Goal: Task Accomplishment & Management: Use online tool/utility

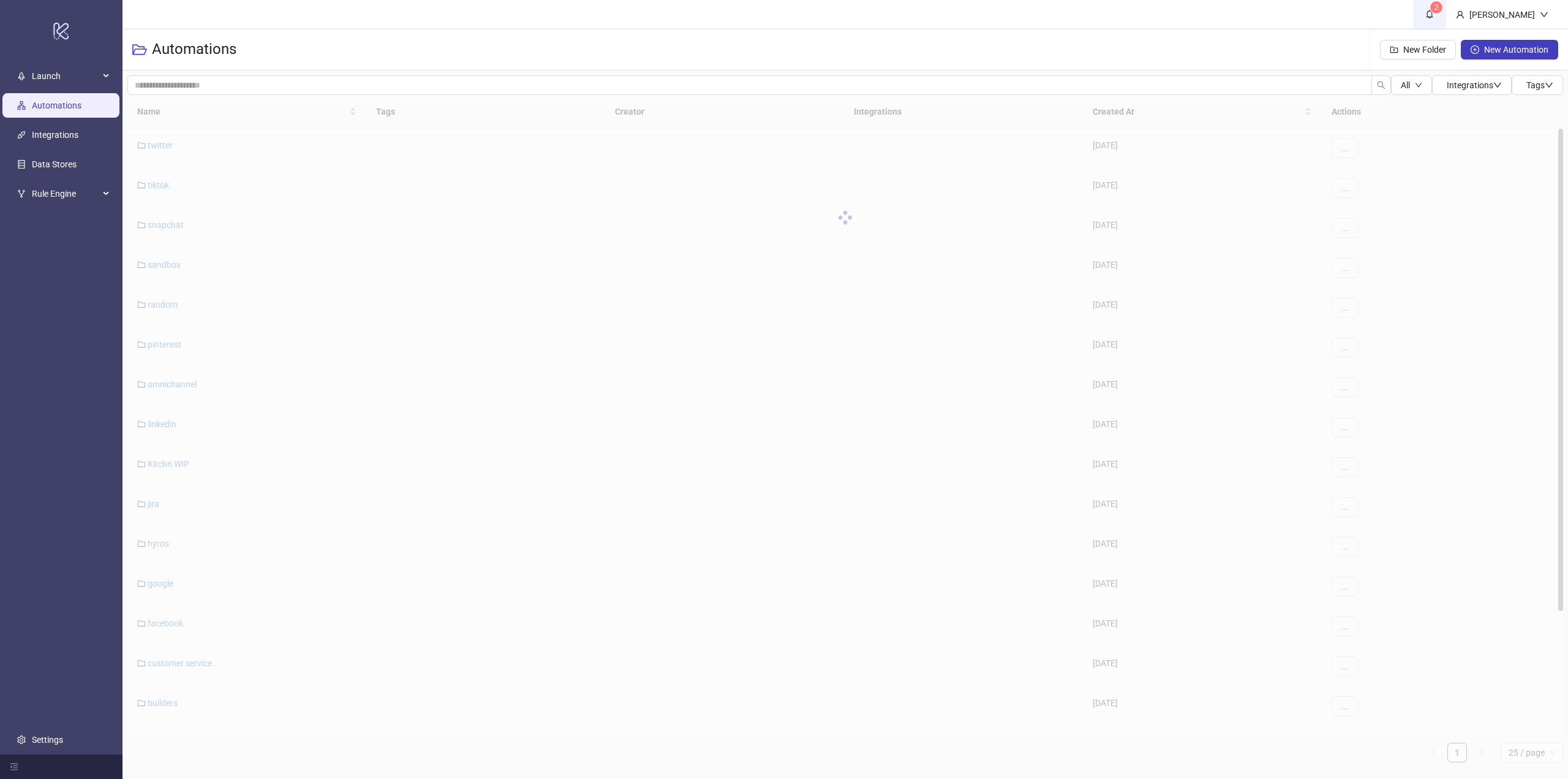
click at [1444, 1] on link "2" at bounding box center [1429, 14] width 33 height 29
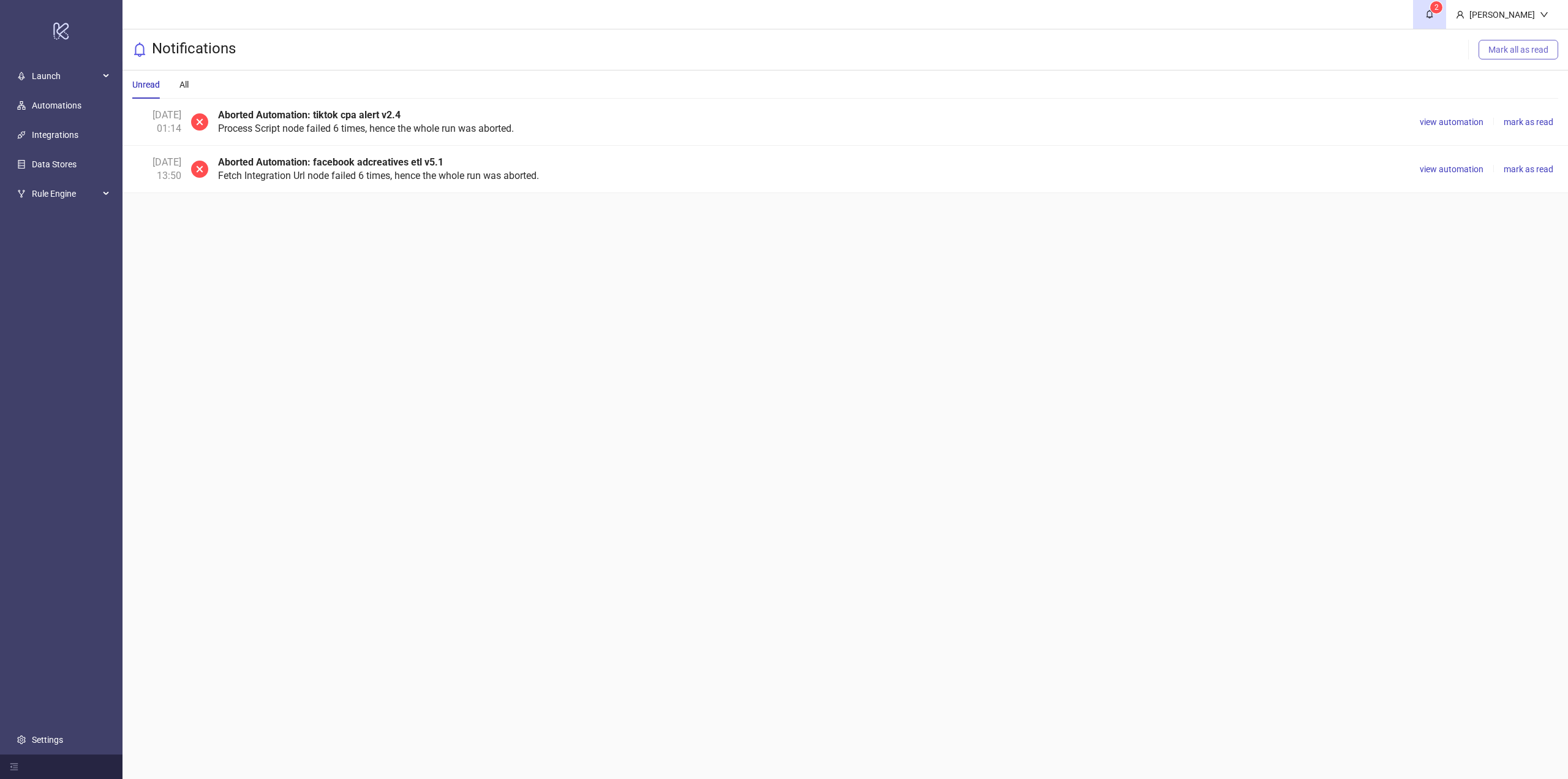
click at [1502, 57] on button "Mark all as read" at bounding box center [1518, 49] width 80 height 19
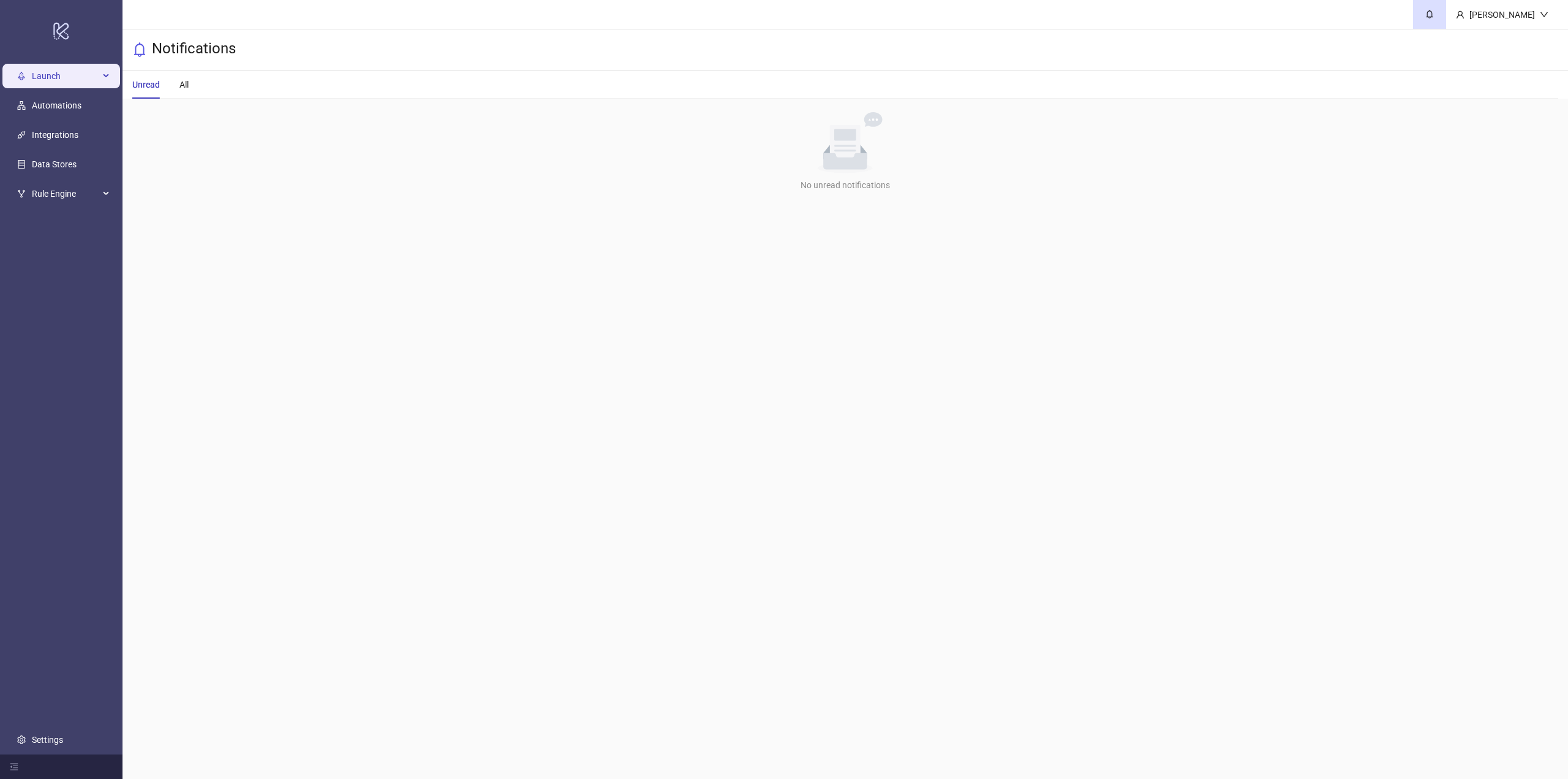
click at [33, 73] on span "Launch" at bounding box center [66, 76] width 68 height 25
click at [58, 68] on span "Launch" at bounding box center [66, 76] width 68 height 25
click at [73, 111] on link "Automations" at bounding box center [57, 105] width 50 height 10
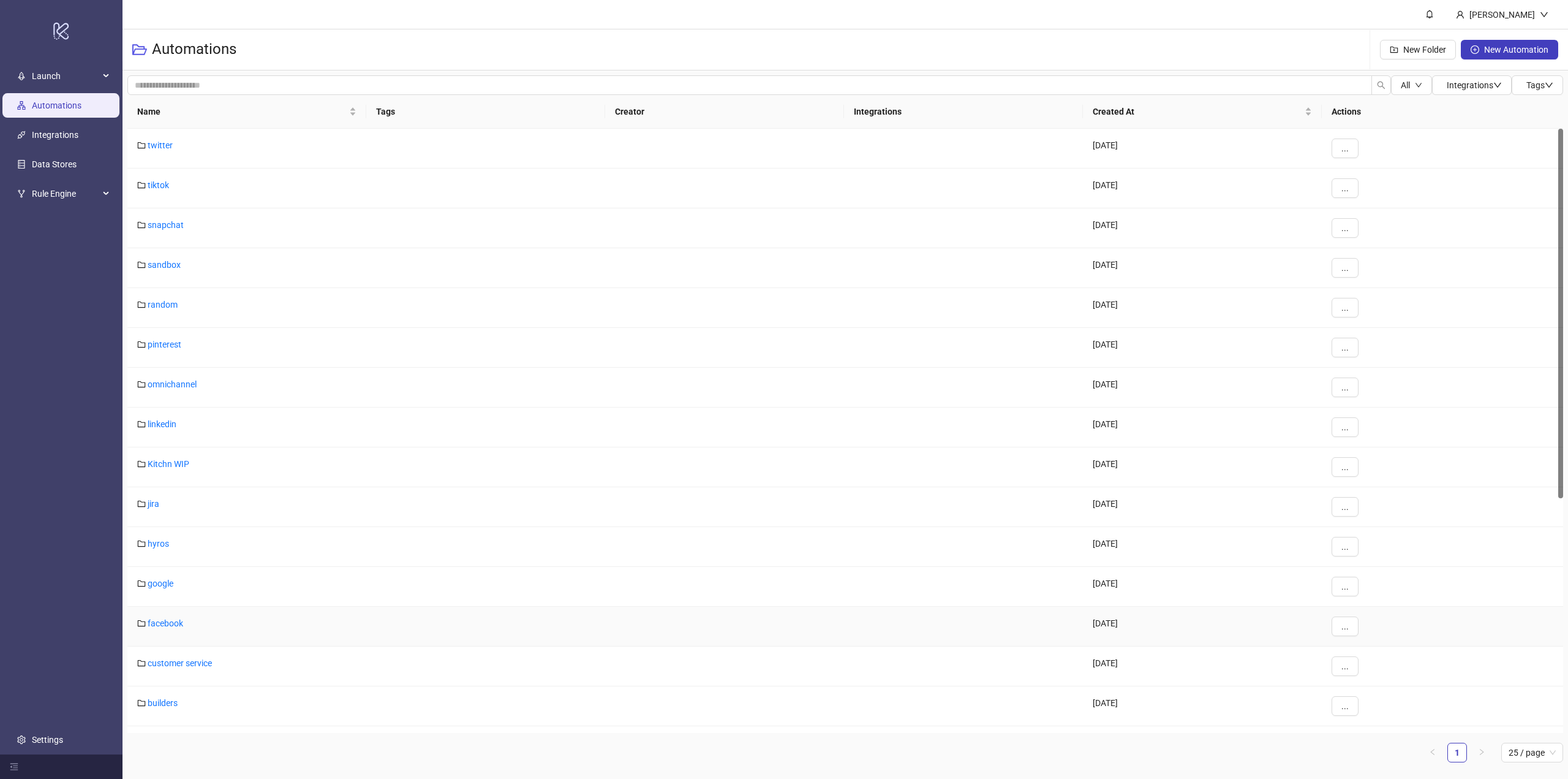
scroll to position [123, 0]
click at [160, 582] on link "builders" at bounding box center [162, 580] width 30 height 10
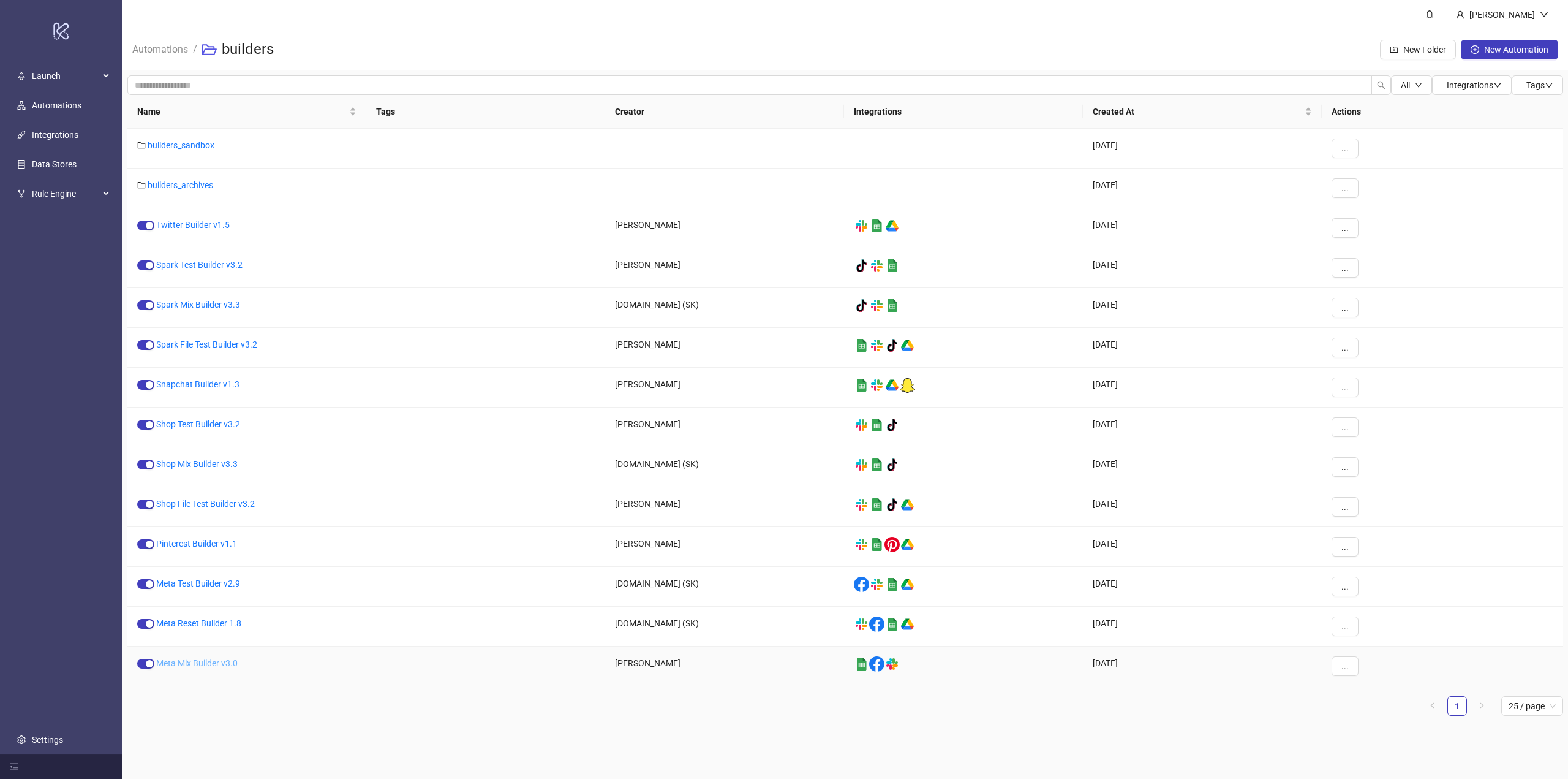
click at [197, 666] on link "Meta Mix Builder v3.0" at bounding box center [197, 663] width 82 height 10
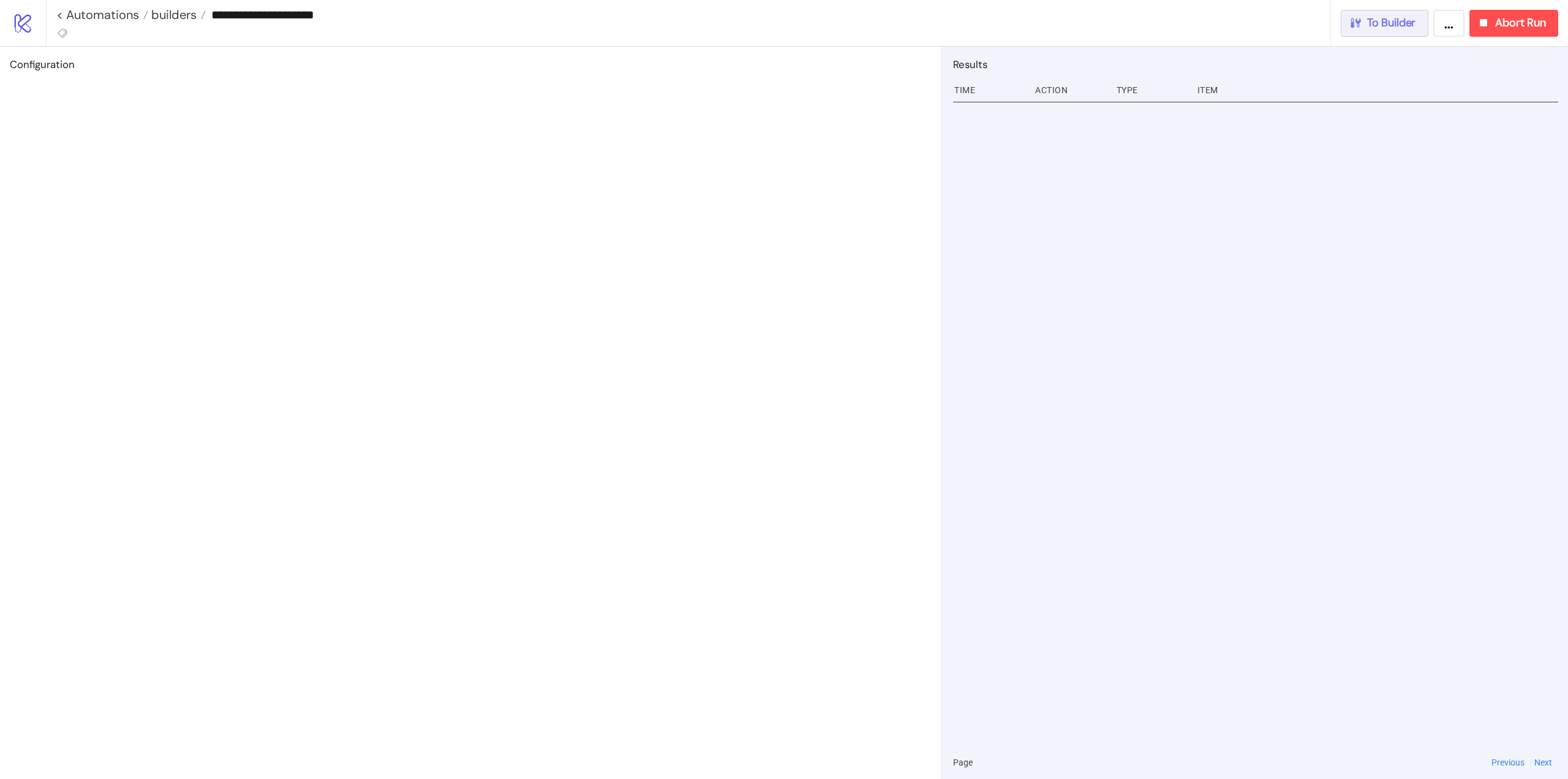
click at [1395, 28] on span "To Builder" at bounding box center [1392, 23] width 49 height 14
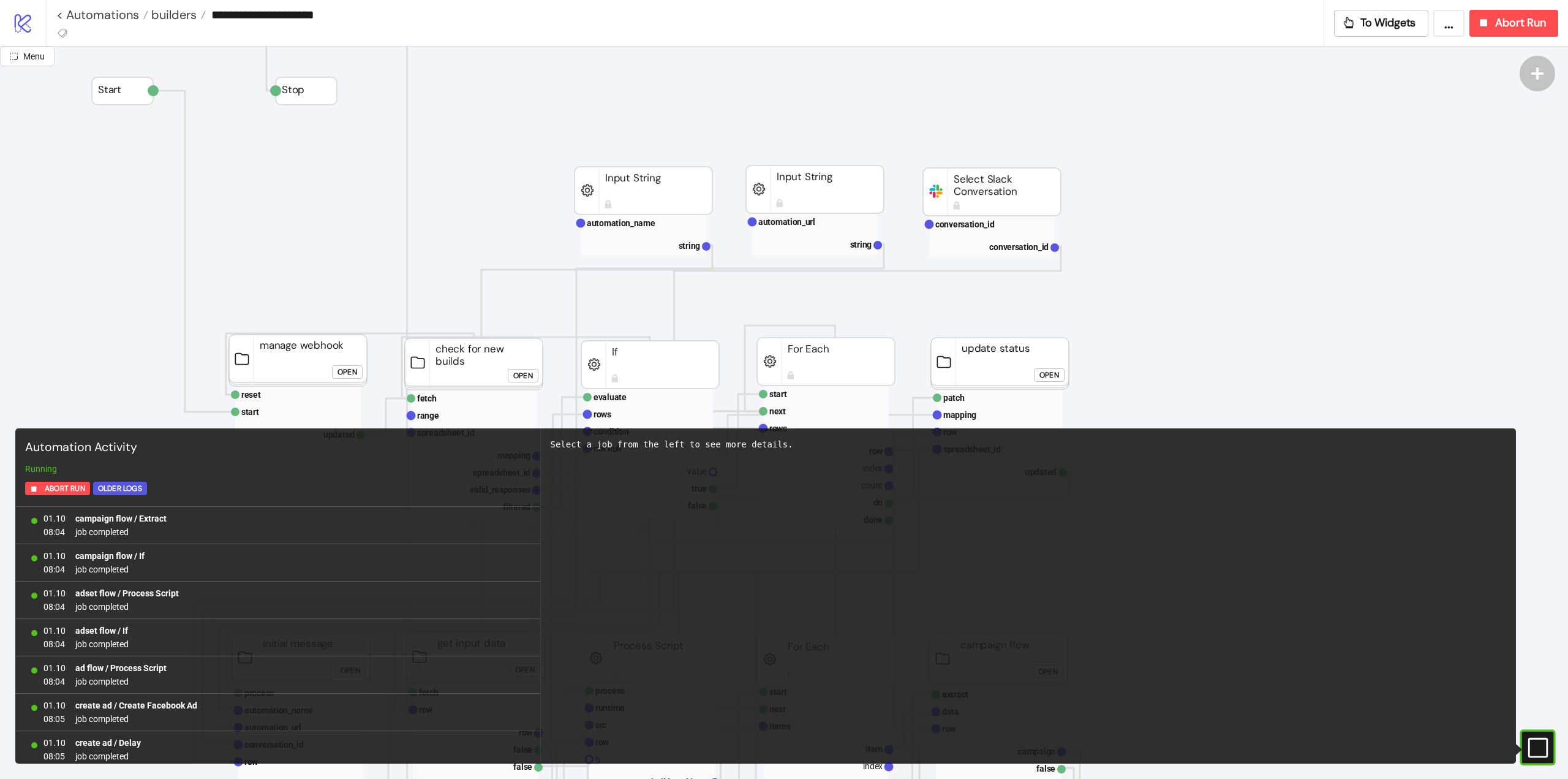
scroll to position [977, 0]
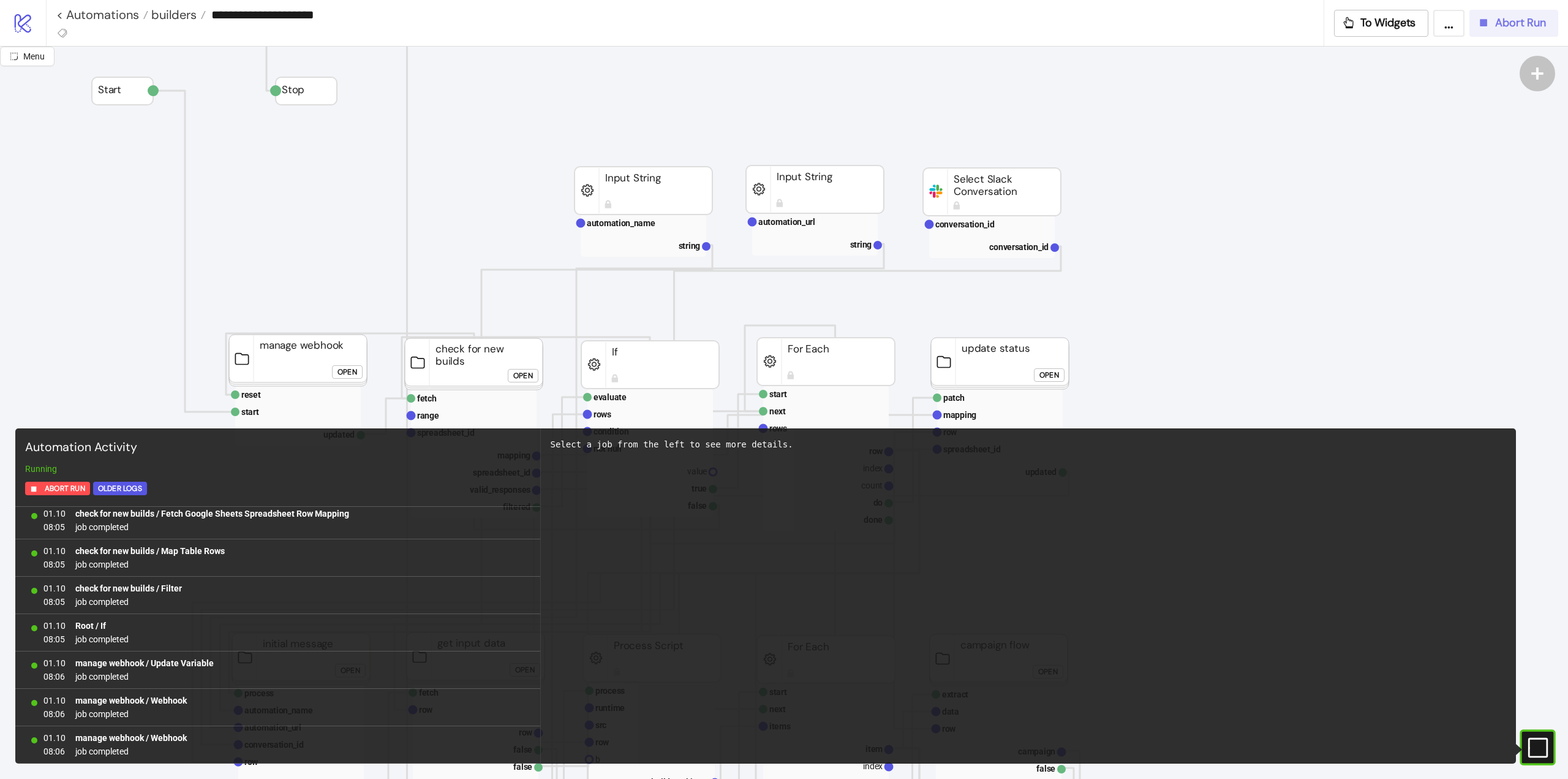
click at [1510, 27] on span "Abort Run" at bounding box center [1521, 23] width 51 height 14
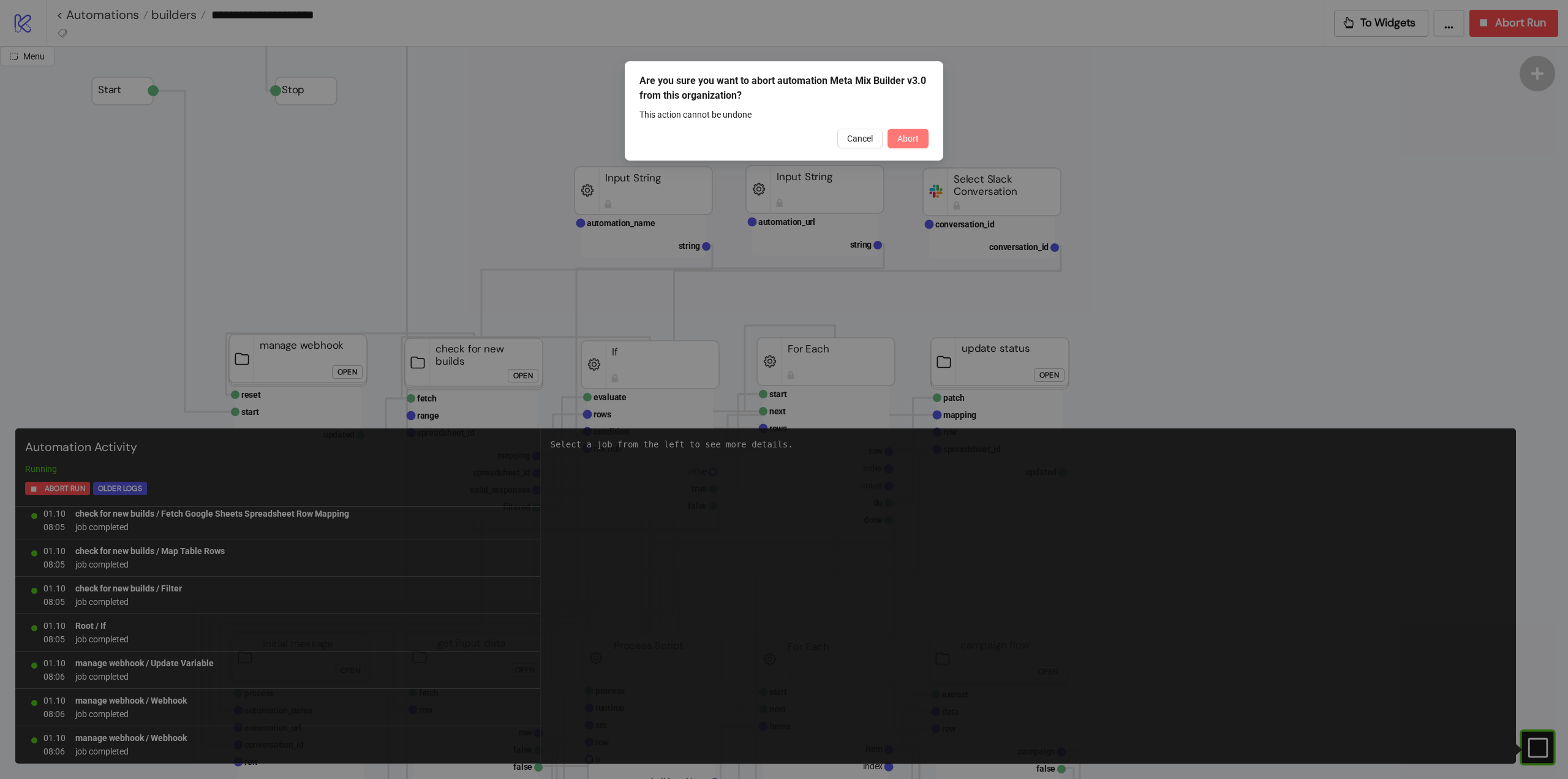
click at [906, 135] on span "Abort" at bounding box center [908, 138] width 21 height 10
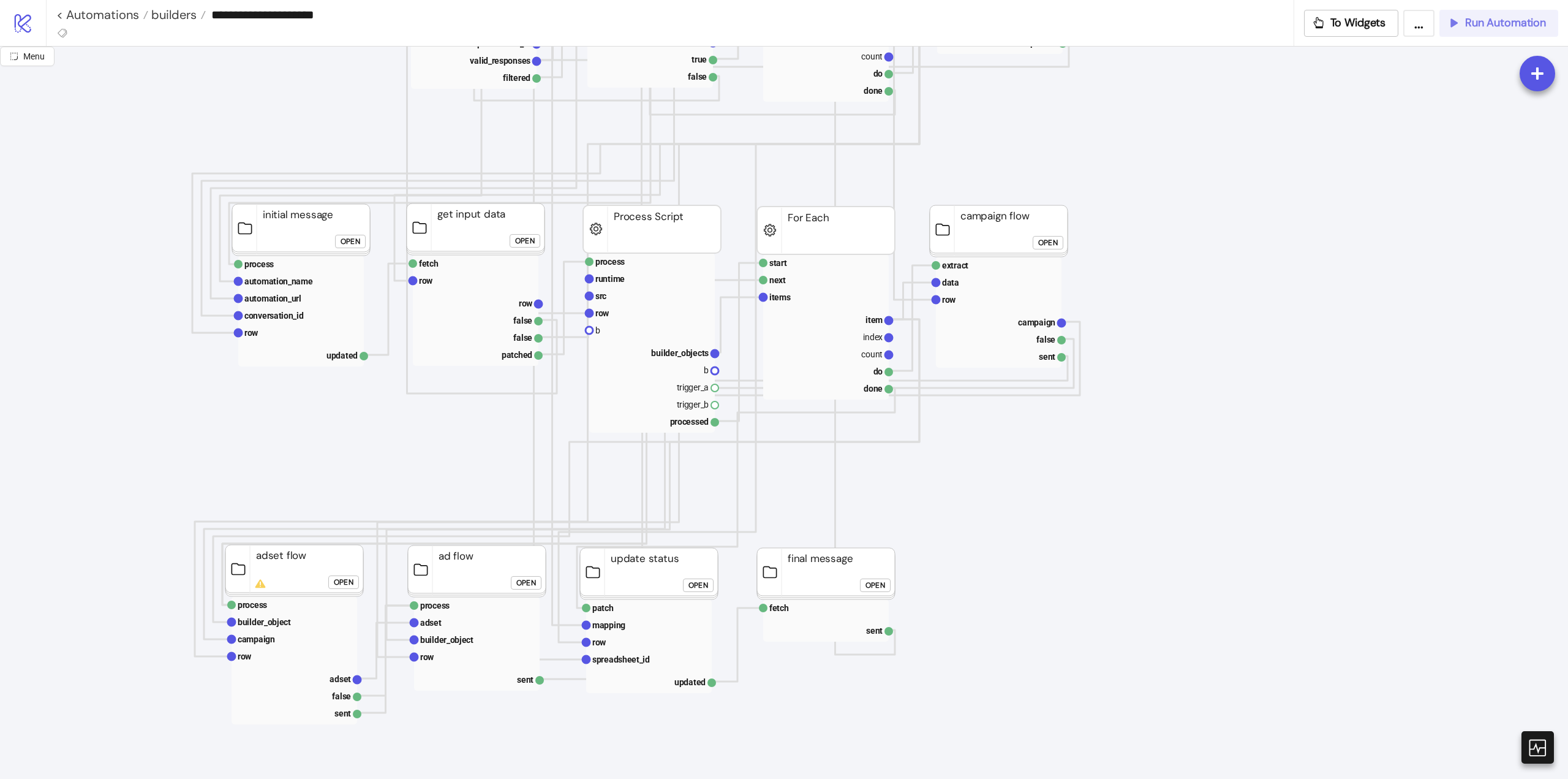
scroll to position [552, 0]
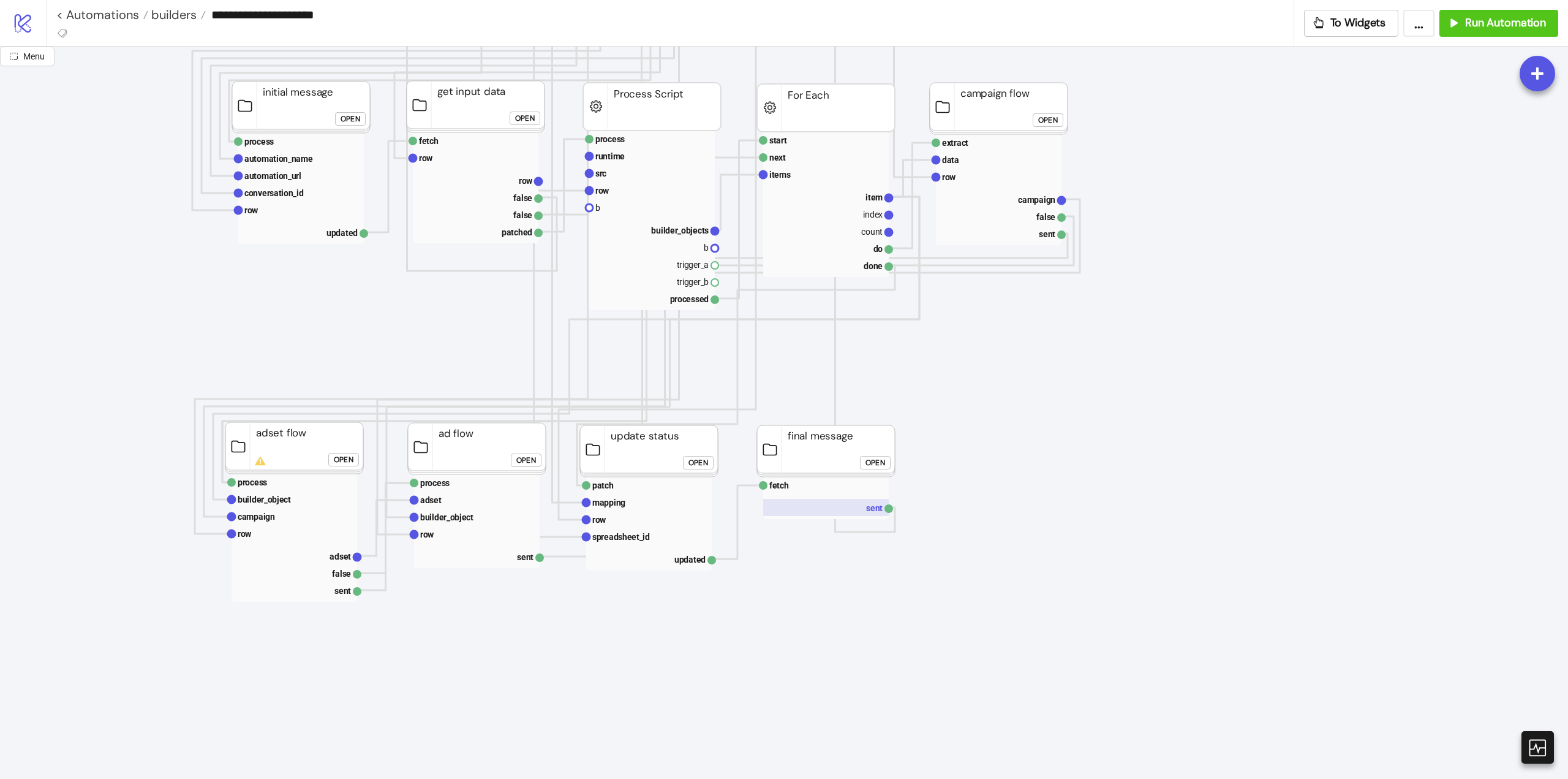
click at [866, 503] on rect at bounding box center [826, 507] width 125 height 17
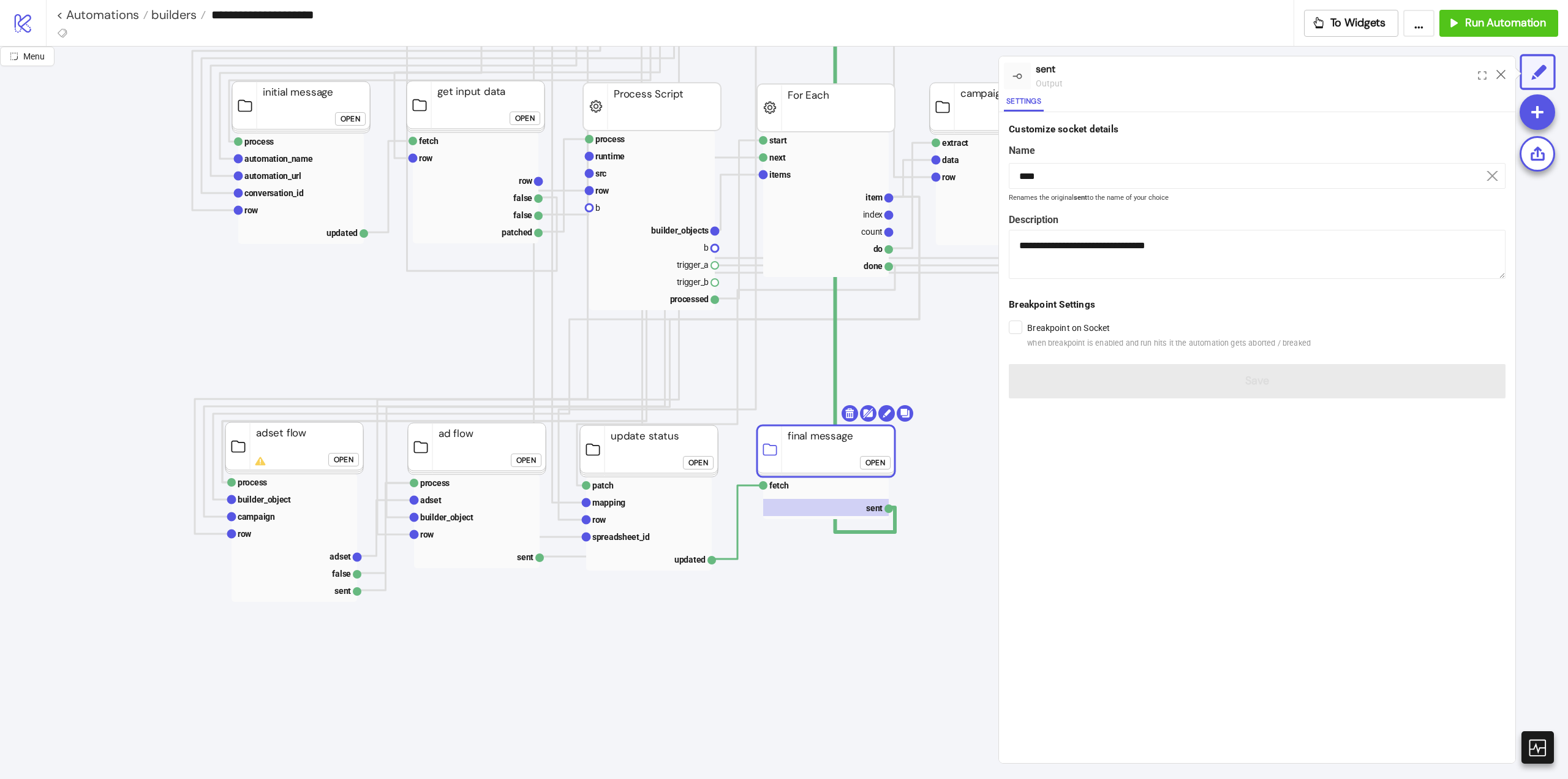
click at [832, 398] on icon "Start Stop start next rows row index count do done For Each evaluate rows condi…" at bounding box center [1225, 721] width 2451 height 2452
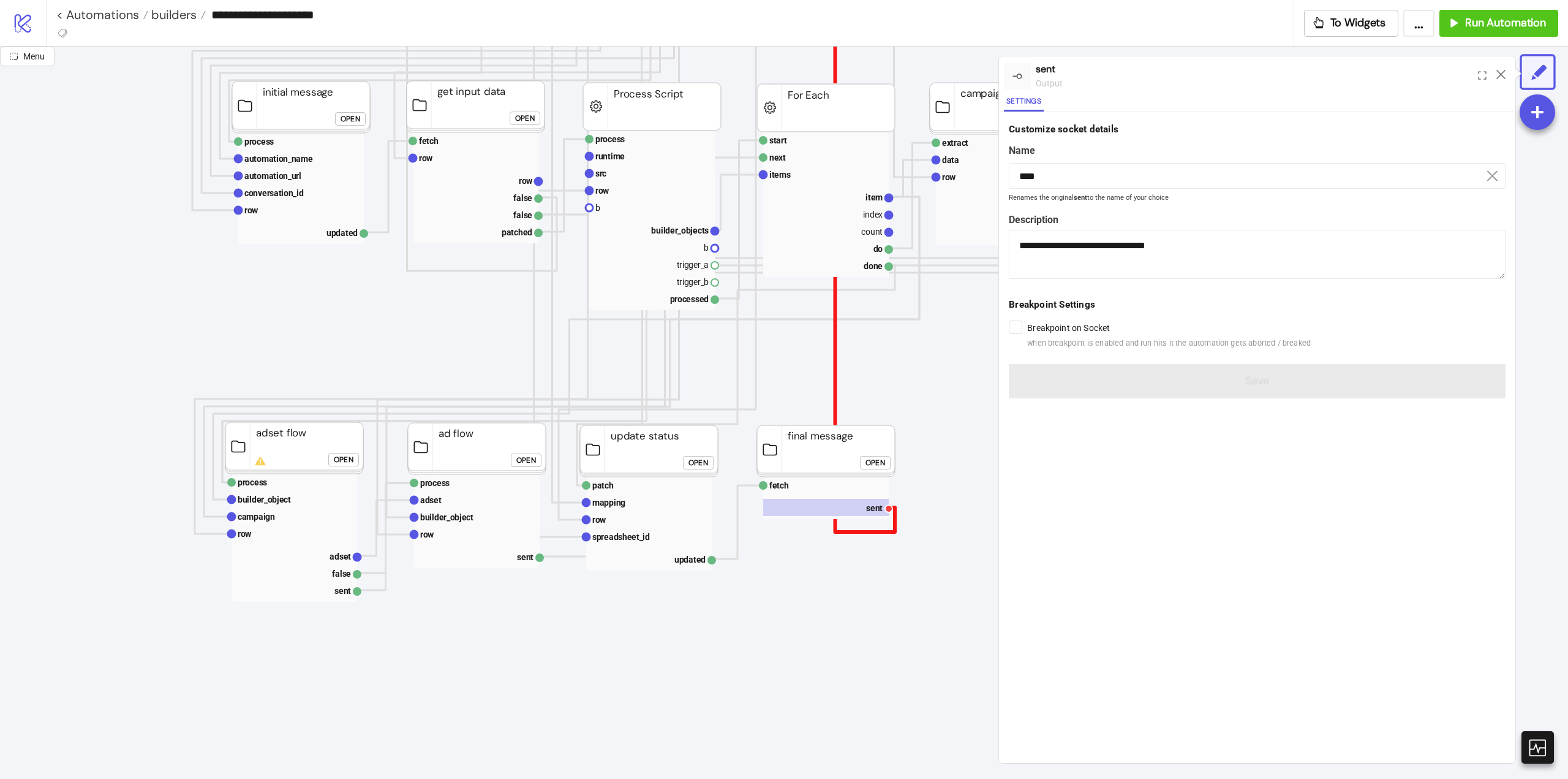
click at [835, 397] on polyline at bounding box center [820, 153] width 150 height 758
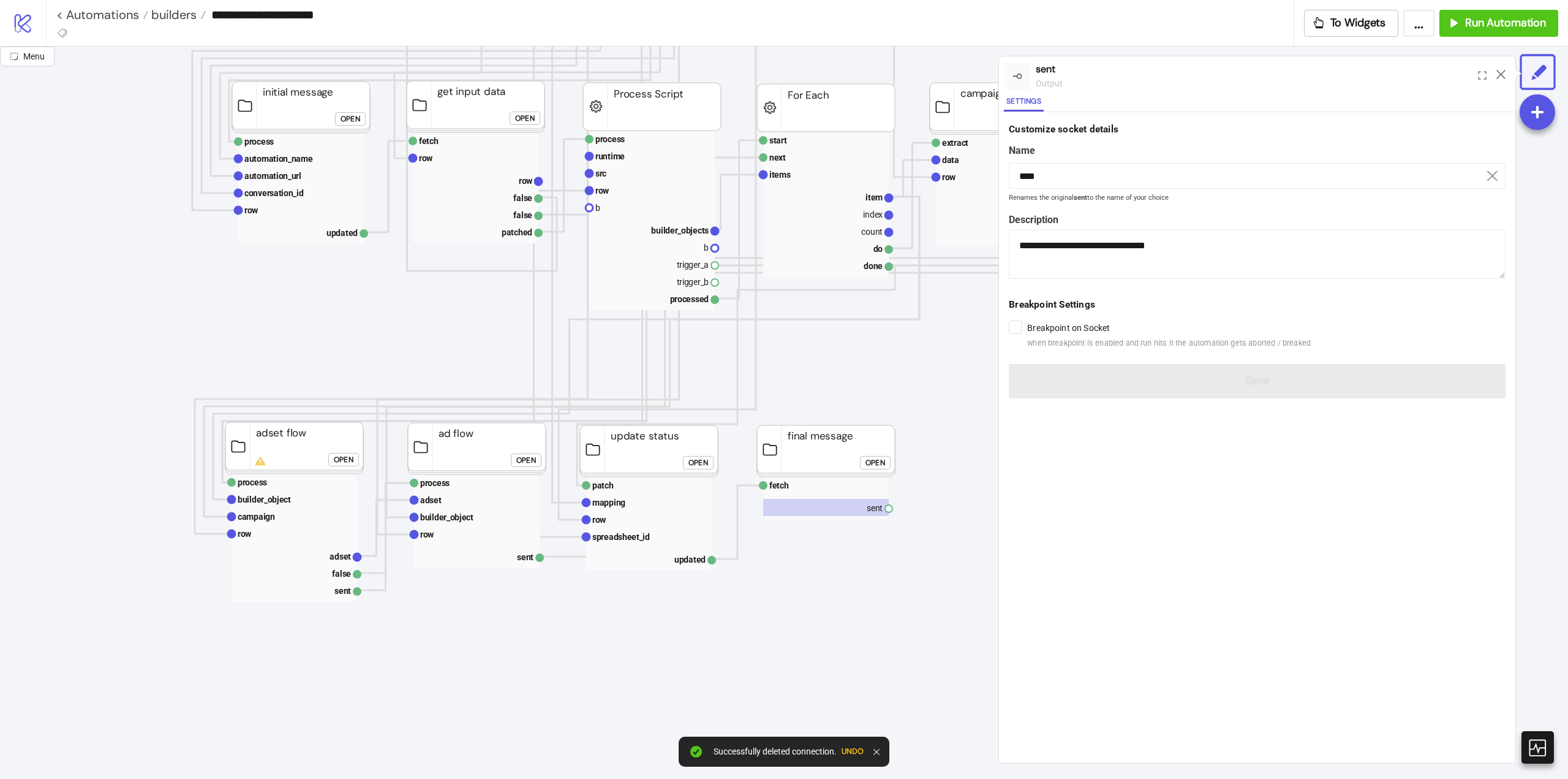
drag, startPoint x: 1501, startPoint y: 74, endPoint x: 1387, endPoint y: 168, distance: 147.8
click at [1500, 75] on icon at bounding box center [1501, 74] width 9 height 9
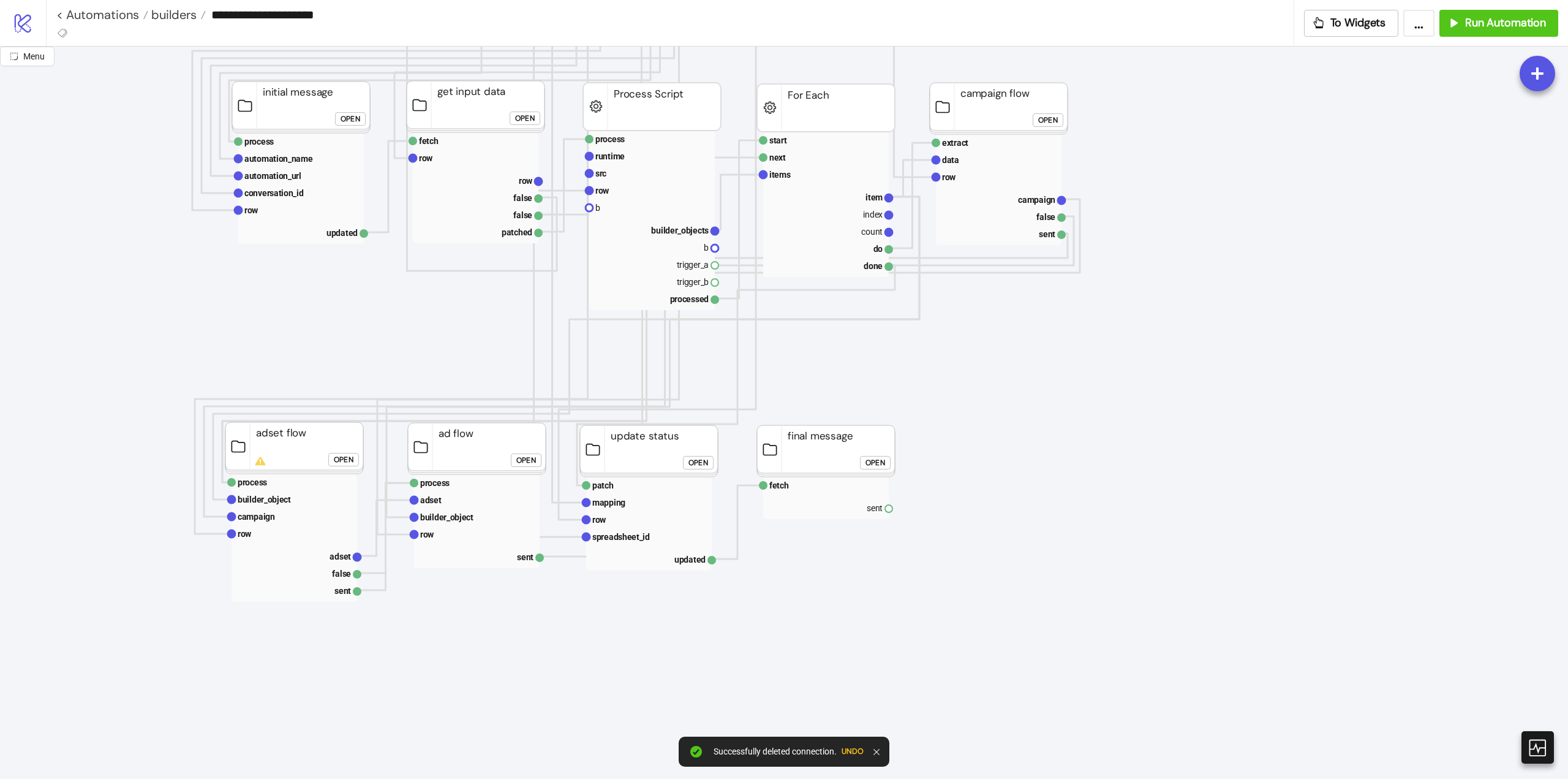
scroll to position [674, 0]
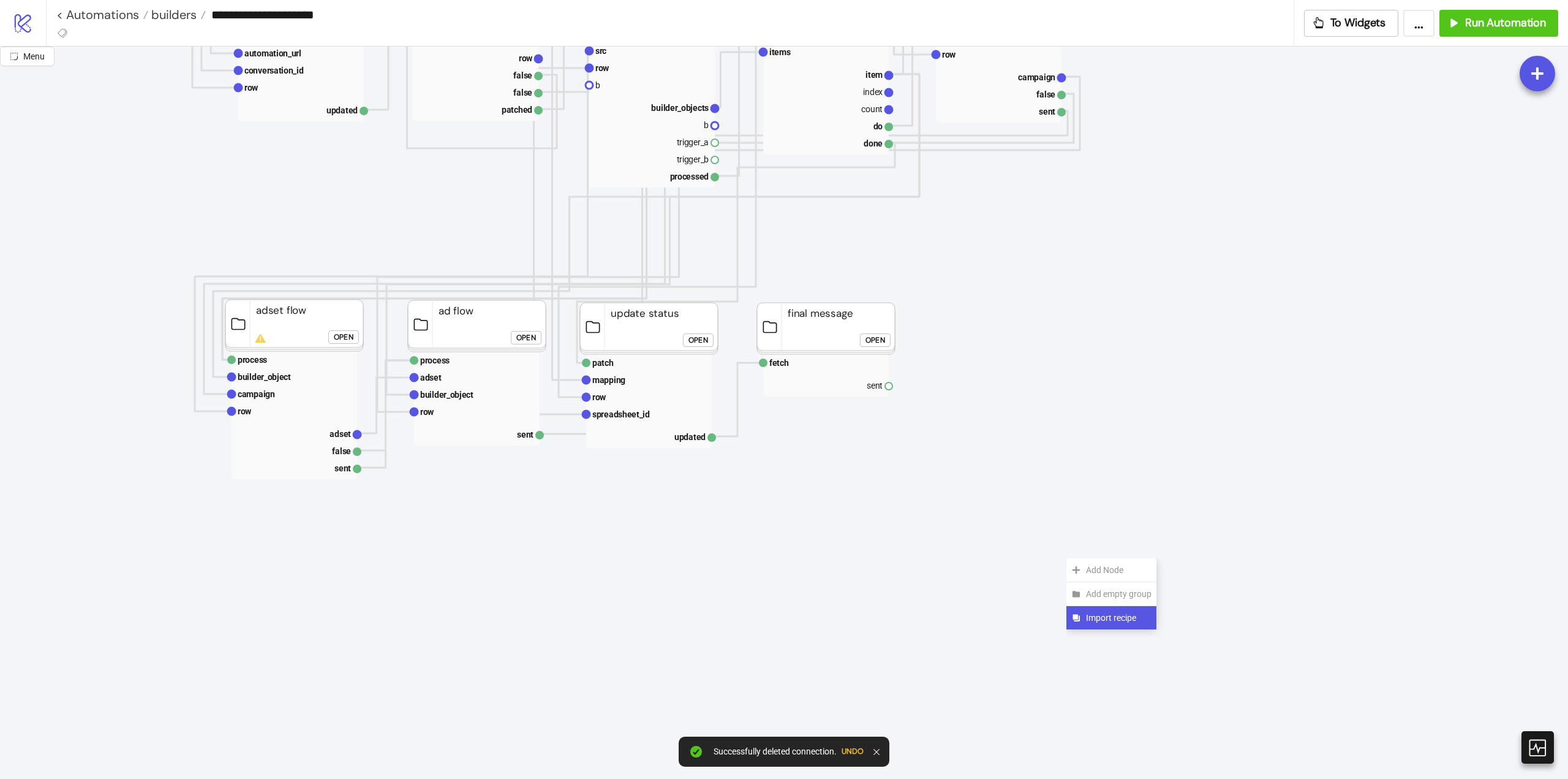
click at [1094, 617] on span "Import recipe" at bounding box center [1119, 617] width 66 height 13
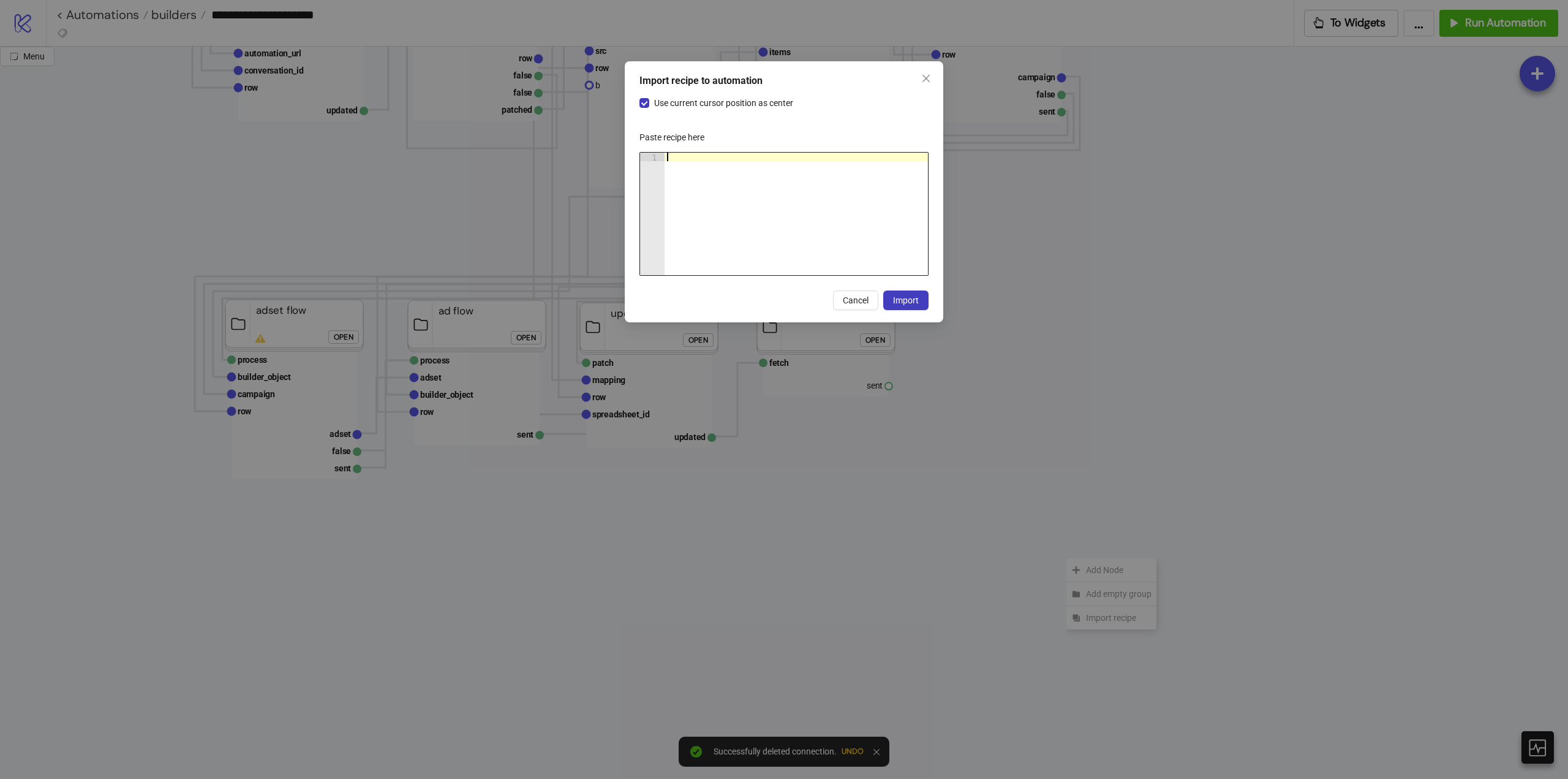
click at [783, 225] on div at bounding box center [796, 223] width 263 height 139
paste textarea "Cursor at row 1"
click at [905, 301] on span "Import" at bounding box center [906, 300] width 25 height 10
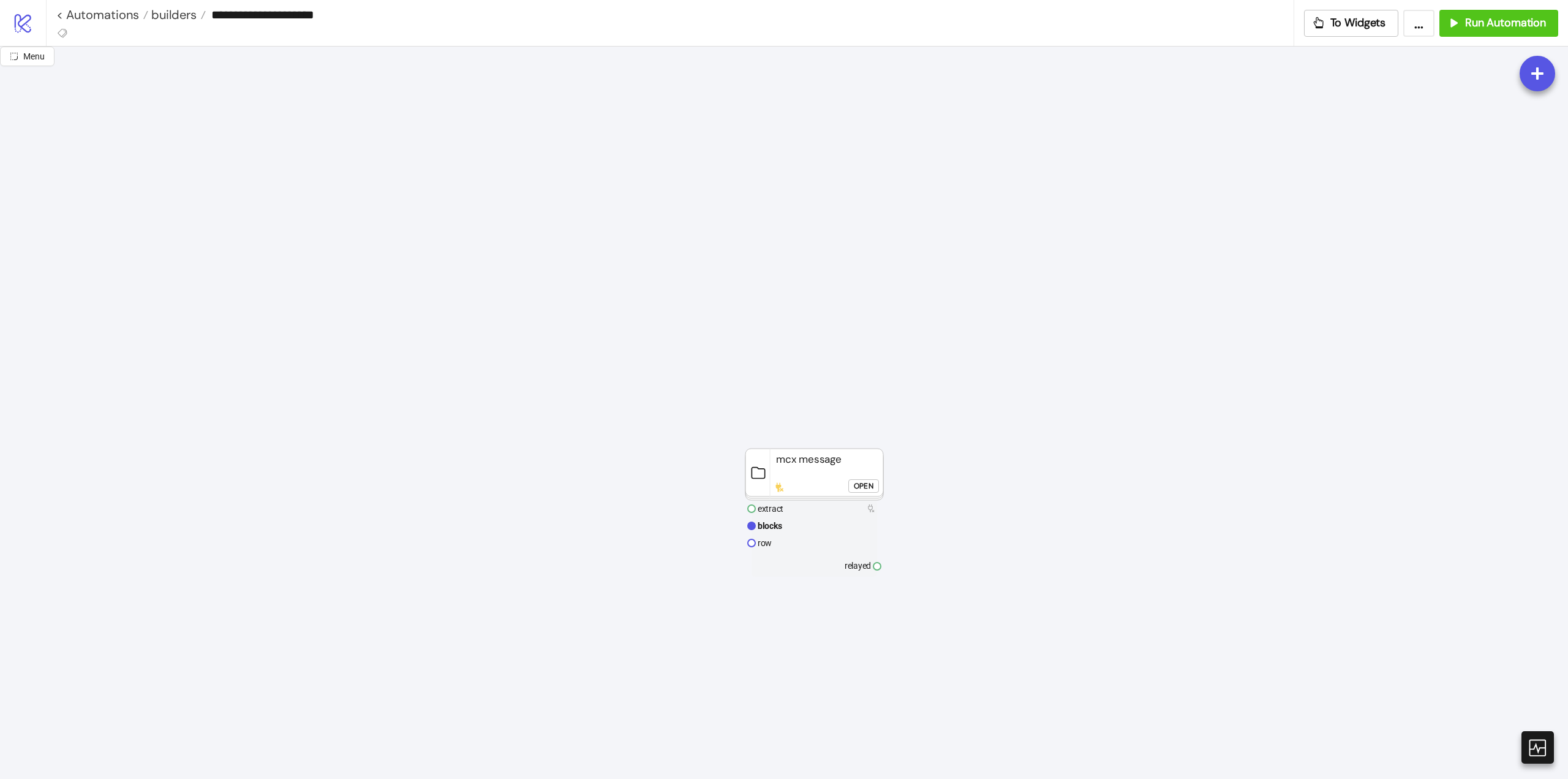
scroll to position [1287, 0]
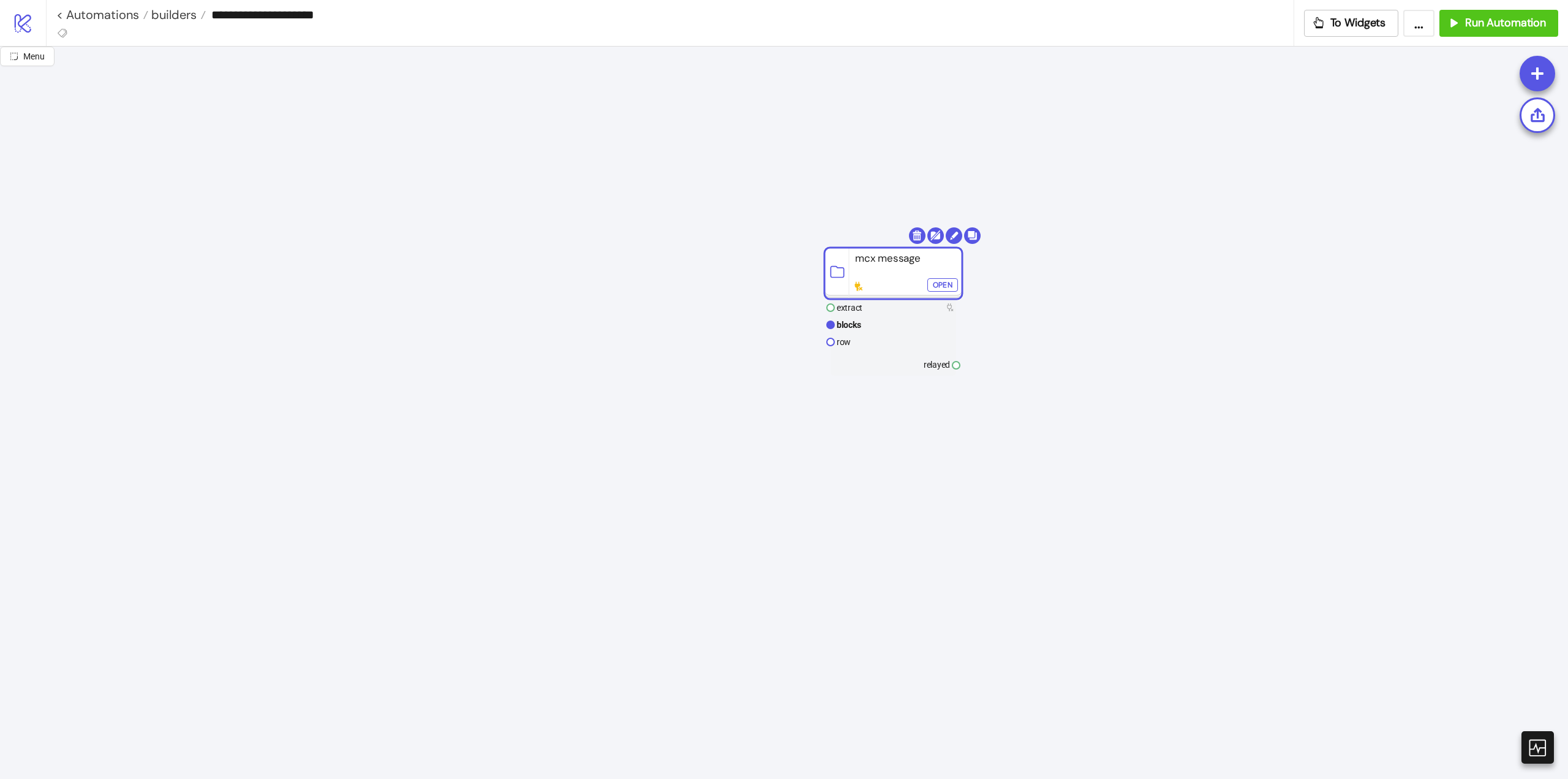
drag, startPoint x: 832, startPoint y: 382, endPoint x: 957, endPoint y: 95, distance: 313.0
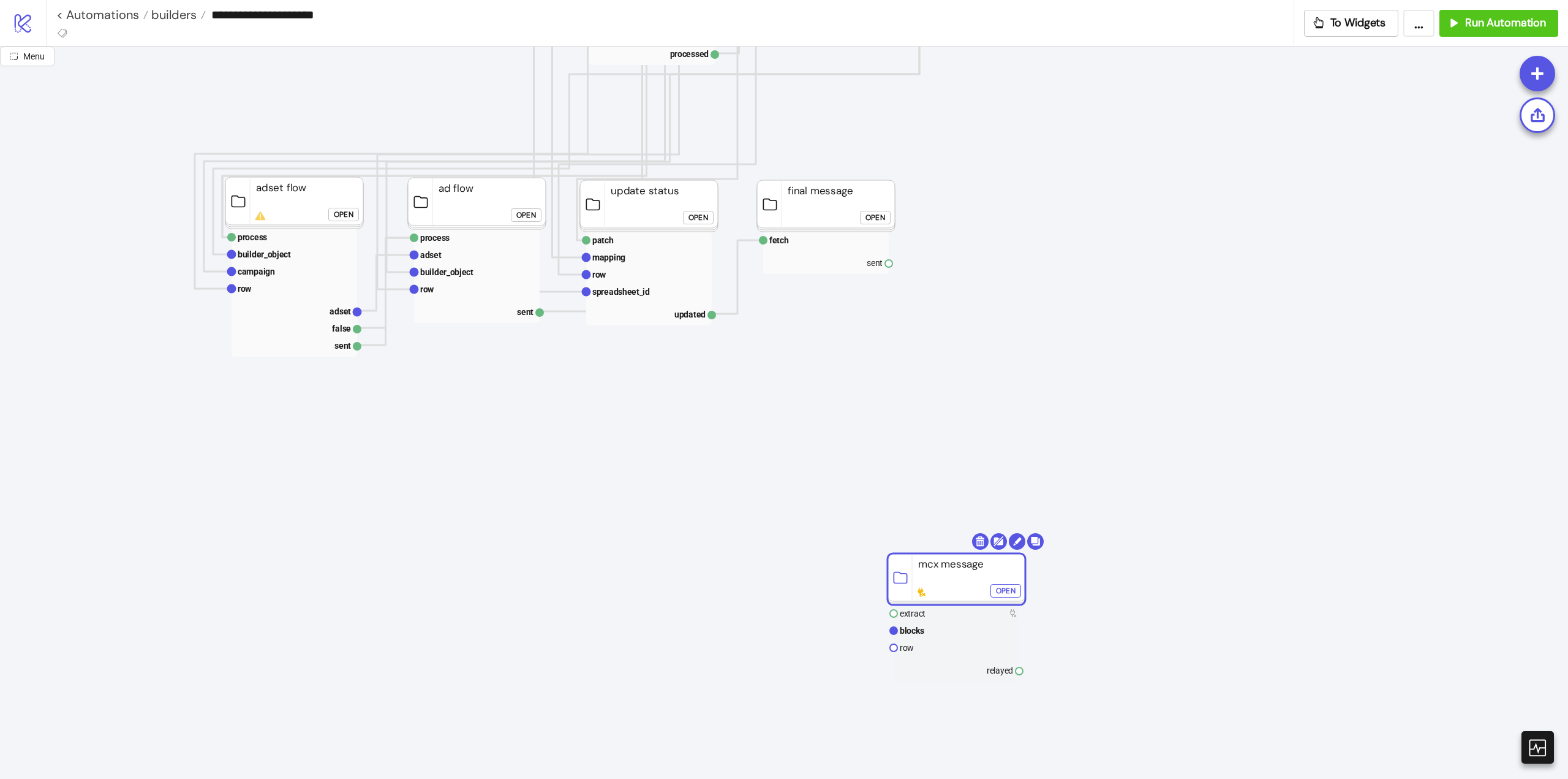
scroll to position [735, 0]
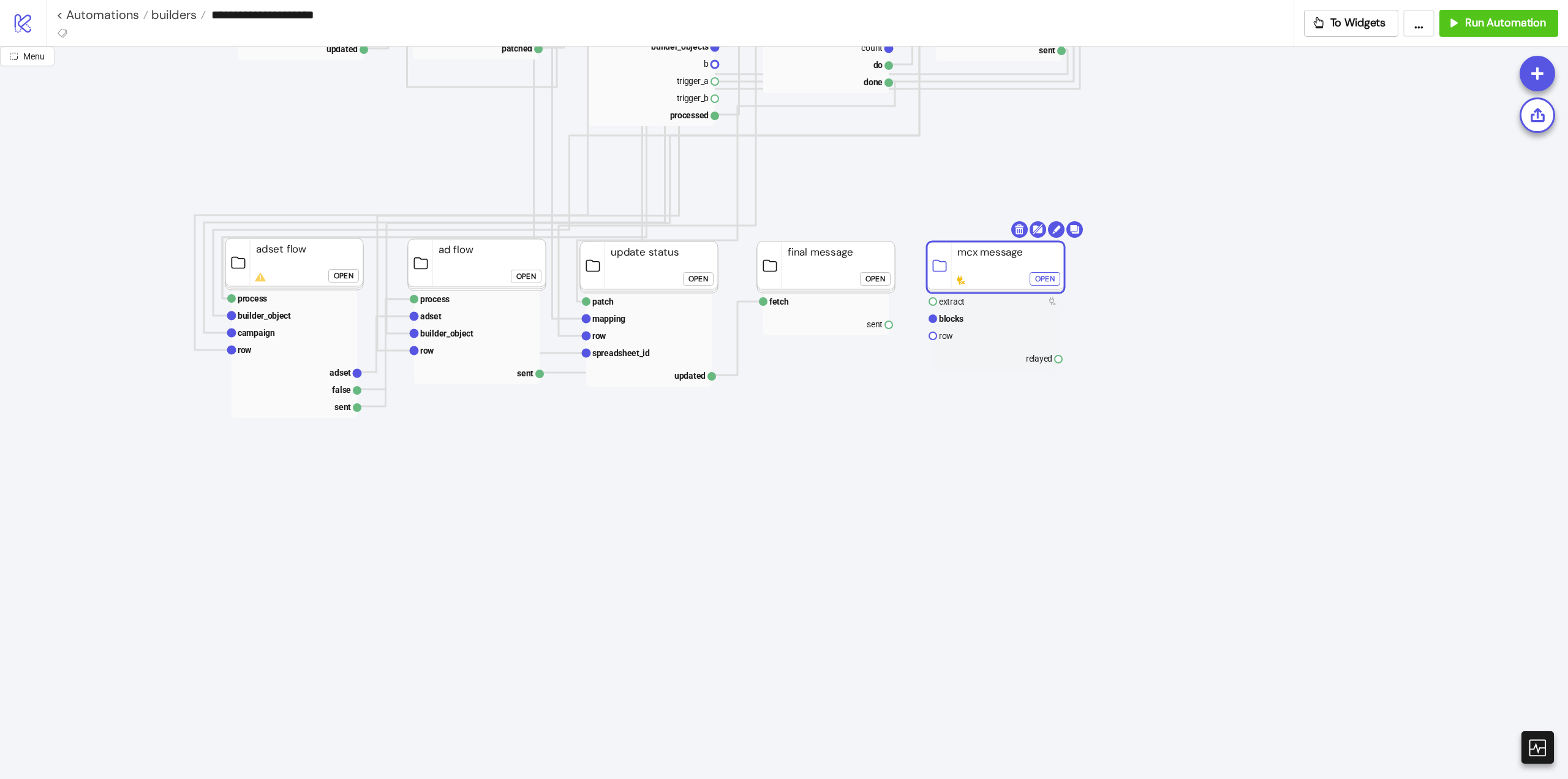
drag, startPoint x: 932, startPoint y: 632, endPoint x: 964, endPoint y: 275, distance: 358.4
click at [964, 275] on rect at bounding box center [996, 267] width 138 height 52
drag, startPoint x: 891, startPoint y: 323, endPoint x: 921, endPoint y: 320, distance: 30.1
click at [915, 331] on icon "Start Stop start next rows row index count do done For Each evaluate rows condi…" at bounding box center [1225, 536] width 2451 height 2452
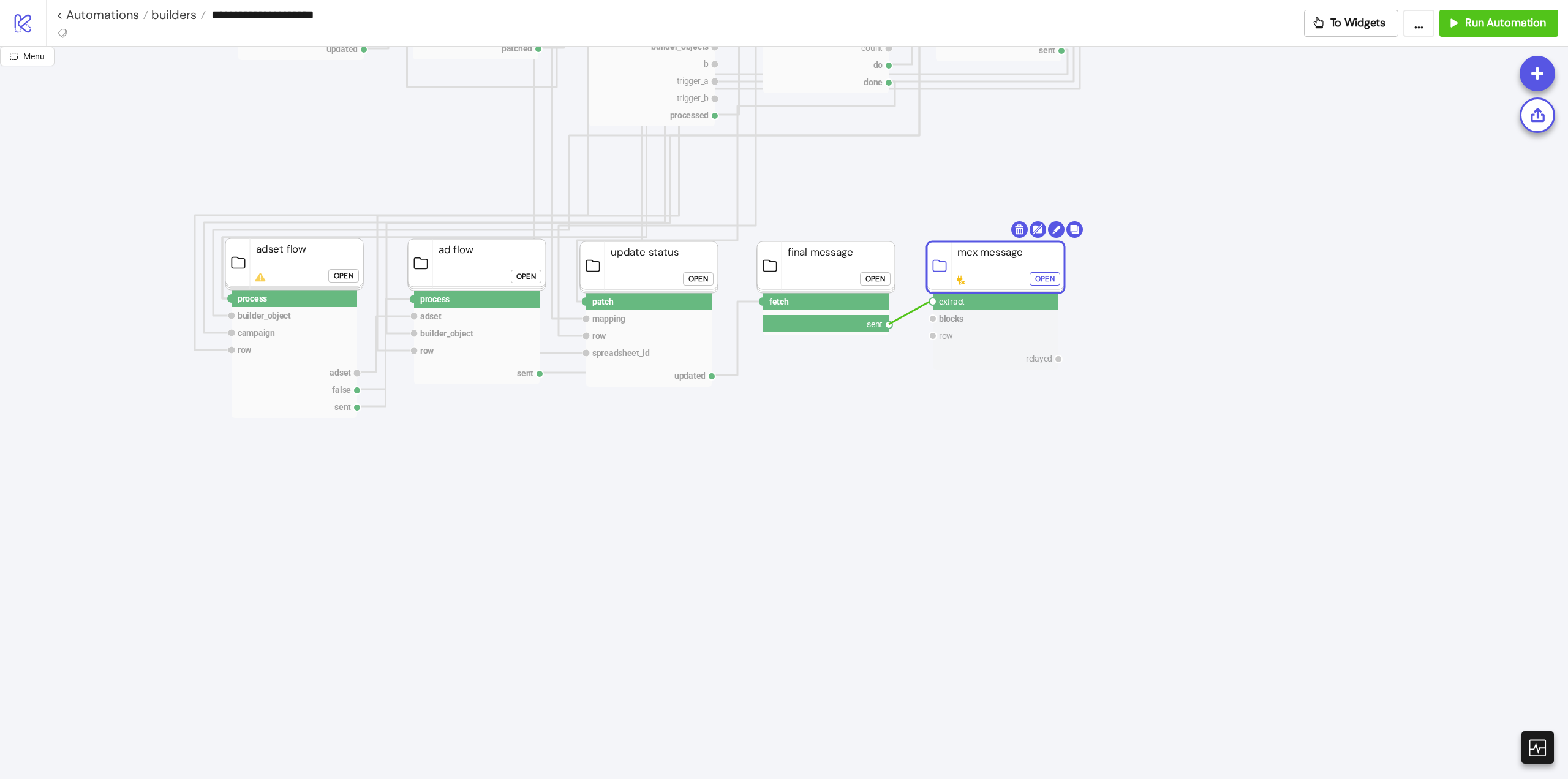
click at [930, 302] on circle at bounding box center [933, 301] width 7 height 7
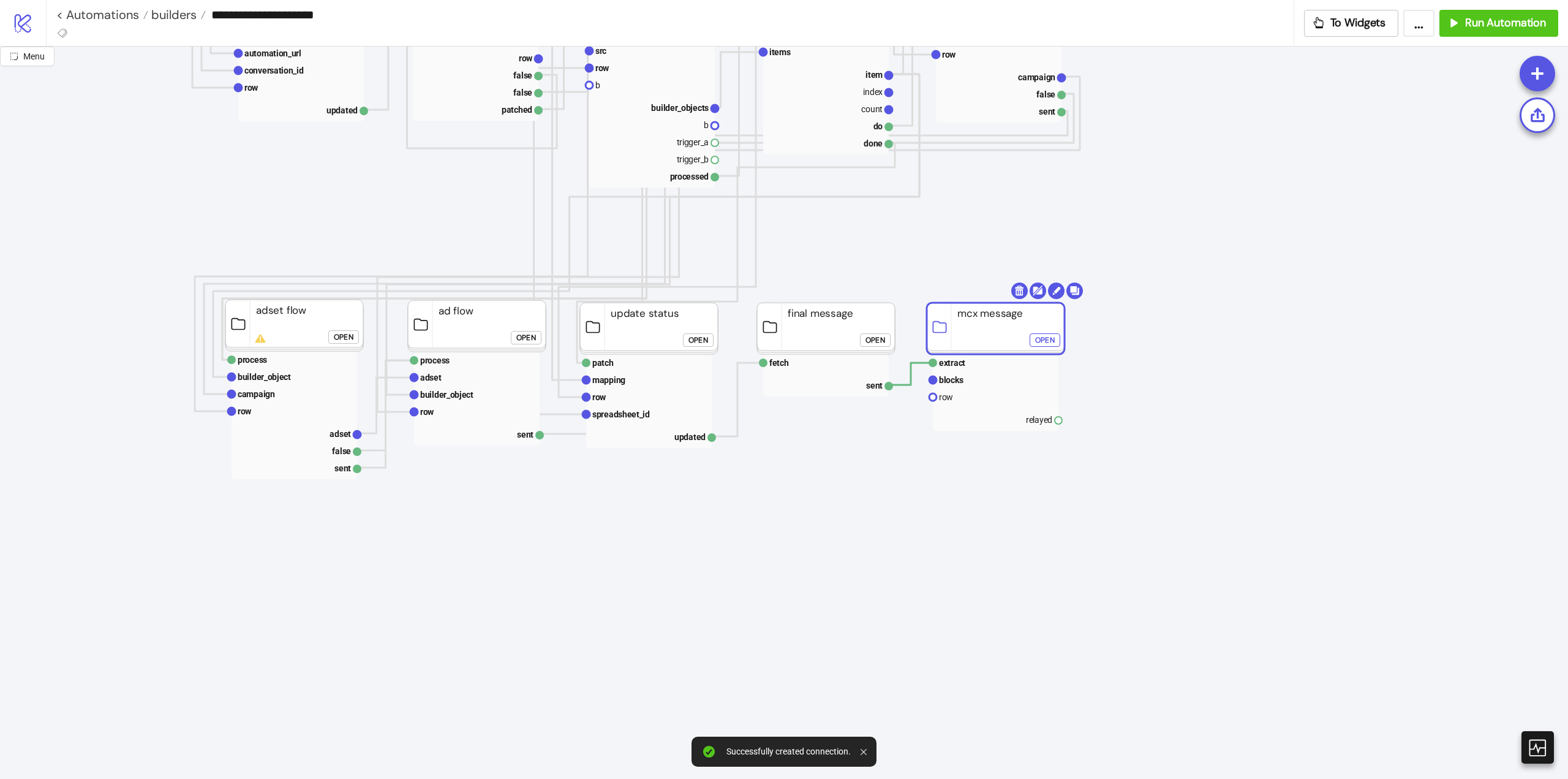
scroll to position [613, 0]
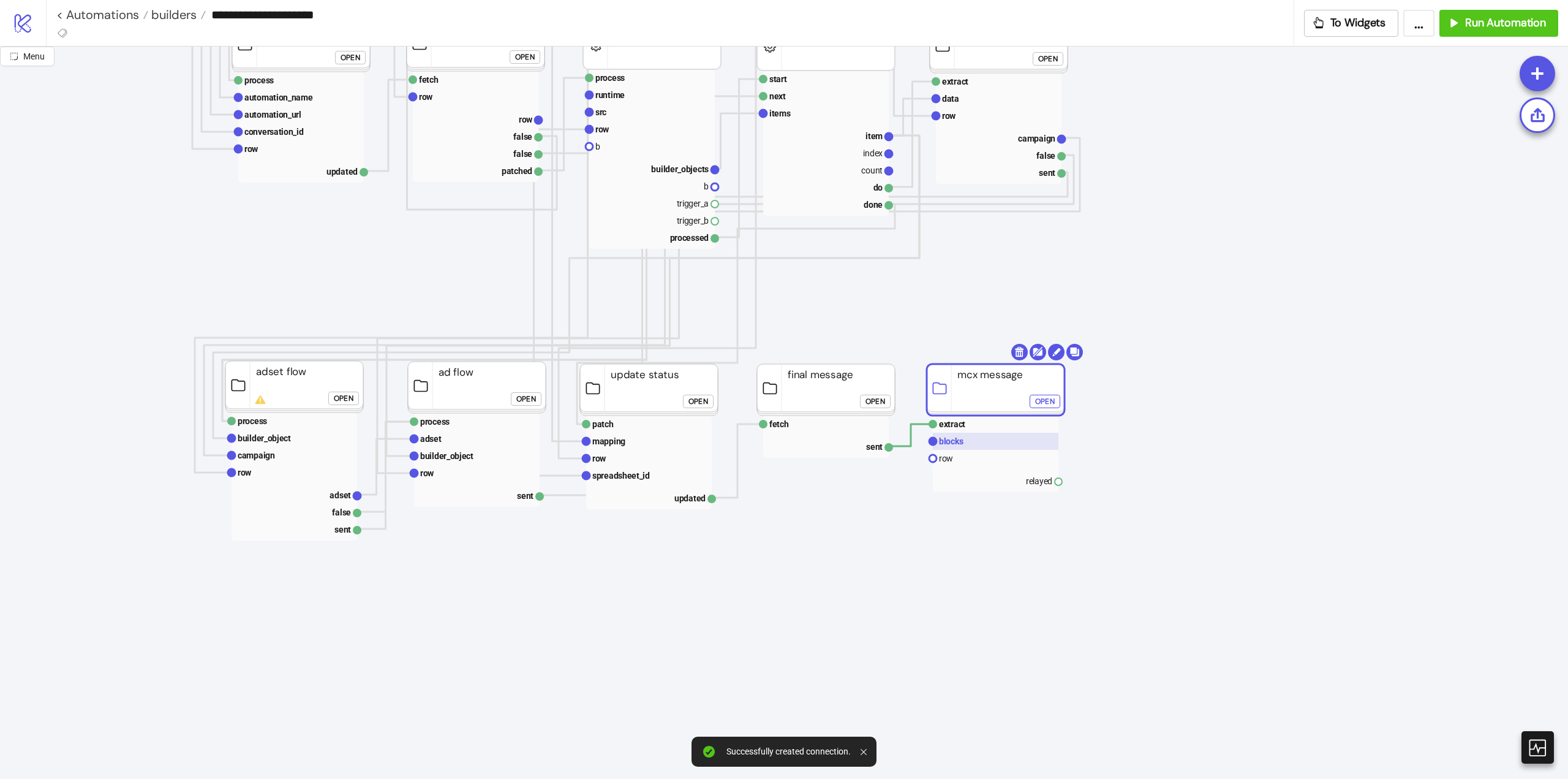
click at [960, 446] on text "blocks" at bounding box center [952, 441] width 25 height 10
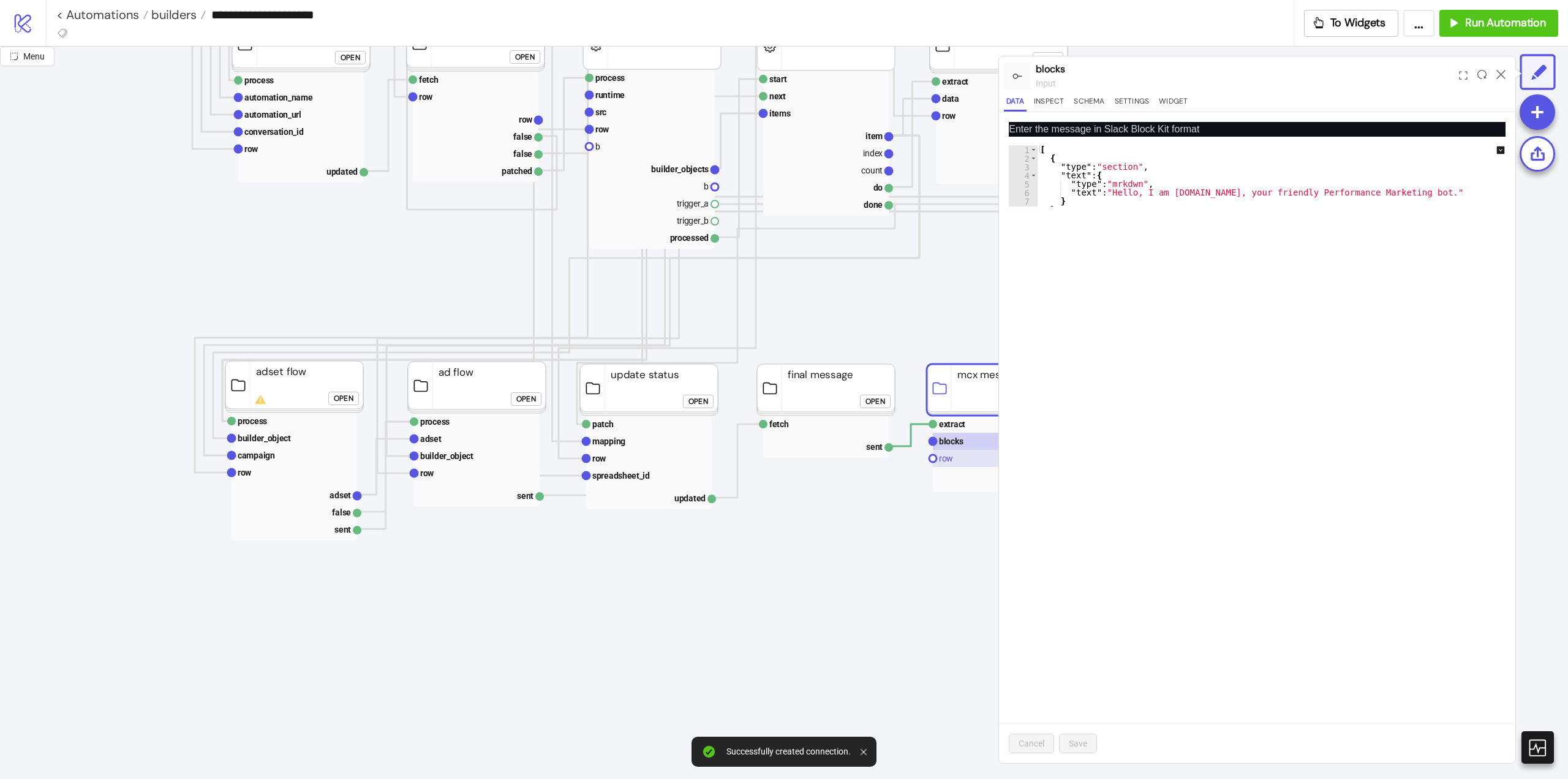
click at [946, 460] on text "row" at bounding box center [946, 459] width 14 height 10
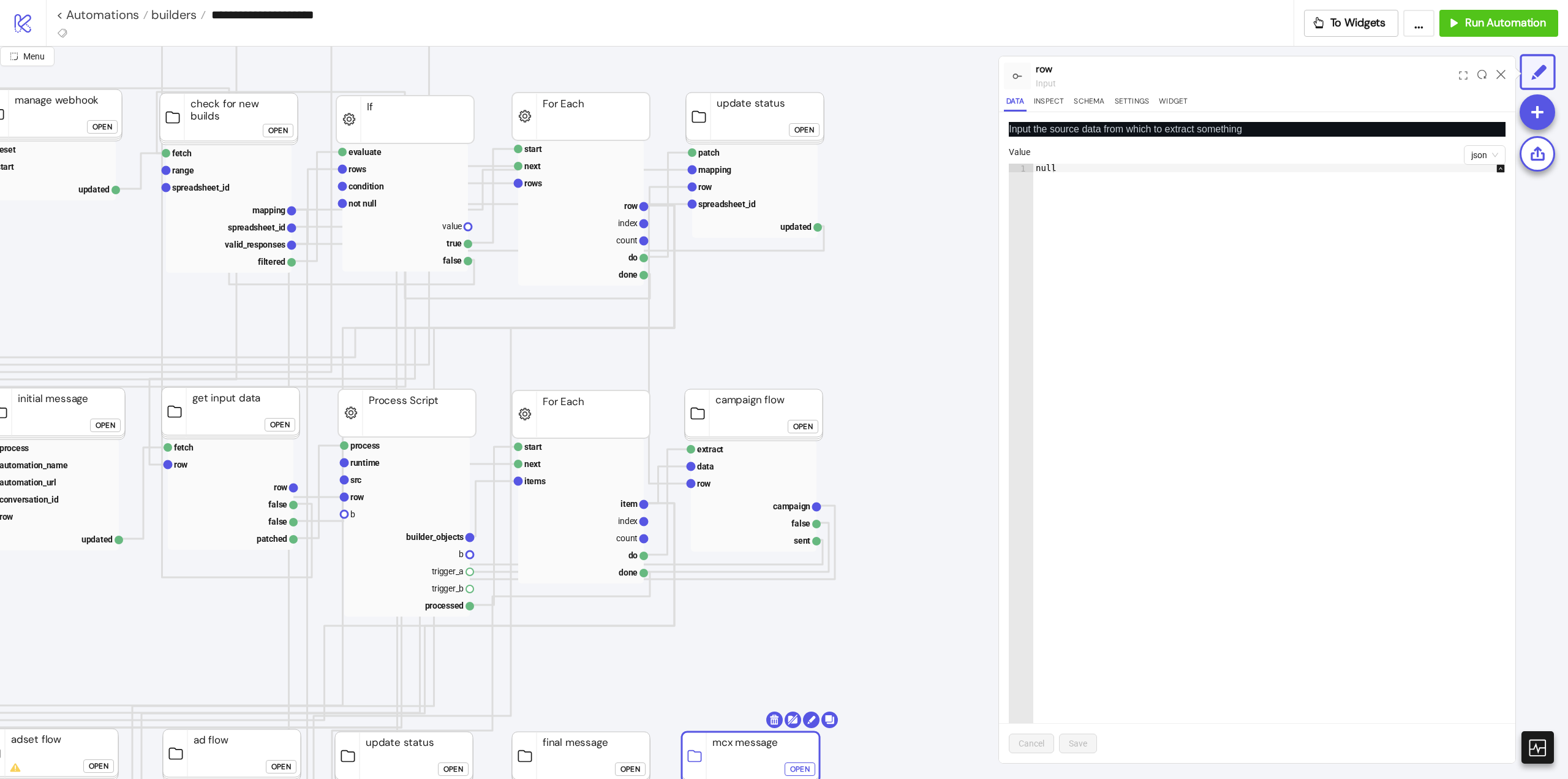
scroll to position [306, 245]
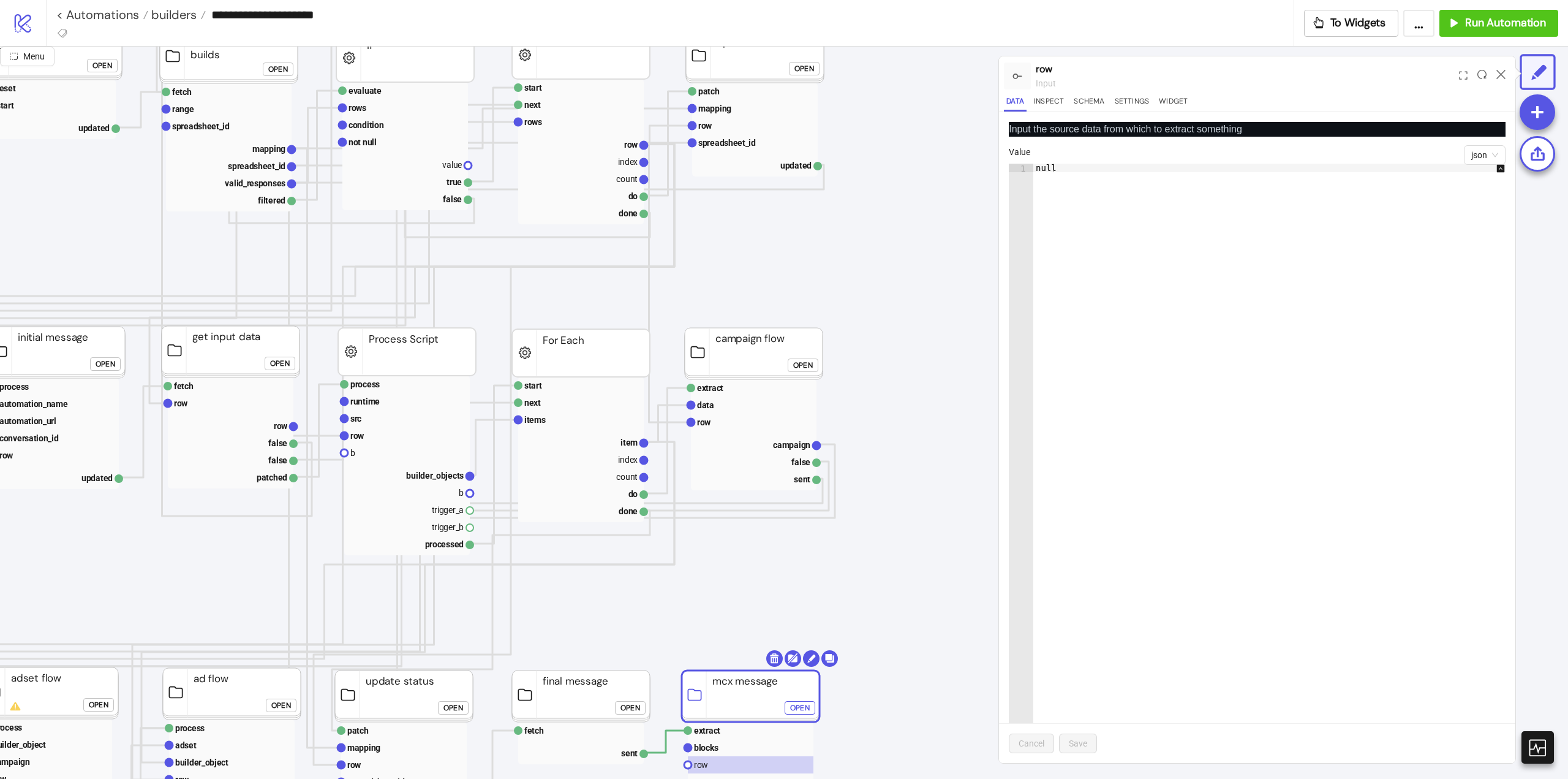
drag, startPoint x: 645, startPoint y: 144, endPoint x: 706, endPoint y: 287, distance: 155.5
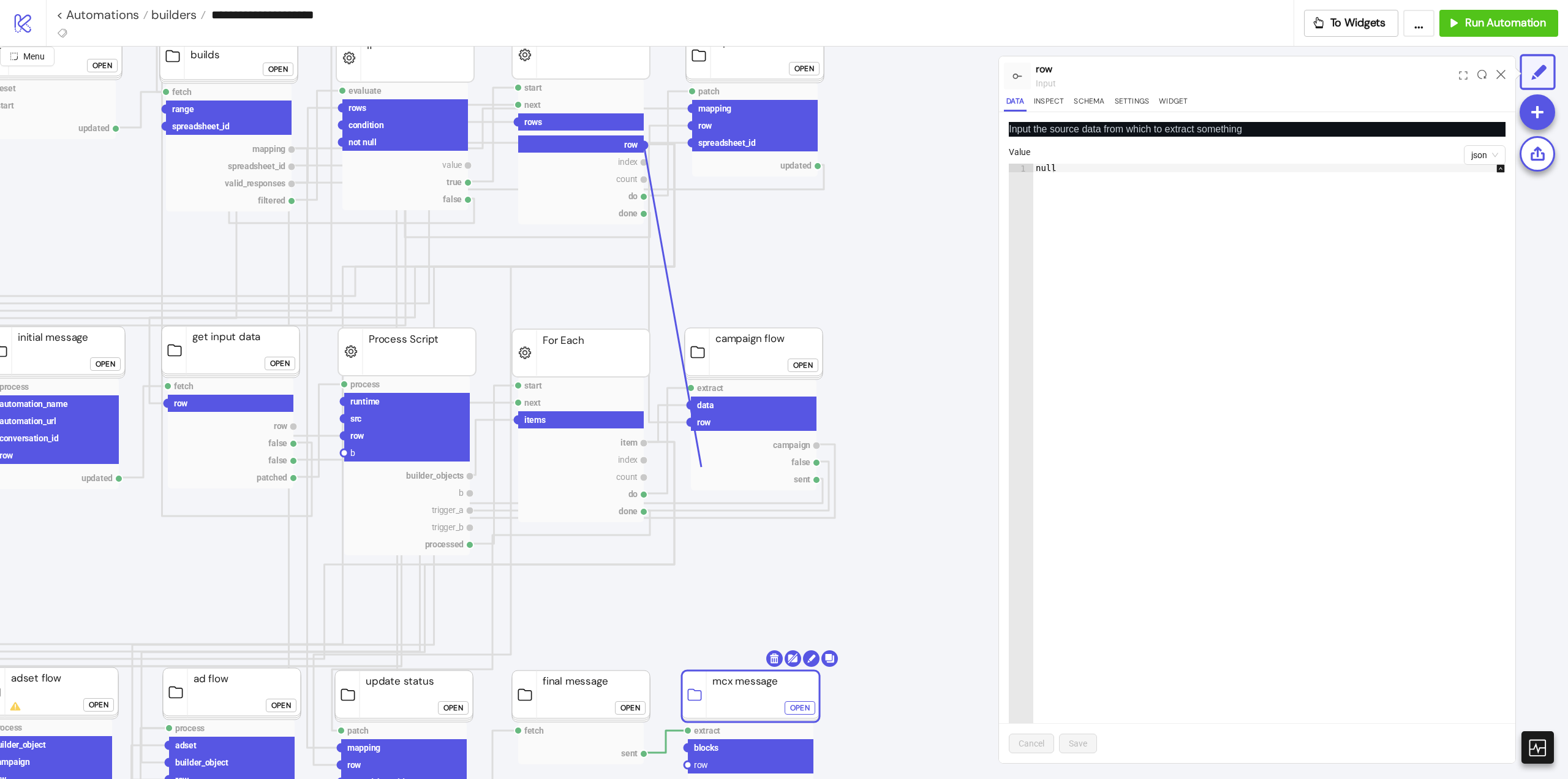
scroll to position [552, 245]
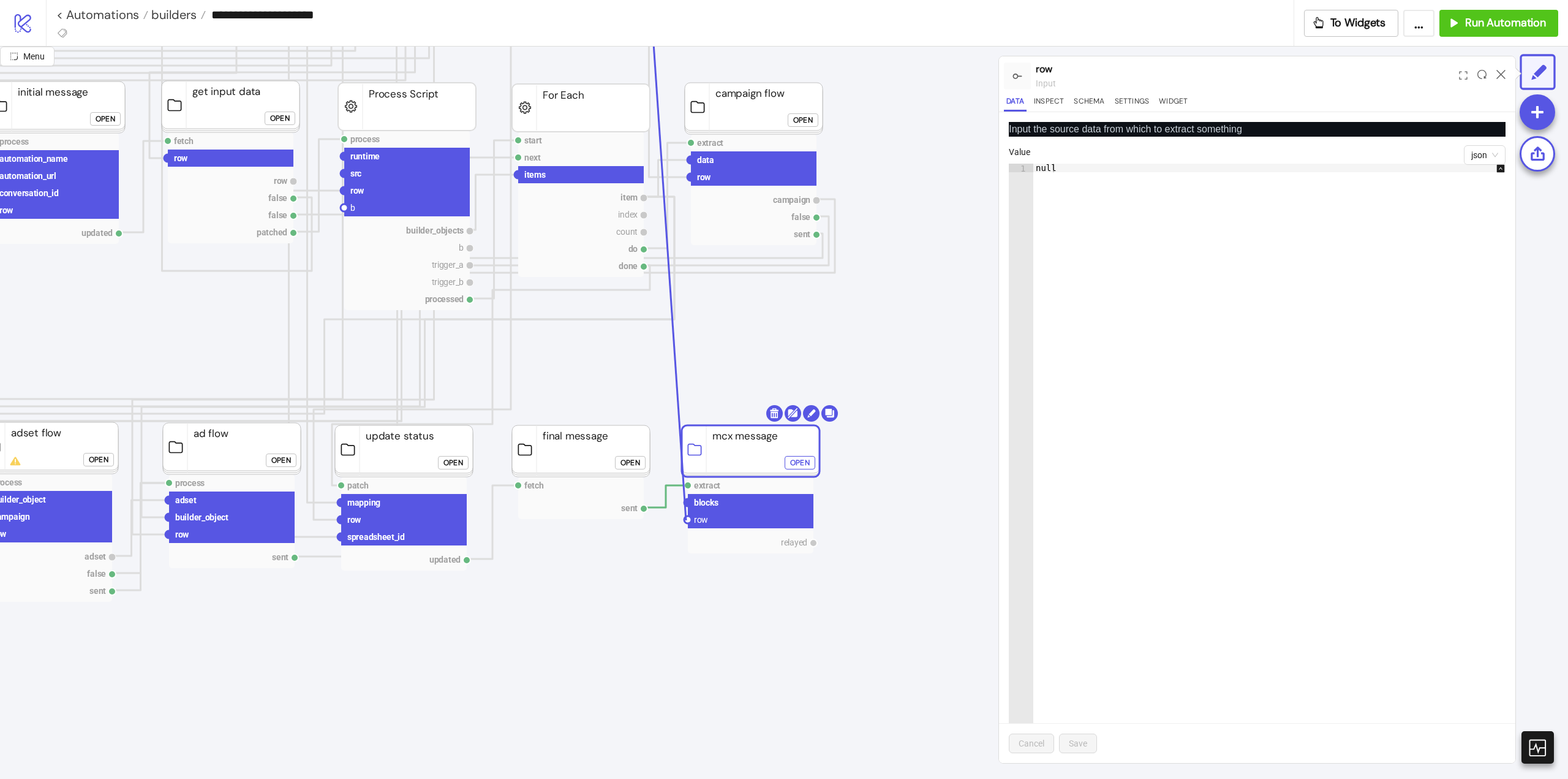
click at [686, 520] on circle at bounding box center [688, 520] width 7 height 7
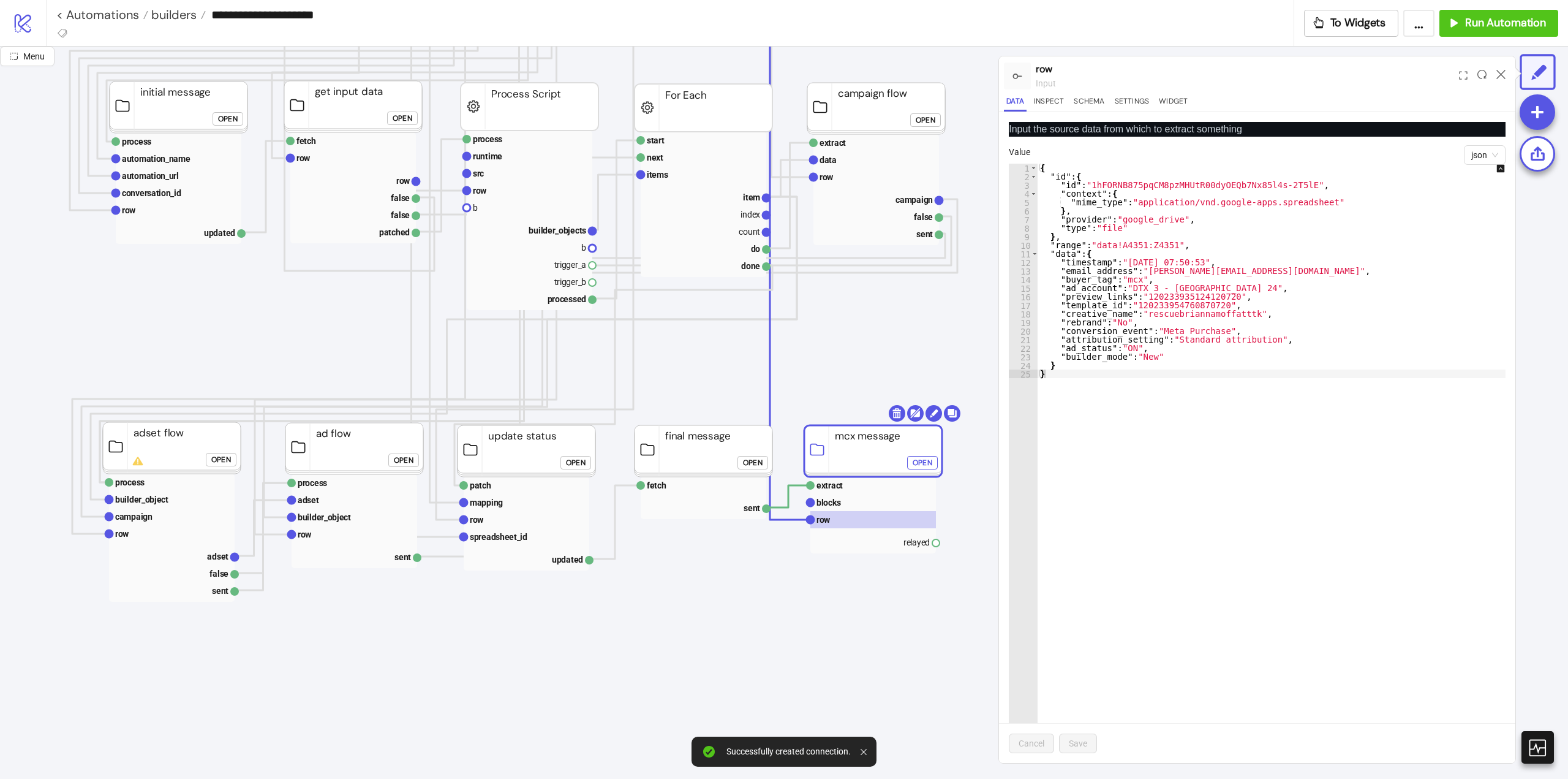
scroll to position [552, 61]
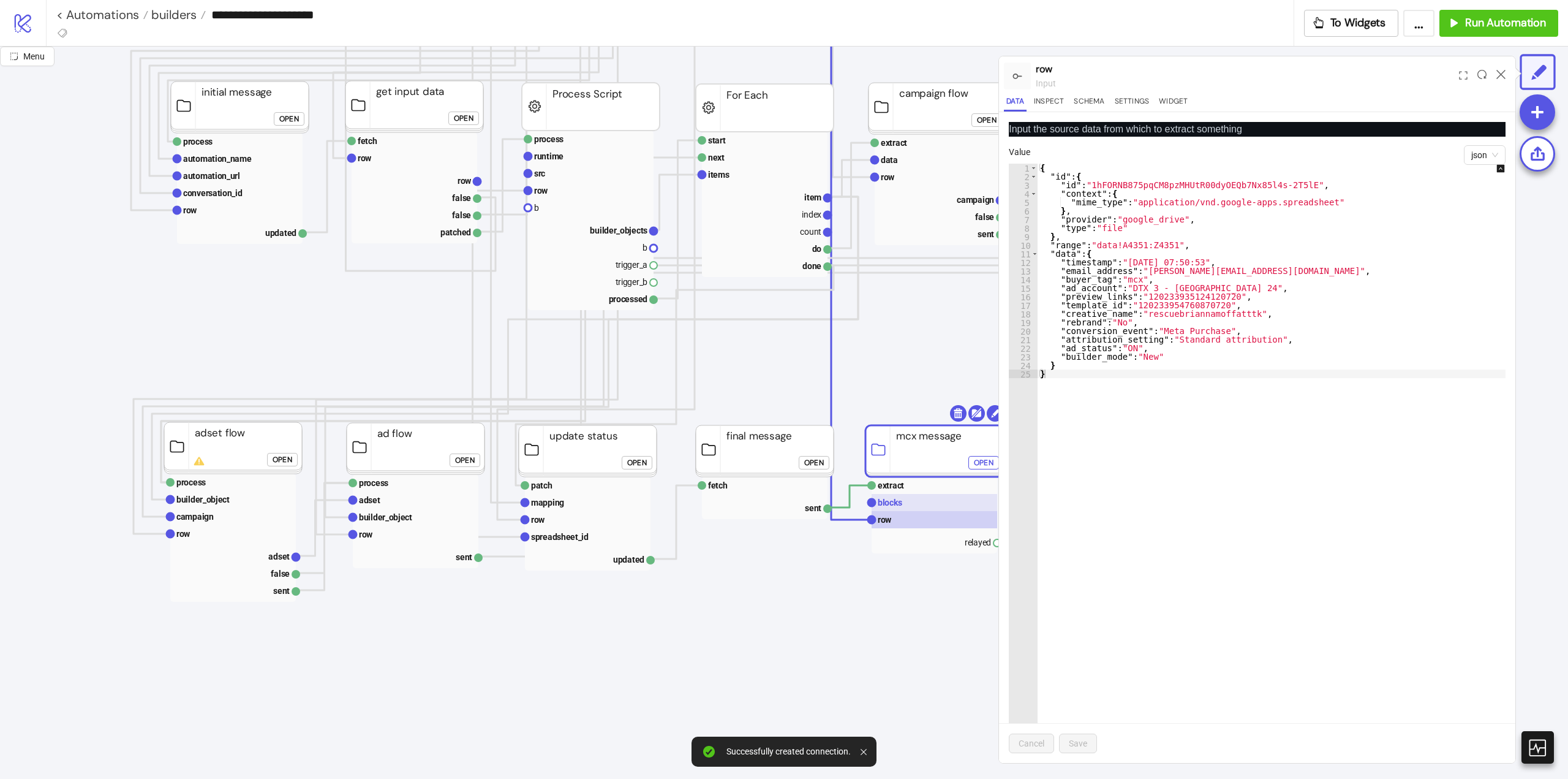
click at [908, 509] on rect at bounding box center [934, 503] width 125 height 17
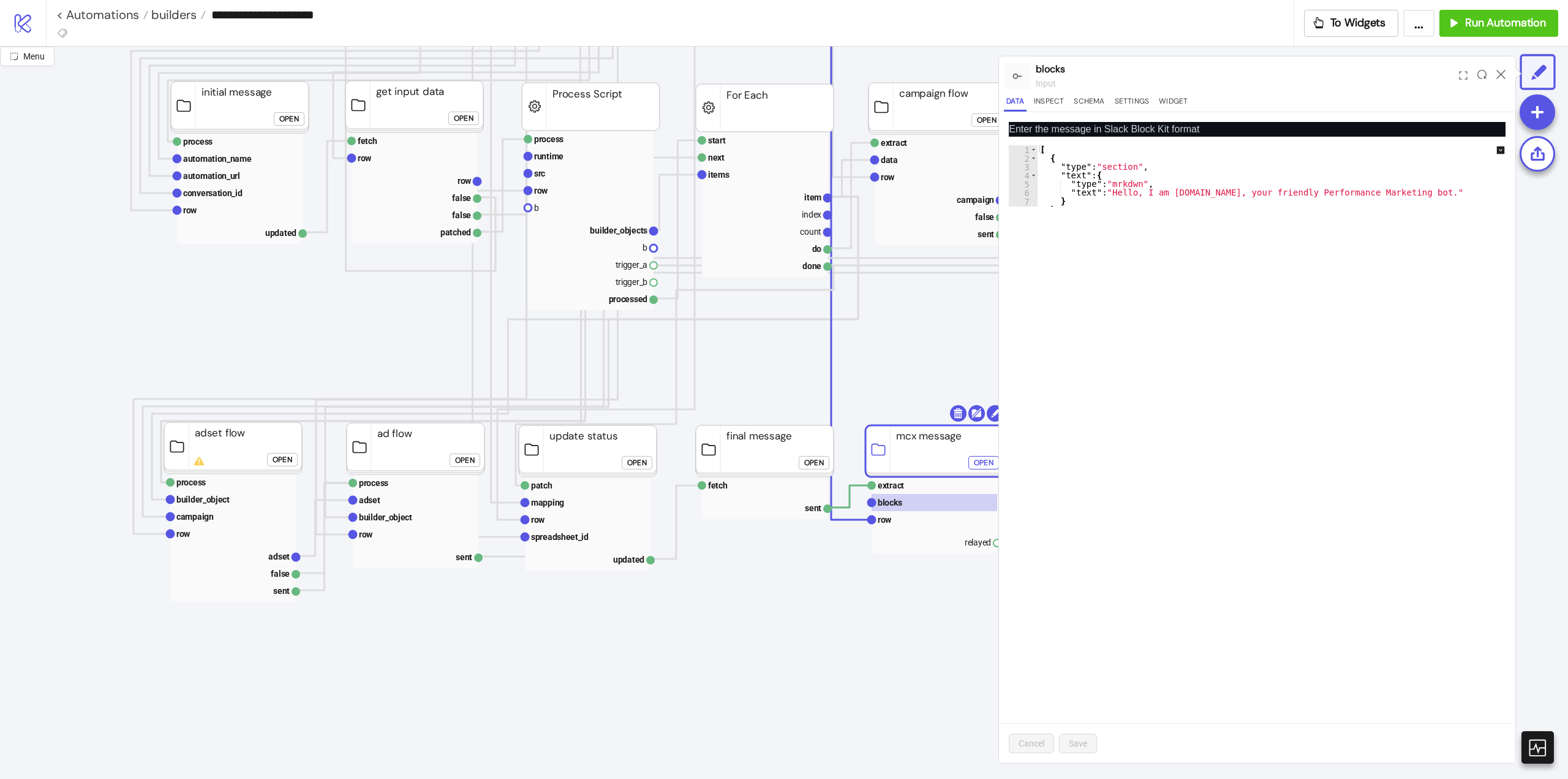
click at [818, 465] on div "Open" at bounding box center [813, 463] width 19 height 14
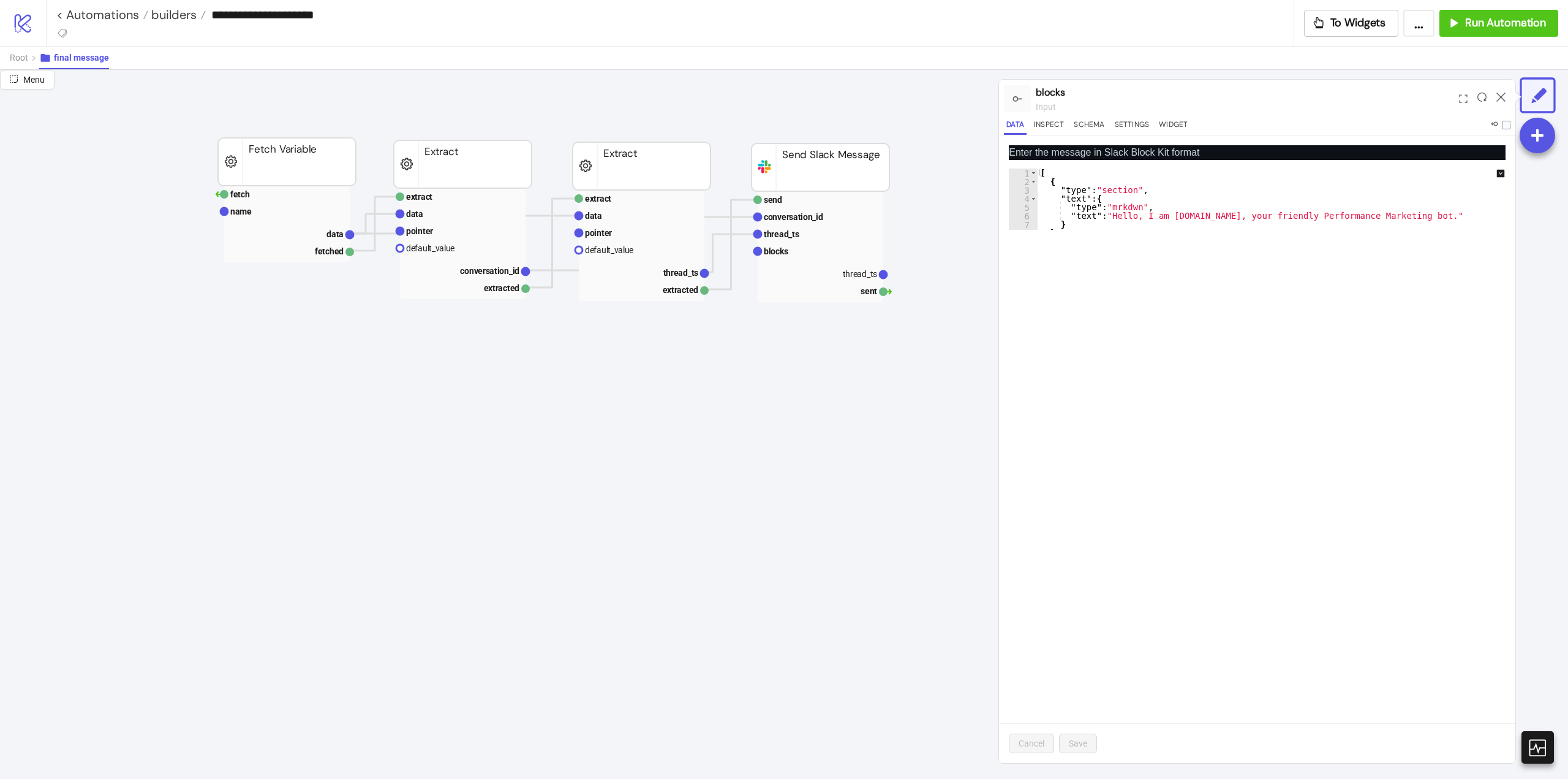
scroll to position [0, 61]
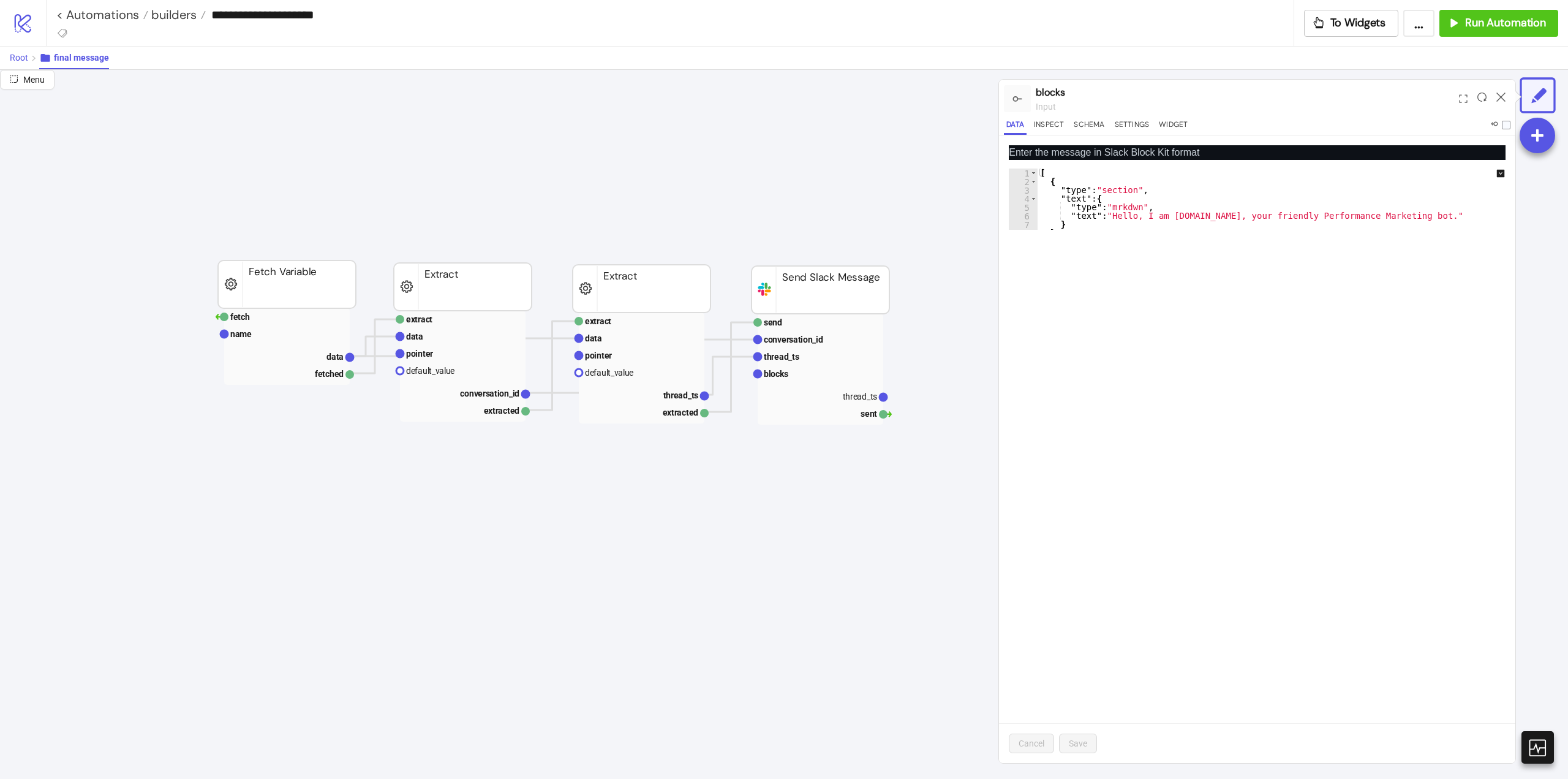
click at [19, 61] on span "Root" at bounding box center [19, 58] width 18 height 10
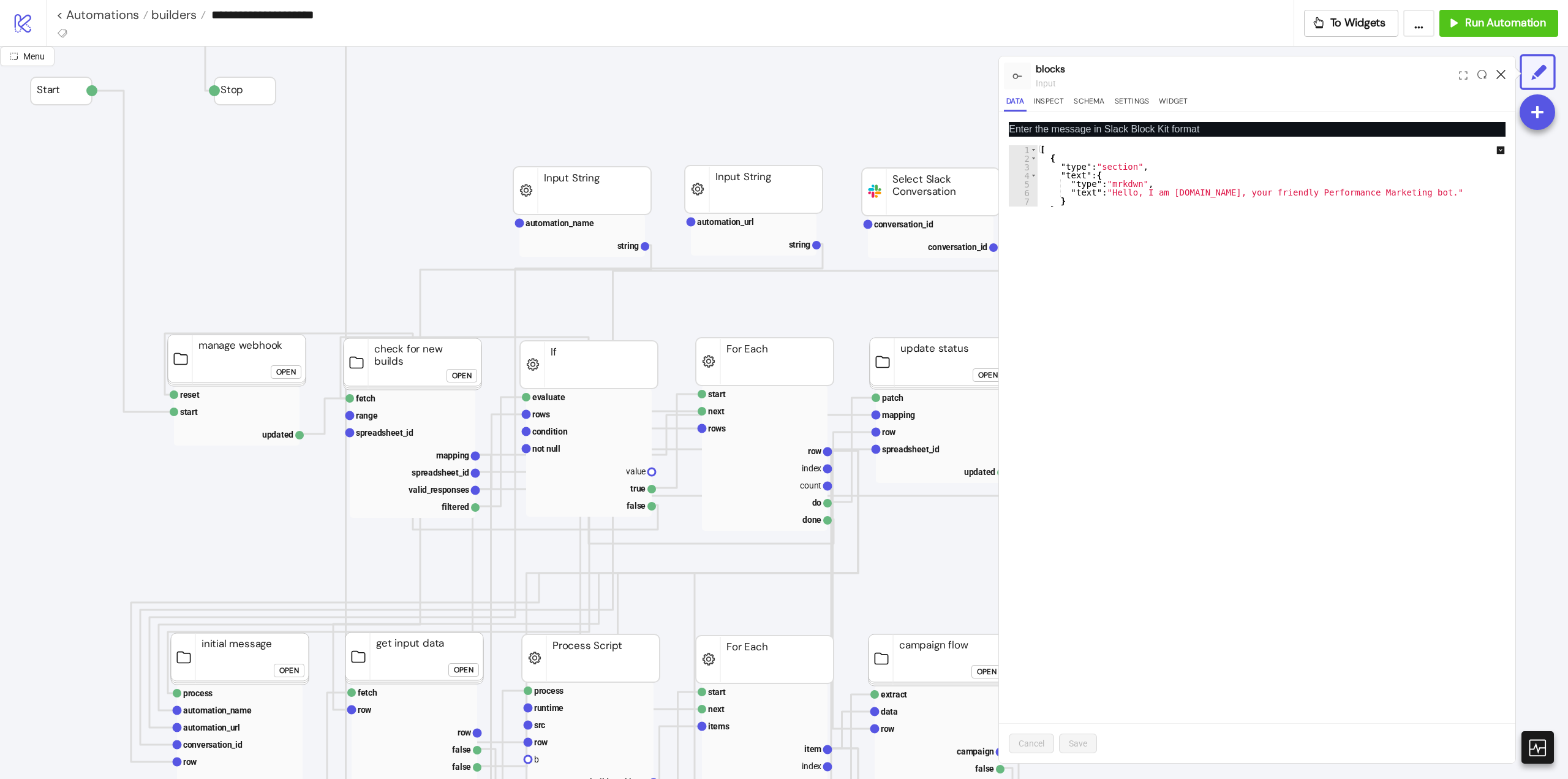
click at [1500, 76] on icon at bounding box center [1501, 74] width 9 height 9
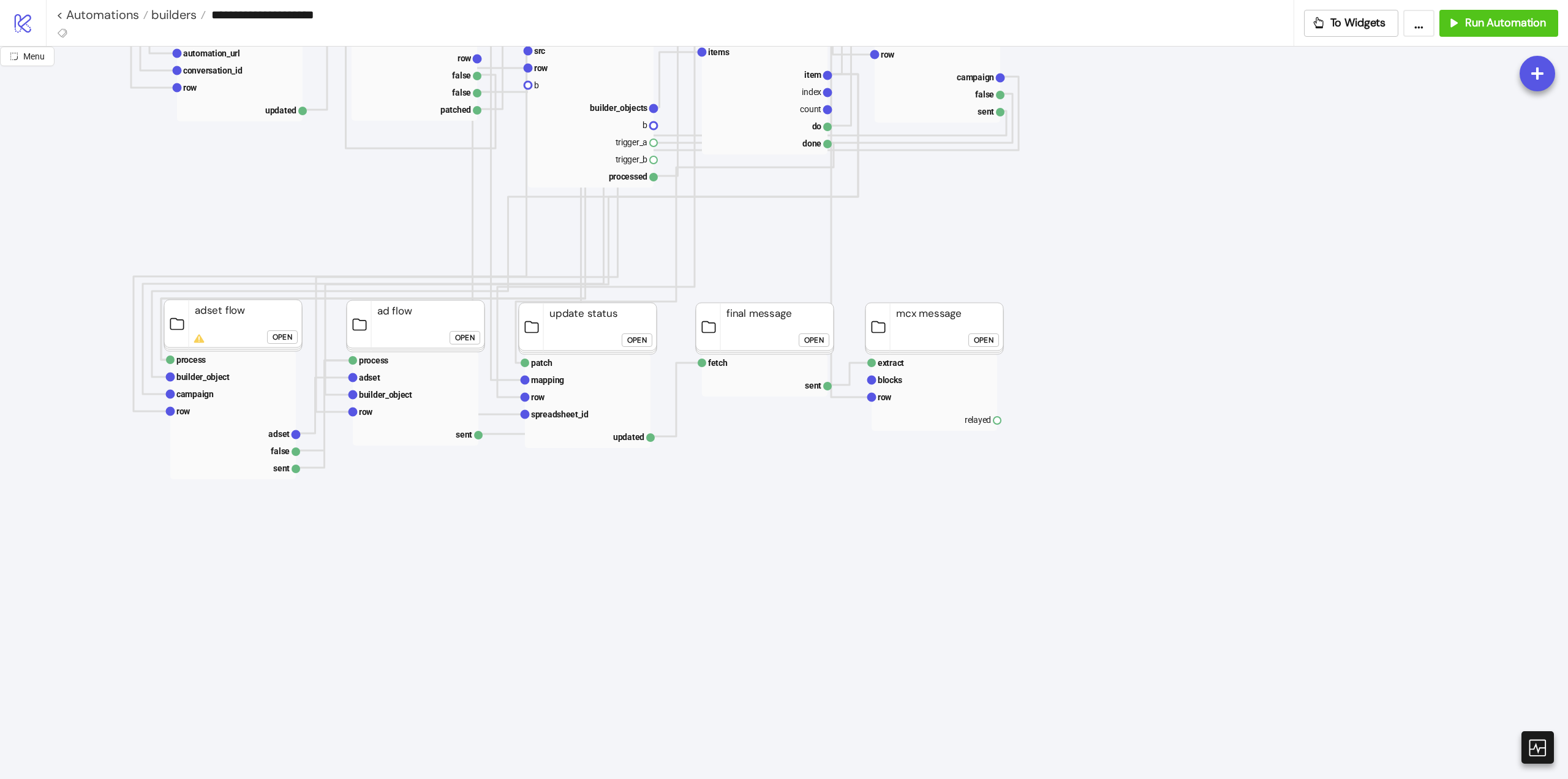
scroll to position [735, 61]
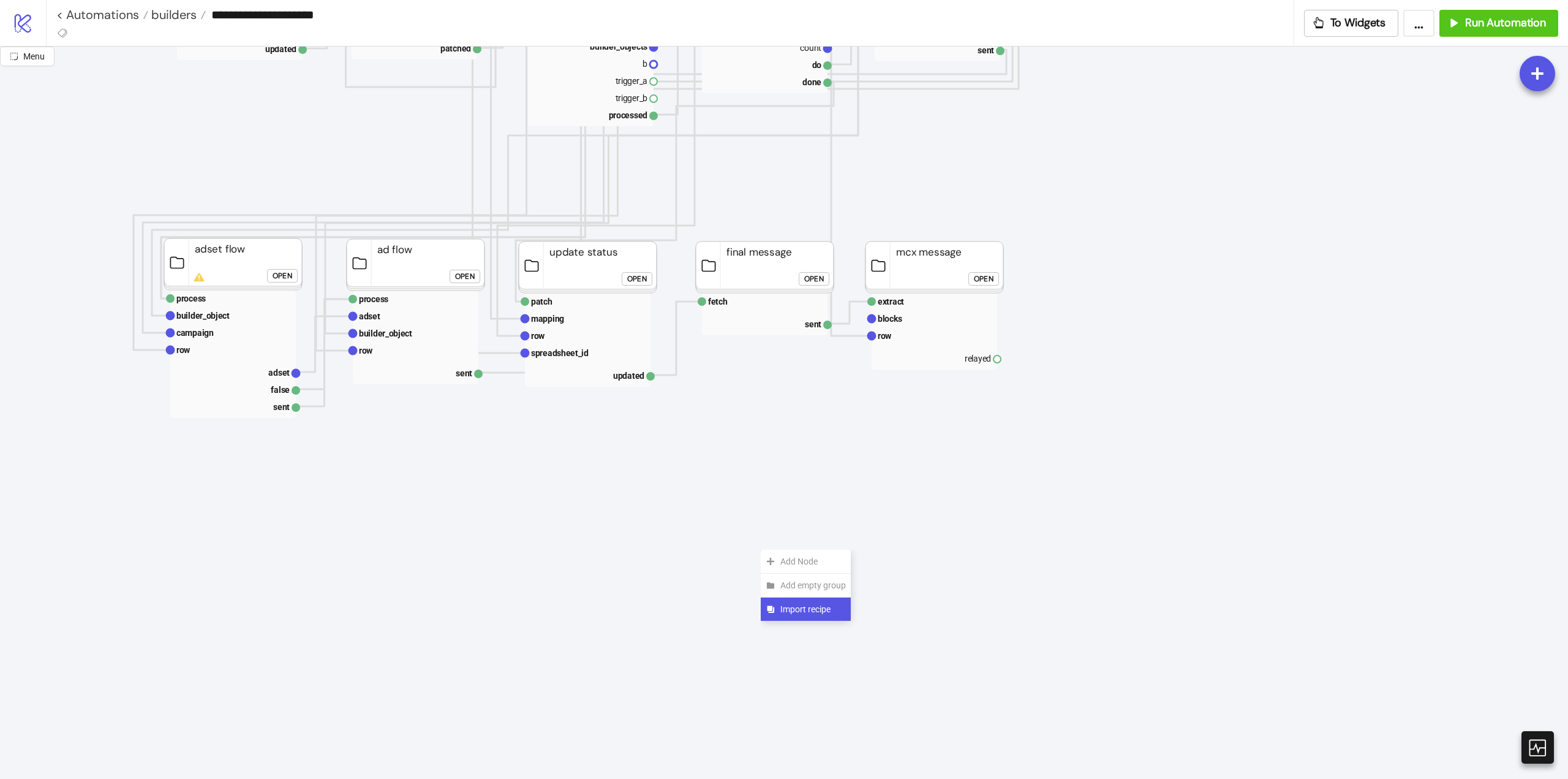
click at [789, 605] on span "Import recipe" at bounding box center [813, 609] width 66 height 13
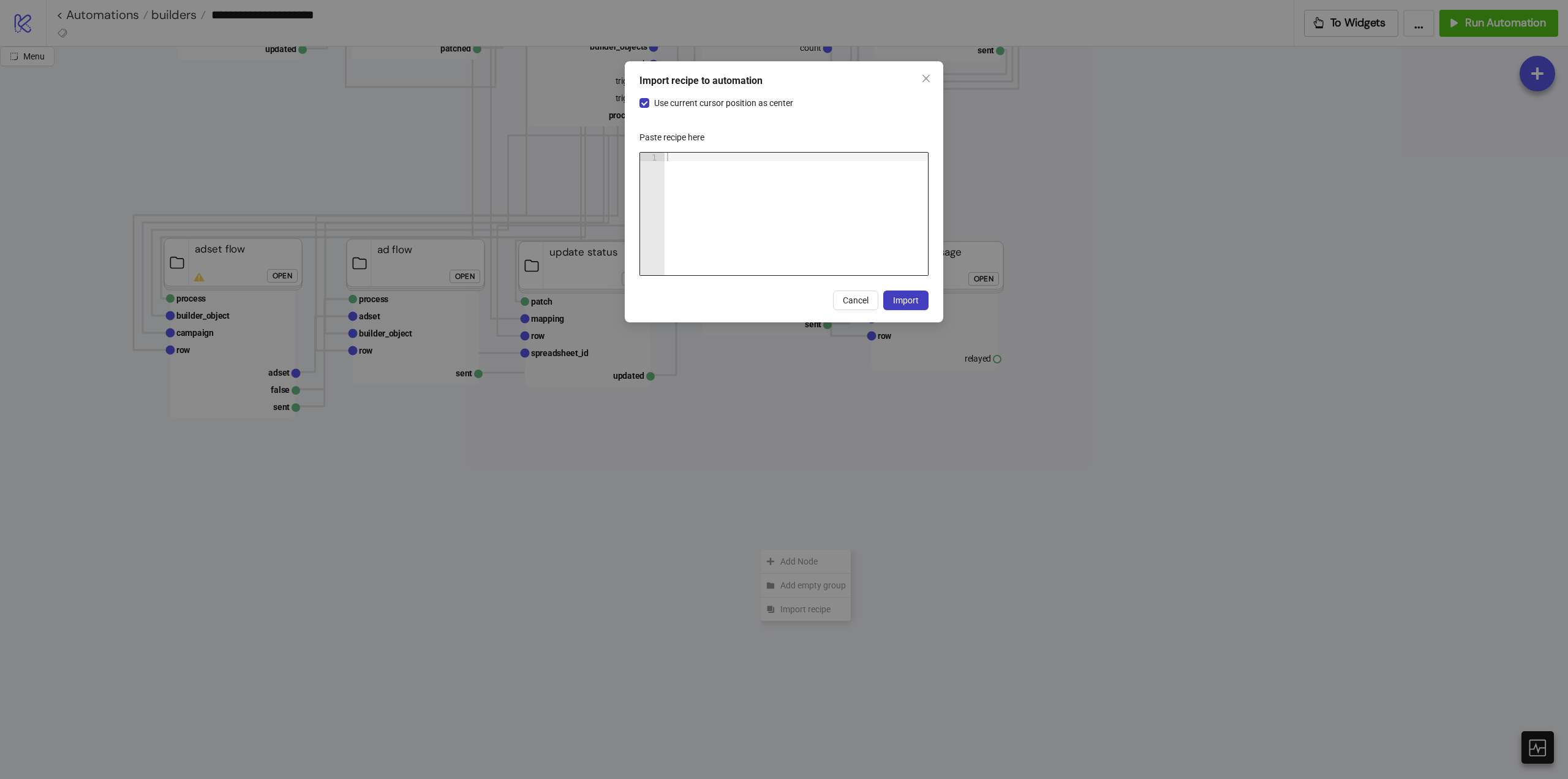
click at [736, 189] on div at bounding box center [796, 223] width 263 height 139
paste textarea "Cursor at row 1"
click at [910, 298] on span "Import" at bounding box center [906, 300] width 25 height 10
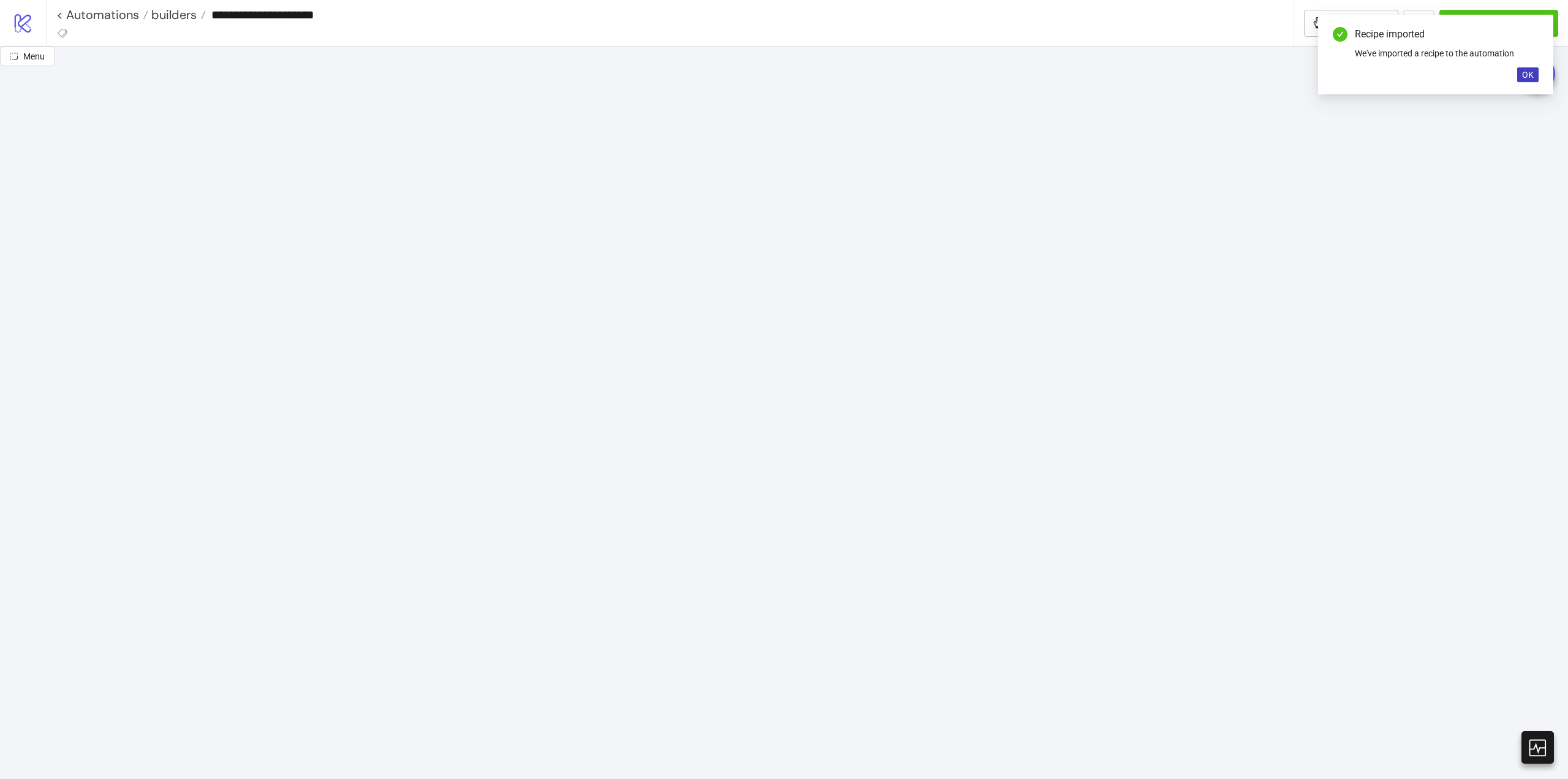
scroll to position [1655, 61]
drag, startPoint x: 842, startPoint y: 471, endPoint x: 759, endPoint y: 158, distance: 323.8
drag, startPoint x: 744, startPoint y: 361, endPoint x: 756, endPoint y: 214, distance: 147.5
click at [718, 133] on rect at bounding box center [729, 158] width 138 height 52
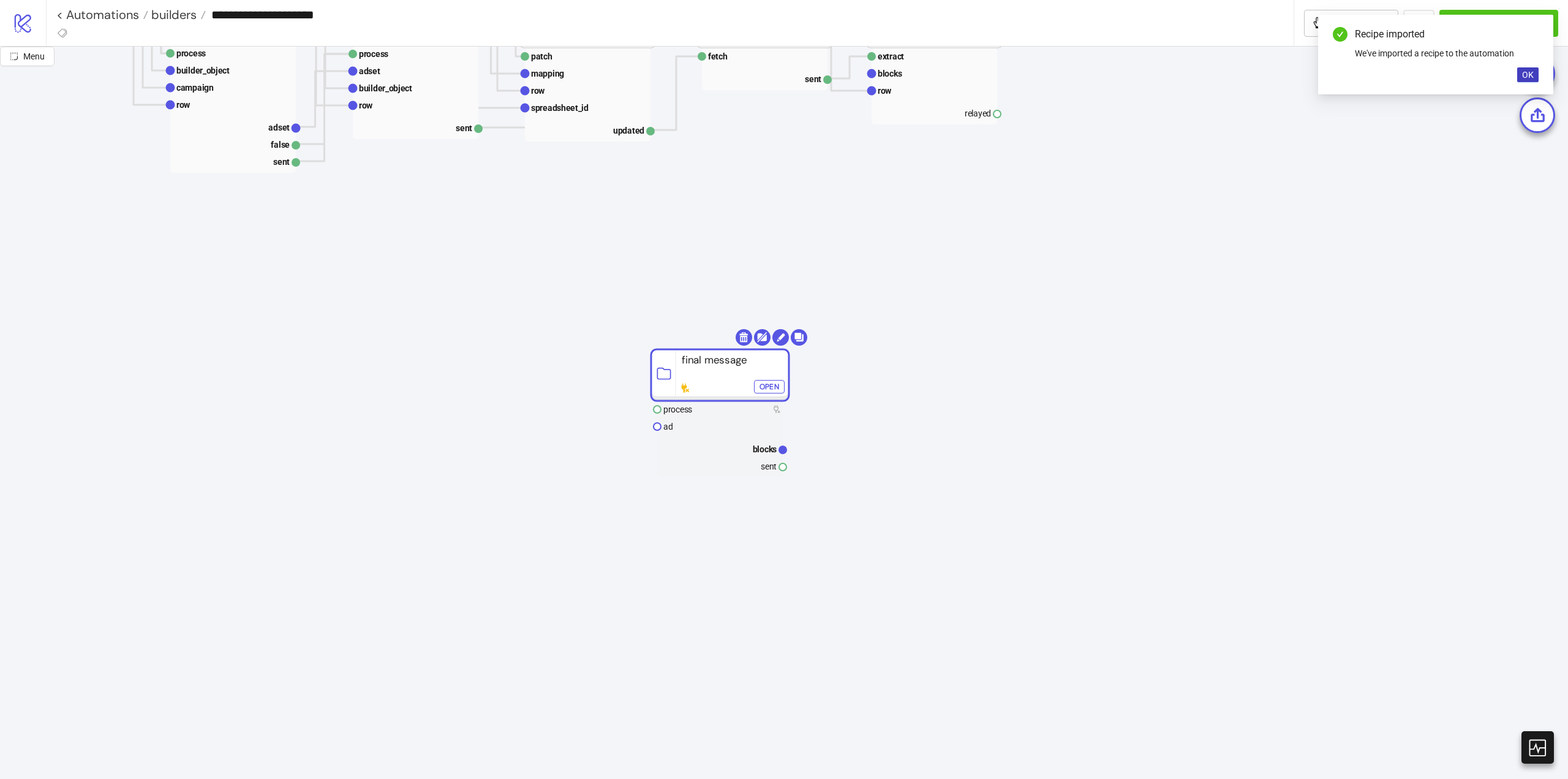
scroll to position [858, 61]
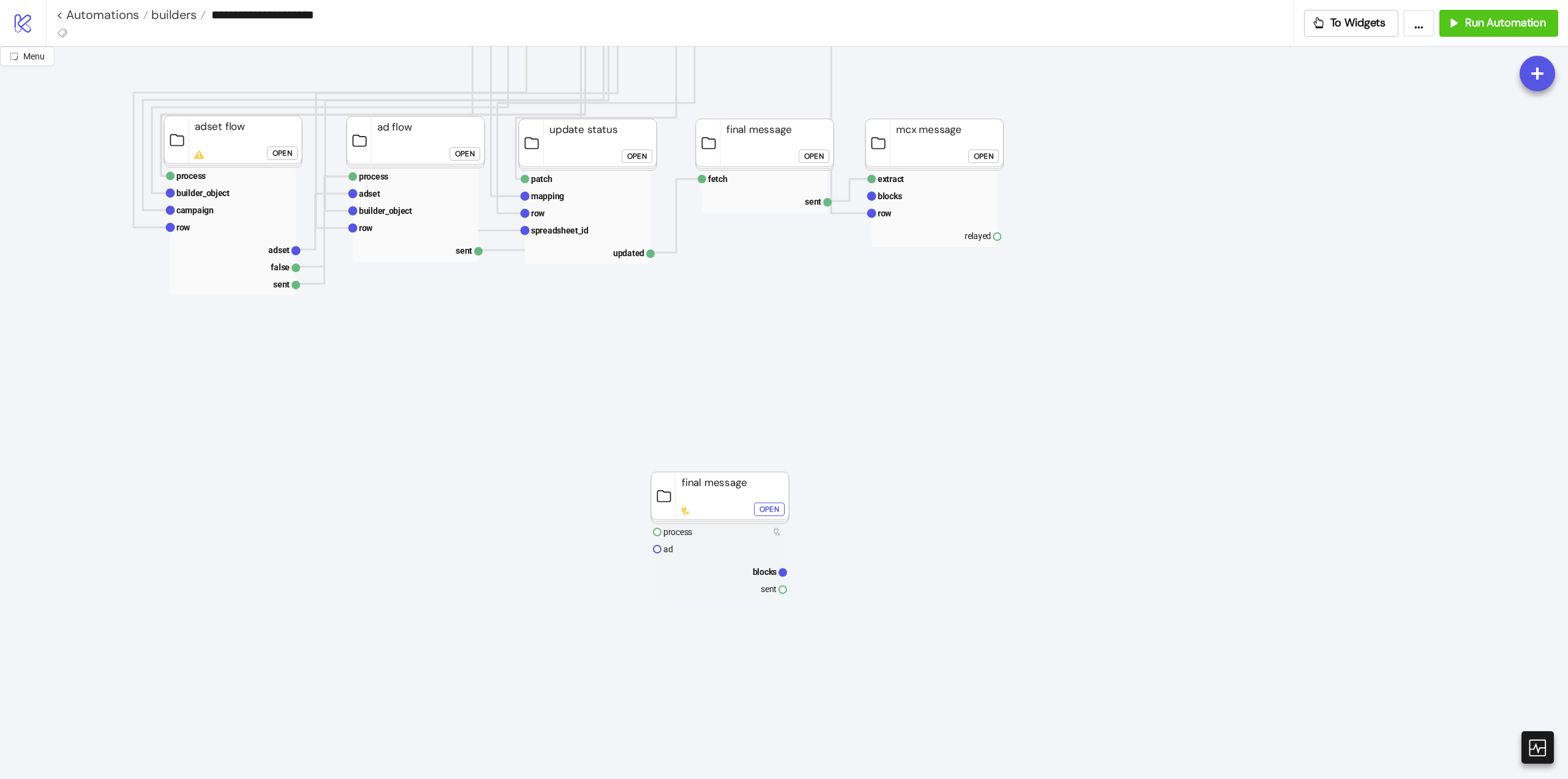
drag, startPoint x: 893, startPoint y: 482, endPoint x: 873, endPoint y: 478, distance: 20.4
click at [892, 482] on icon "Start Stop start next rows row index count do done For Each evaluate rows condi…" at bounding box center [1164, 414] width 2451 height 2452
click at [744, 493] on rect at bounding box center [720, 497] width 138 height 52
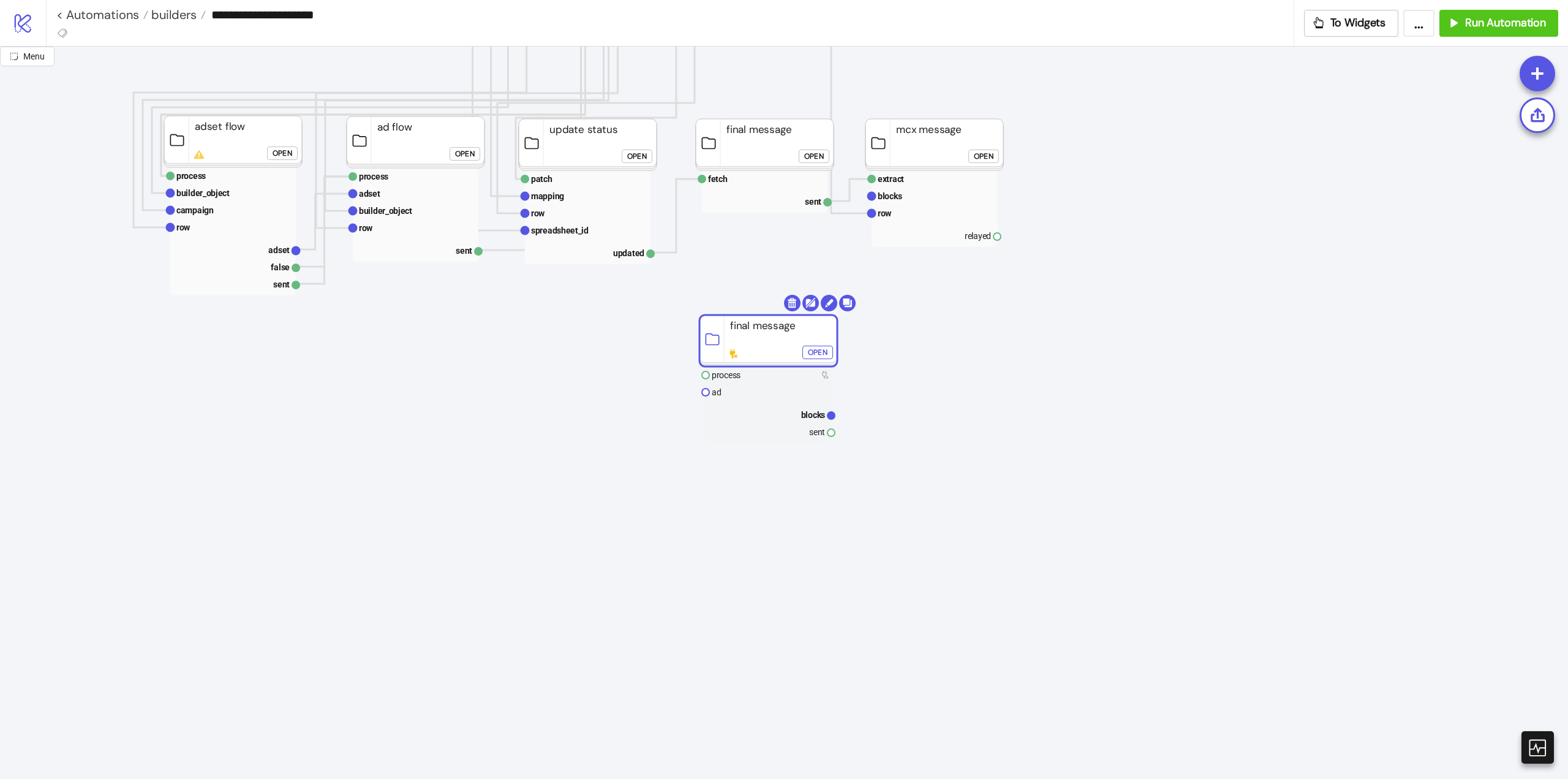
drag, startPoint x: 719, startPoint y: 503, endPoint x: 767, endPoint y: 348, distance: 162.3
click at [767, 348] on rect at bounding box center [769, 341] width 138 height 52
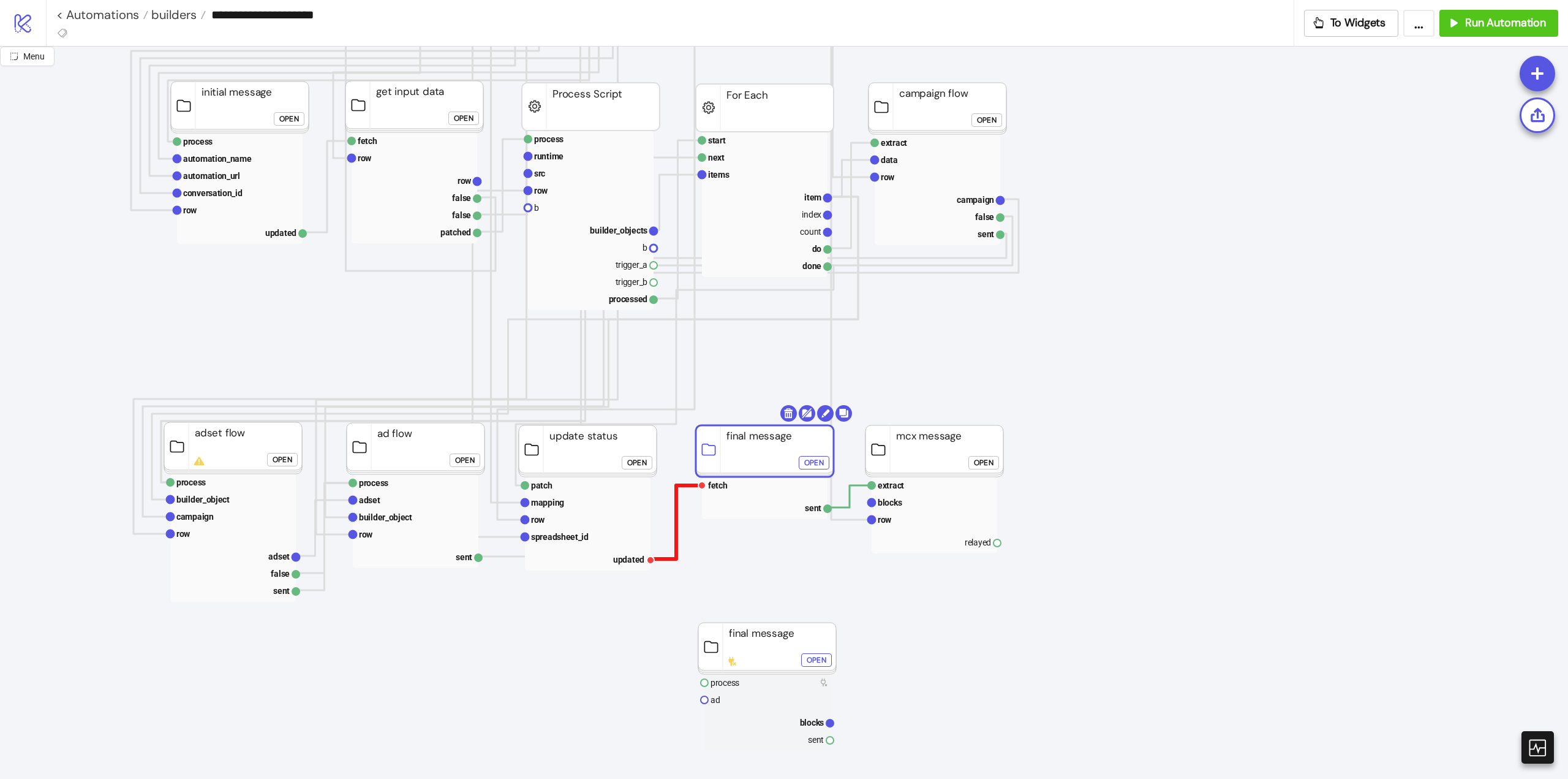
click at [676, 501] on polyline at bounding box center [676, 522] width 52 height 74
click at [850, 499] on polyline at bounding box center [850, 496] width 44 height 22
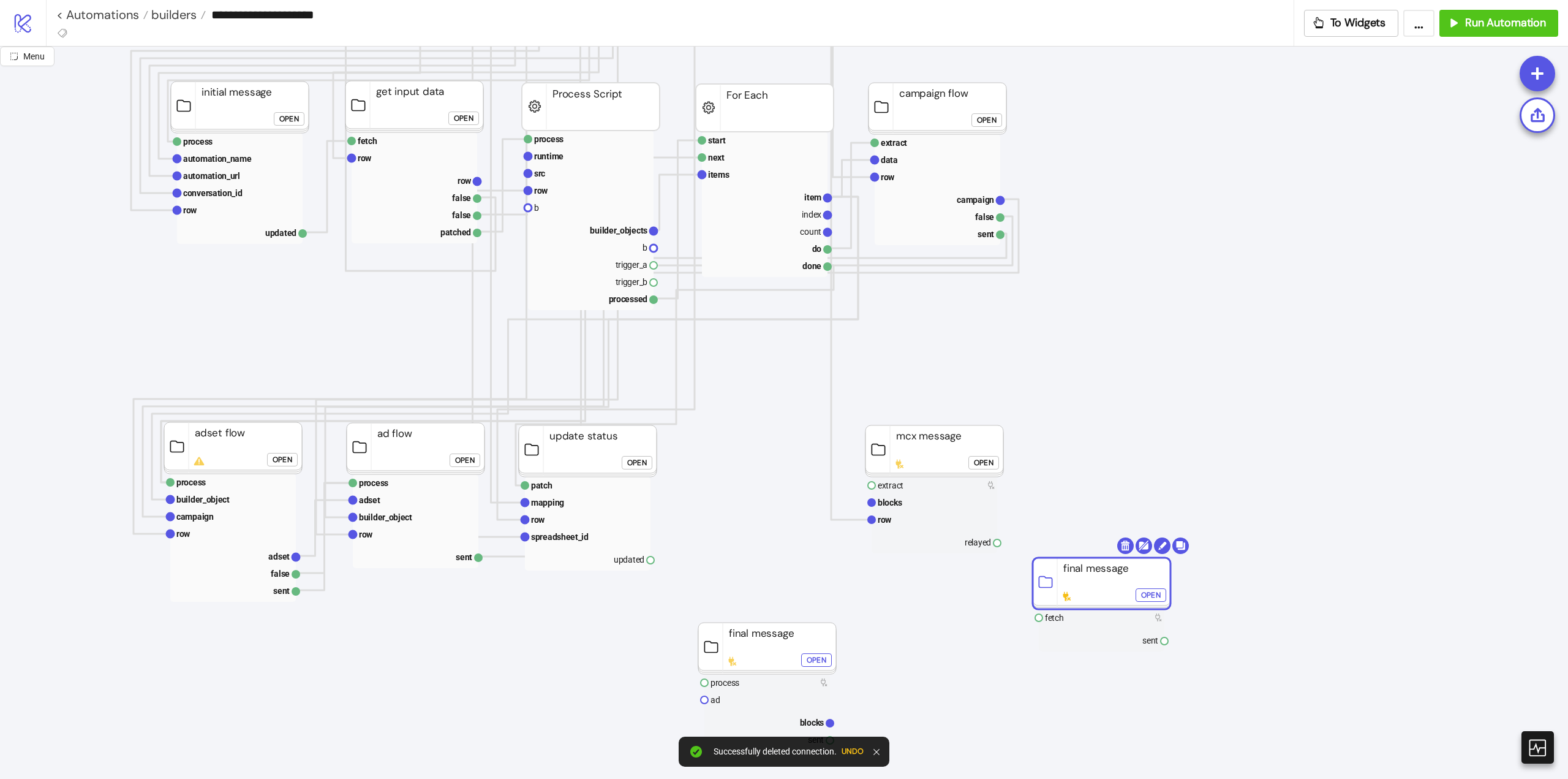
drag, startPoint x: 846, startPoint y: 482, endPoint x: 1068, endPoint y: 590, distance: 246.9
click at [1104, 586] on rect at bounding box center [1102, 583] width 138 height 52
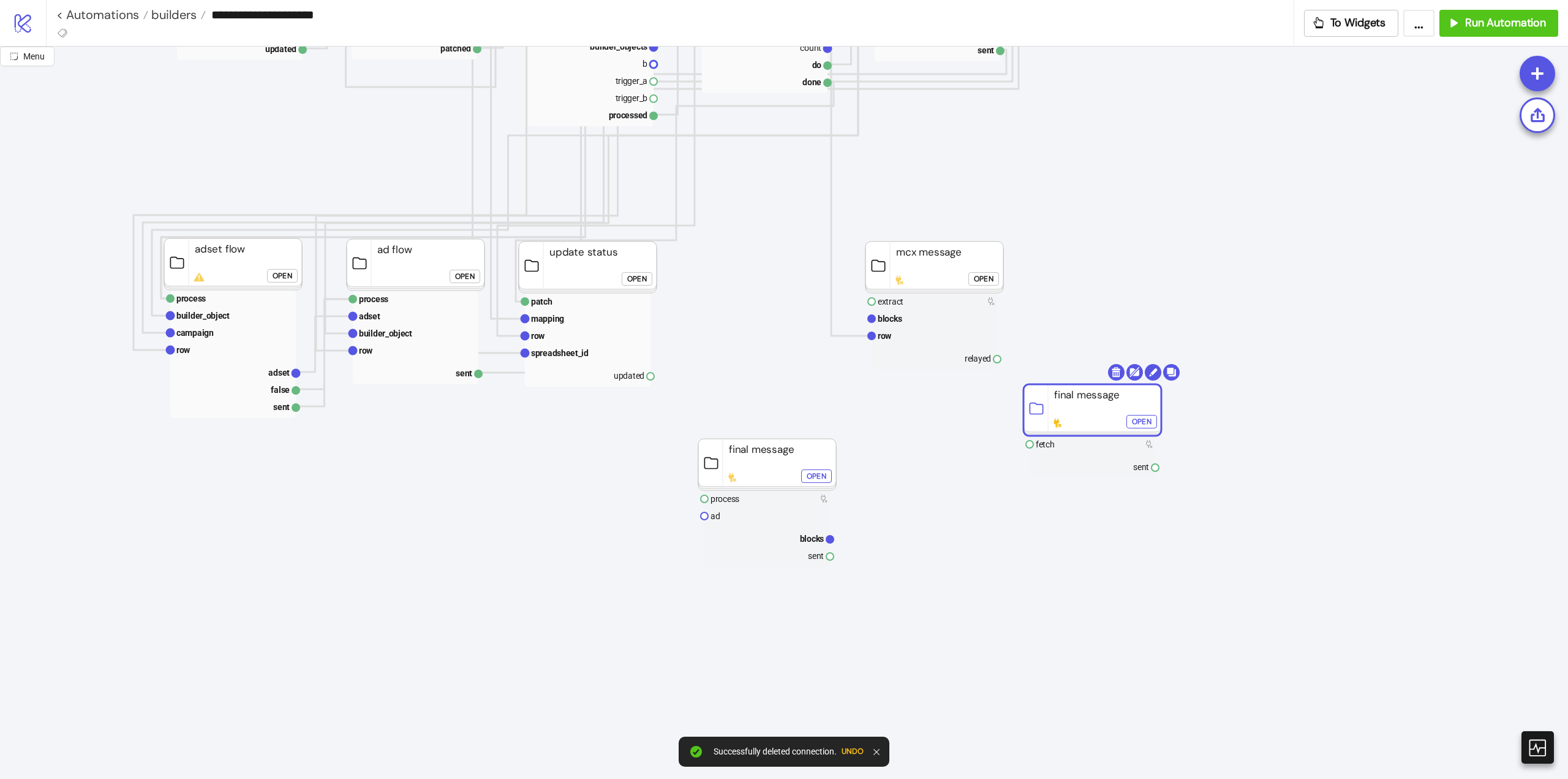
scroll to position [796, 61]
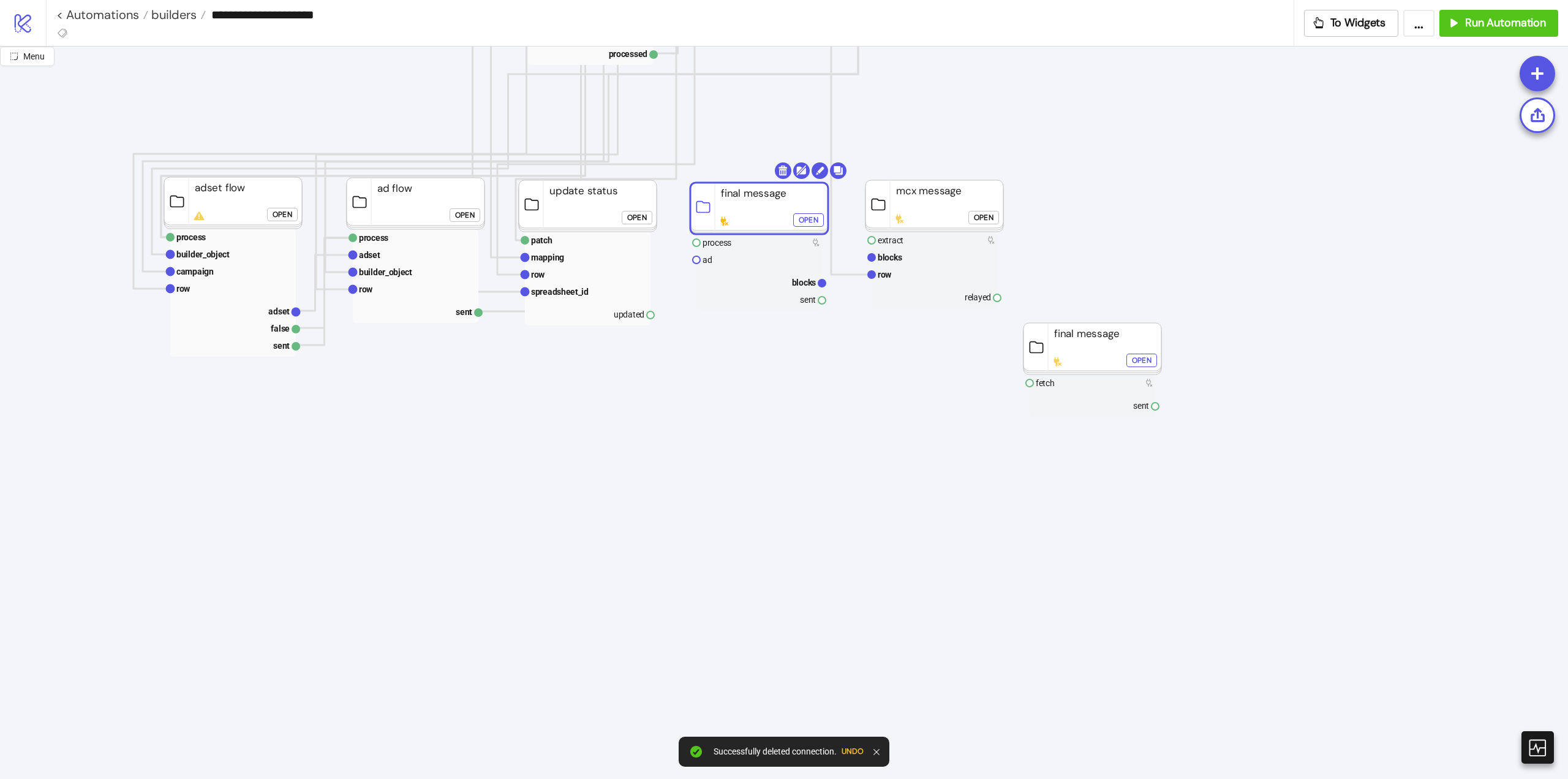
drag, startPoint x: 771, startPoint y: 387, endPoint x: 769, endPoint y: 216, distance: 171.0
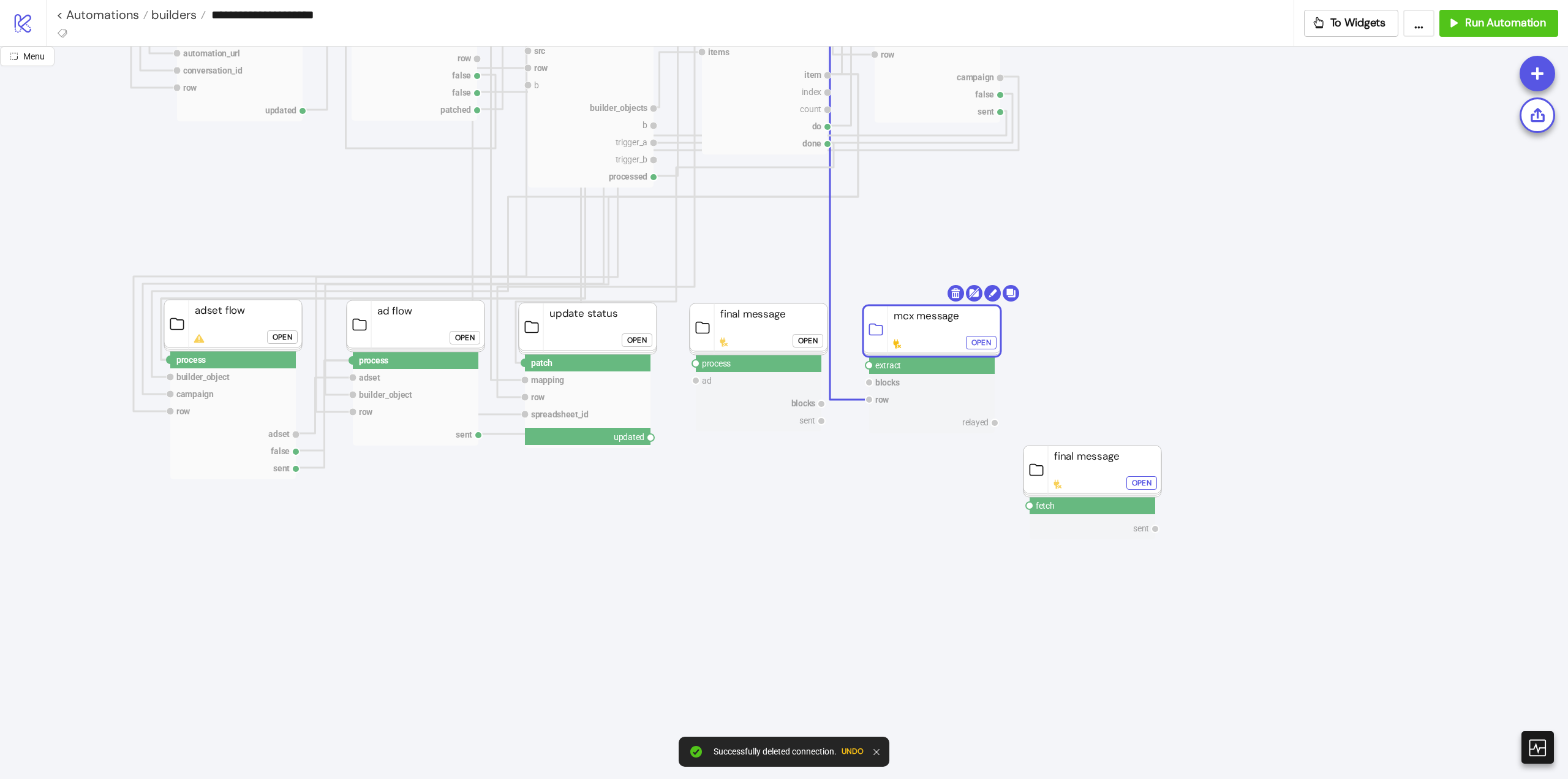
drag, startPoint x: 651, startPoint y: 439, endPoint x: 704, endPoint y: 463, distance: 58.2
click at [697, 477] on icon "Start Stop start next rows row index count do done For Each evaluate rows condi…" at bounding box center [1164, 598] width 2451 height 2452
click at [695, 363] on circle at bounding box center [696, 363] width 7 height 7
drag, startPoint x: 825, startPoint y: 420, endPoint x: 848, endPoint y: 457, distance: 43.6
click at [848, 457] on icon "Start Stop start next rows row index count do done For Each evaluate rows condi…" at bounding box center [1164, 598] width 2451 height 2452
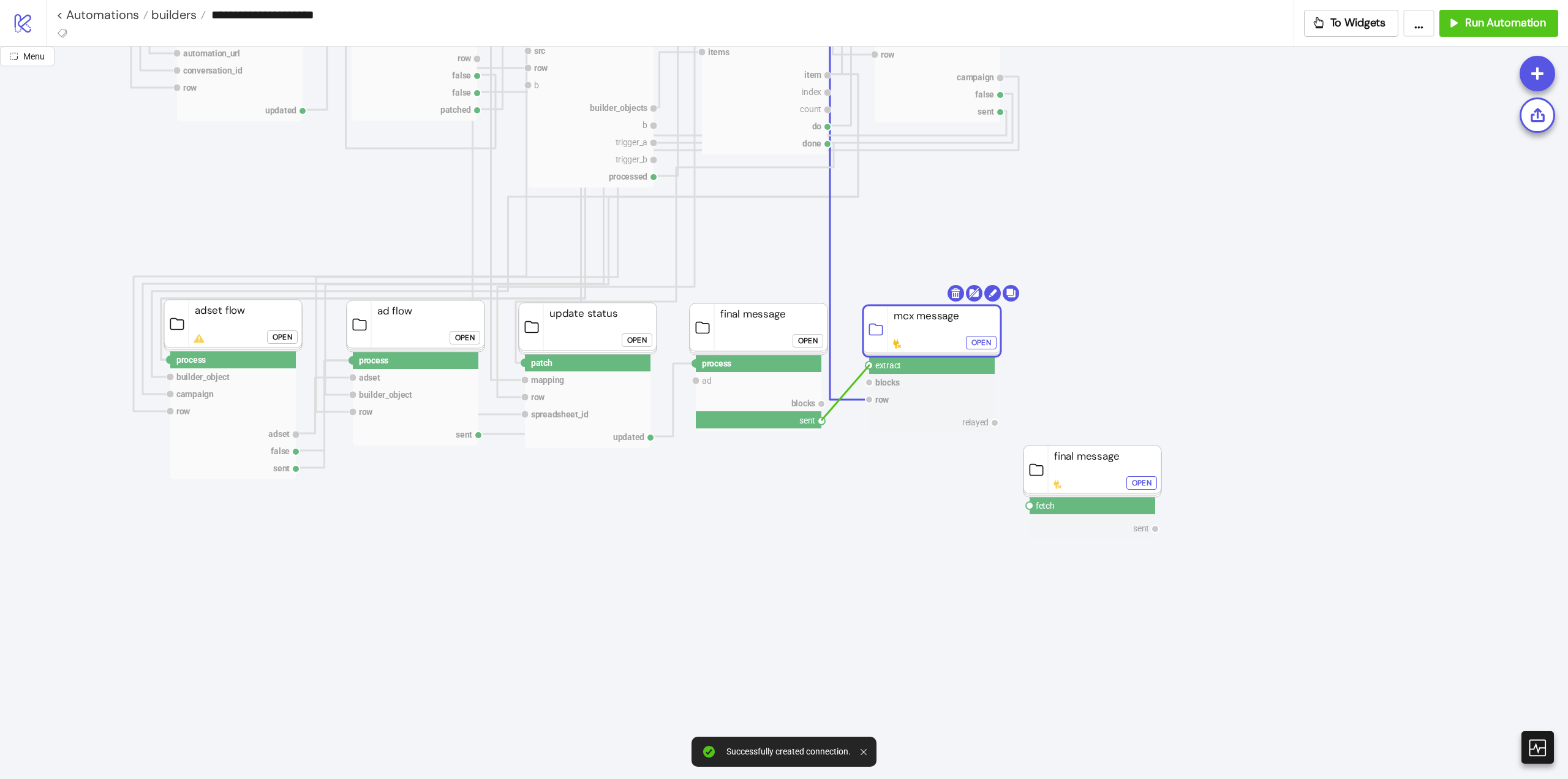
click at [870, 365] on circle at bounding box center [869, 365] width 7 height 7
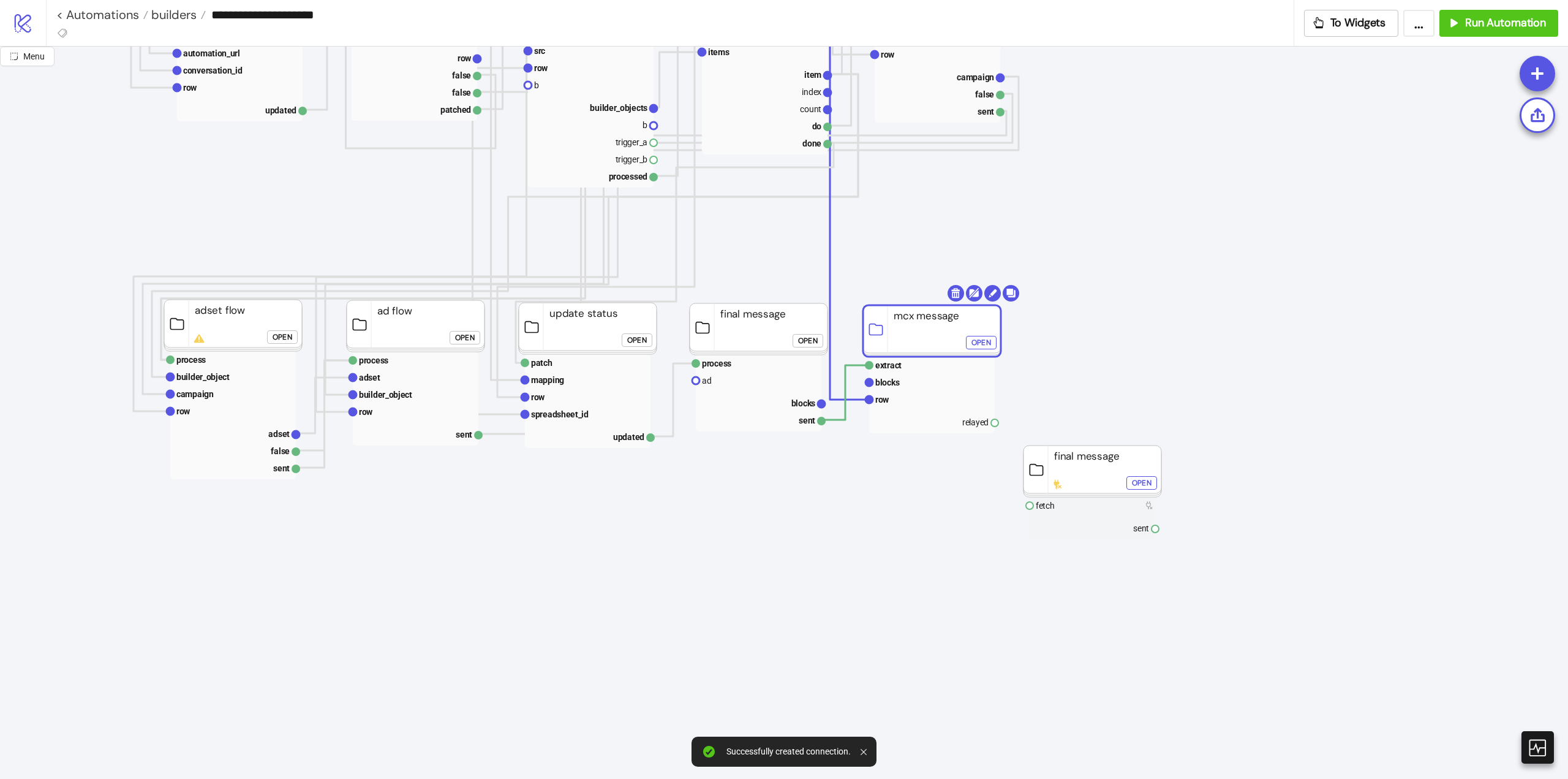
click at [824, 549] on icon "Start Stop start next rows row index count do done For Each evaluate rows condi…" at bounding box center [1164, 598] width 2451 height 2452
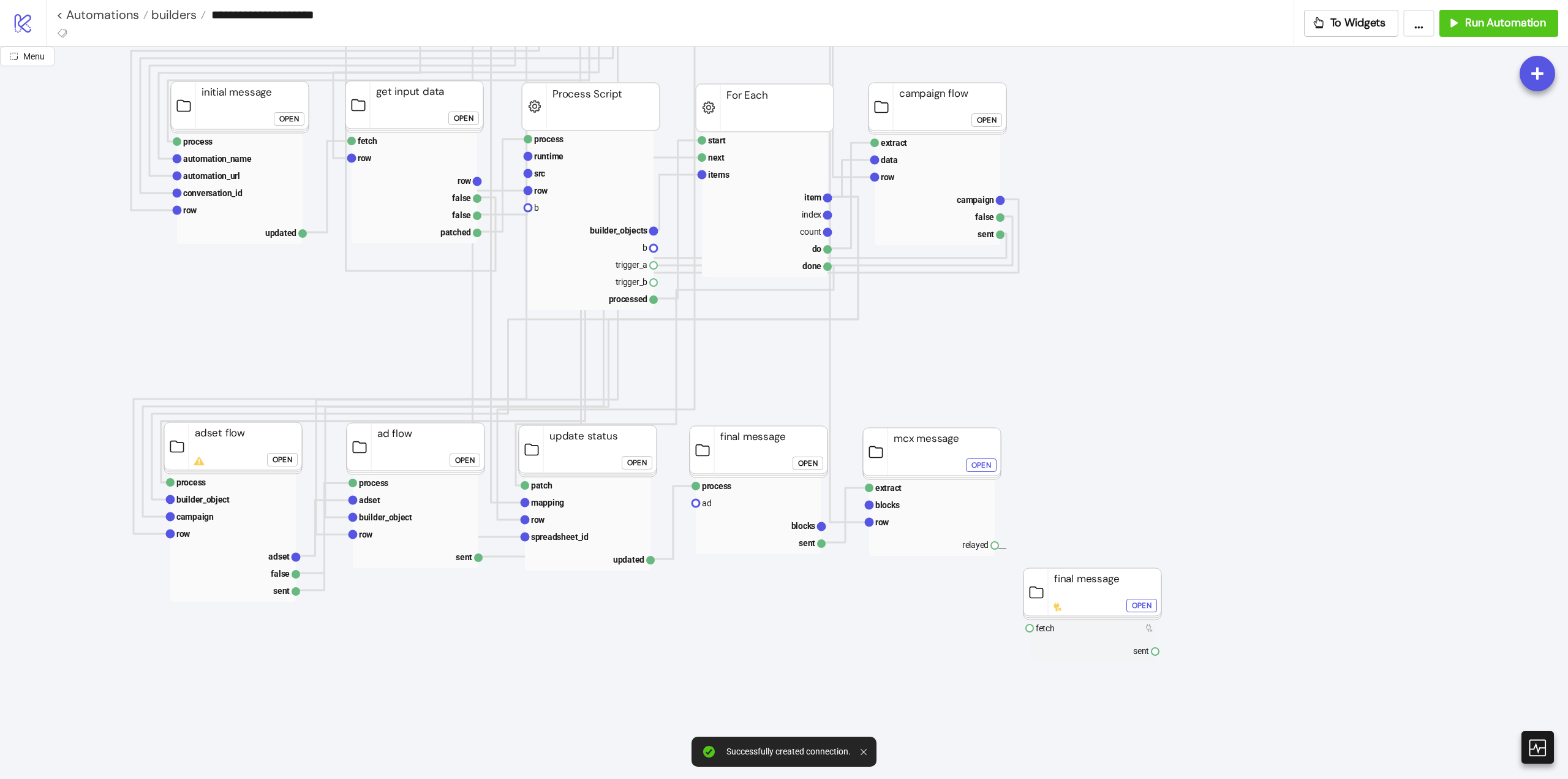
drag, startPoint x: 998, startPoint y: 548, endPoint x: 1004, endPoint y: 548, distance: 6.0
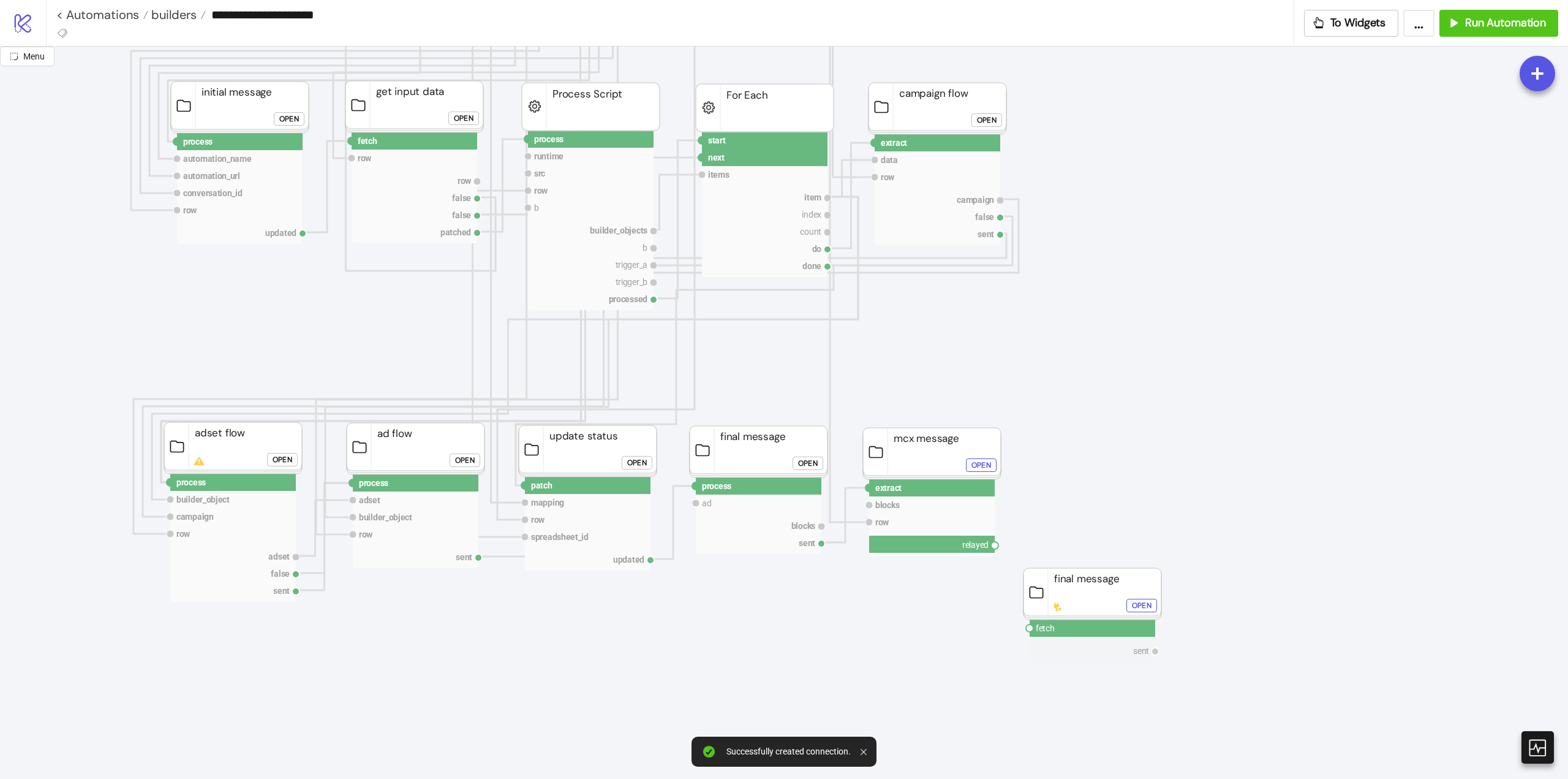
drag, startPoint x: 997, startPoint y: 546, endPoint x: 1106, endPoint y: 507, distance: 115.8
click at [1100, 520] on icon "Start Stop start next rows row index count do done For Each evaluate rows condi…" at bounding box center [1164, 721] width 2451 height 2452
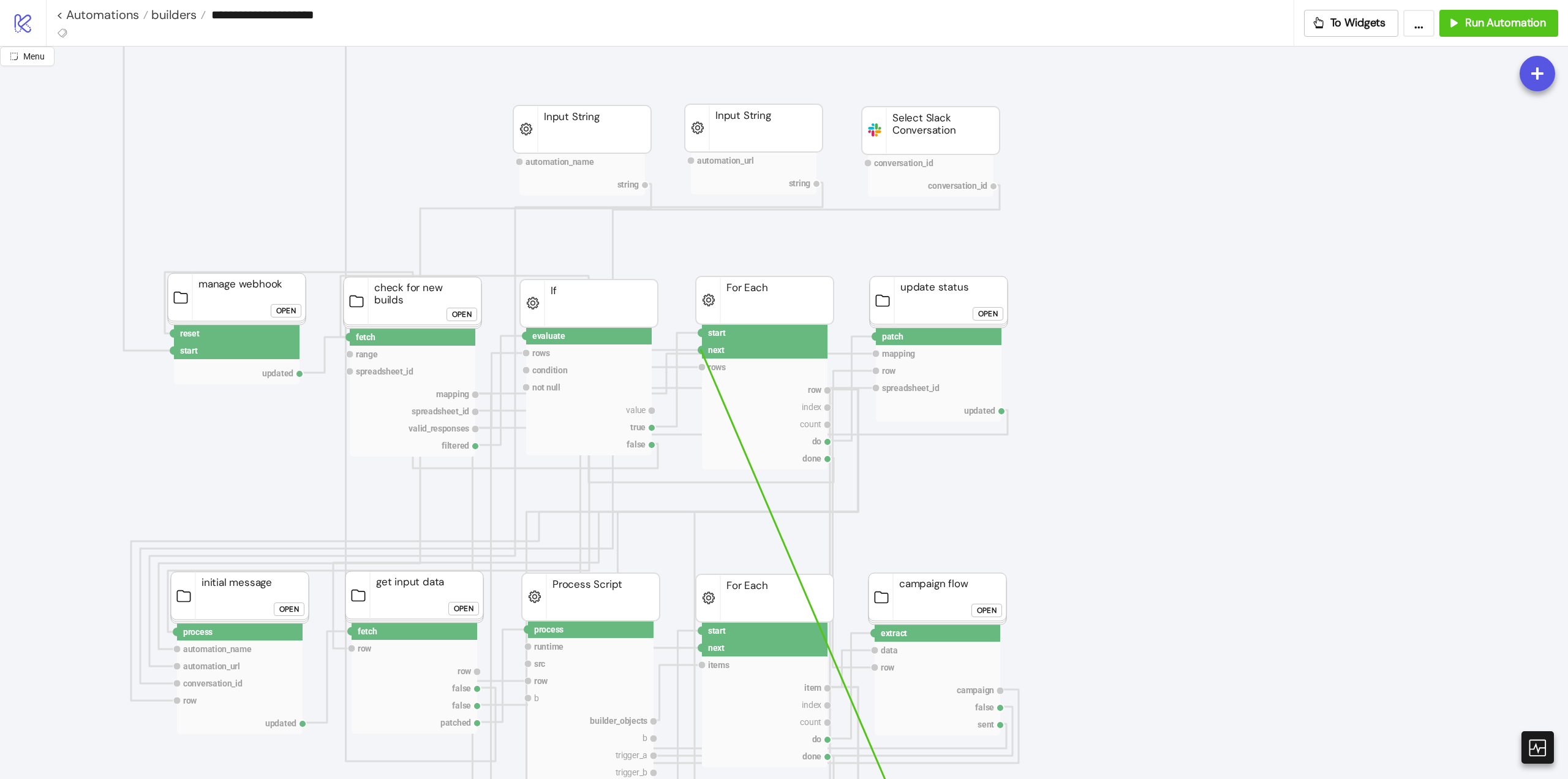
click at [701, 349] on circle at bounding box center [702, 350] width 7 height 7
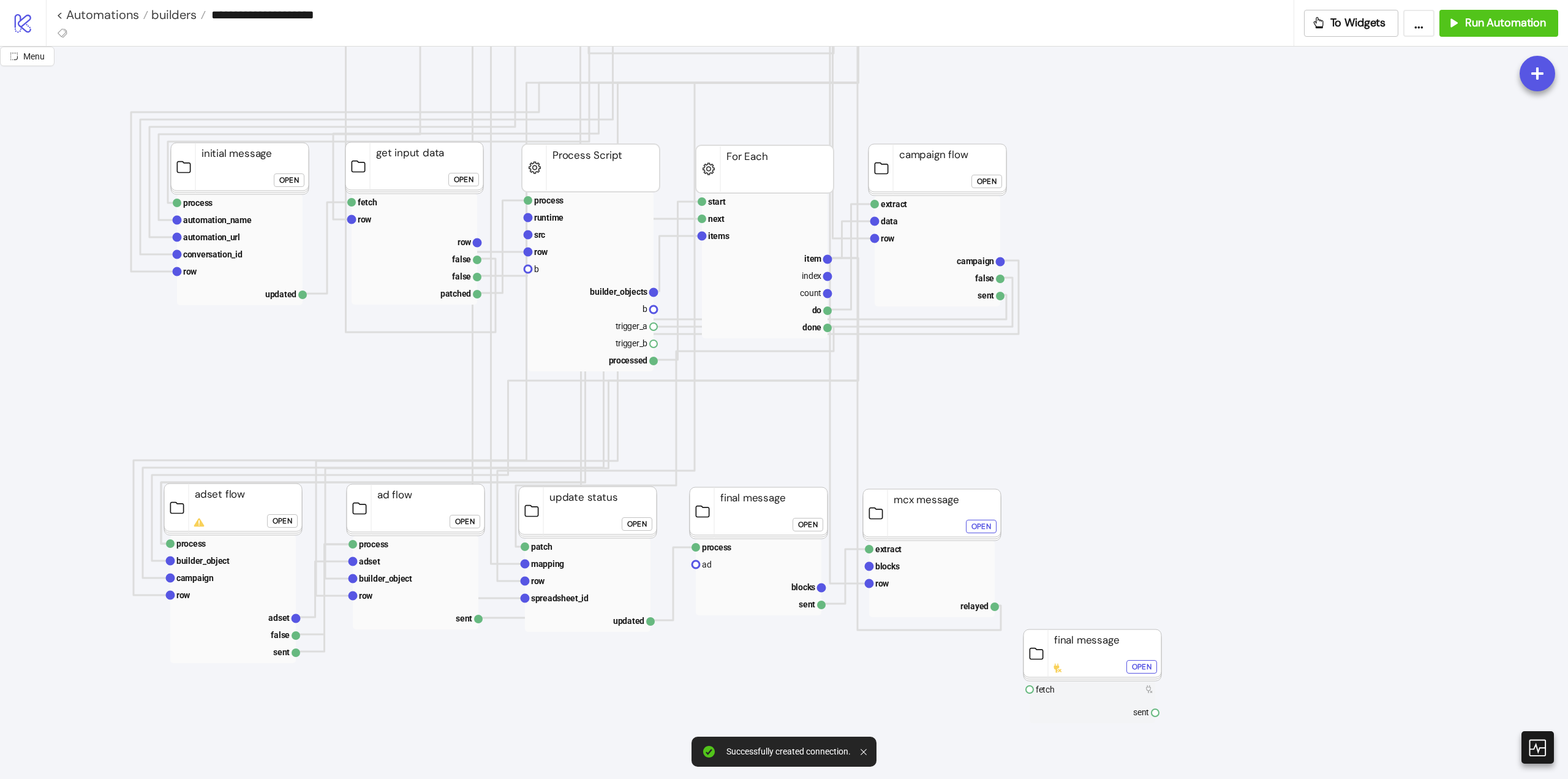
scroll to position [613, 61]
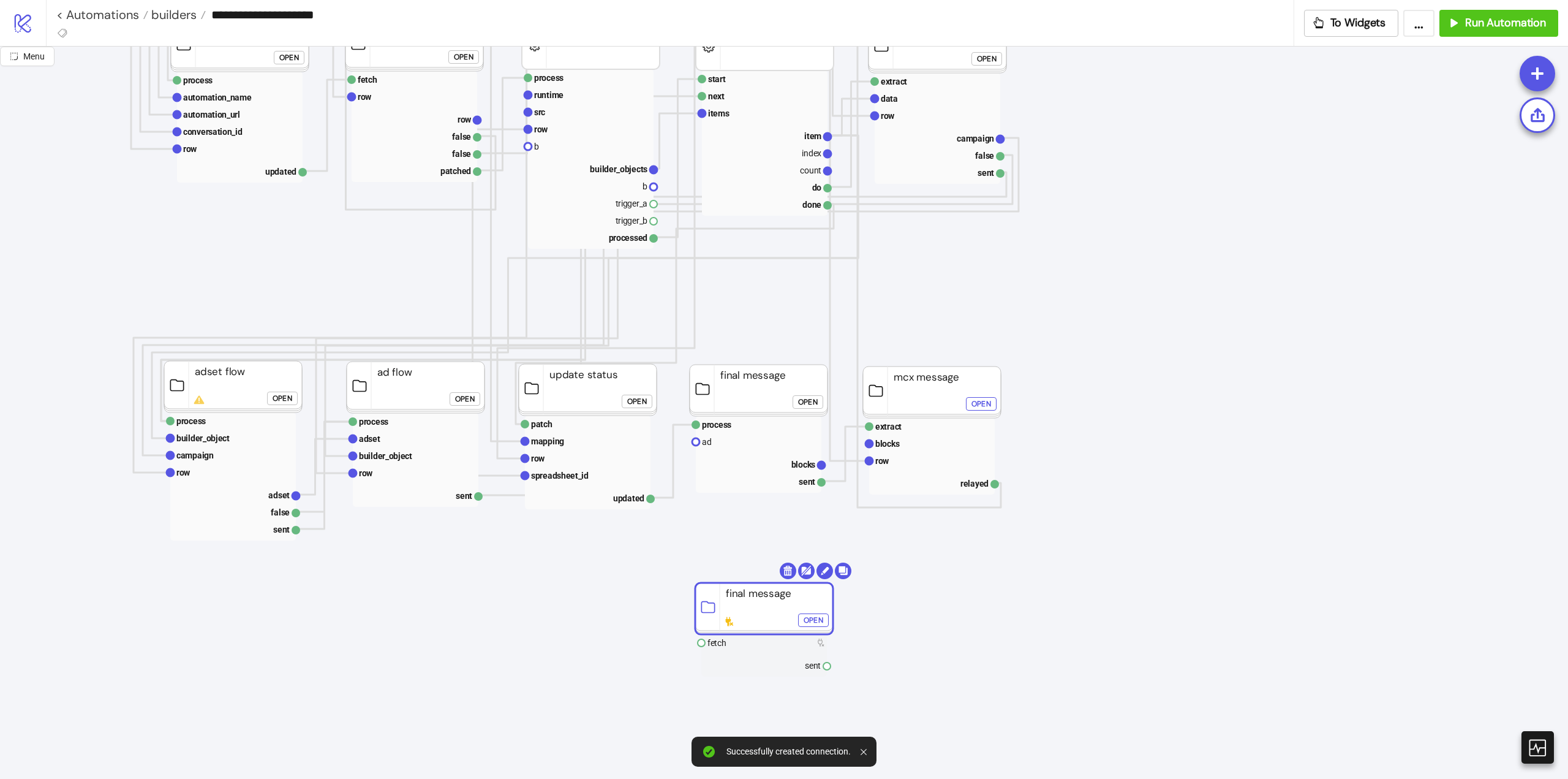
drag, startPoint x: 1069, startPoint y: 532, endPoint x: 743, endPoint y: 607, distance: 334.5
click at [460, 403] on div "Open" at bounding box center [464, 399] width 19 height 14
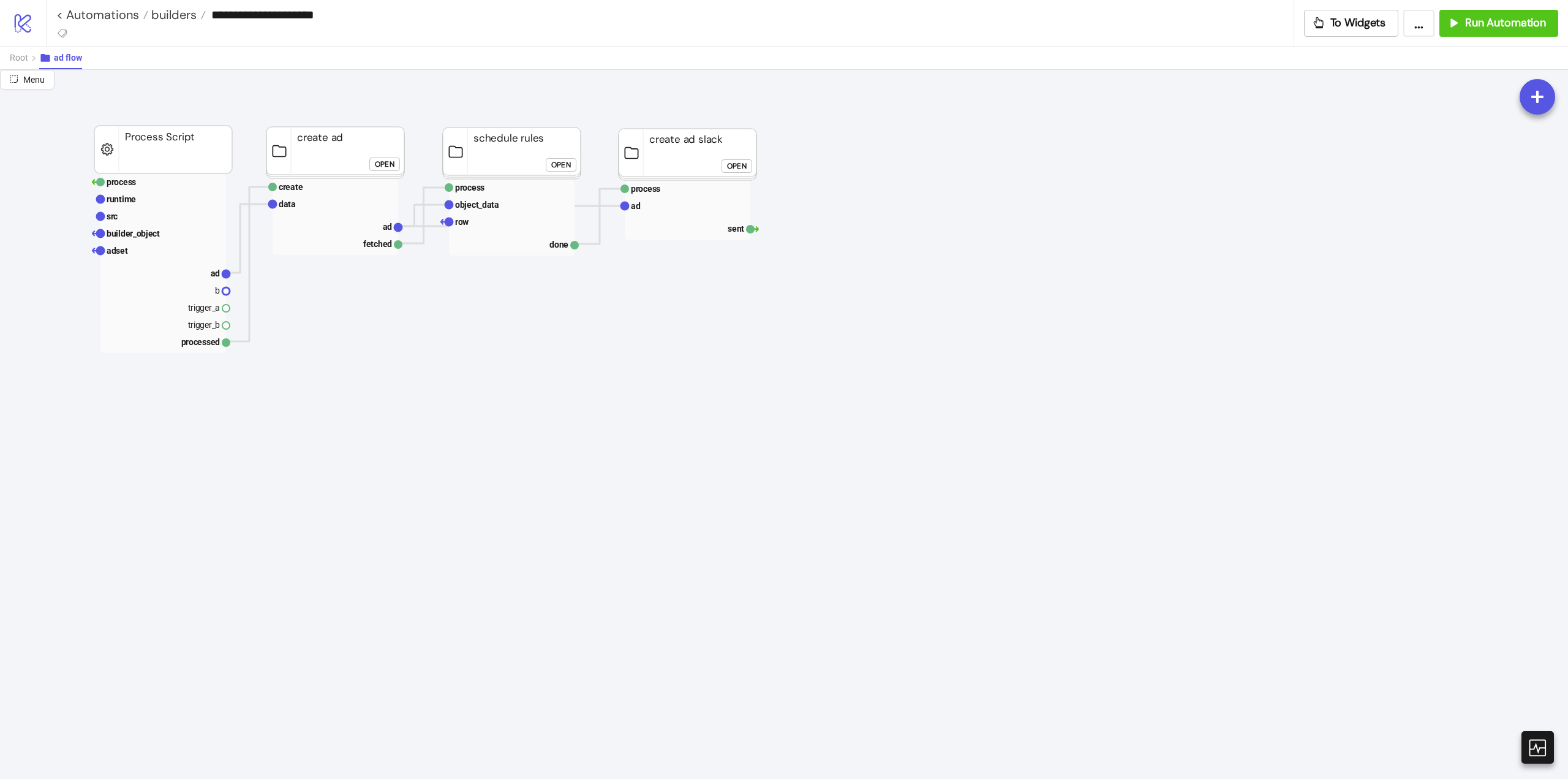
scroll to position [0, 61]
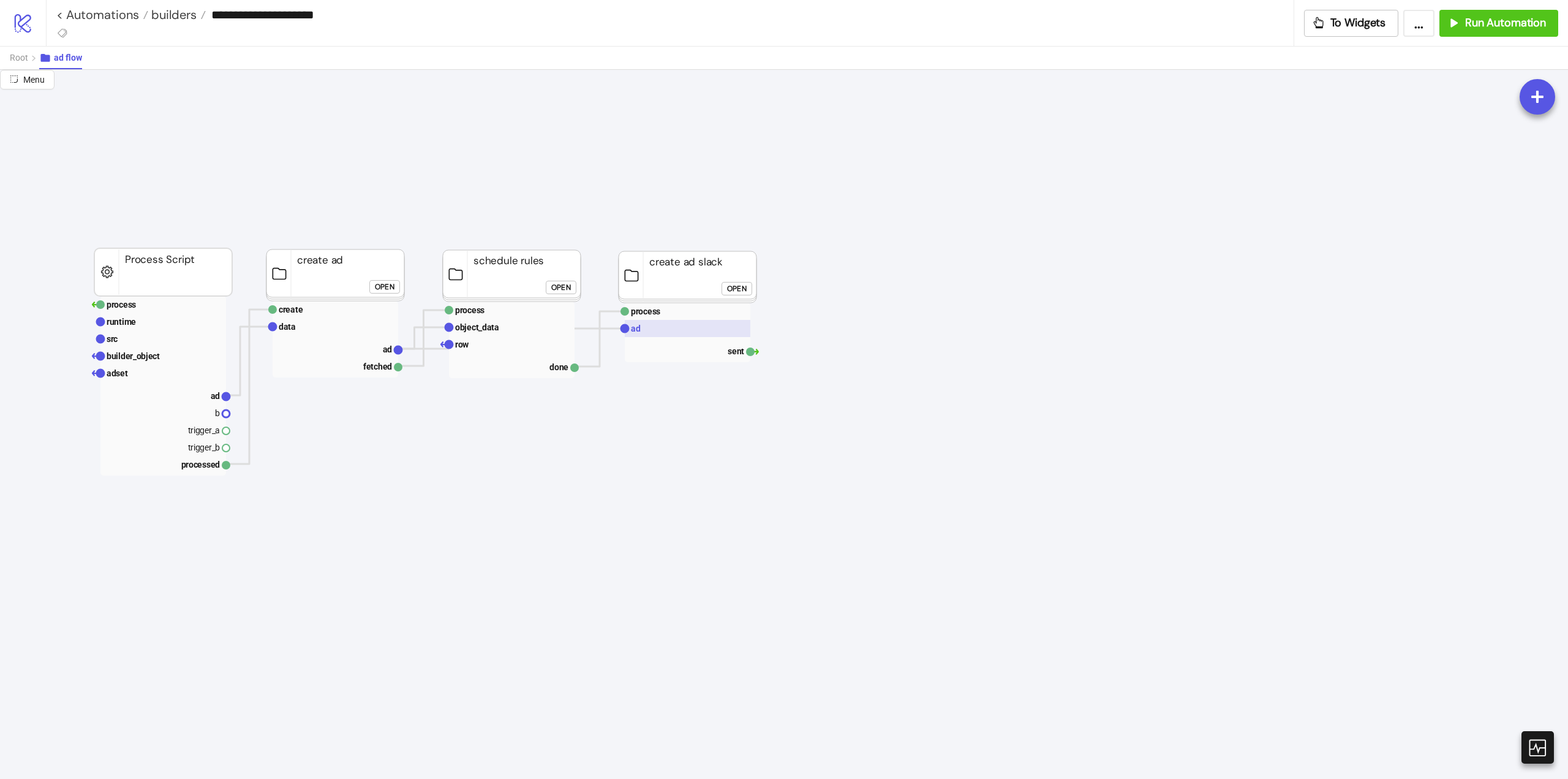
click at [647, 337] on rect at bounding box center [688, 328] width 125 height 17
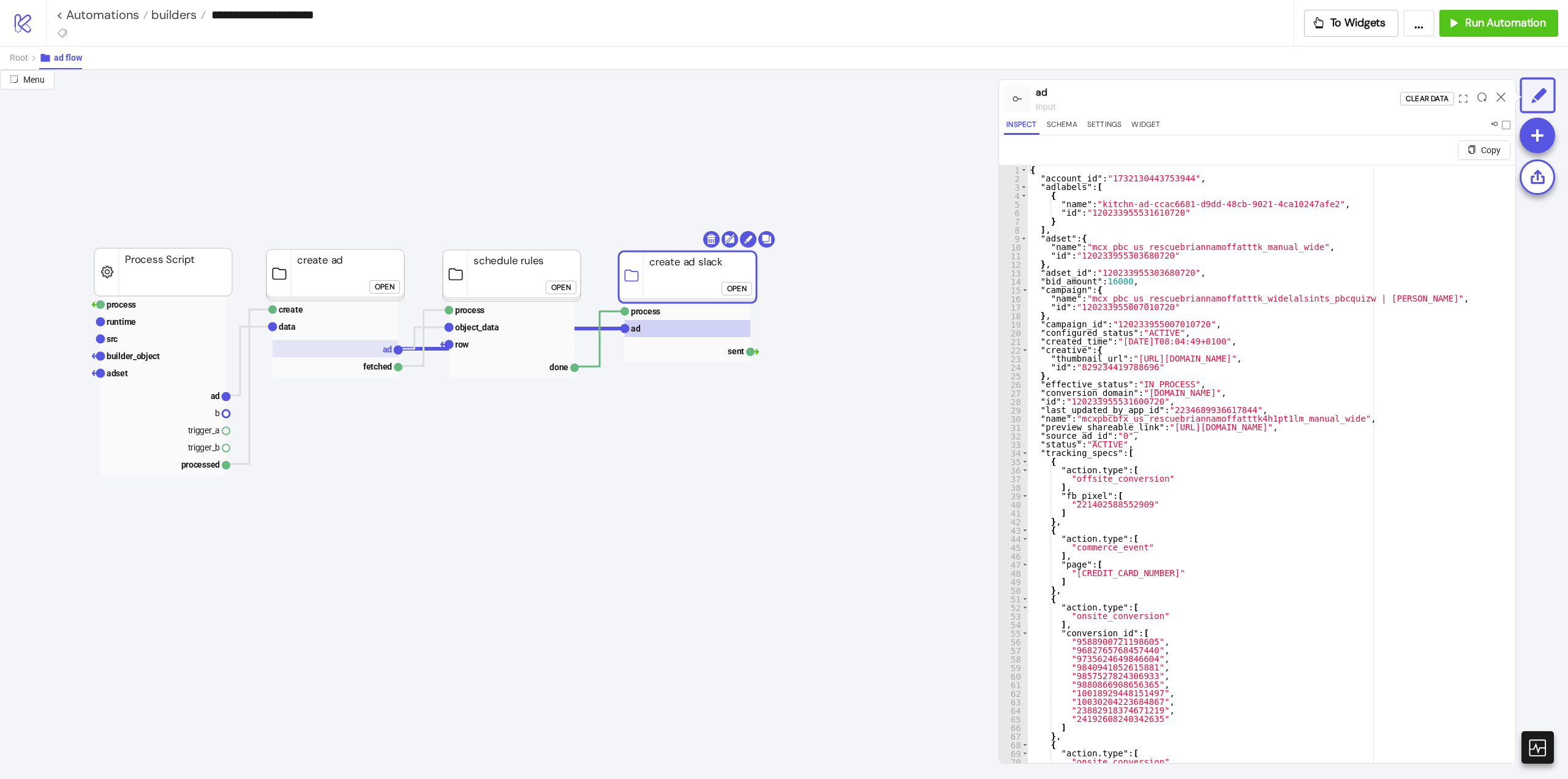
click at [375, 353] on rect at bounding box center [335, 349] width 125 height 17
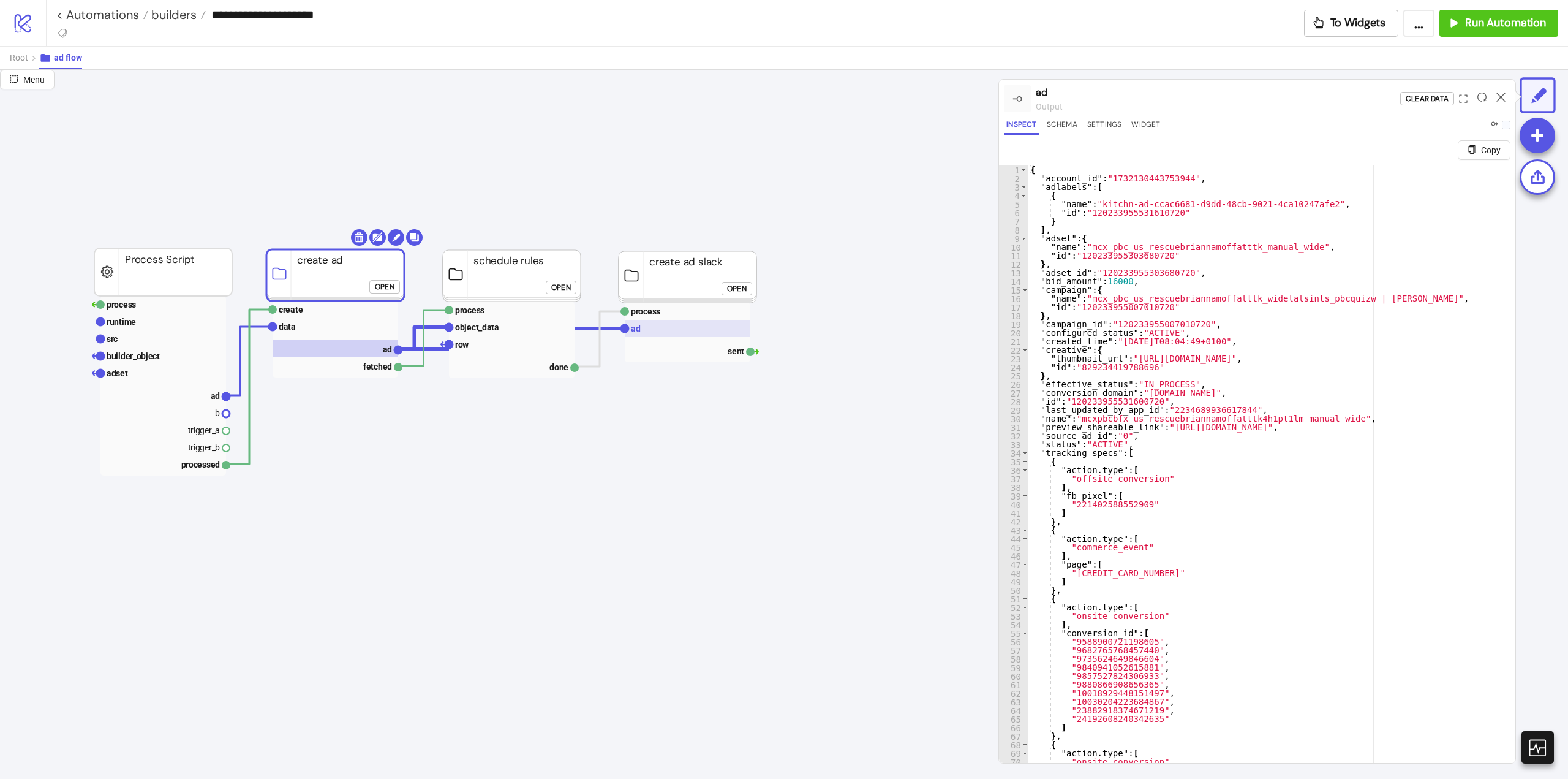
click at [659, 331] on rect at bounding box center [688, 328] width 125 height 17
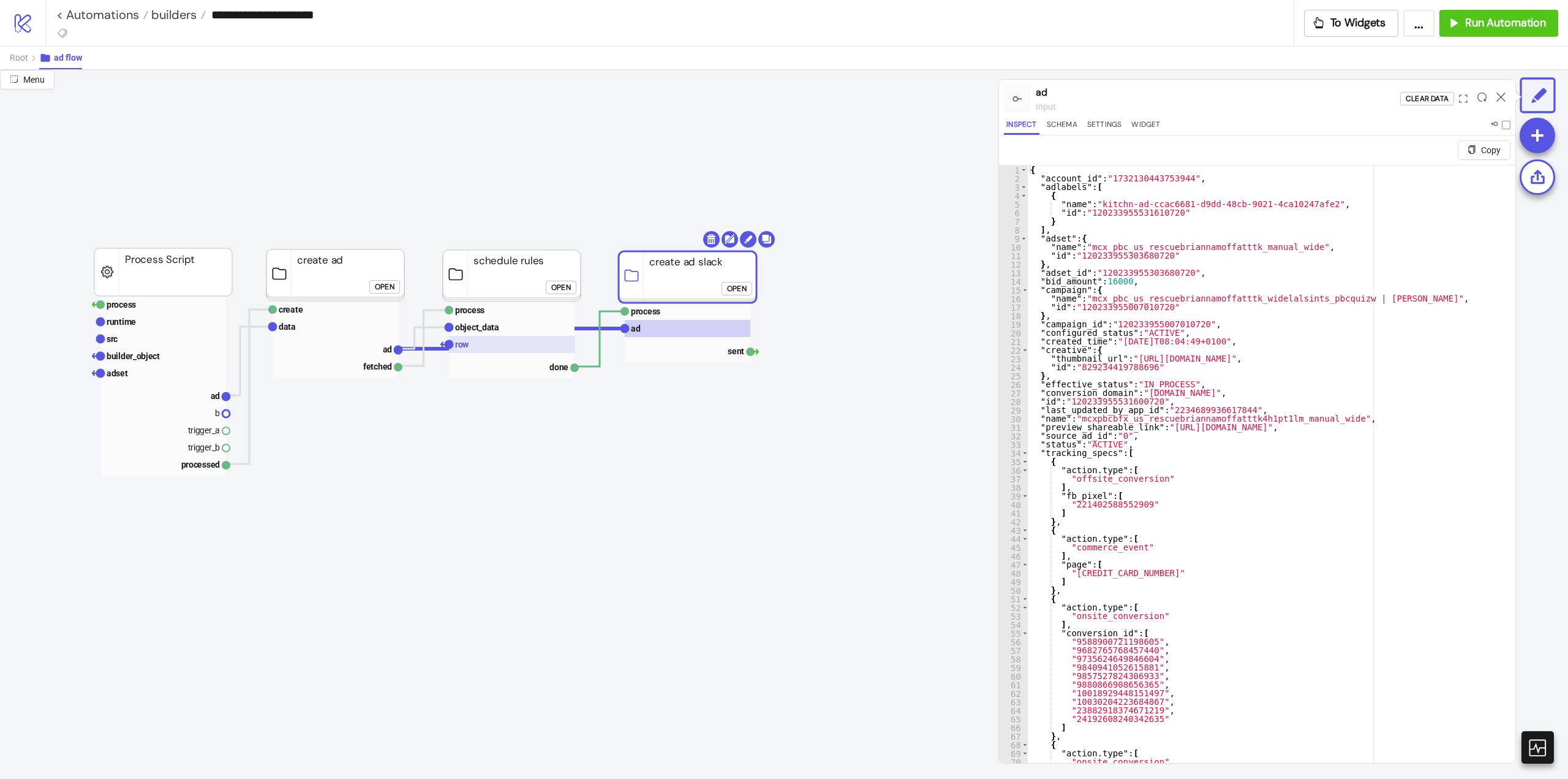
click at [488, 347] on rect at bounding box center [511, 345] width 125 height 17
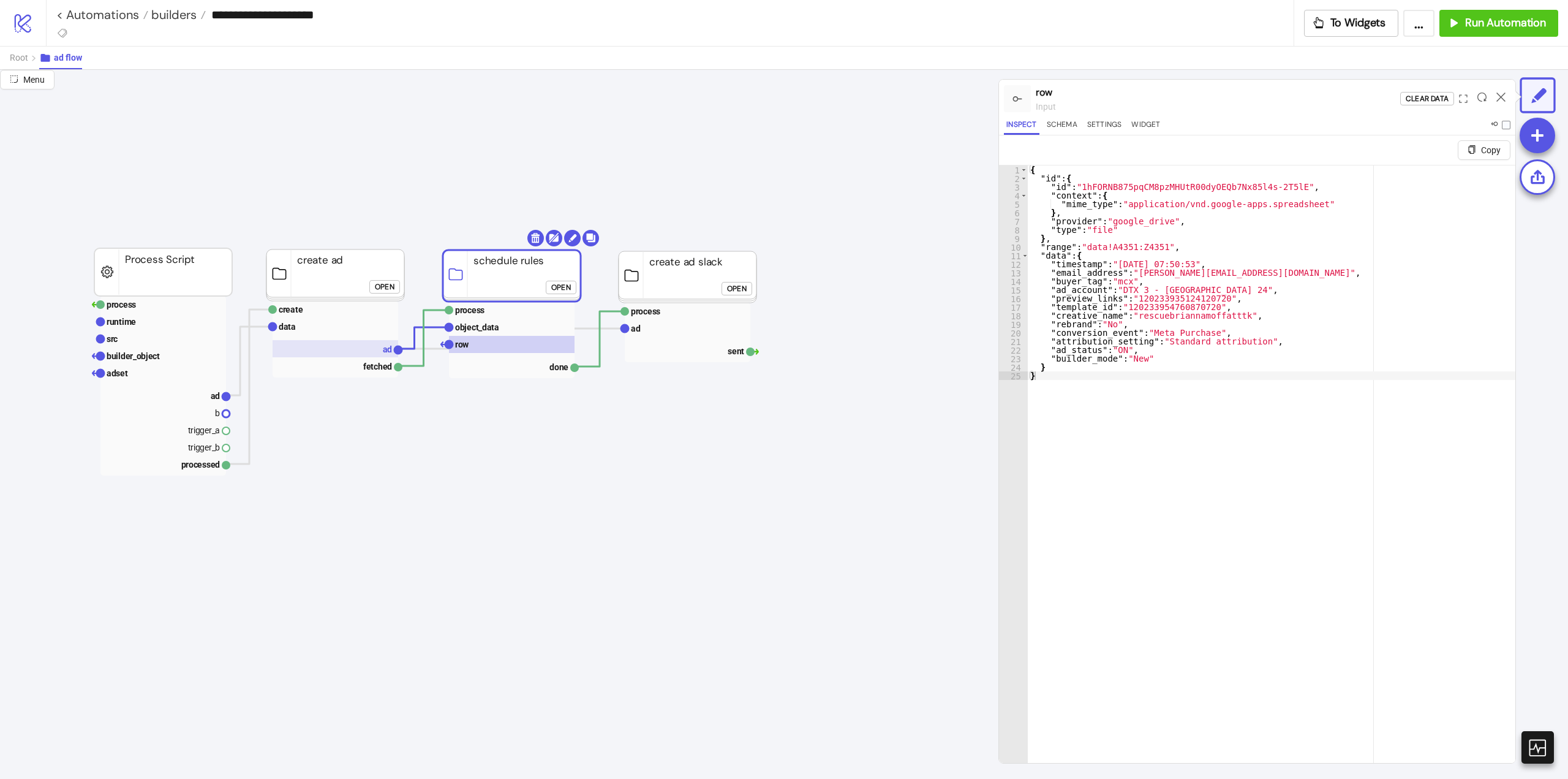
click at [386, 354] on text "ad" at bounding box center [387, 349] width 10 height 10
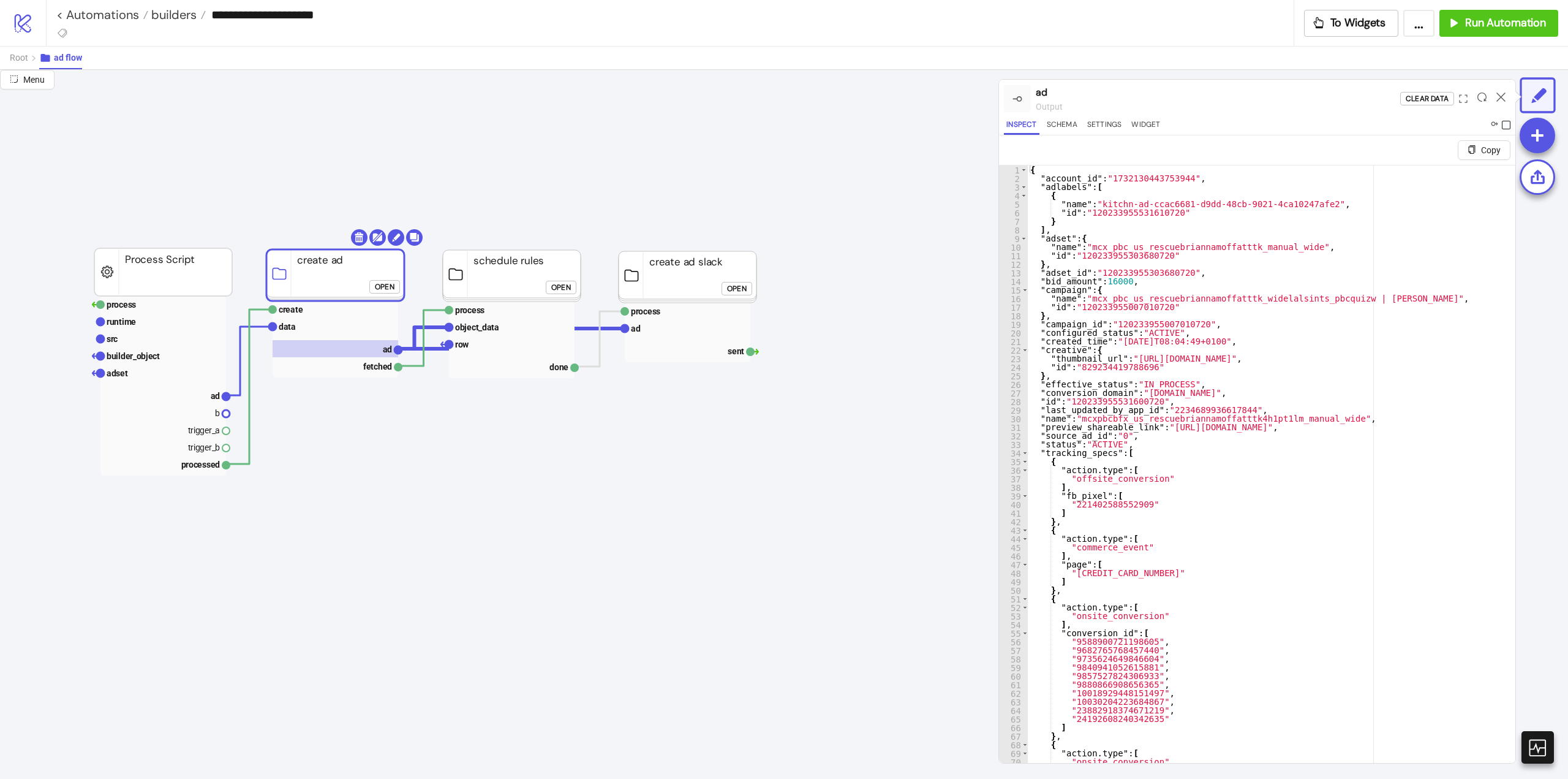
click at [1504, 125] on span at bounding box center [1506, 125] width 9 height 9
click at [1500, 100] on icon at bounding box center [1501, 97] width 9 height 9
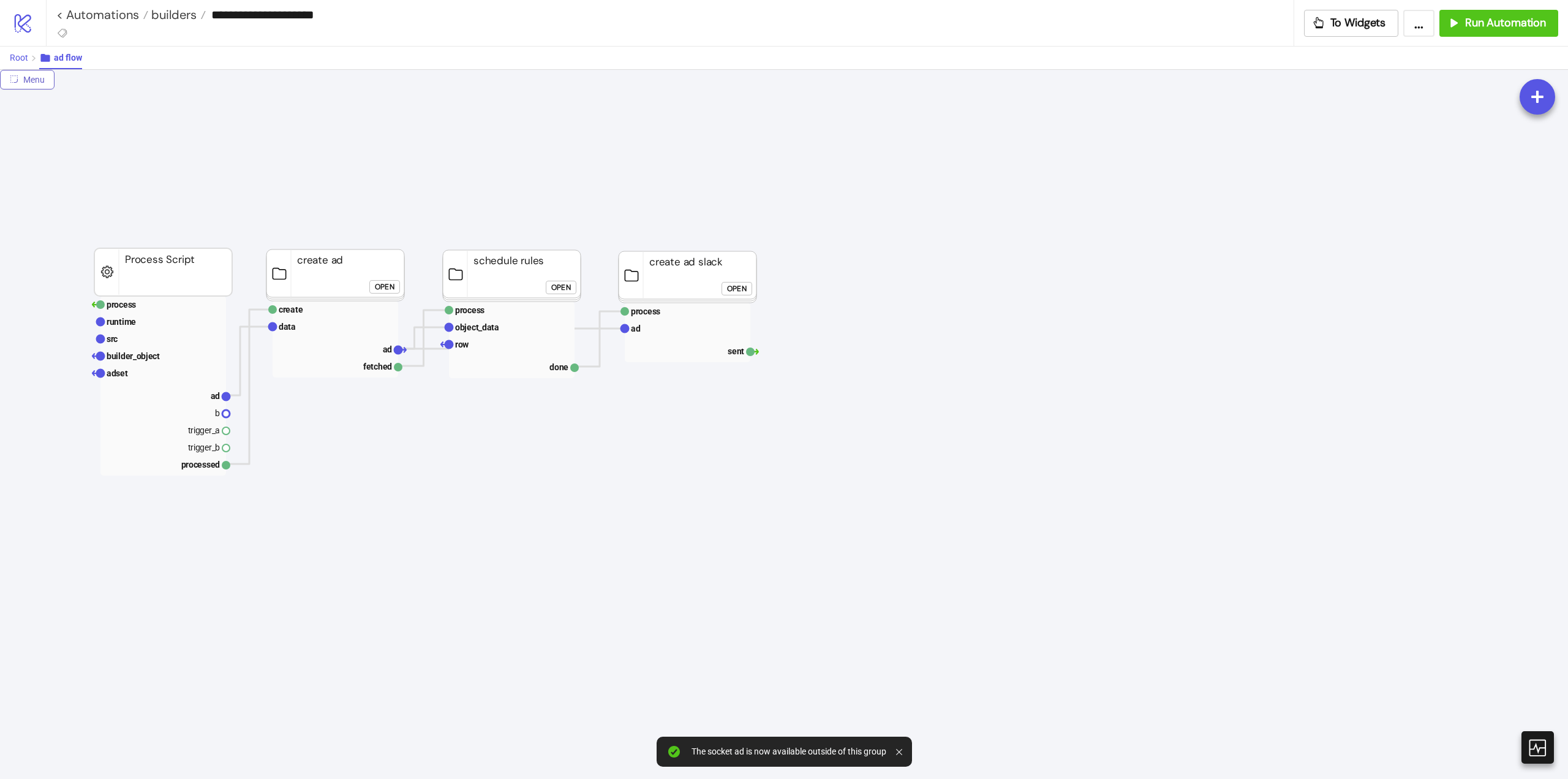
click at [25, 62] on span "Root" at bounding box center [19, 58] width 18 height 10
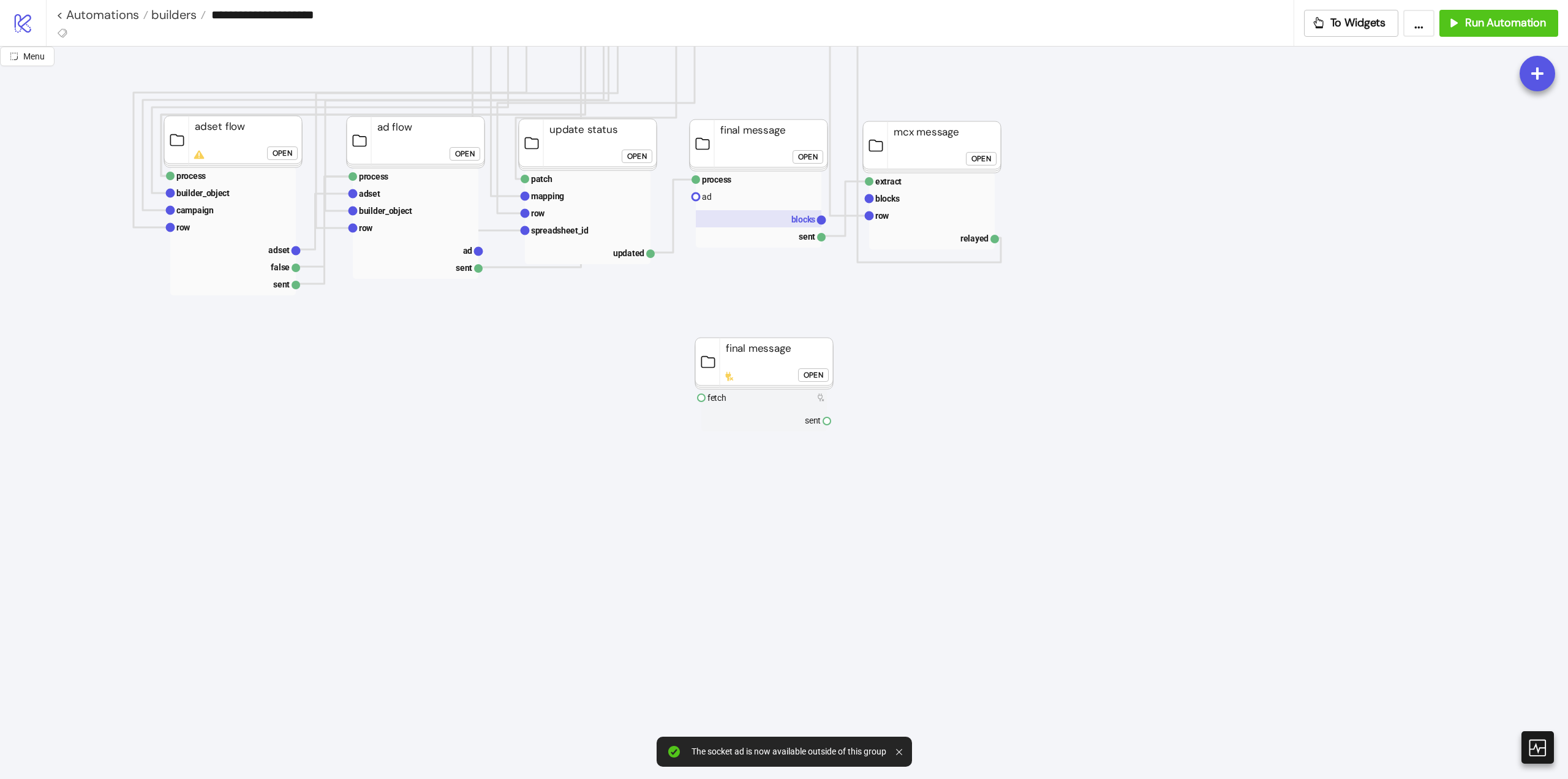
scroll to position [735, 61]
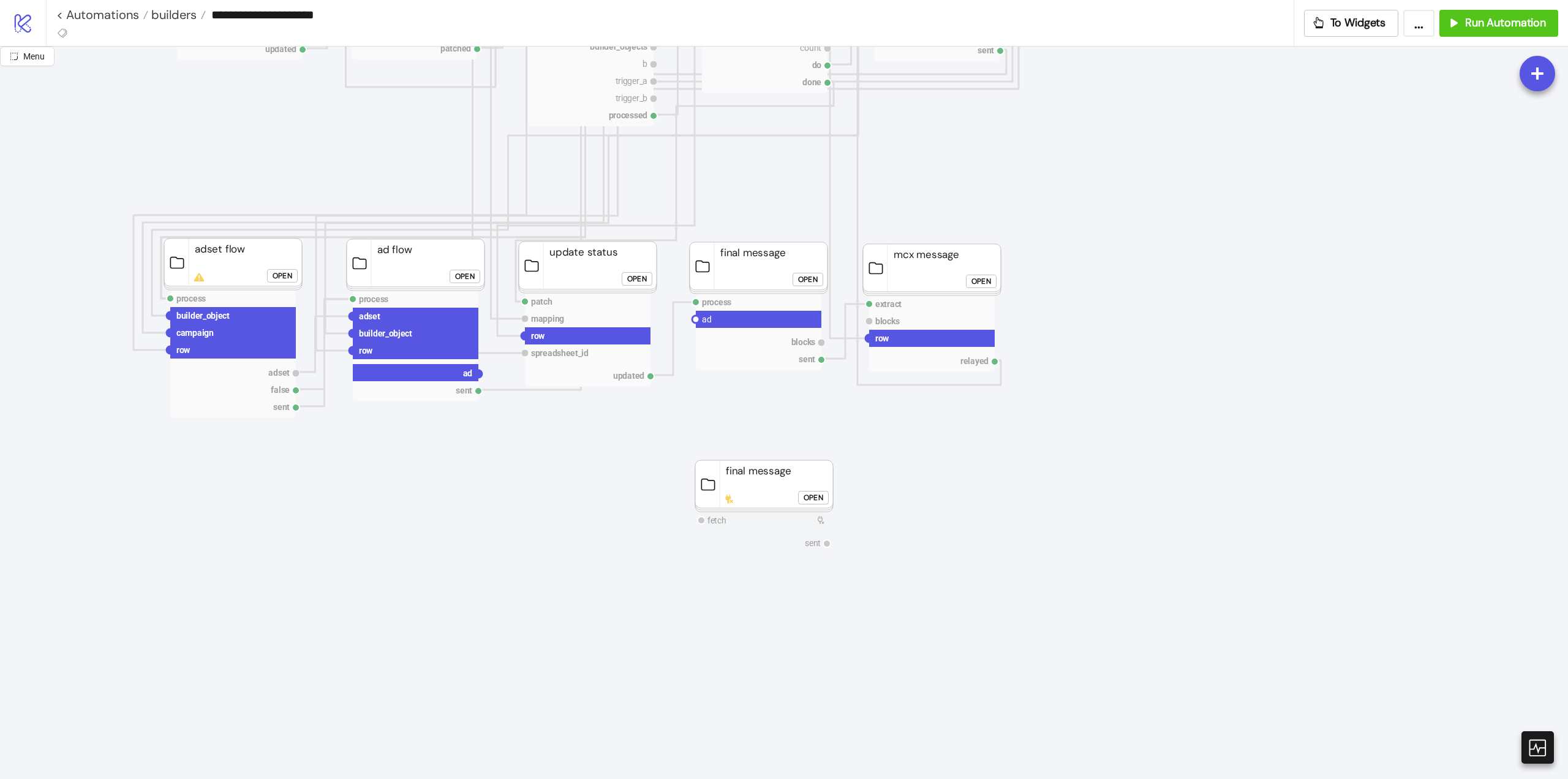
drag, startPoint x: 482, startPoint y: 376, endPoint x: 645, endPoint y: 385, distance: 163.2
click at [612, 405] on icon "Start Stop start next rows row index count do done For Each evaluate rows condi…" at bounding box center [1164, 536] width 2451 height 2452
click at [696, 321] on circle at bounding box center [696, 319] width 7 height 7
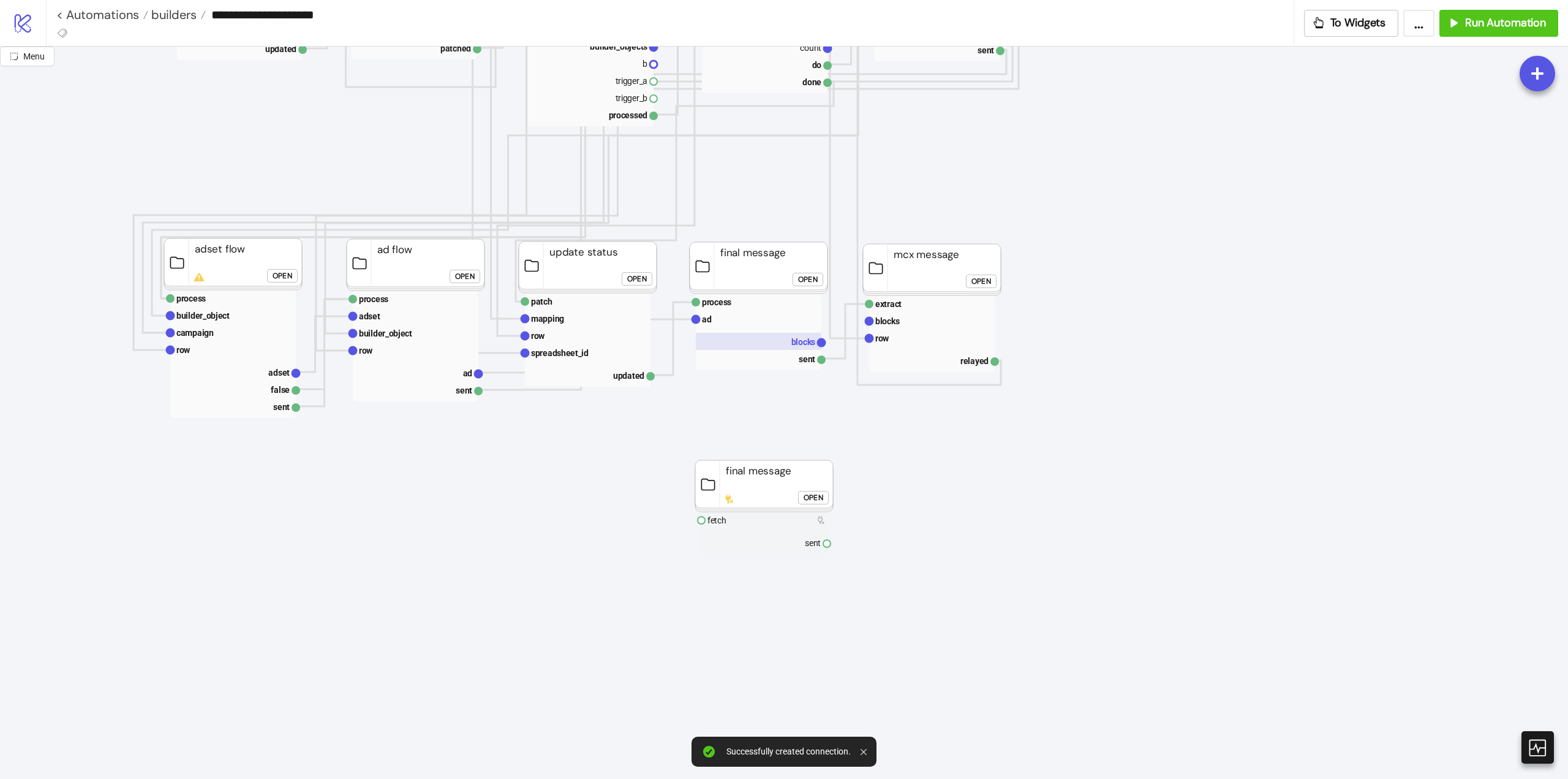
click at [800, 339] on text "blocks" at bounding box center [803, 342] width 25 height 10
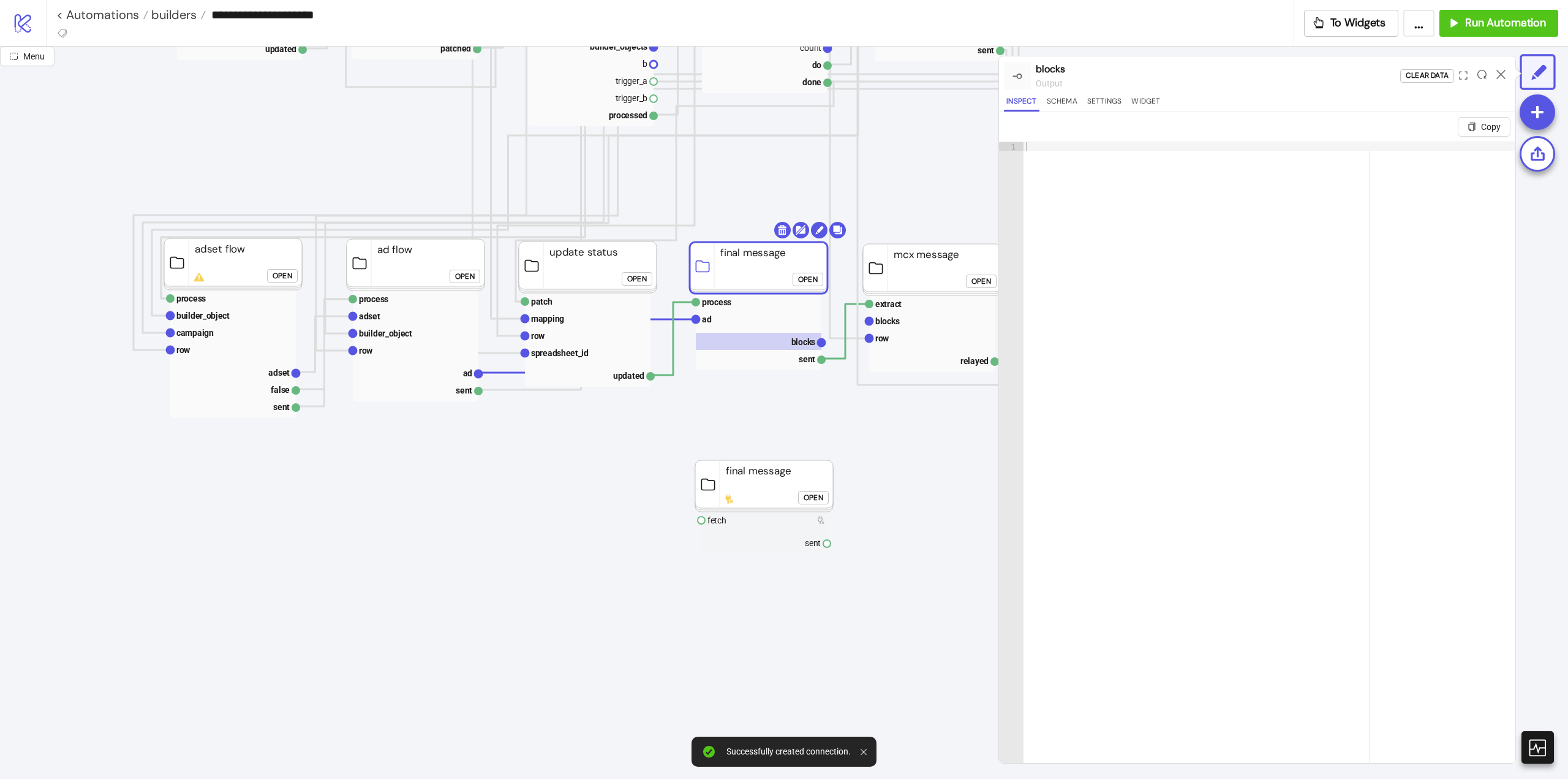
click div "Open"
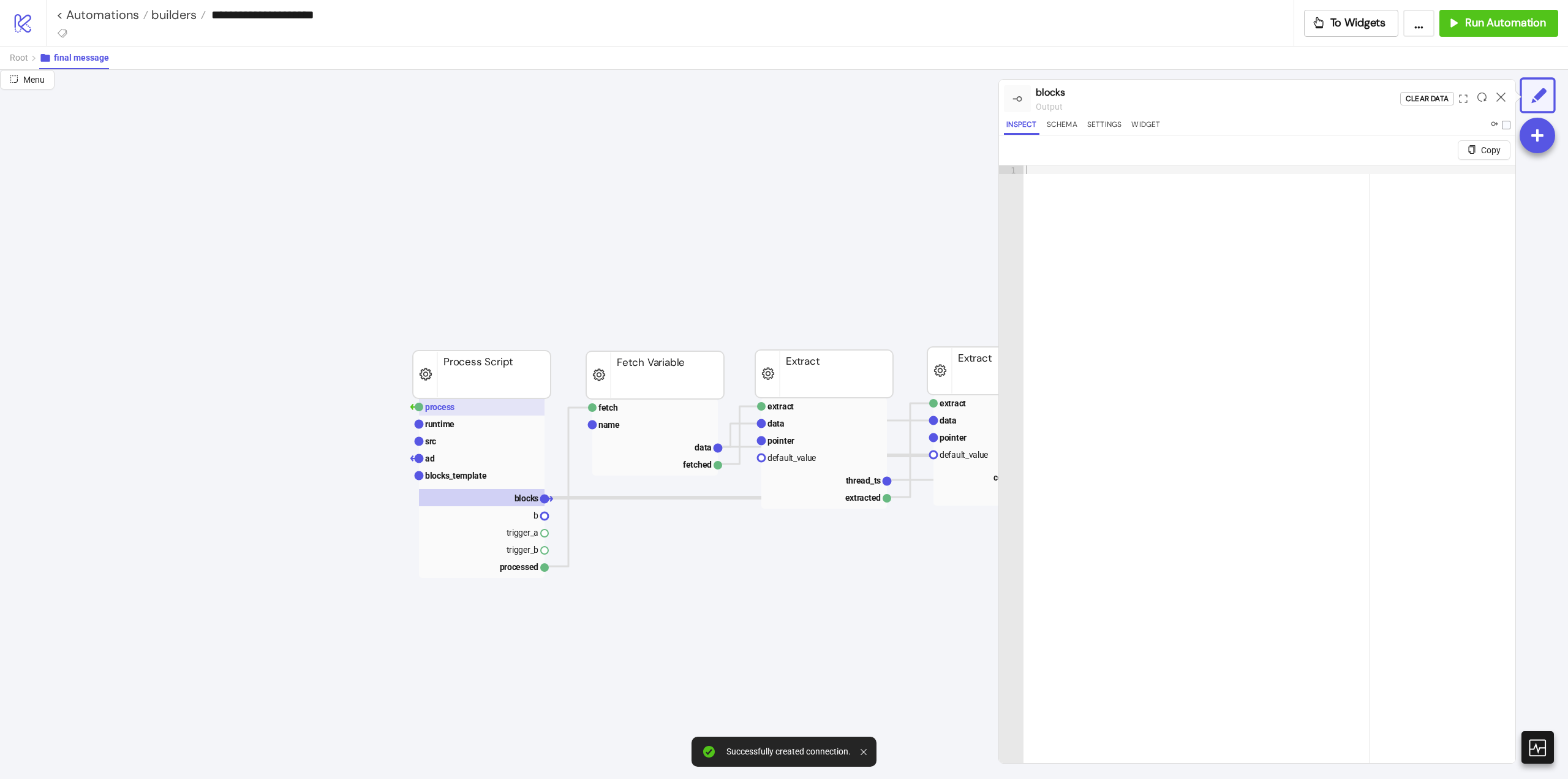
scroll to position [796, 184]
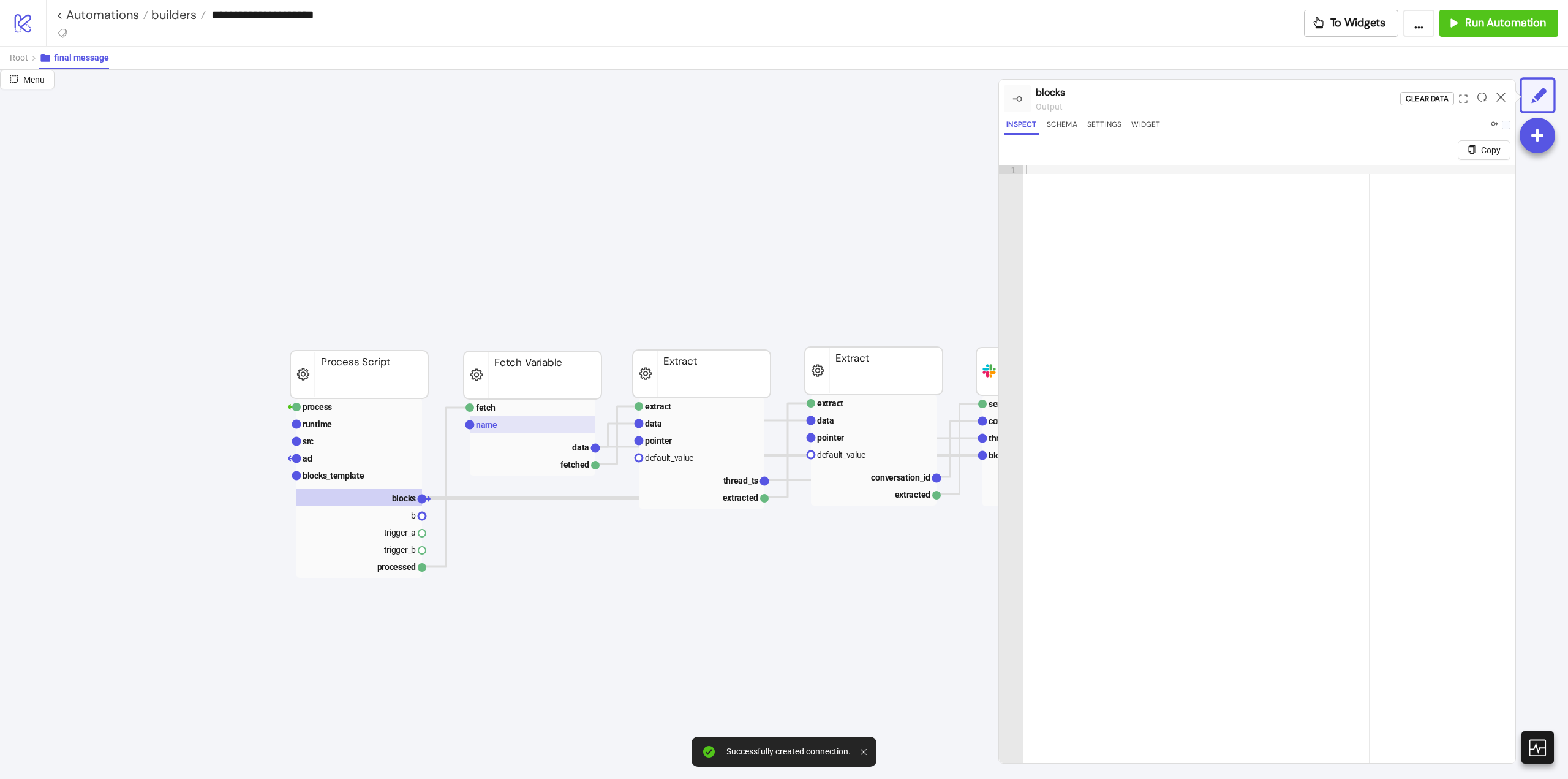
click at [517, 430] on rect at bounding box center [532, 425] width 125 height 17
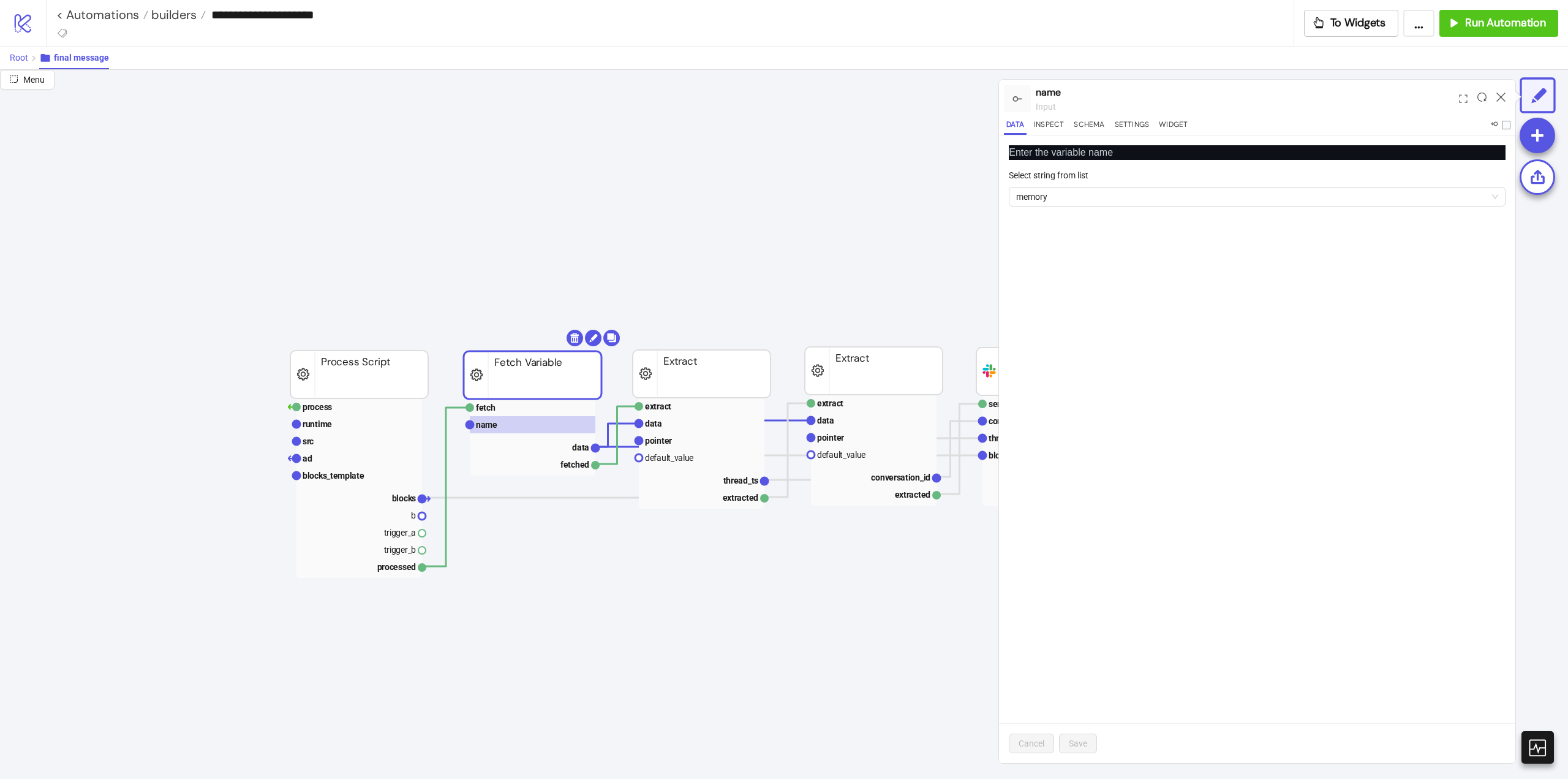
click at [22, 61] on span "Root" at bounding box center [19, 58] width 18 height 10
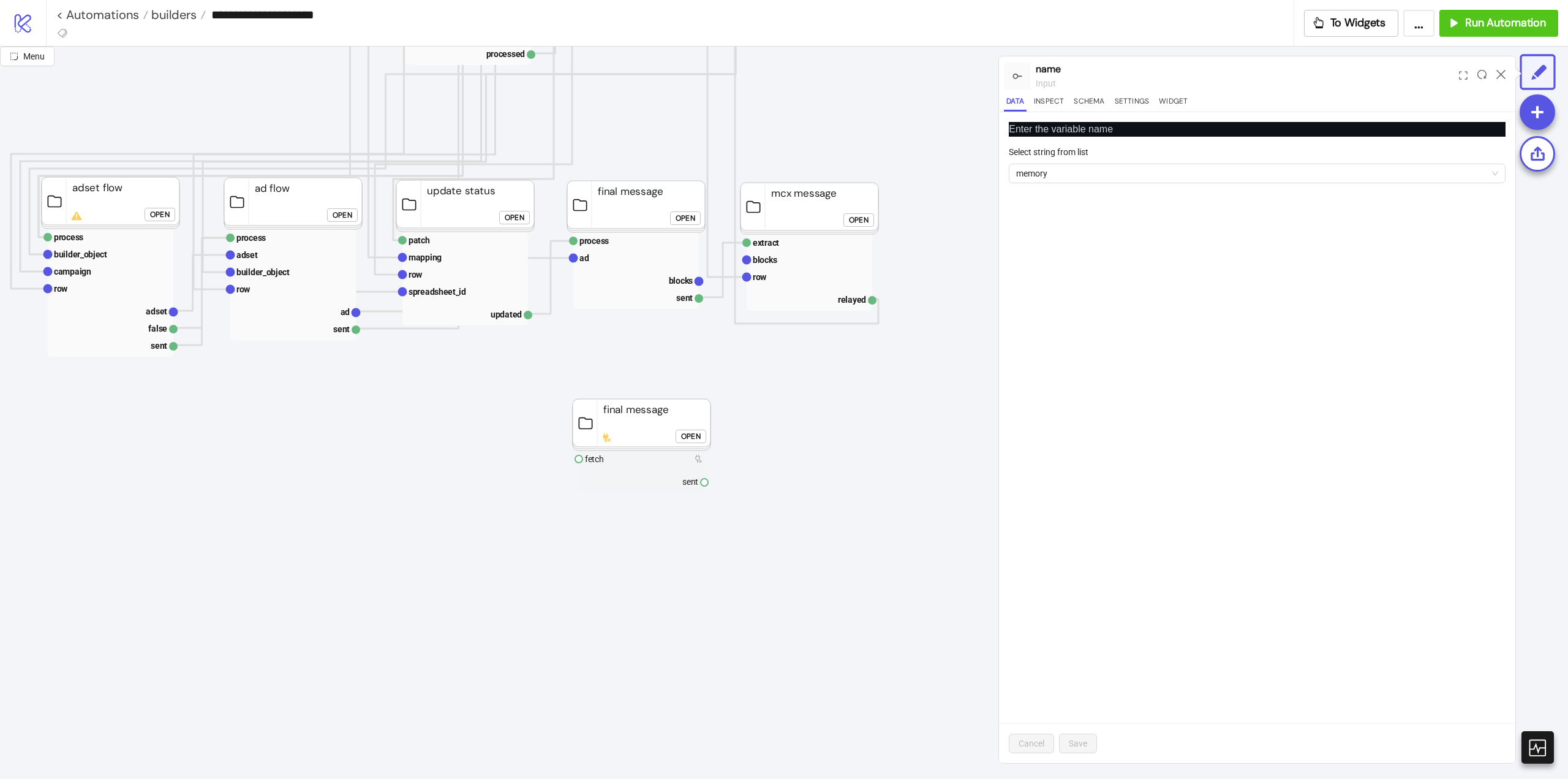
click at [22, 61] on button "Menu" at bounding box center [27, 56] width 54 height 19
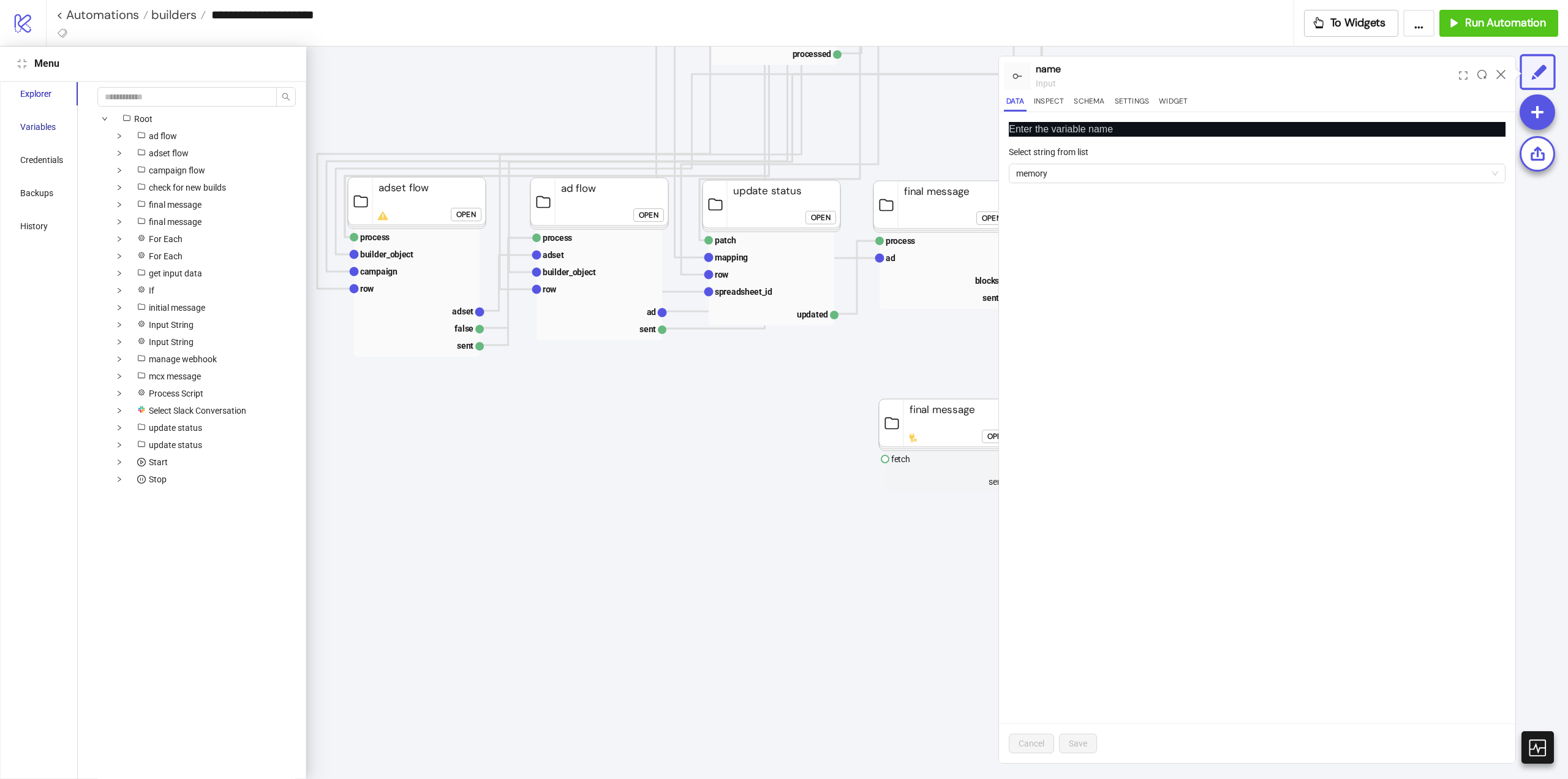
click at [25, 127] on div "Variables" at bounding box center [38, 127] width 36 height 13
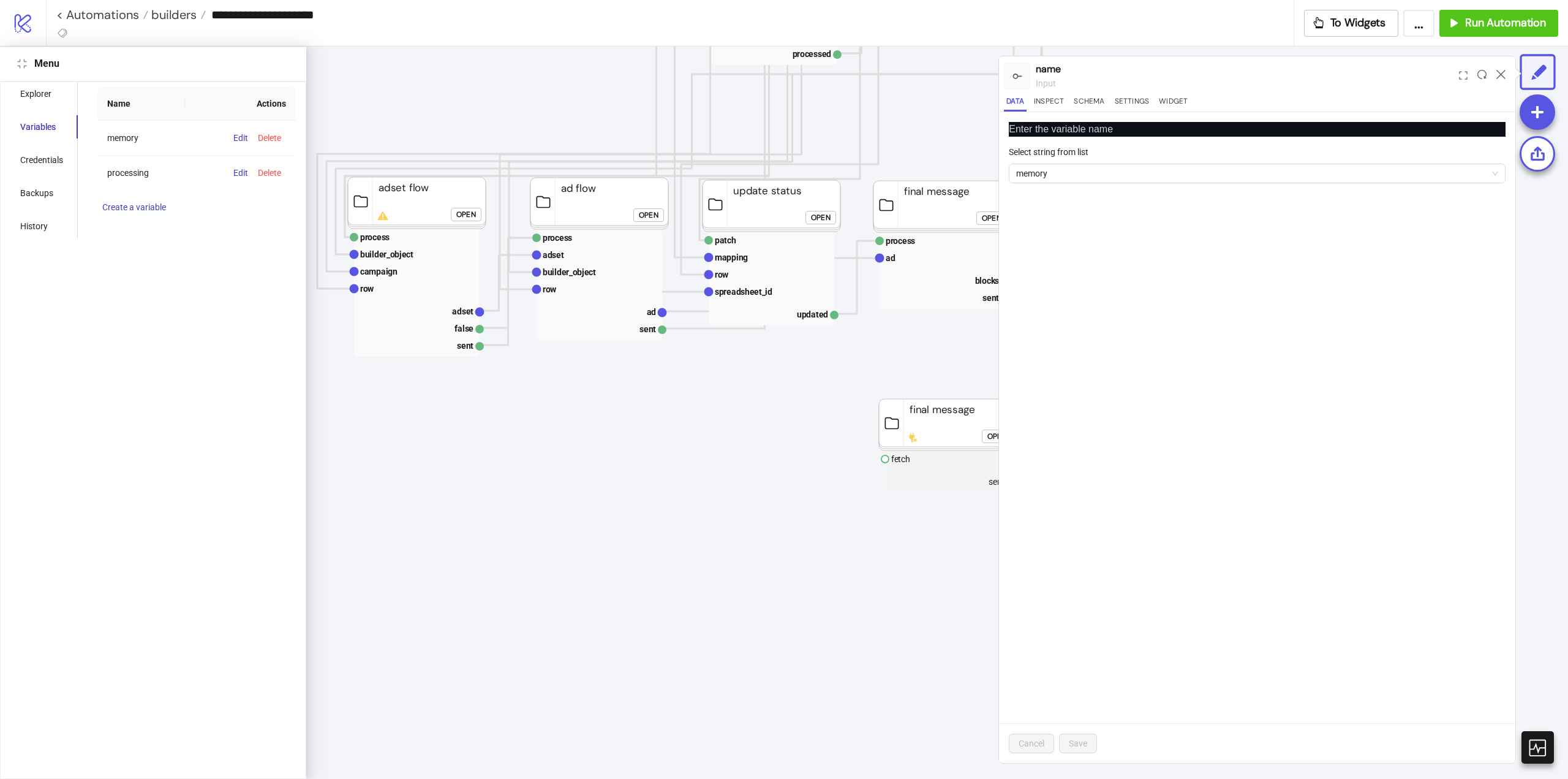
drag, startPoint x: 380, startPoint y: 86, endPoint x: 356, endPoint y: 80, distance: 24.7
click at [379, 85] on icon "Start Stop start next rows row index count do done For Each evaluate rows condi…" at bounding box center [1348, 475] width 2451 height 2452
click at [20, 63] on icon "compress" at bounding box center [22, 64] width 10 height 10
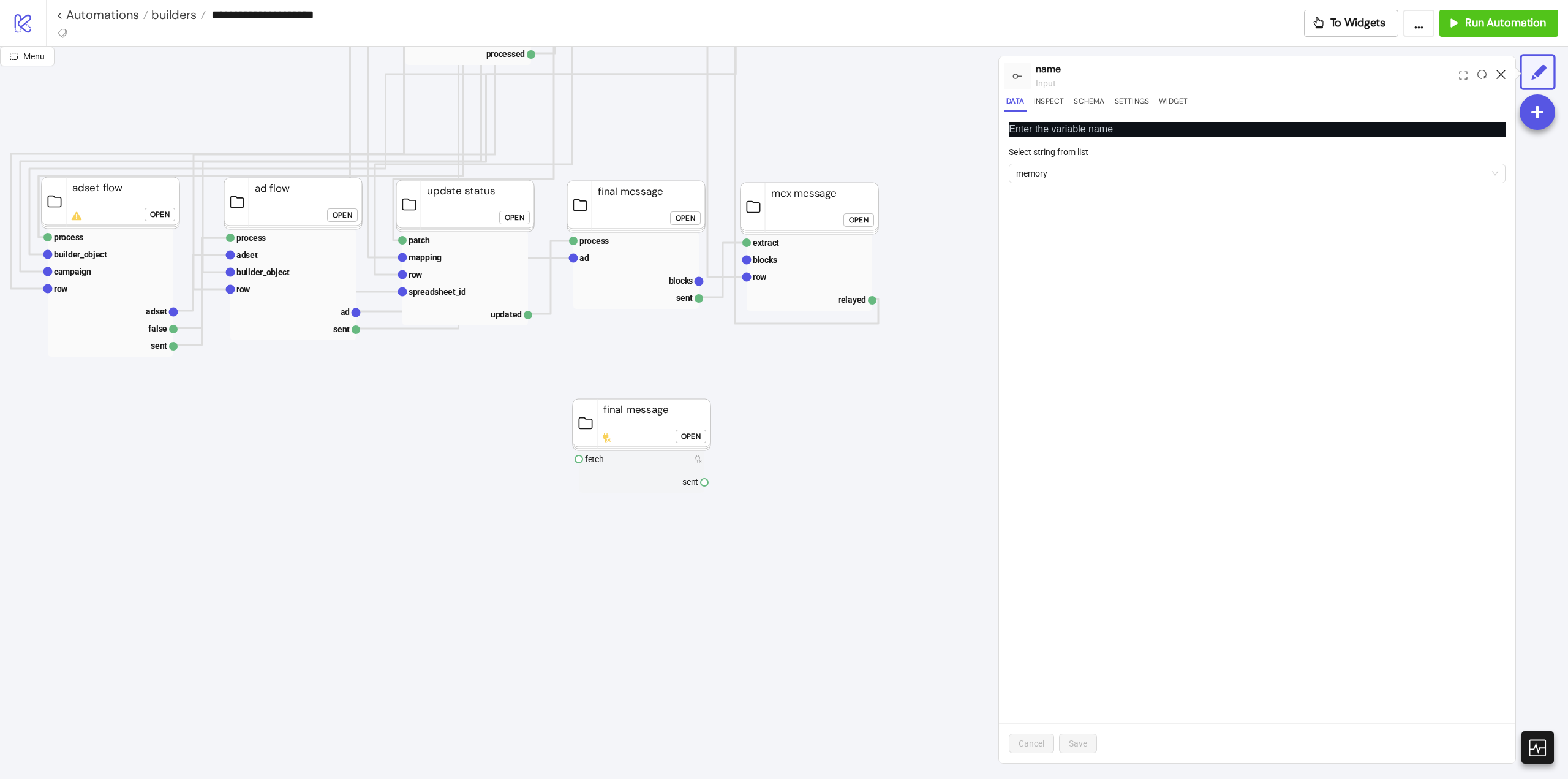
click at [1500, 74] on icon at bounding box center [1501, 74] width 9 height 9
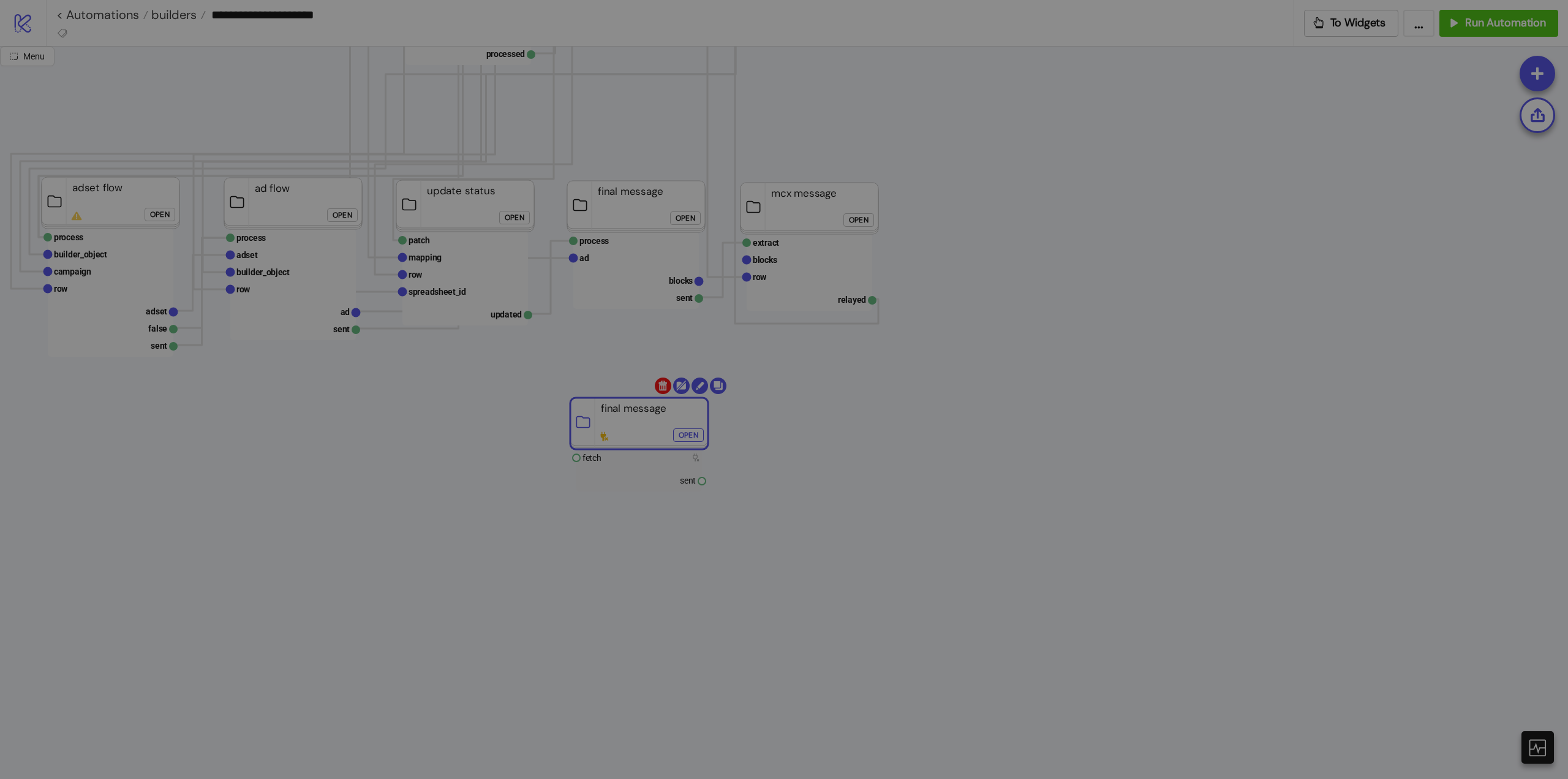
click at [665, 390] on body "**********" at bounding box center [784, 390] width 1568 height 779
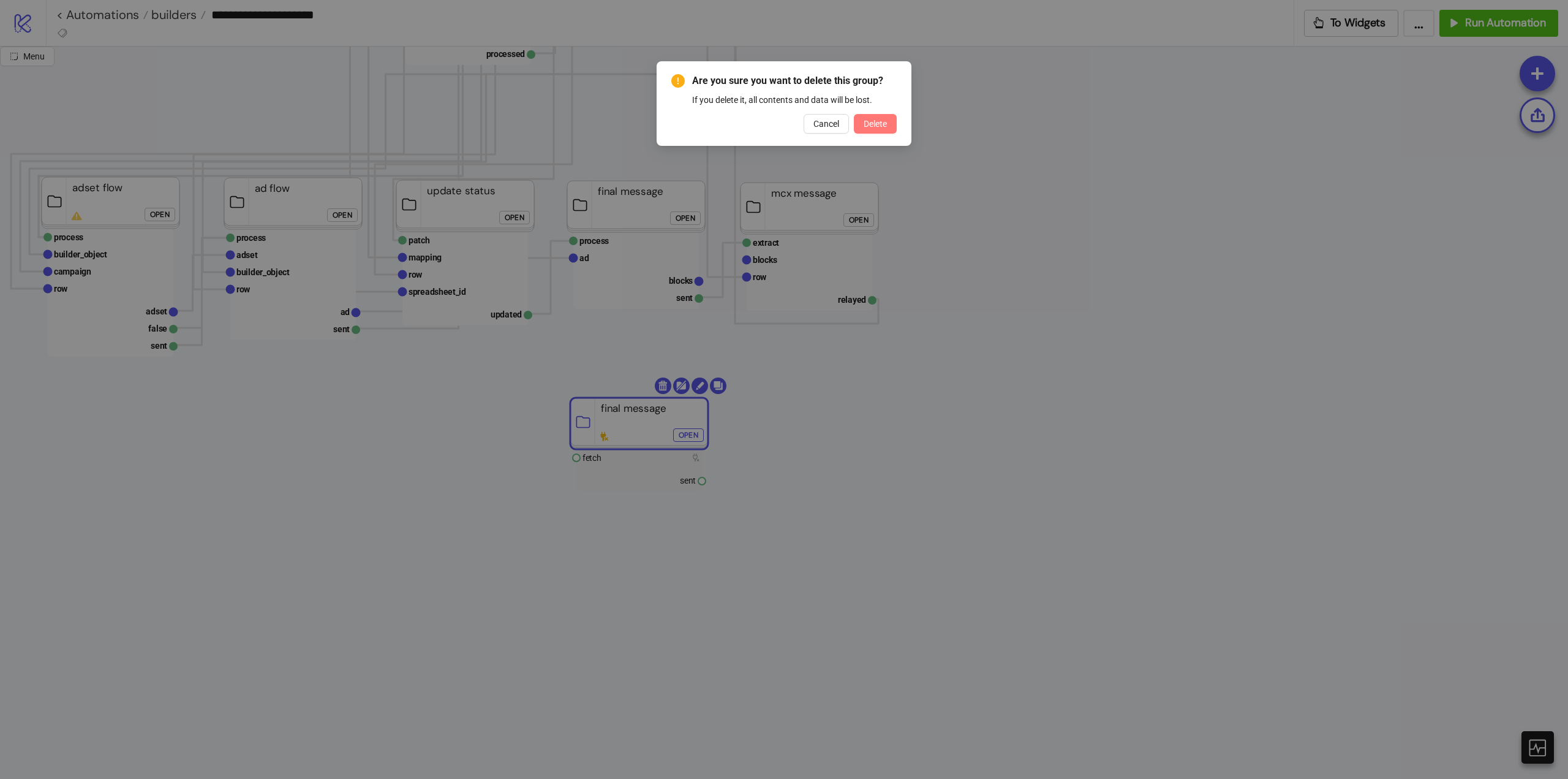
click at [873, 129] on span "Delete" at bounding box center [875, 123] width 23 height 10
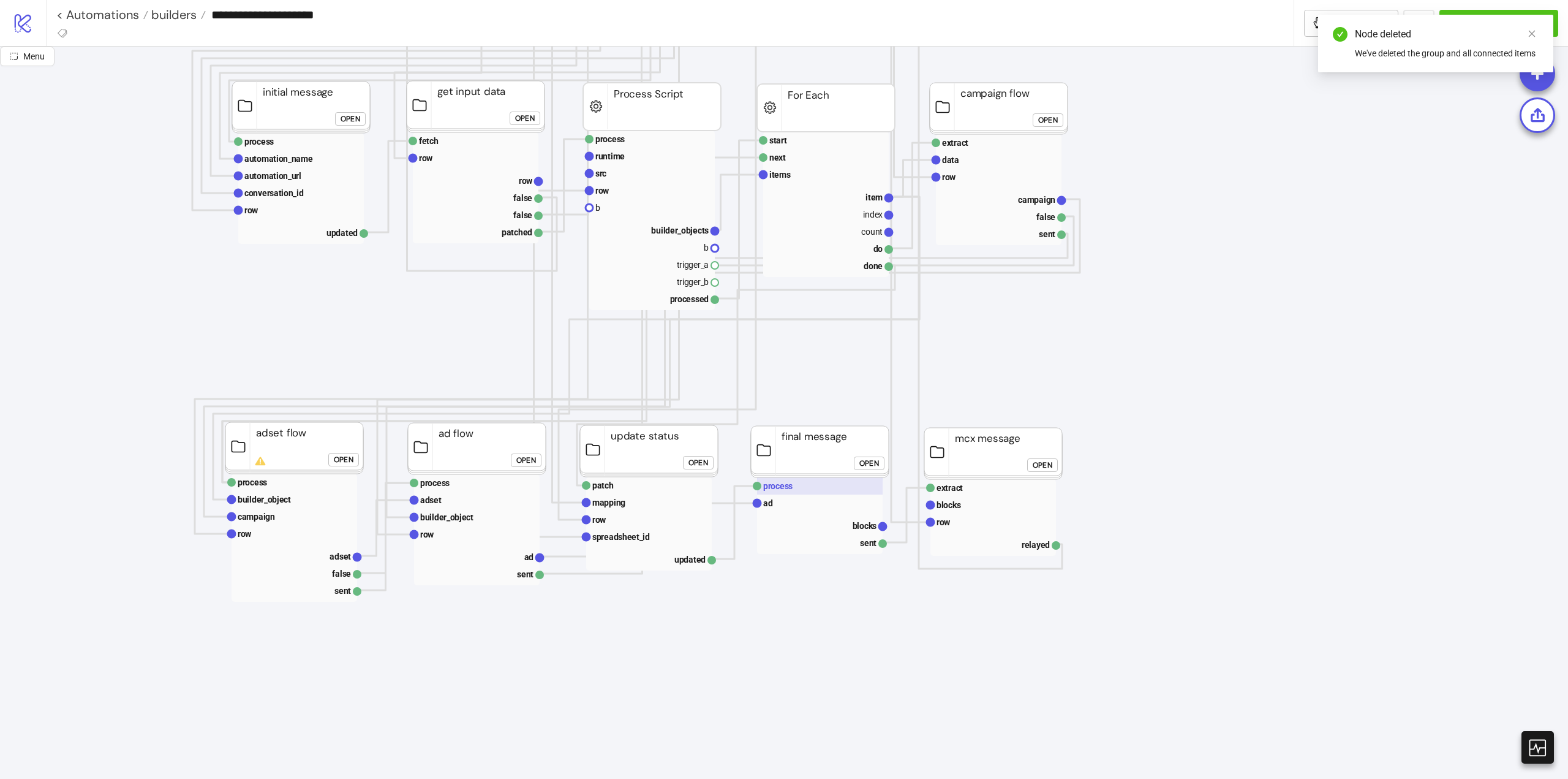
scroll to position [674, 0]
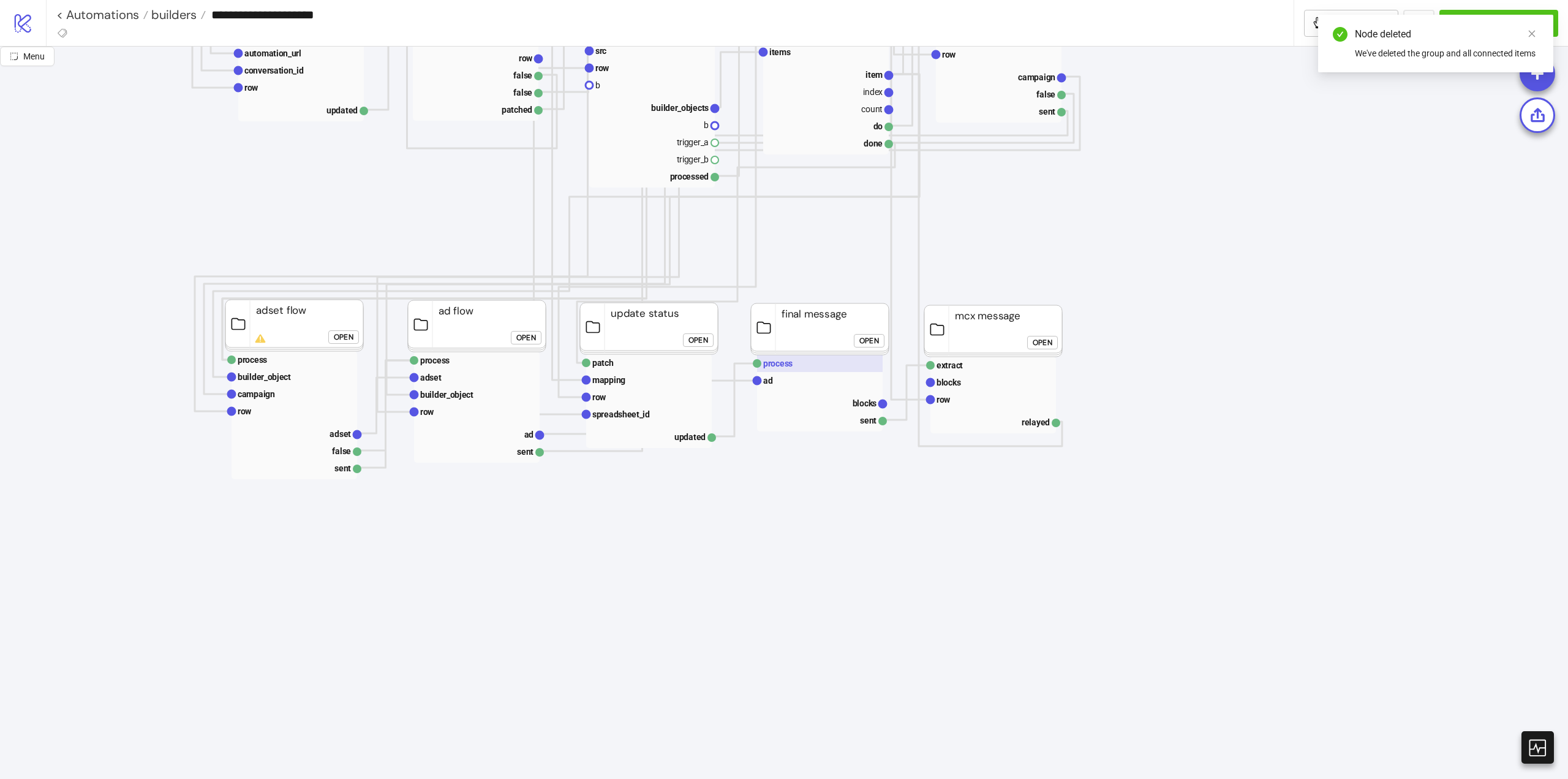
click at [790, 369] on rect at bounding box center [820, 363] width 125 height 17
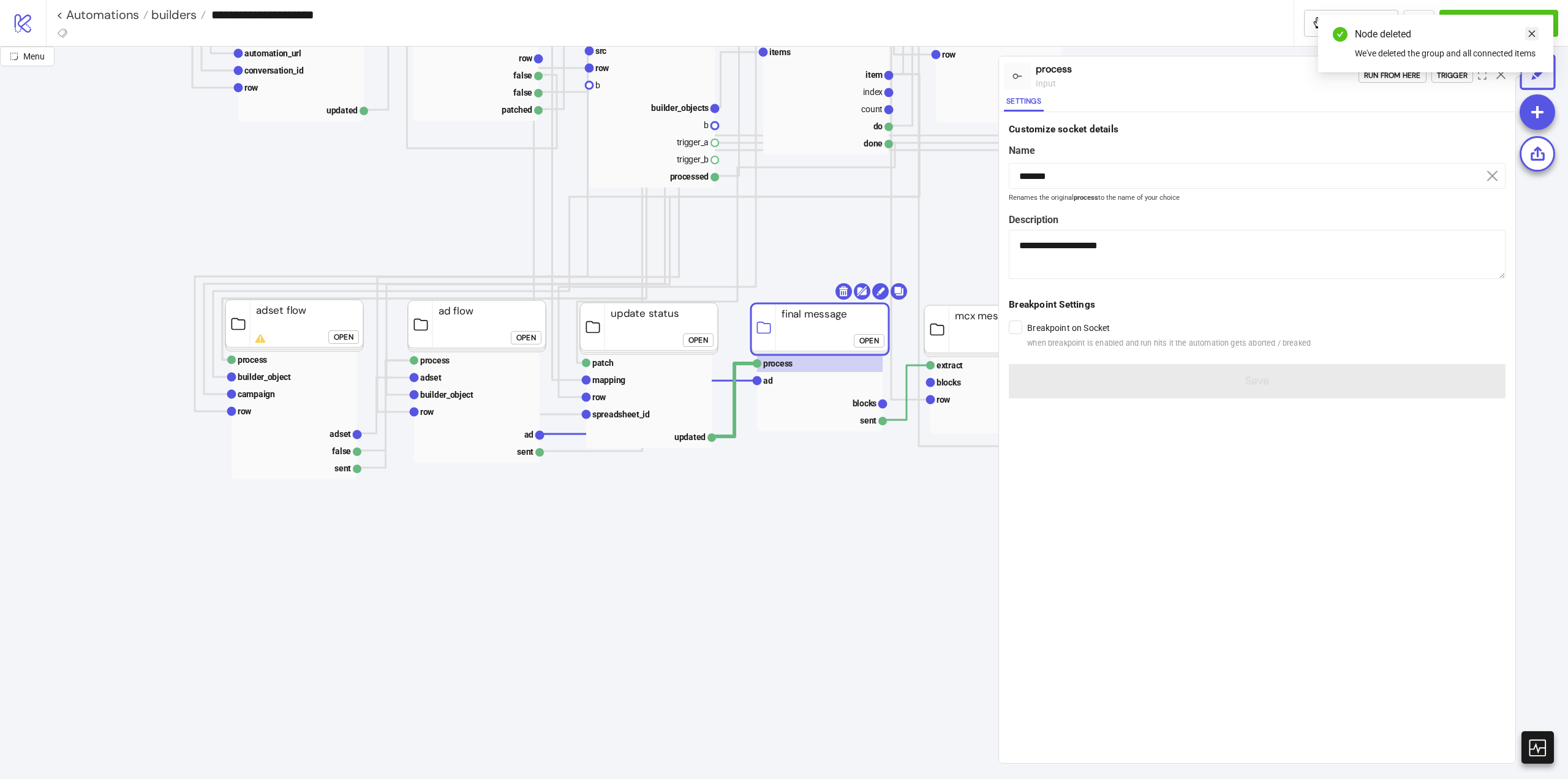
click at [1530, 32] on icon "close" at bounding box center [1532, 34] width 7 height 7
click at [1390, 77] on div "Run from here" at bounding box center [1392, 75] width 57 height 14
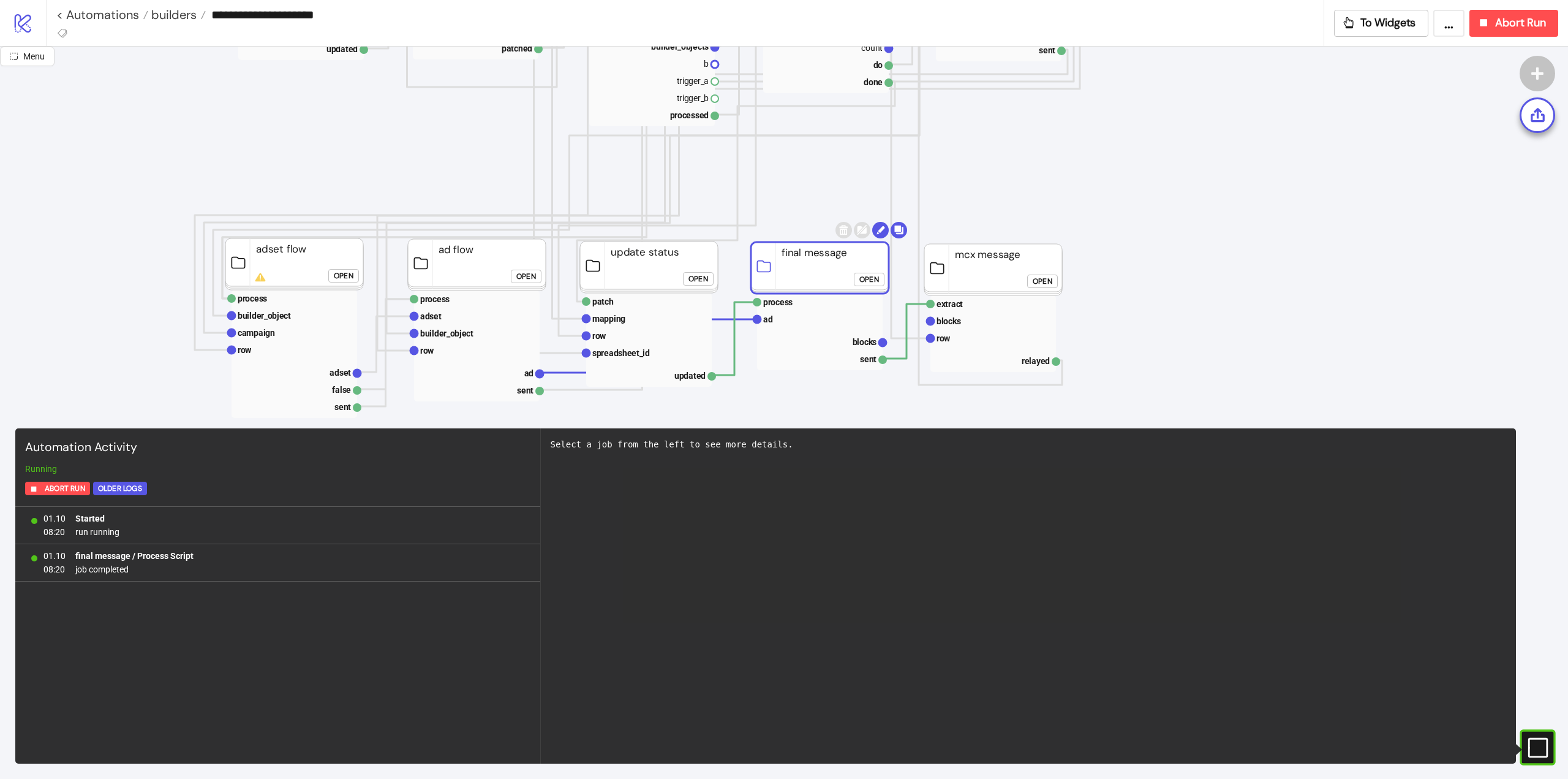
scroll to position [796, 0]
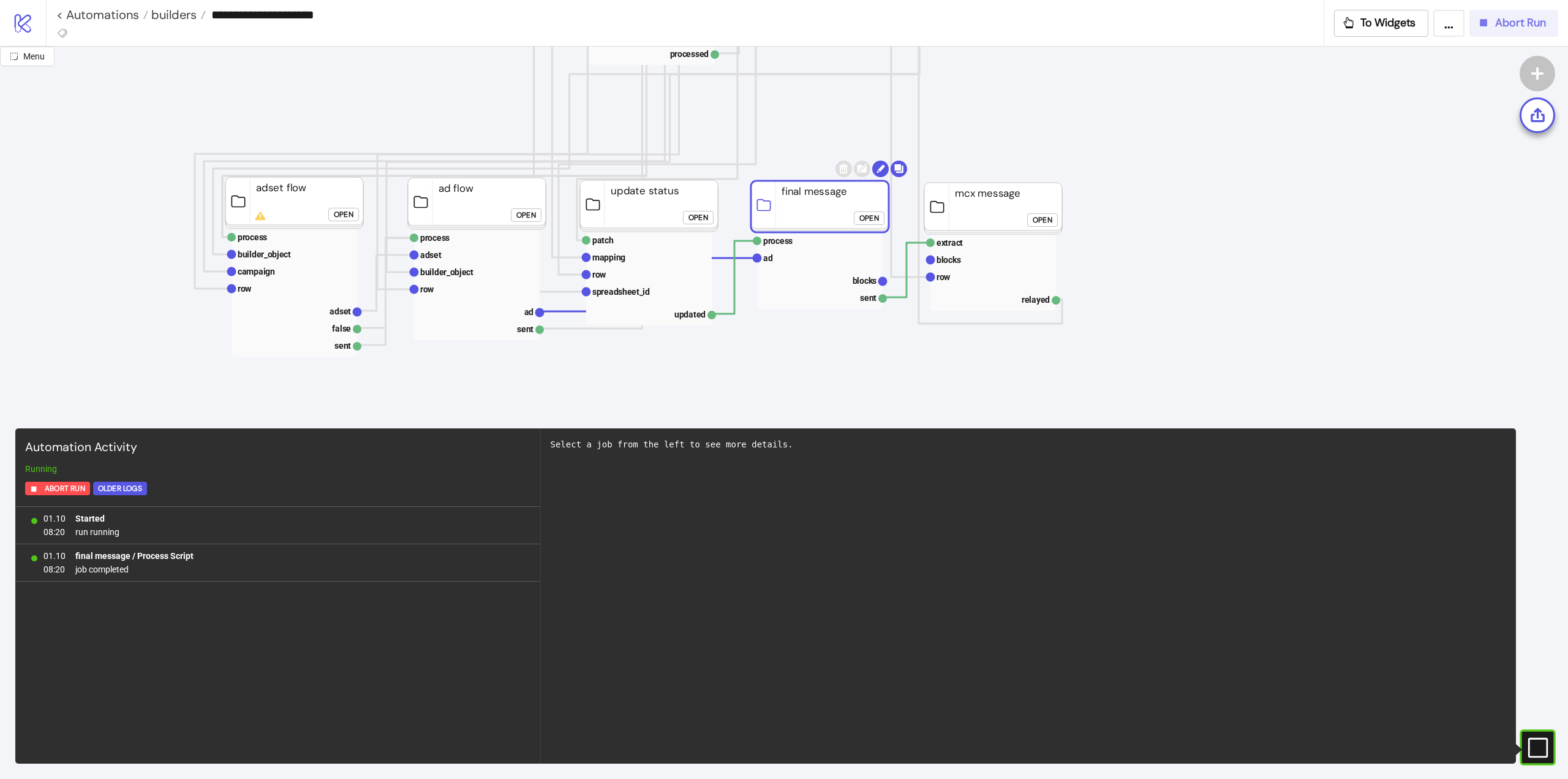
click at [1490, 32] on button "Abort Run" at bounding box center [1514, 23] width 89 height 27
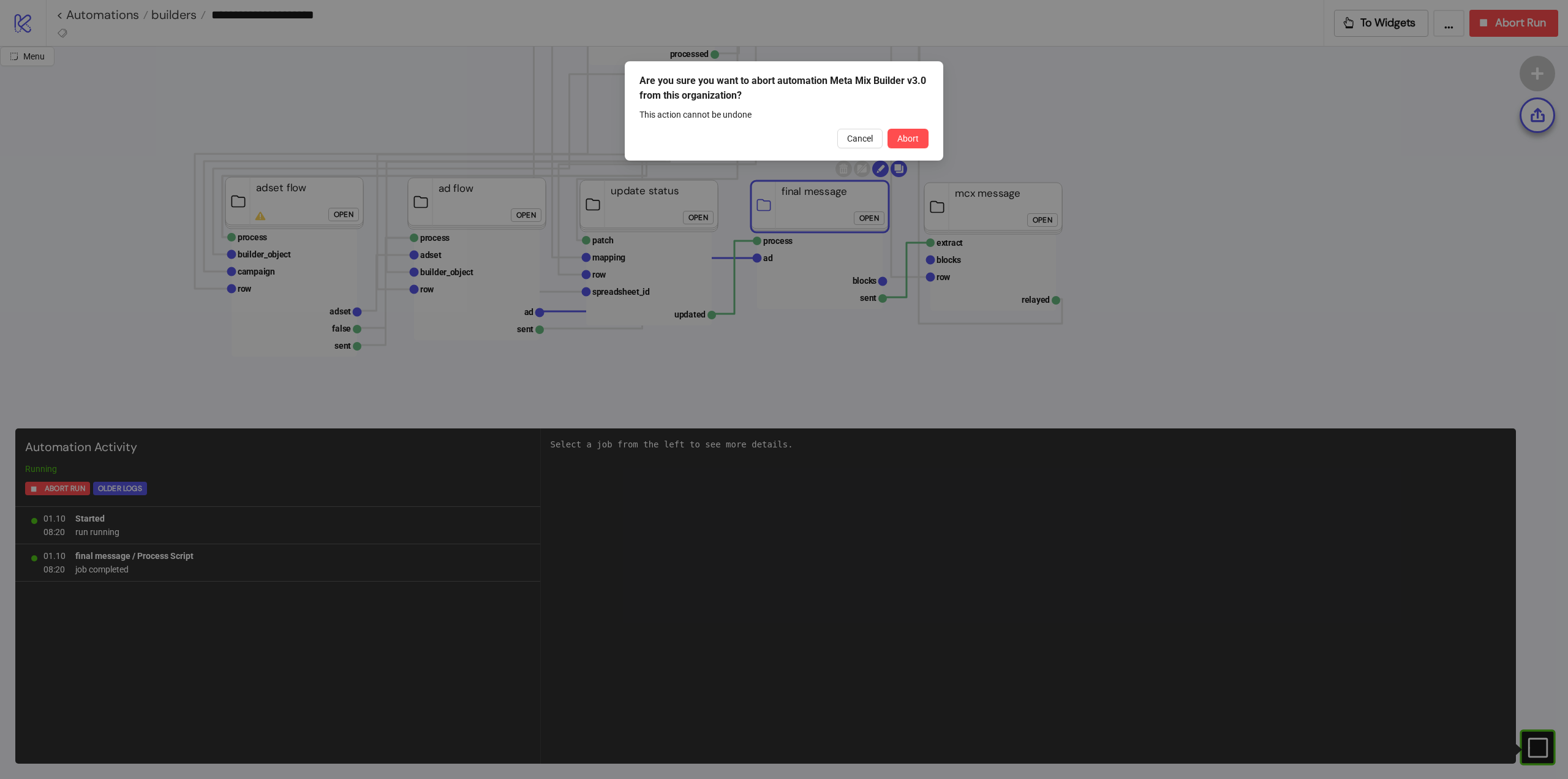
click at [914, 137] on button "Abort" at bounding box center [908, 138] width 41 height 19
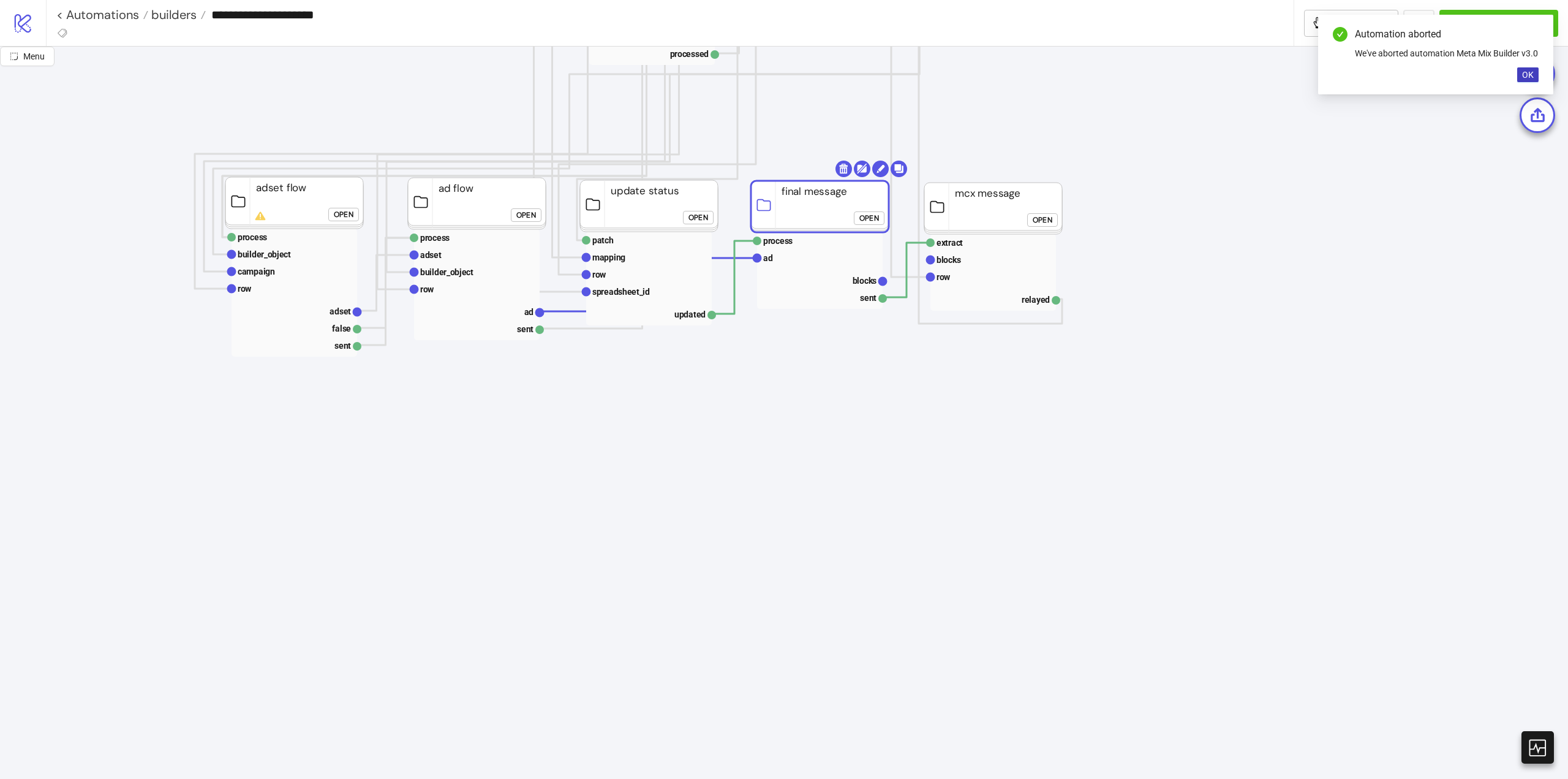
drag, startPoint x: 885, startPoint y: 279, endPoint x: 903, endPoint y: 286, distance: 19.3
click at [896, 288] on icon "Start Stop start next rows row index count do done For Each evaluate rows condi…" at bounding box center [1225, 475] width 2451 height 2452
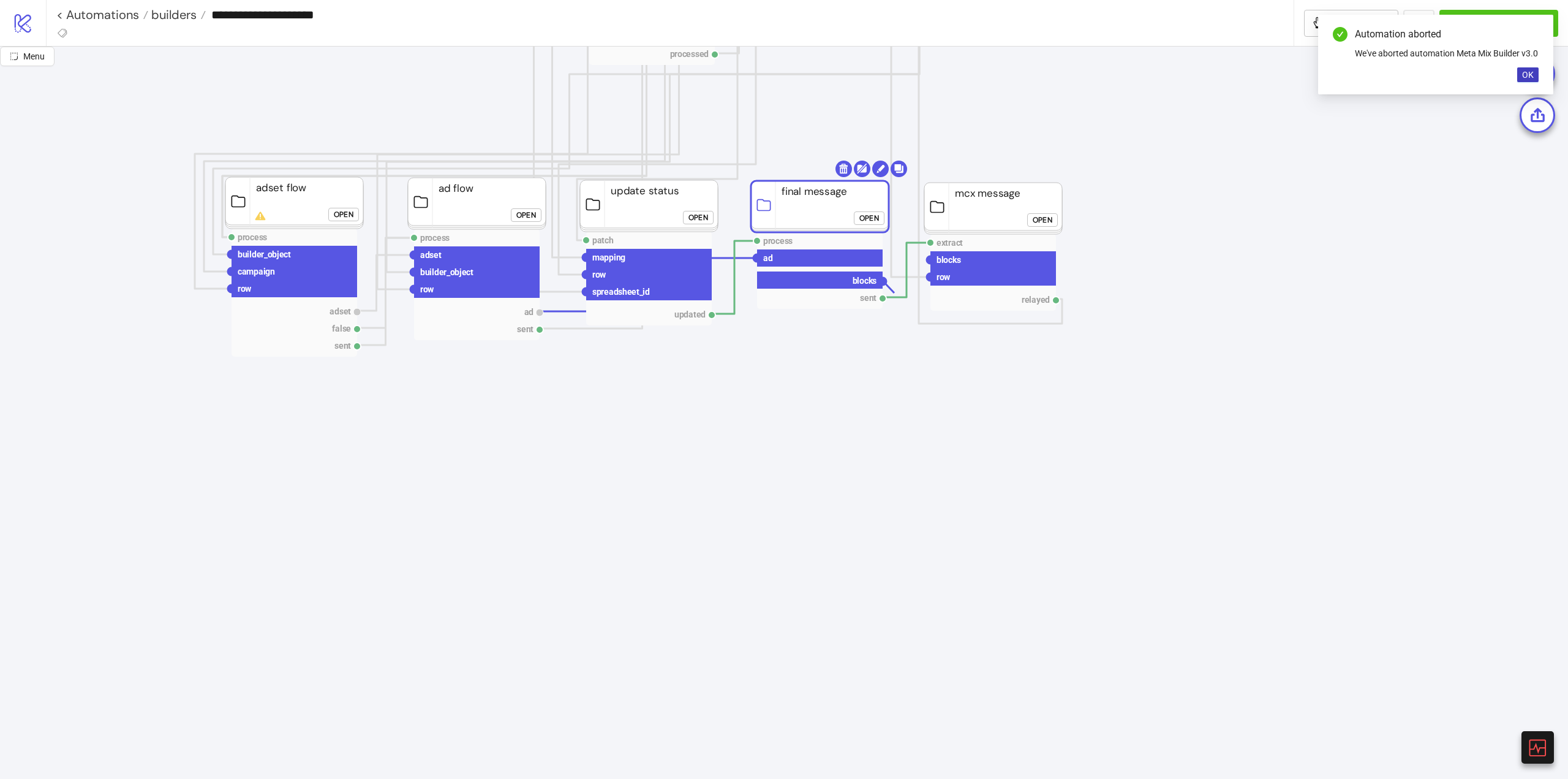
drag, startPoint x: 903, startPoint y: 304, endPoint x: 918, endPoint y: 311, distance: 16.6
click at [923, 335] on icon "Start Stop start next rows row index count do done For Each evaluate rows condi…" at bounding box center [1225, 475] width 2451 height 2452
click at [928, 261] on circle at bounding box center [930, 259] width 7 height 7
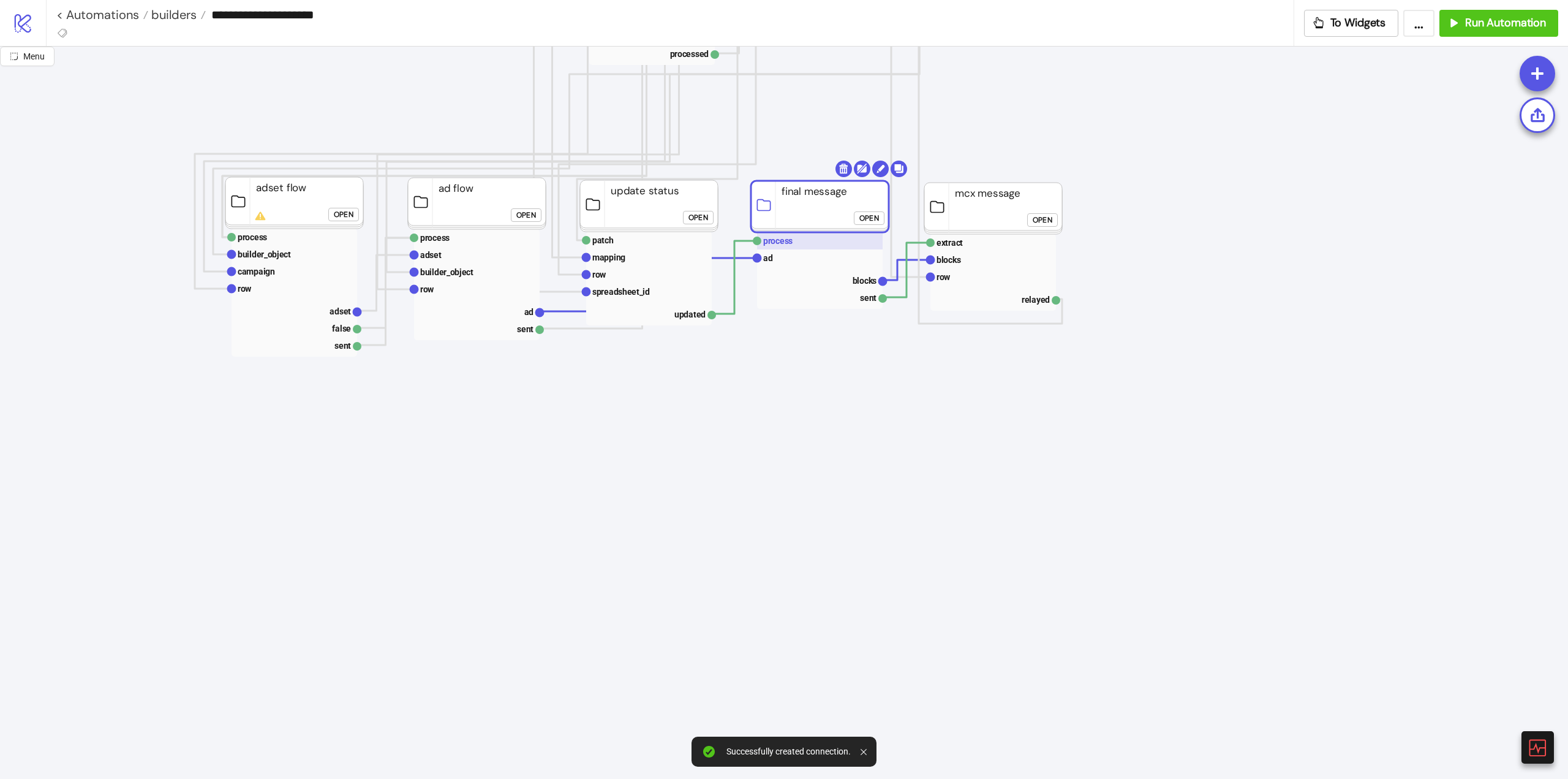
click at [780, 245] on text "process" at bounding box center [778, 241] width 29 height 10
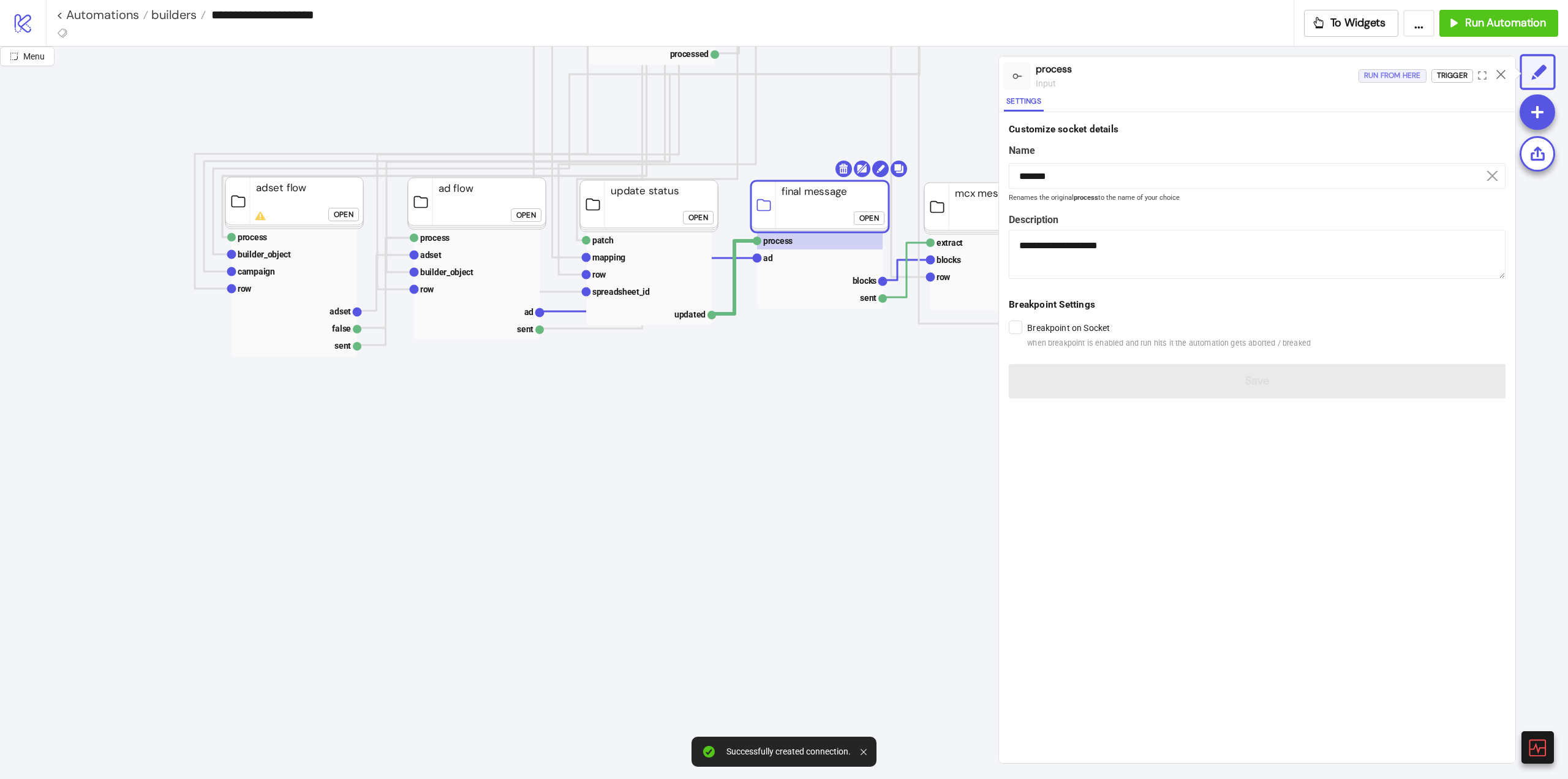
click at [1375, 80] on div "Run from here" at bounding box center [1392, 75] width 57 height 14
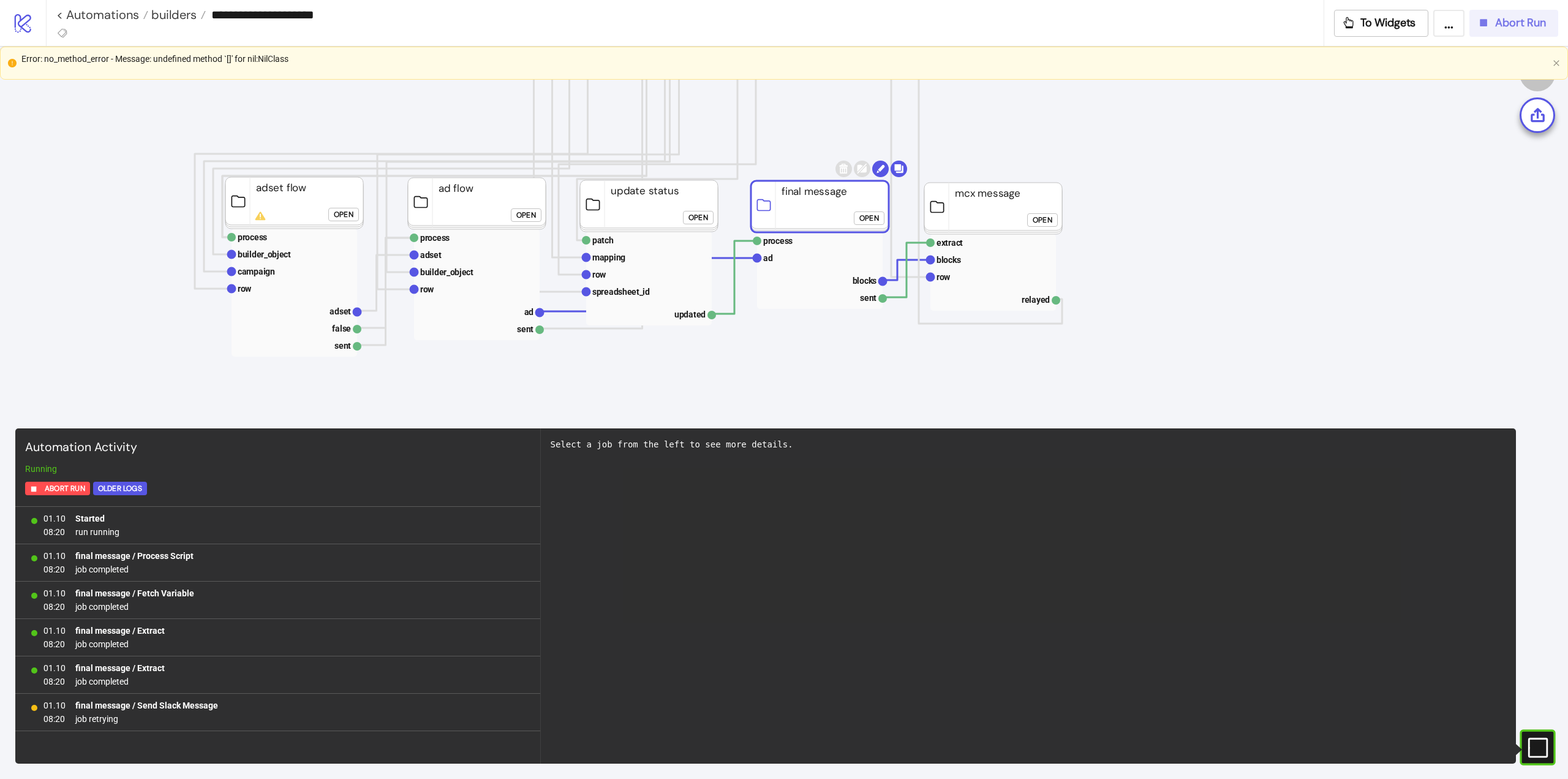
drag, startPoint x: 1512, startPoint y: 18, endPoint x: 1498, endPoint y: 21, distance: 14.3
click at [1510, 18] on span "Abort Run" at bounding box center [1521, 23] width 51 height 14
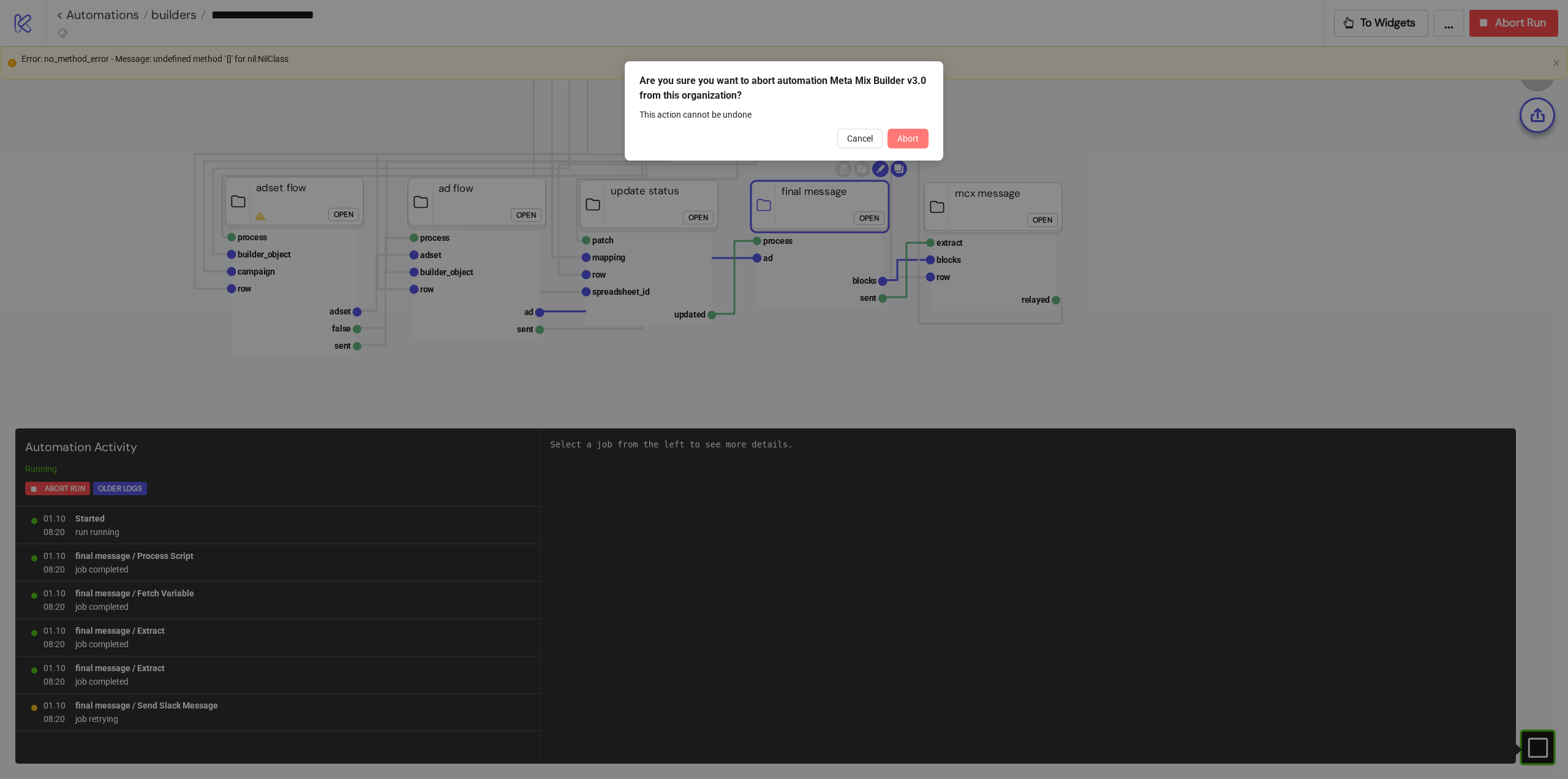
click at [909, 143] on span "Abort" at bounding box center [908, 138] width 21 height 10
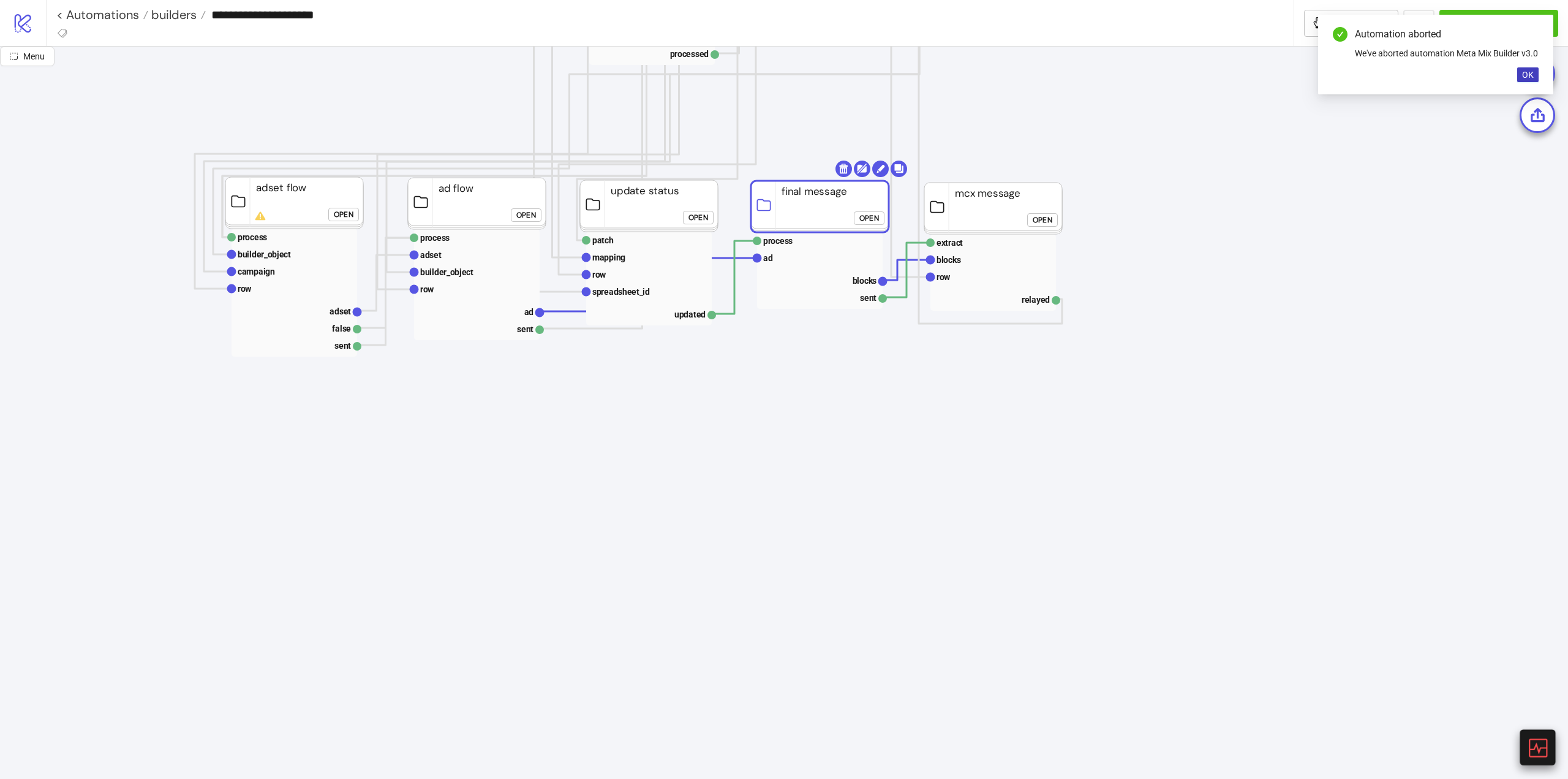
click at [1546, 738] on icon at bounding box center [1537, 747] width 21 height 21
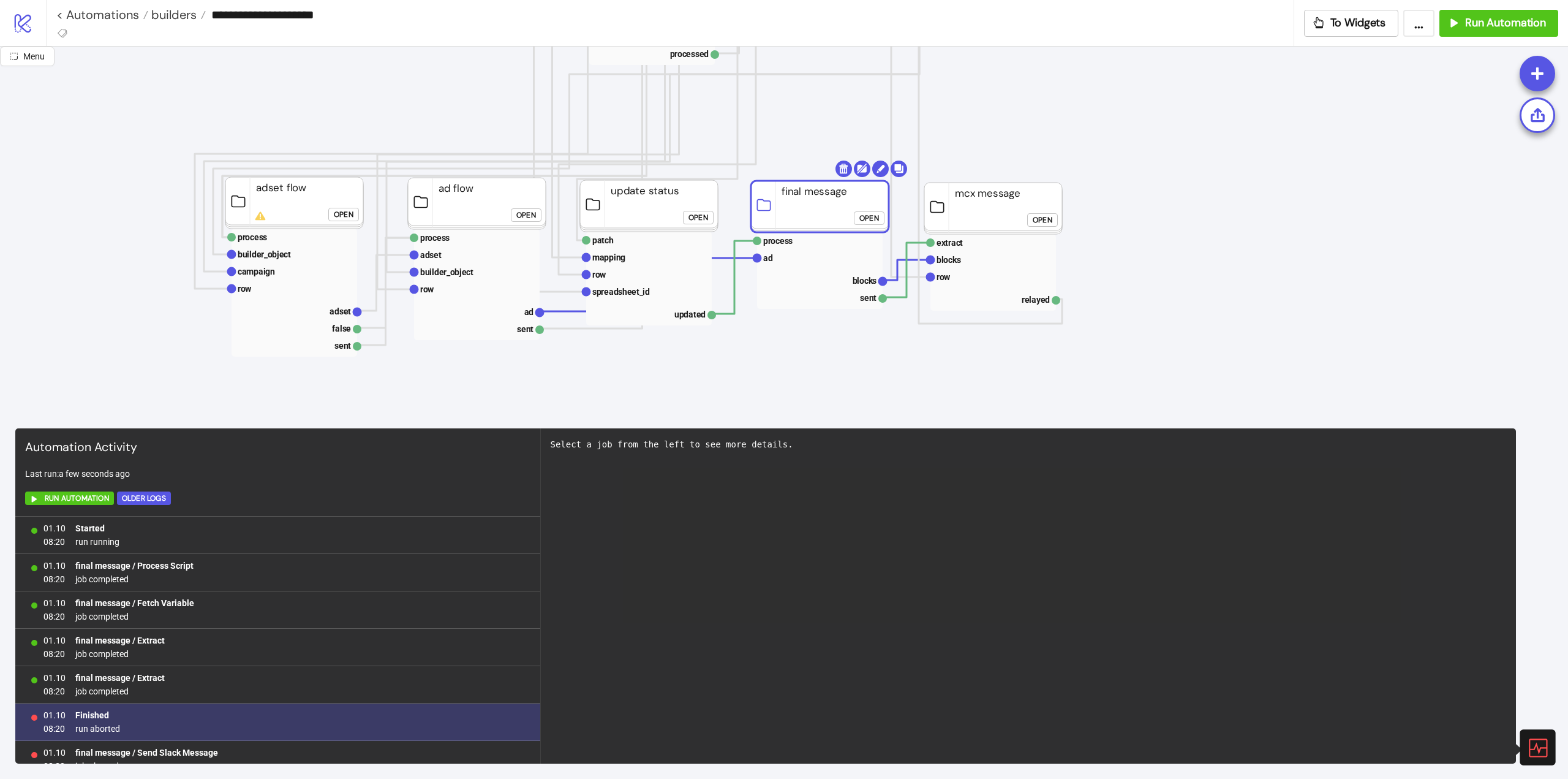
scroll to position [15, 0]
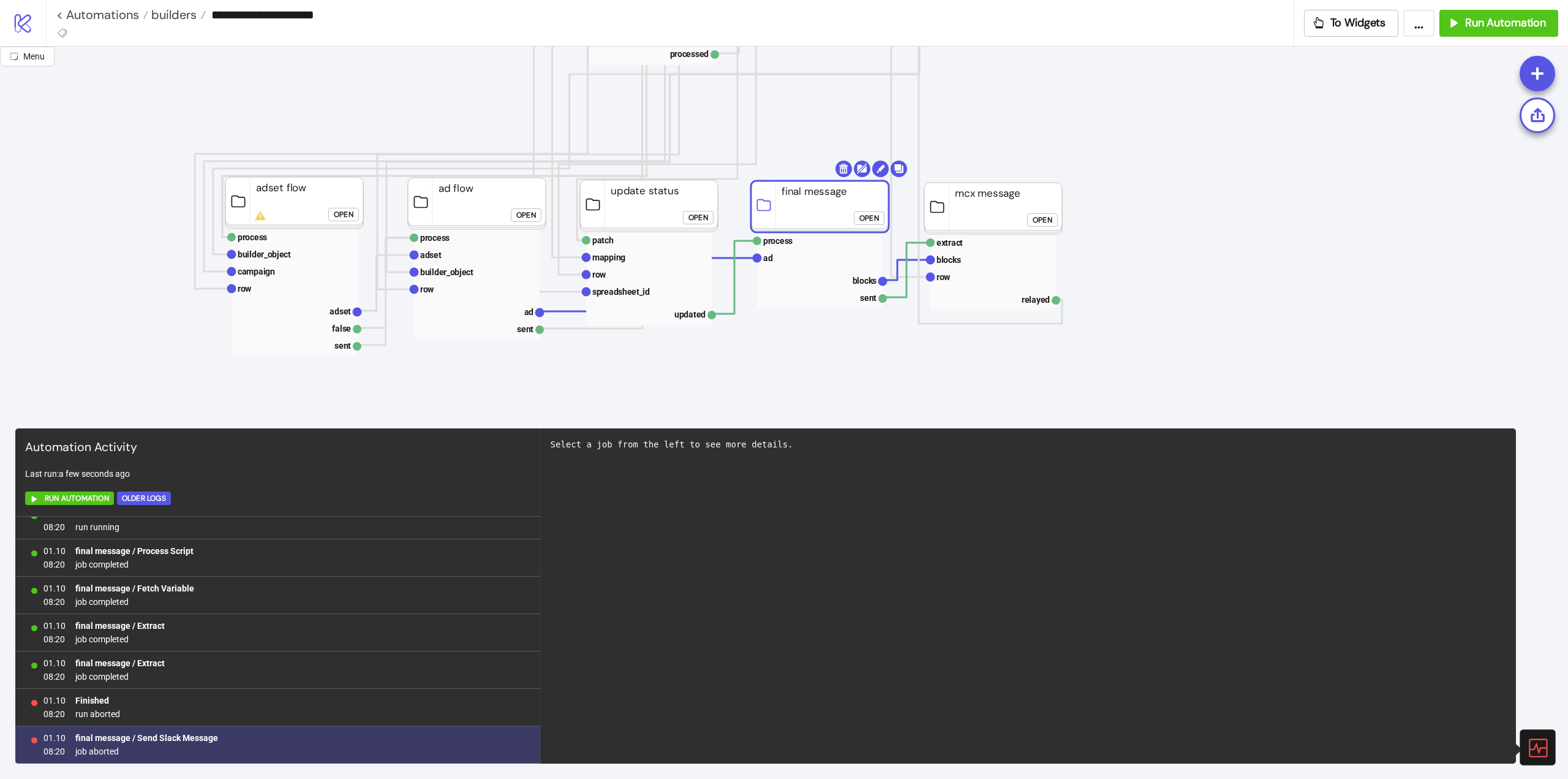
click at [167, 738] on b "final message / Send Slack Message" at bounding box center [146, 737] width 143 height 10
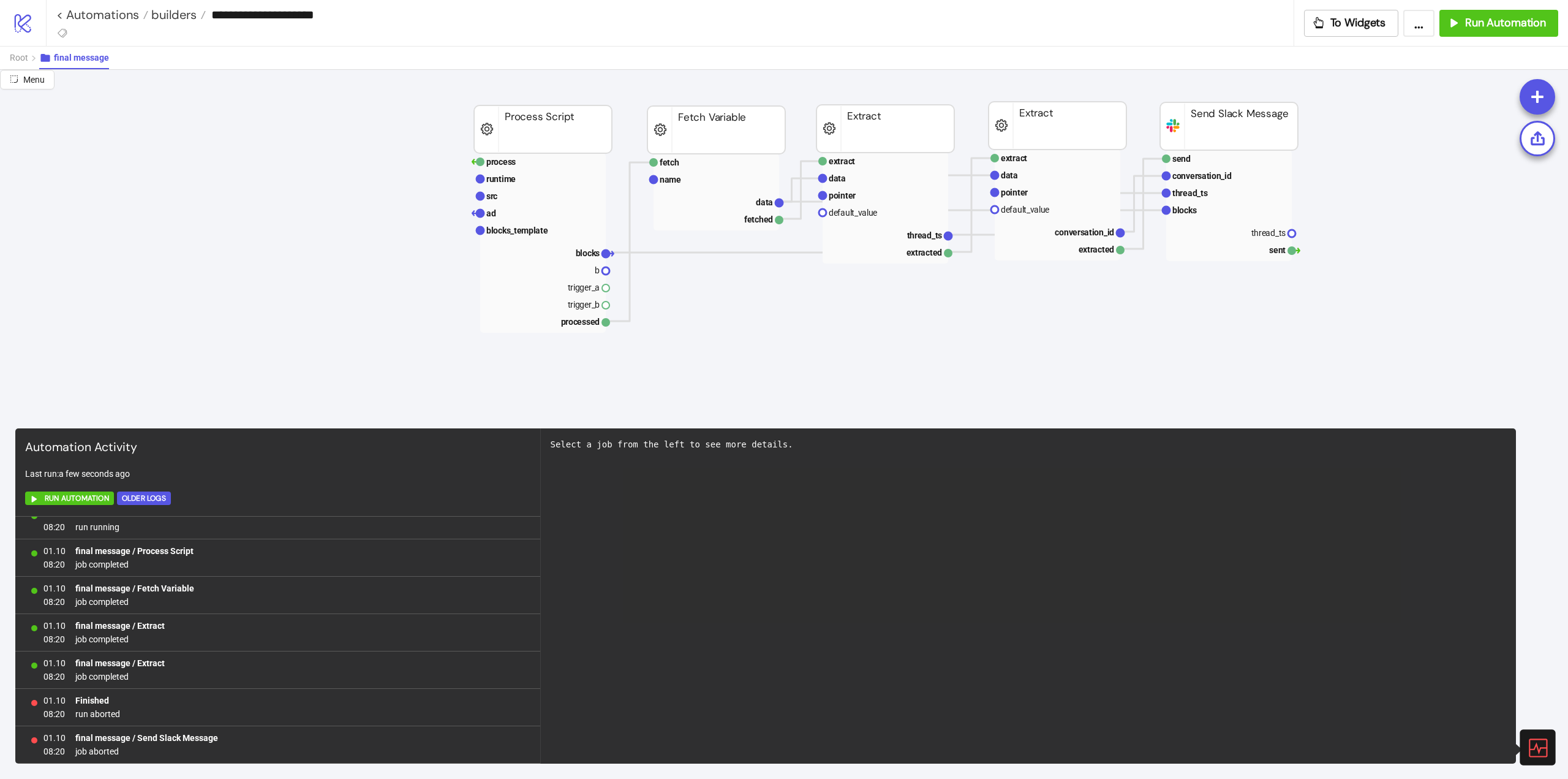
scroll to position [981, 0]
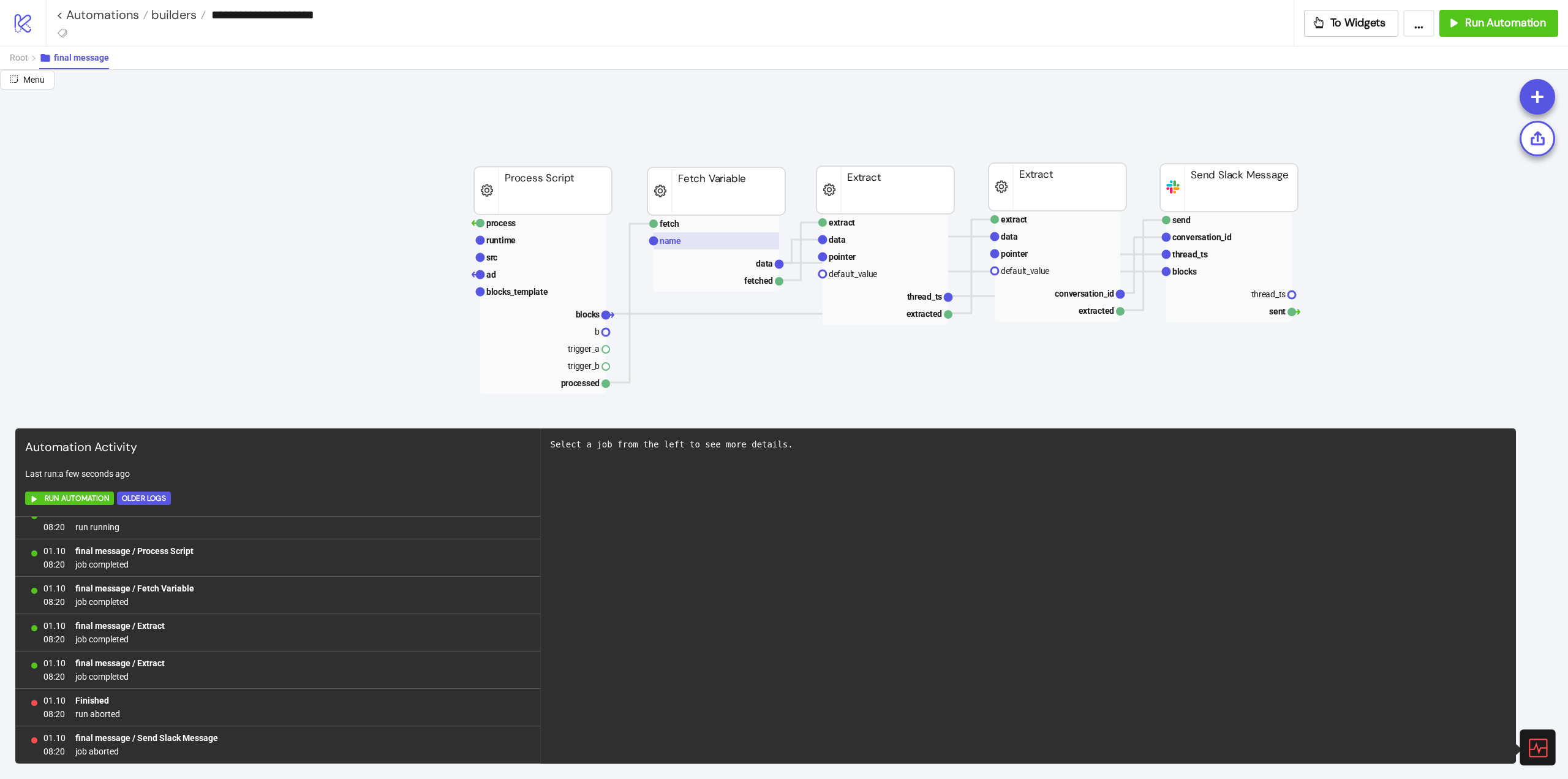
click at [694, 239] on rect at bounding box center [716, 241] width 125 height 17
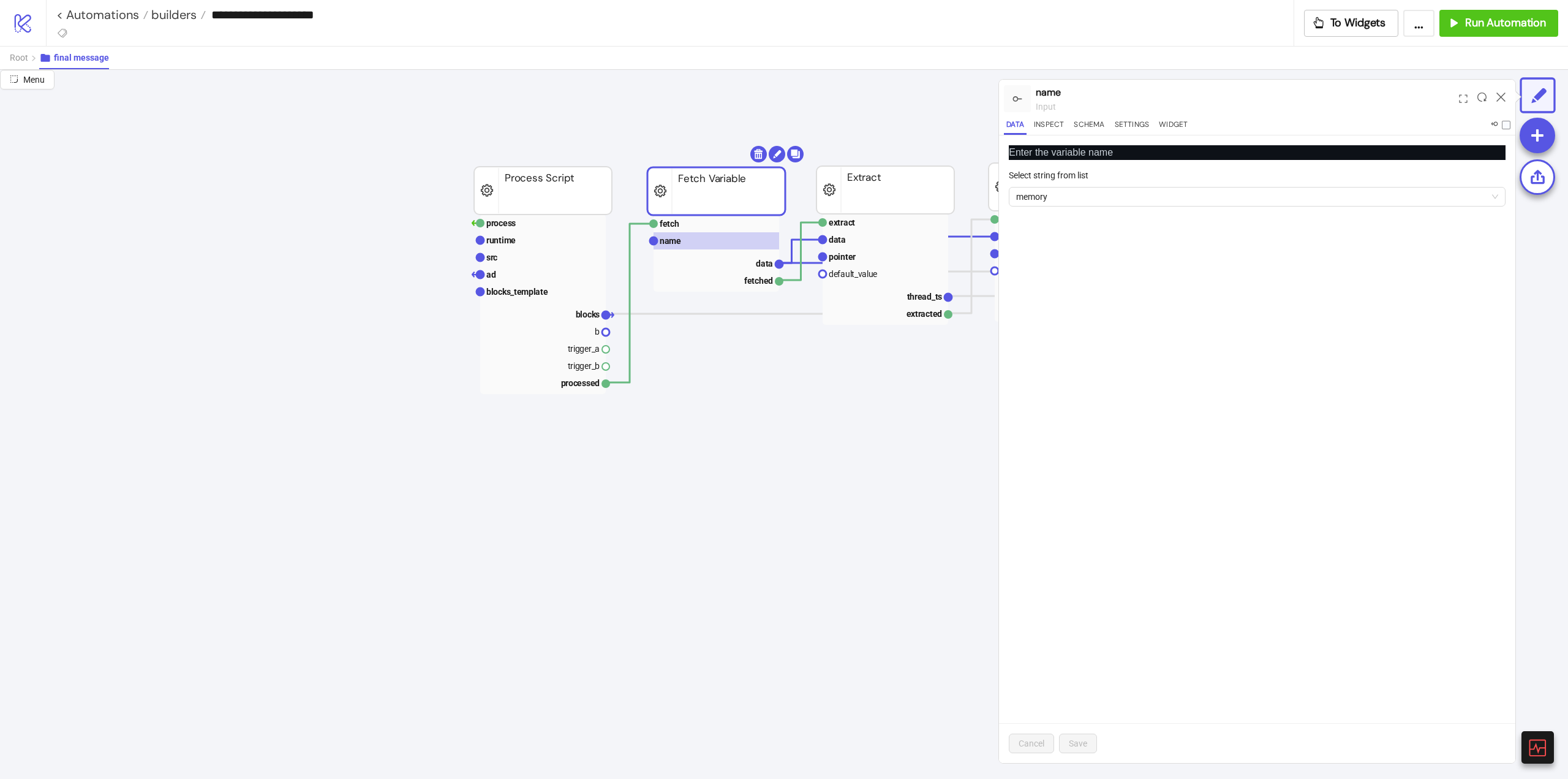
scroll to position [981, 184]
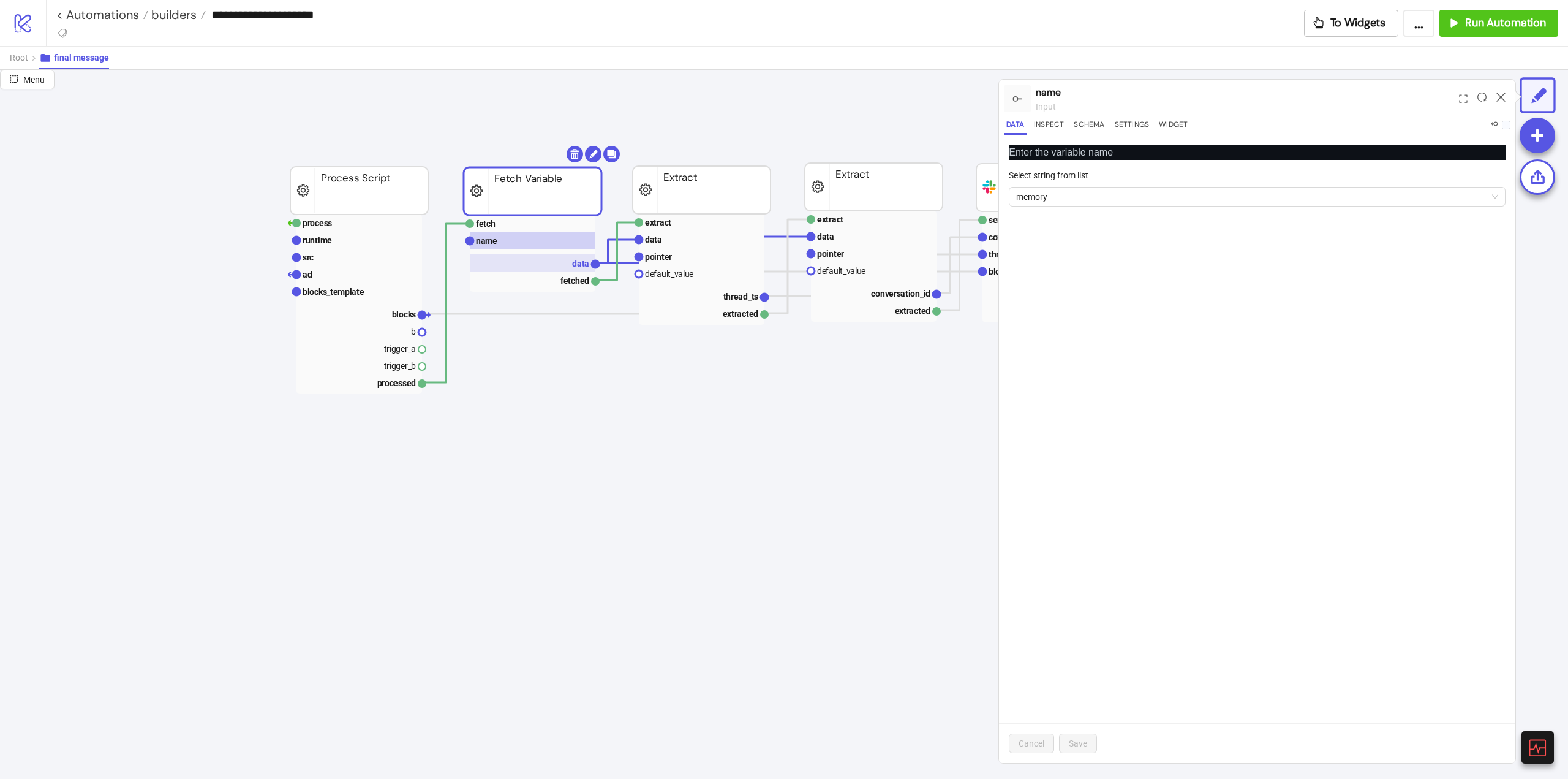
click at [568, 268] on rect at bounding box center [532, 263] width 125 height 17
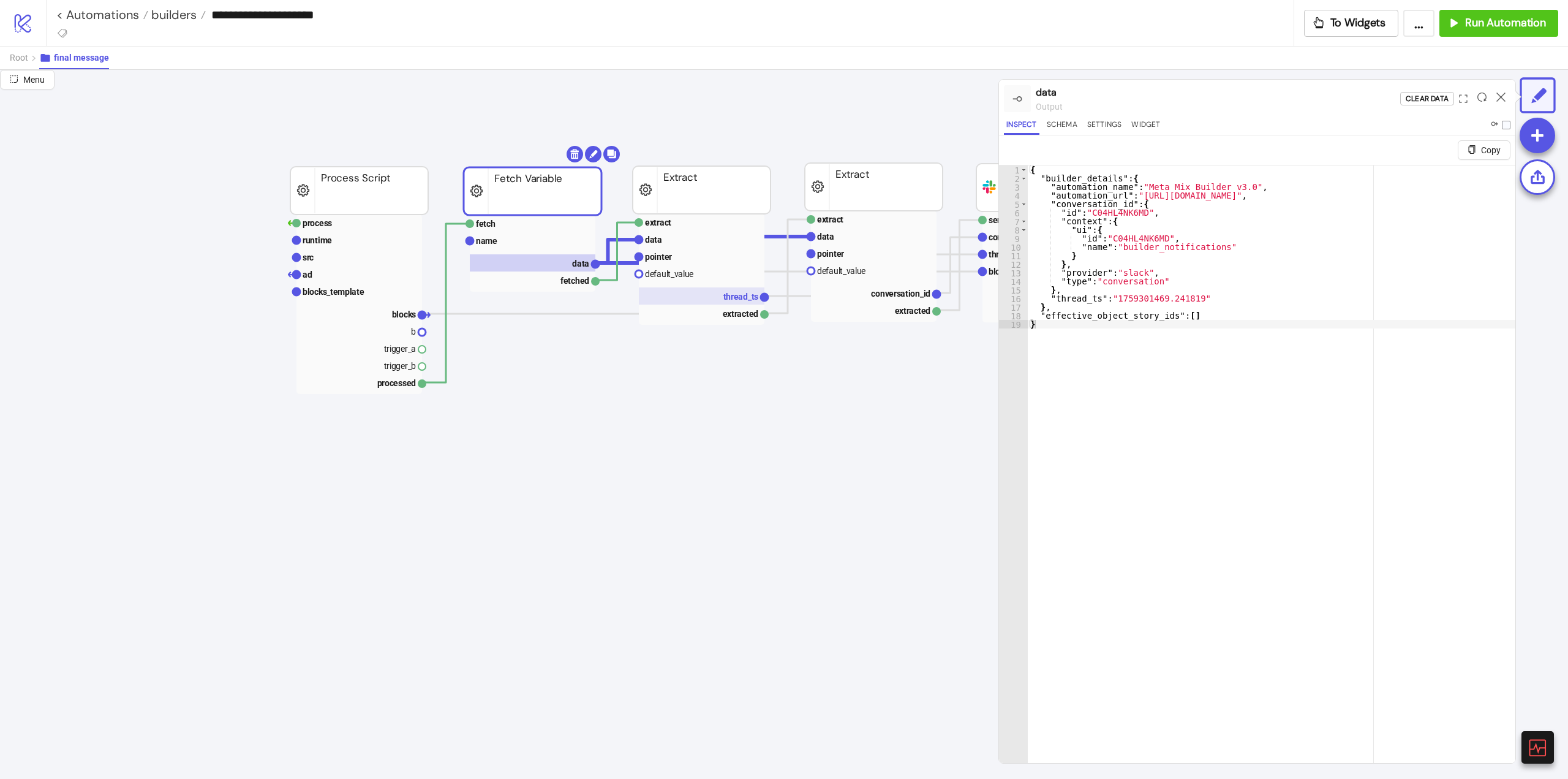
click at [736, 301] on text "thread_ts" at bounding box center [741, 296] width 36 height 10
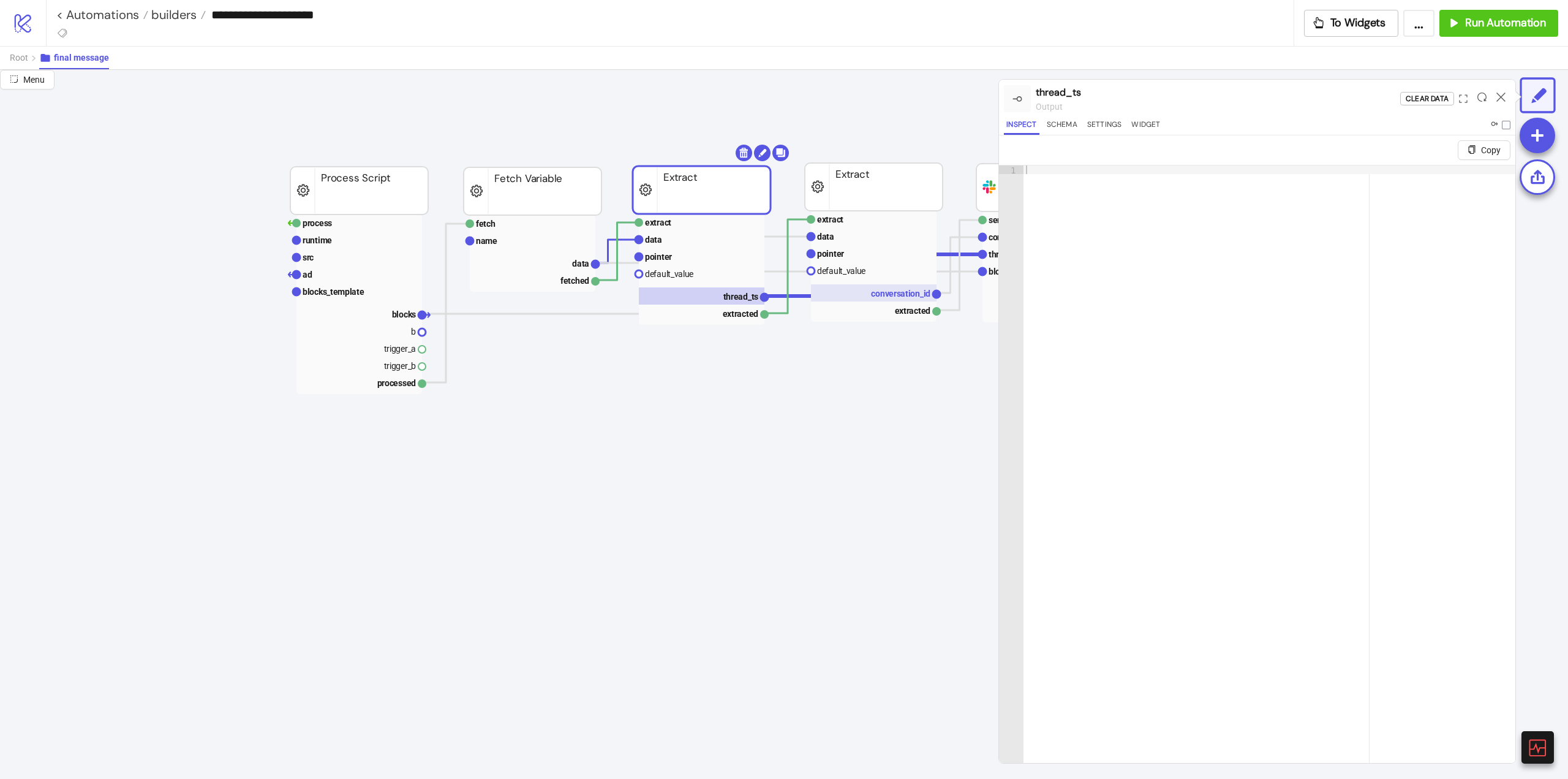
click at [897, 299] on rect at bounding box center [873, 293] width 125 height 17
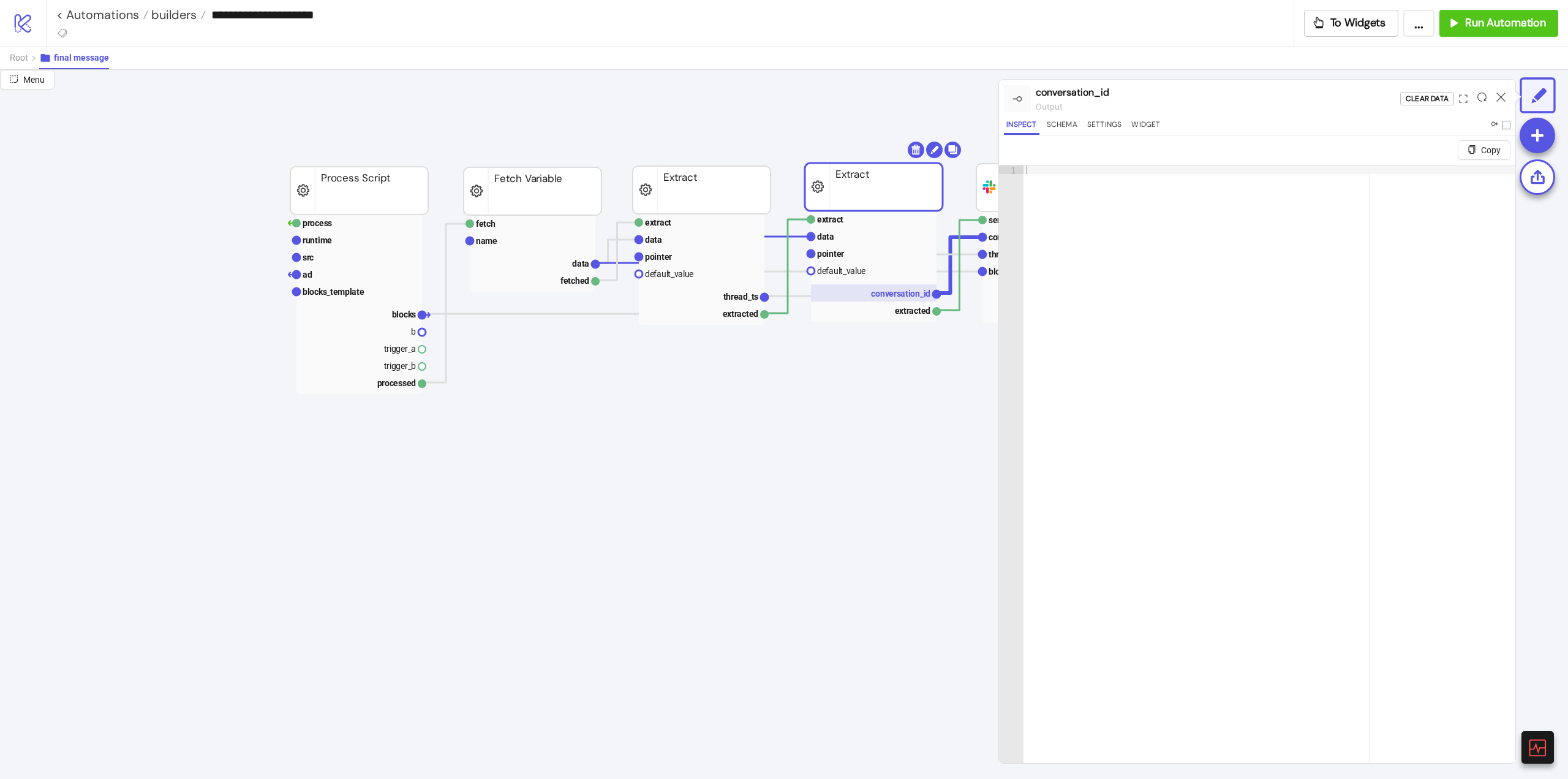
scroll to position [919, 184]
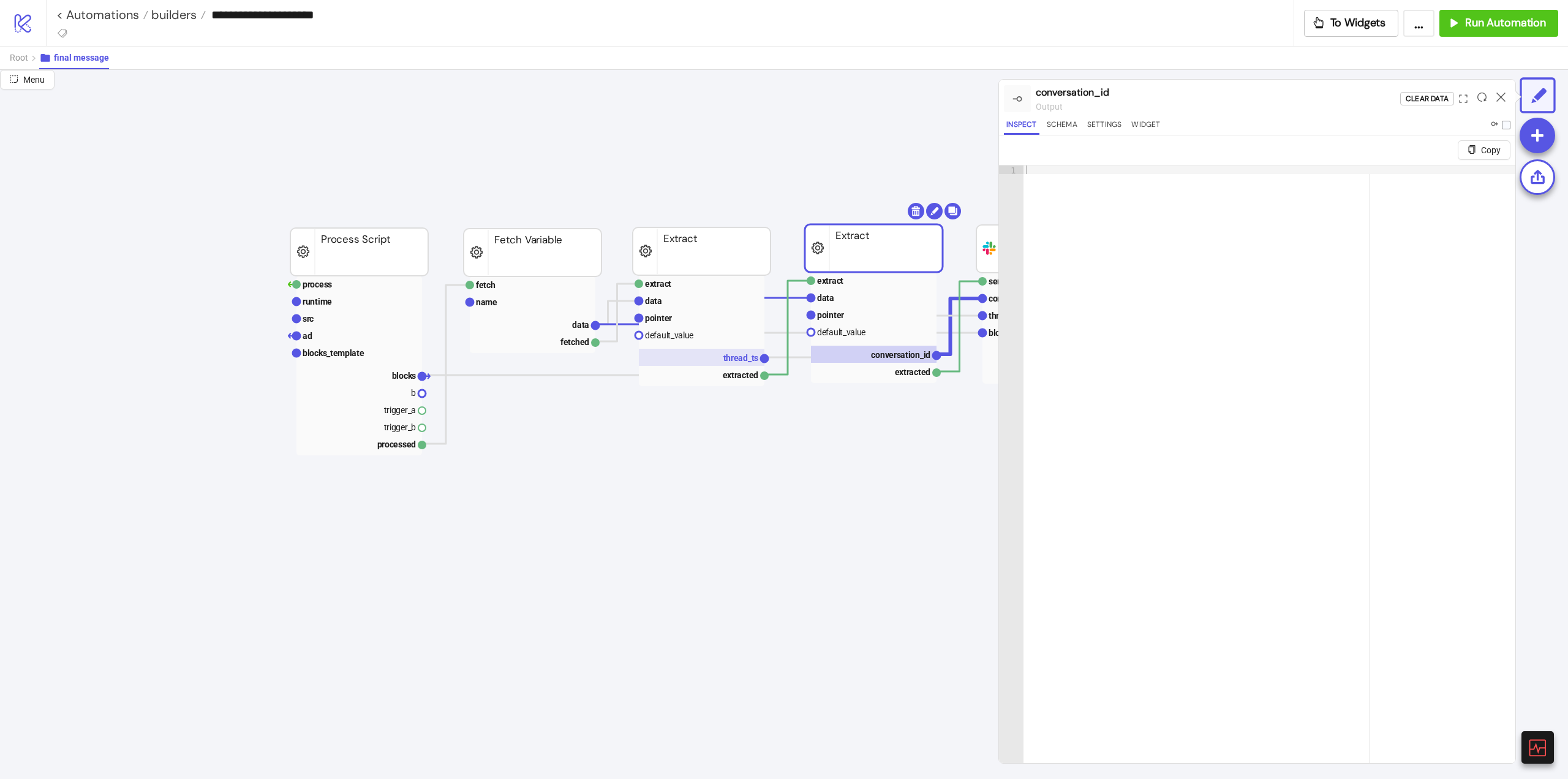
click at [726, 359] on text "thread_ts" at bounding box center [741, 358] width 36 height 10
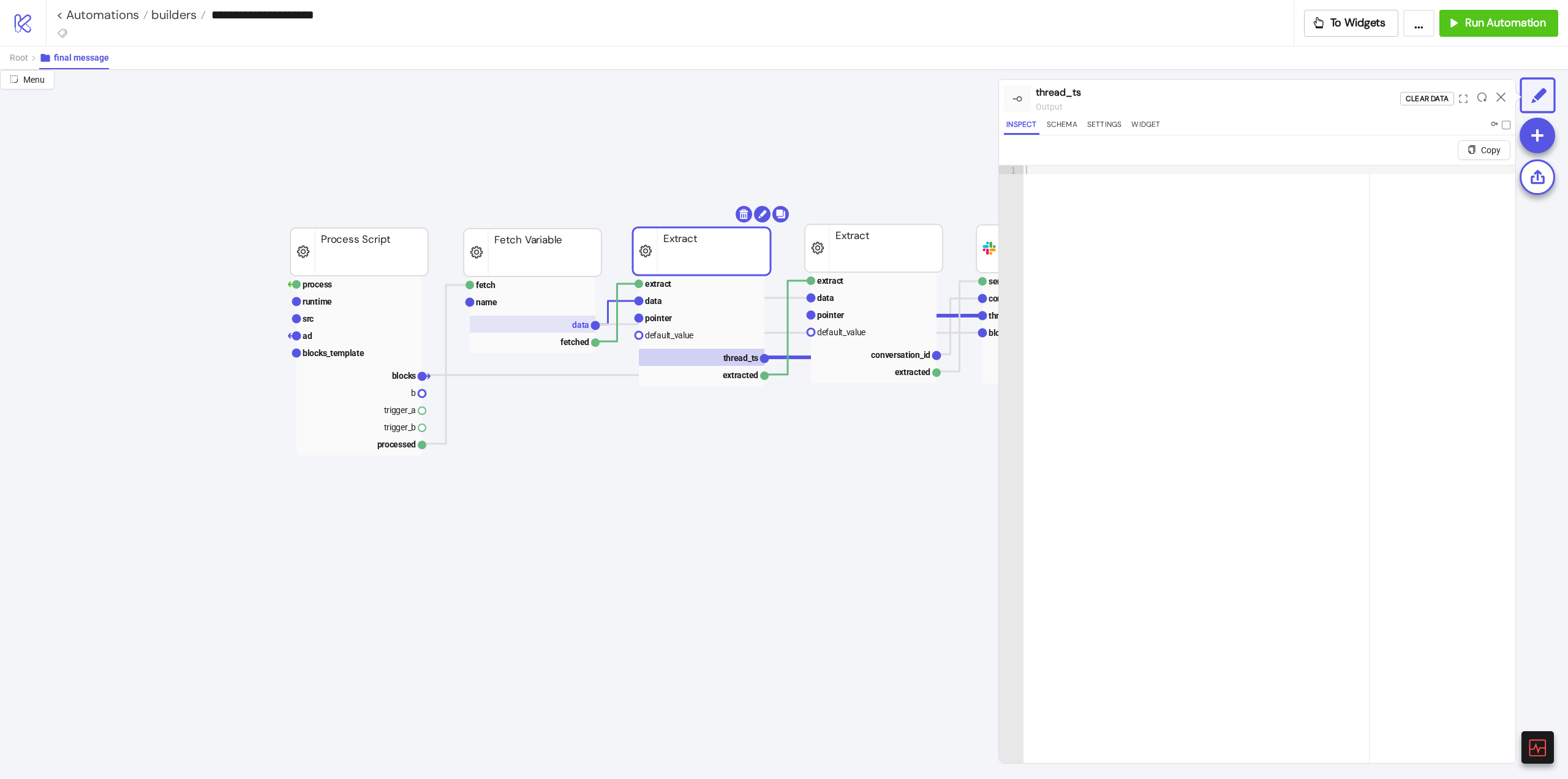
click at [561, 328] on rect at bounding box center [532, 324] width 125 height 17
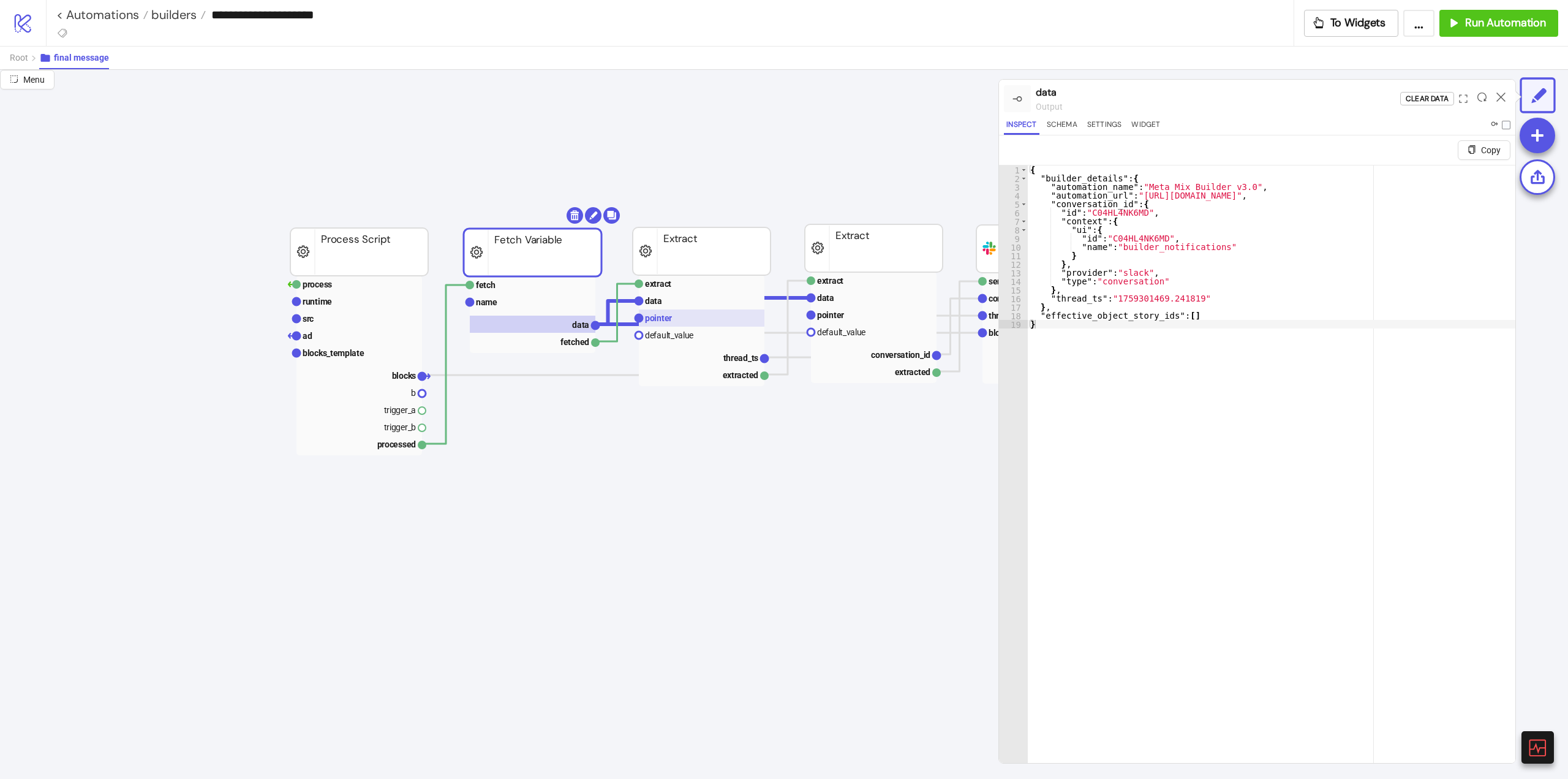
click at [682, 311] on rect at bounding box center [702, 318] width 125 height 17
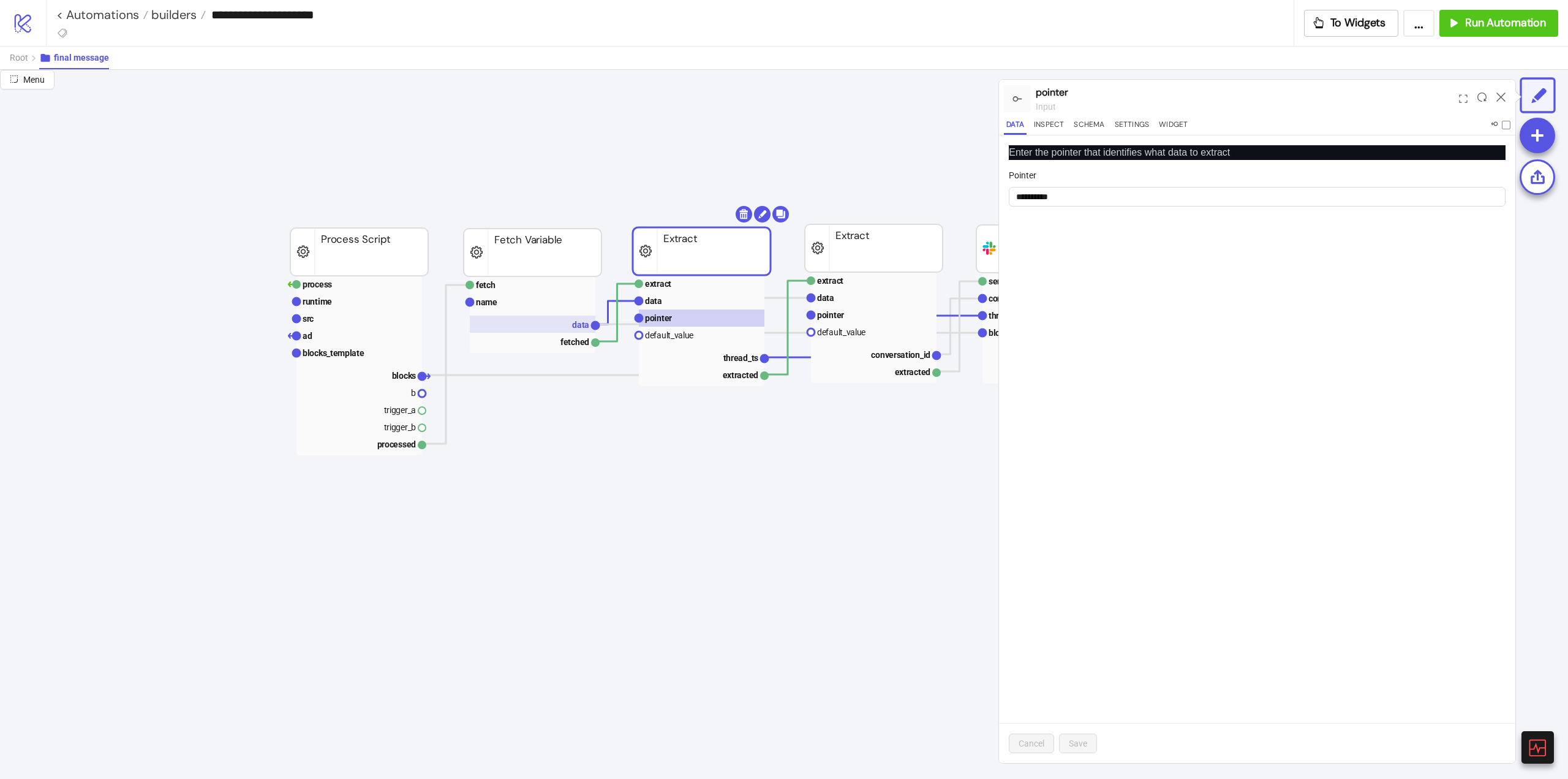
click at [565, 327] on rect at bounding box center [532, 324] width 125 height 17
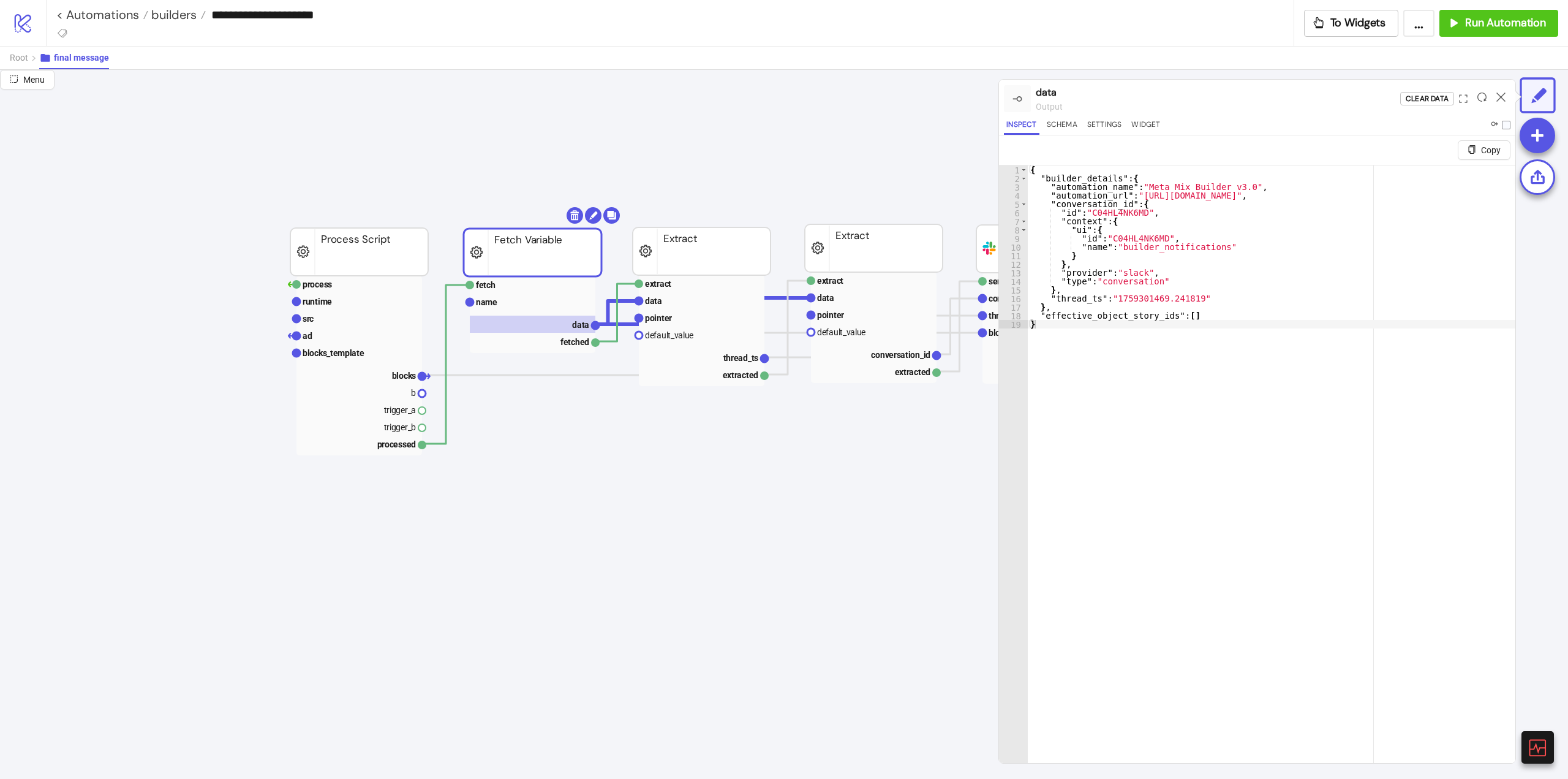
click at [1073, 180] on div "{ "builder_details" : { "automation_name" : "Meta Mix Builder v3.0" , "automati…" at bounding box center [1272, 487] width 488 height 644
click at [1130, 177] on div "{ "builder_details" : { "automation_name" : "Meta Mix Builder v3.0" , "automati…" at bounding box center [1272, 487] width 488 height 644
click at [1071, 182] on div "{ "builder_details" : { "automation_name" : "Meta Mix Builder v3.0" , "automati…" at bounding box center [1272, 487] width 488 height 644
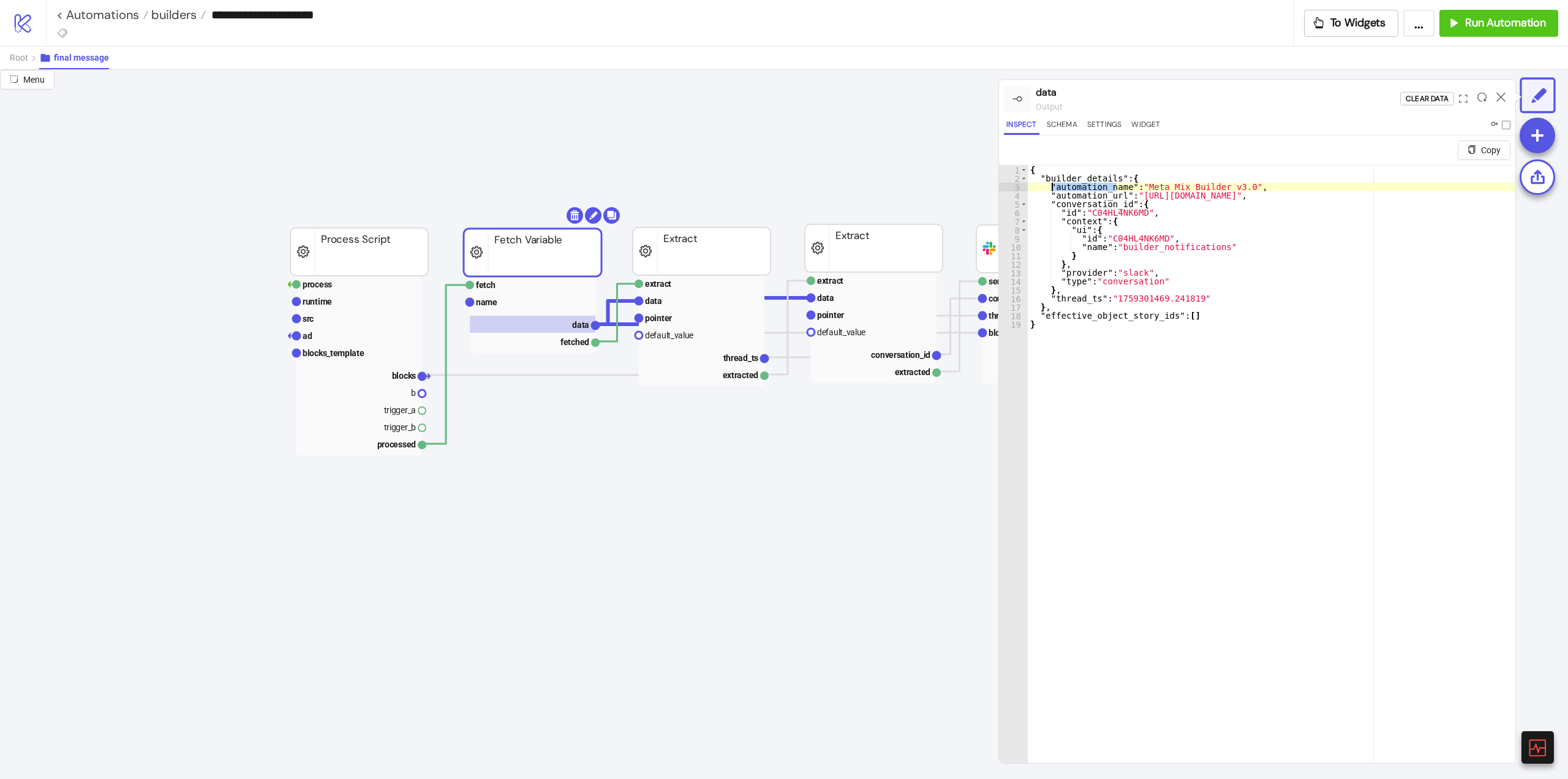
click at [1069, 180] on div "{ "builder_details" : { "automation_name" : "Meta Mix Builder v3.0" , "automati…" at bounding box center [1272, 487] width 488 height 644
type textarea "**********"
click at [1069, 180] on div "{ "builder_details" : { "automation_name" : "Meta Mix Builder v3.0" , "automati…" at bounding box center [1272, 487] width 488 height 644
click at [673, 295] on rect at bounding box center [702, 301] width 125 height 17
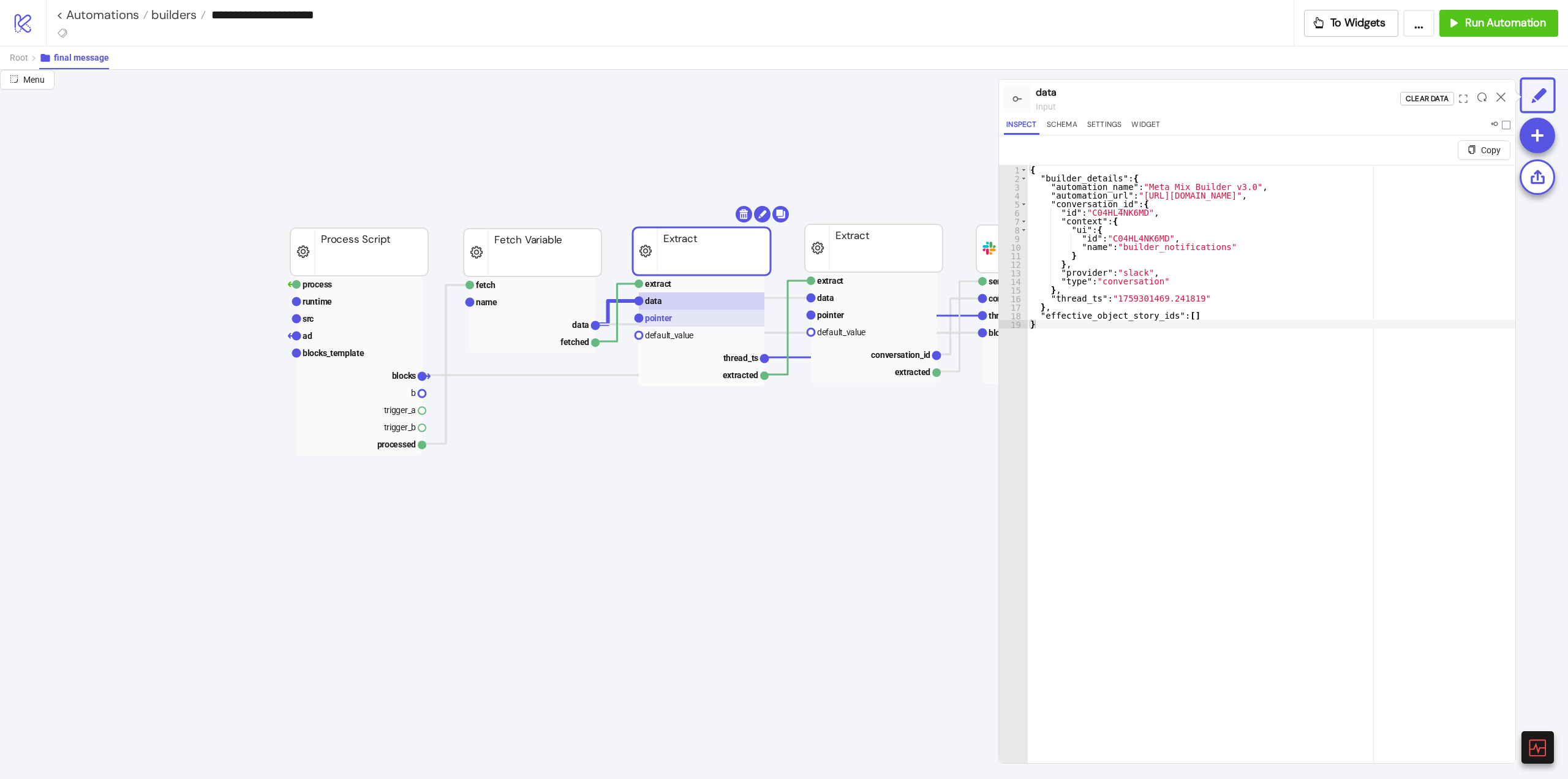
click at [669, 316] on text "pointer" at bounding box center [659, 318] width 27 height 10
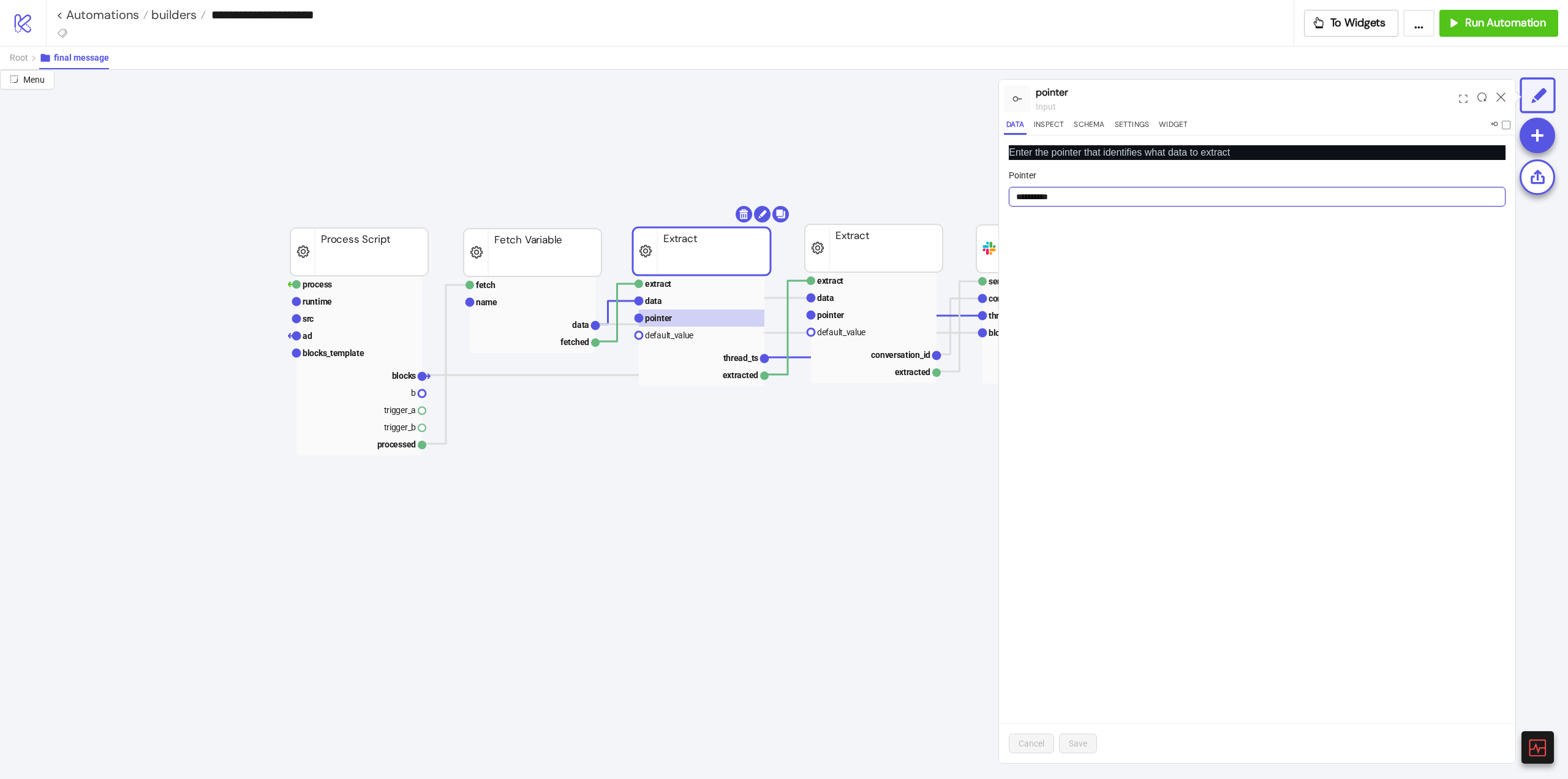
click at [1019, 198] on input "**********" at bounding box center [1257, 196] width 497 height 19
paste input "**********"
type input "**********"
drag, startPoint x: 1084, startPoint y: 745, endPoint x: 1012, endPoint y: 675, distance: 100.4
click at [1084, 745] on span "Save" at bounding box center [1077, 743] width 18 height 10
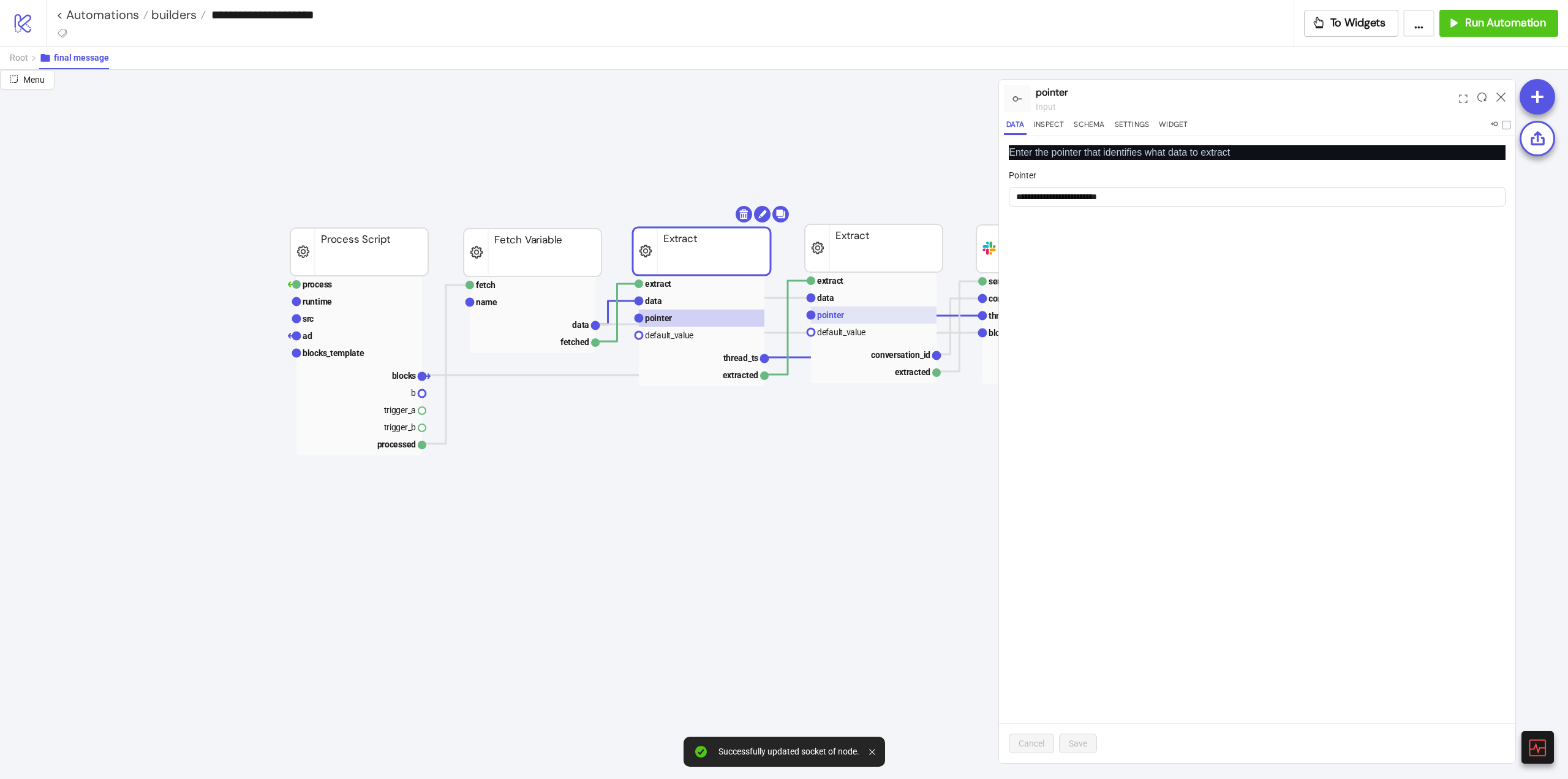
click at [844, 322] on rect at bounding box center [873, 315] width 125 height 17
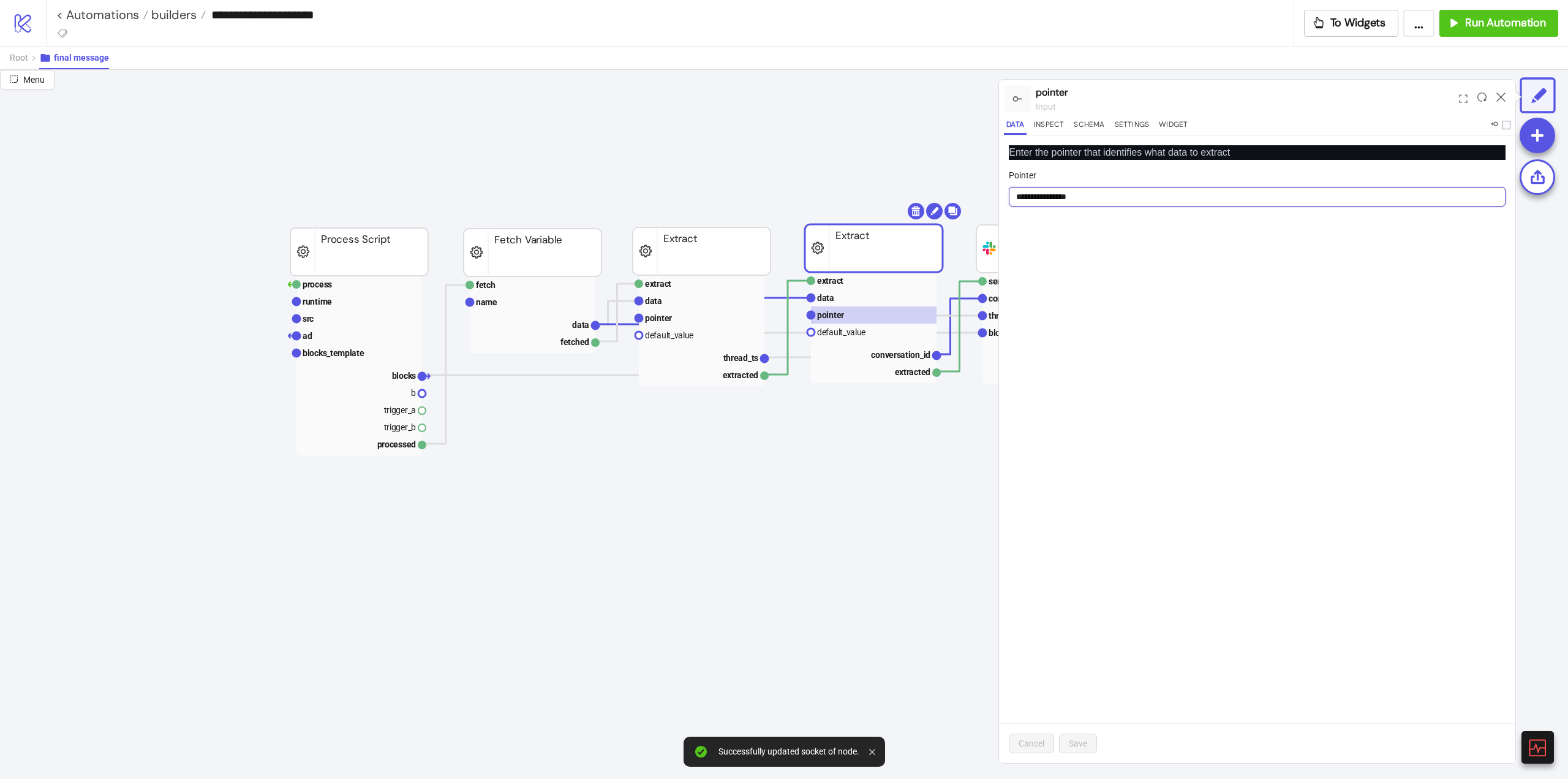
click at [1019, 191] on input "**********" at bounding box center [1257, 196] width 497 height 19
paste input "**********"
type input "**********"
click at [1082, 741] on span "Save" at bounding box center [1077, 743] width 18 height 10
click at [21, 58] on span "Root" at bounding box center [19, 58] width 18 height 10
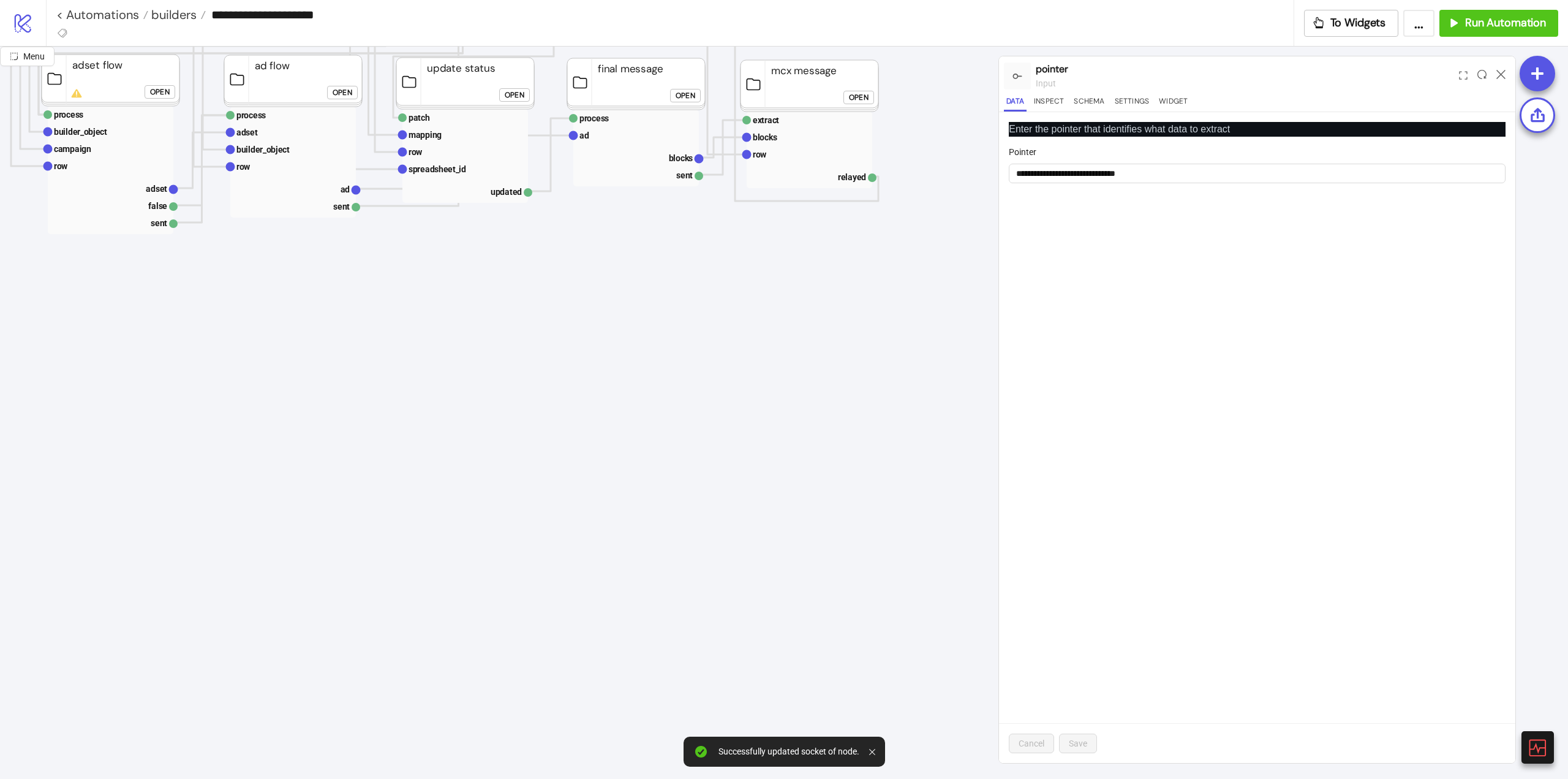
click at [856, 105] on foreignobject "Open" at bounding box center [862, 101] width 37 height 25
click at [856, 100] on div "Open" at bounding box center [858, 97] width 19 height 14
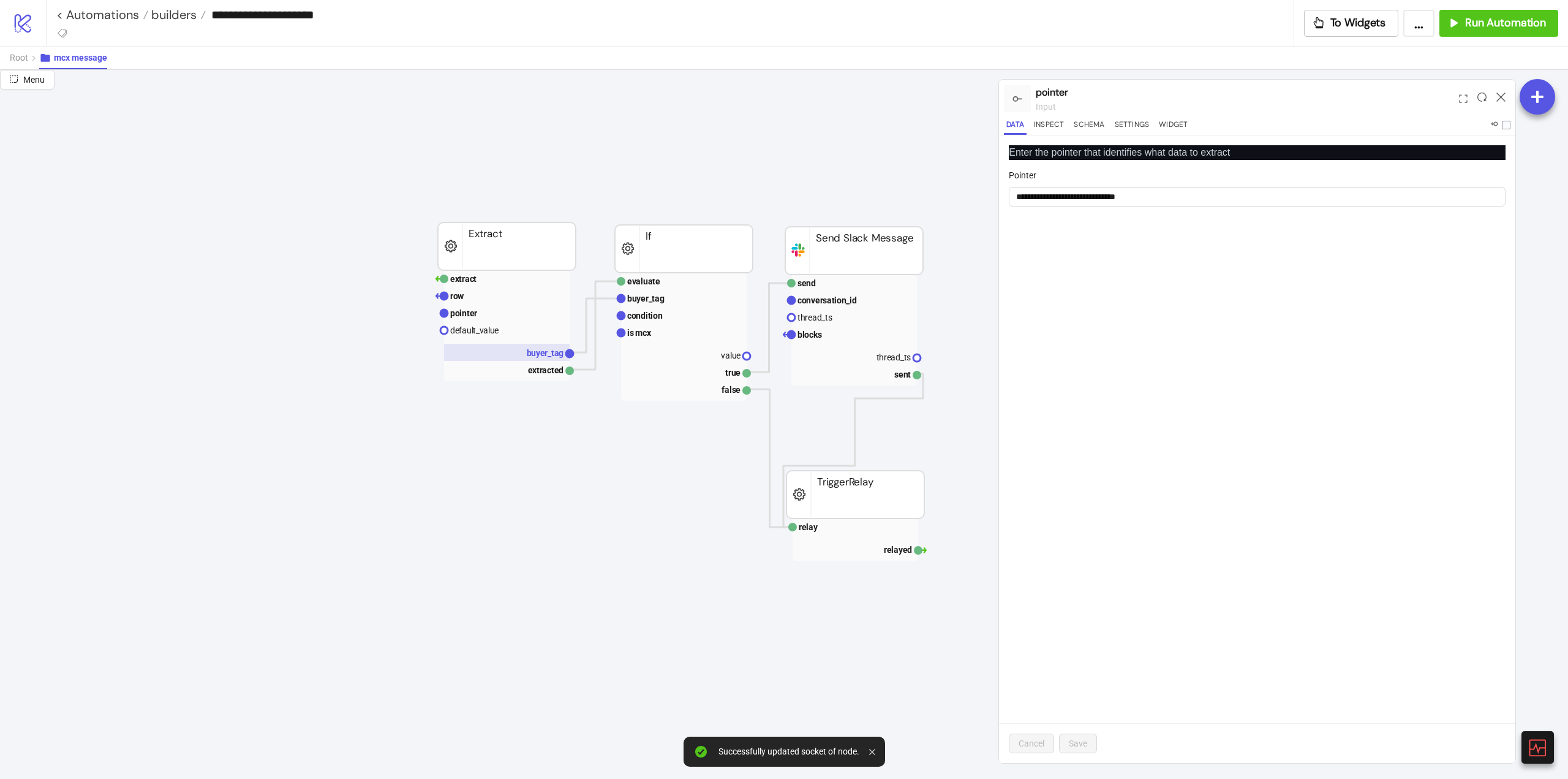
scroll to position [858, 612]
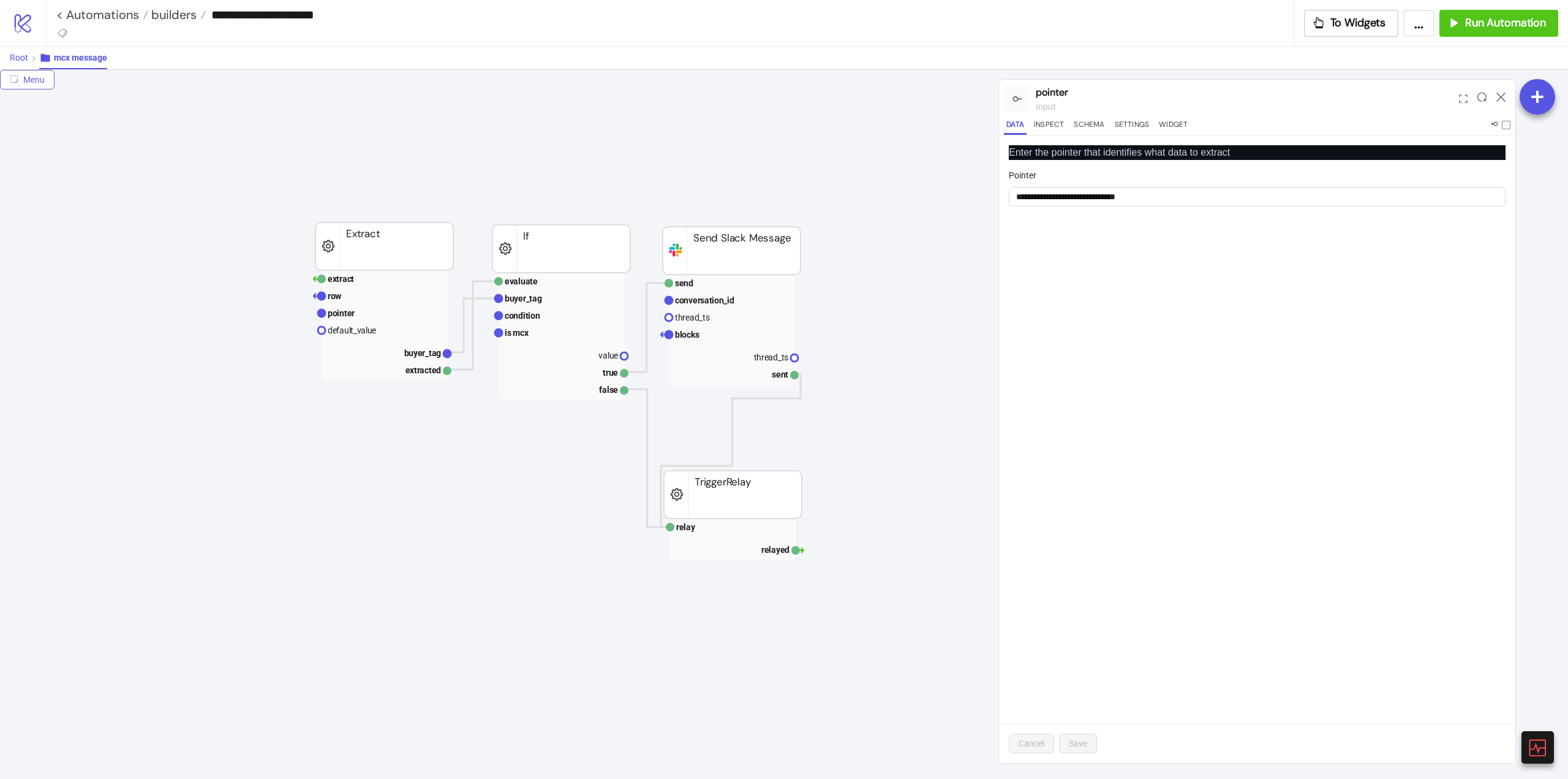
click at [25, 54] on span "Root" at bounding box center [19, 58] width 18 height 10
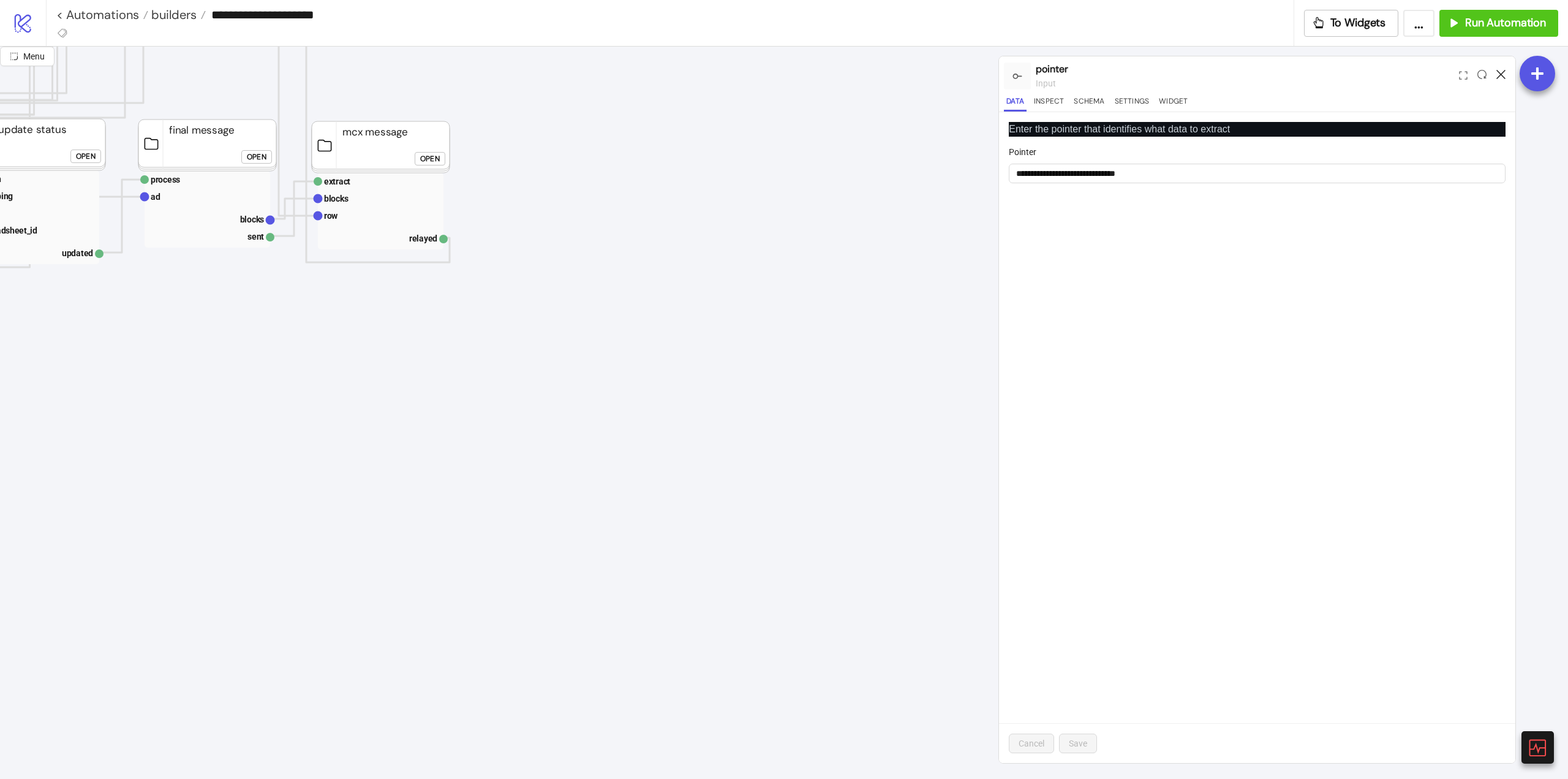
click at [1503, 73] on icon at bounding box center [1501, 74] width 9 height 9
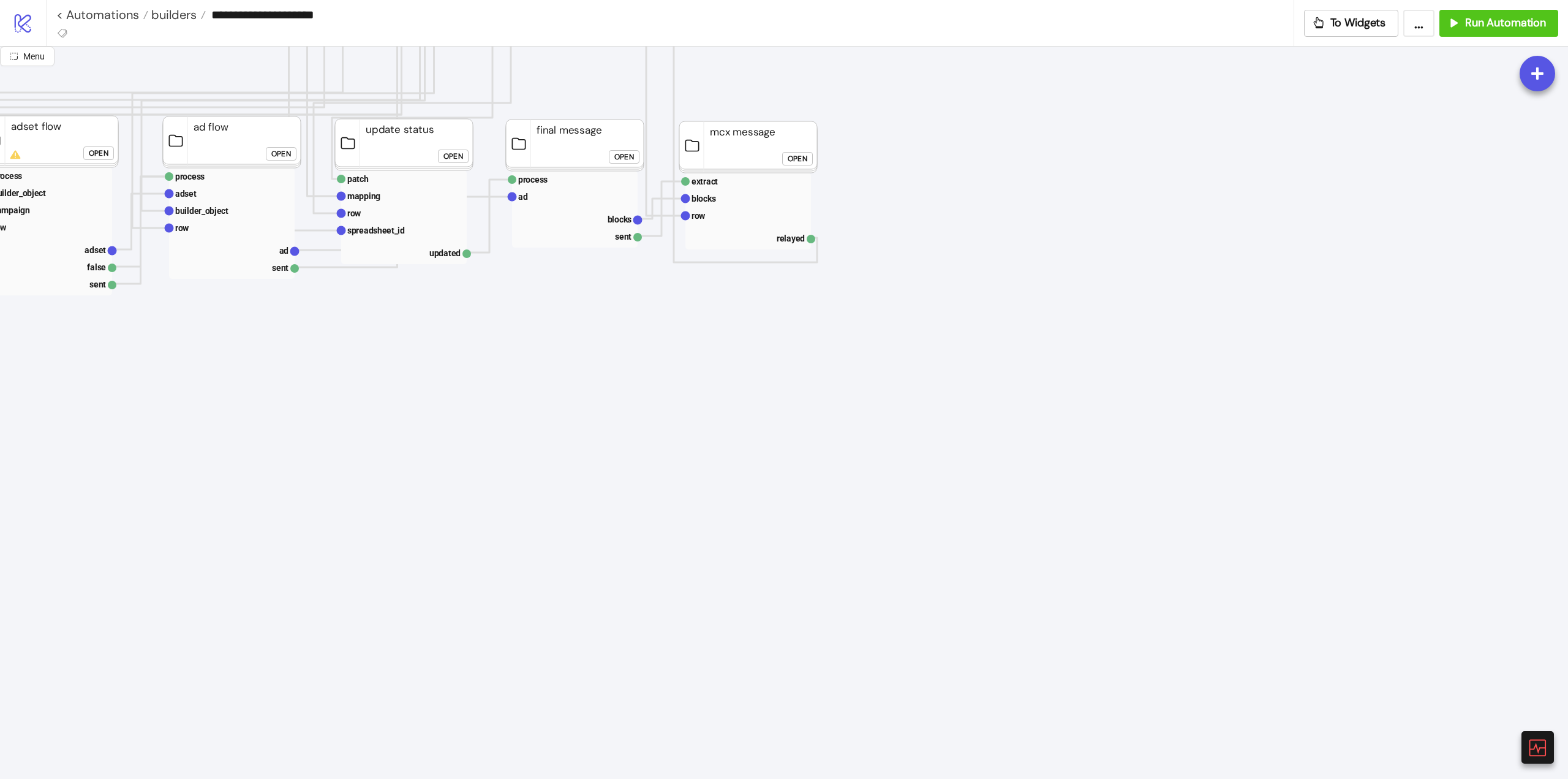
scroll to position [674, 245]
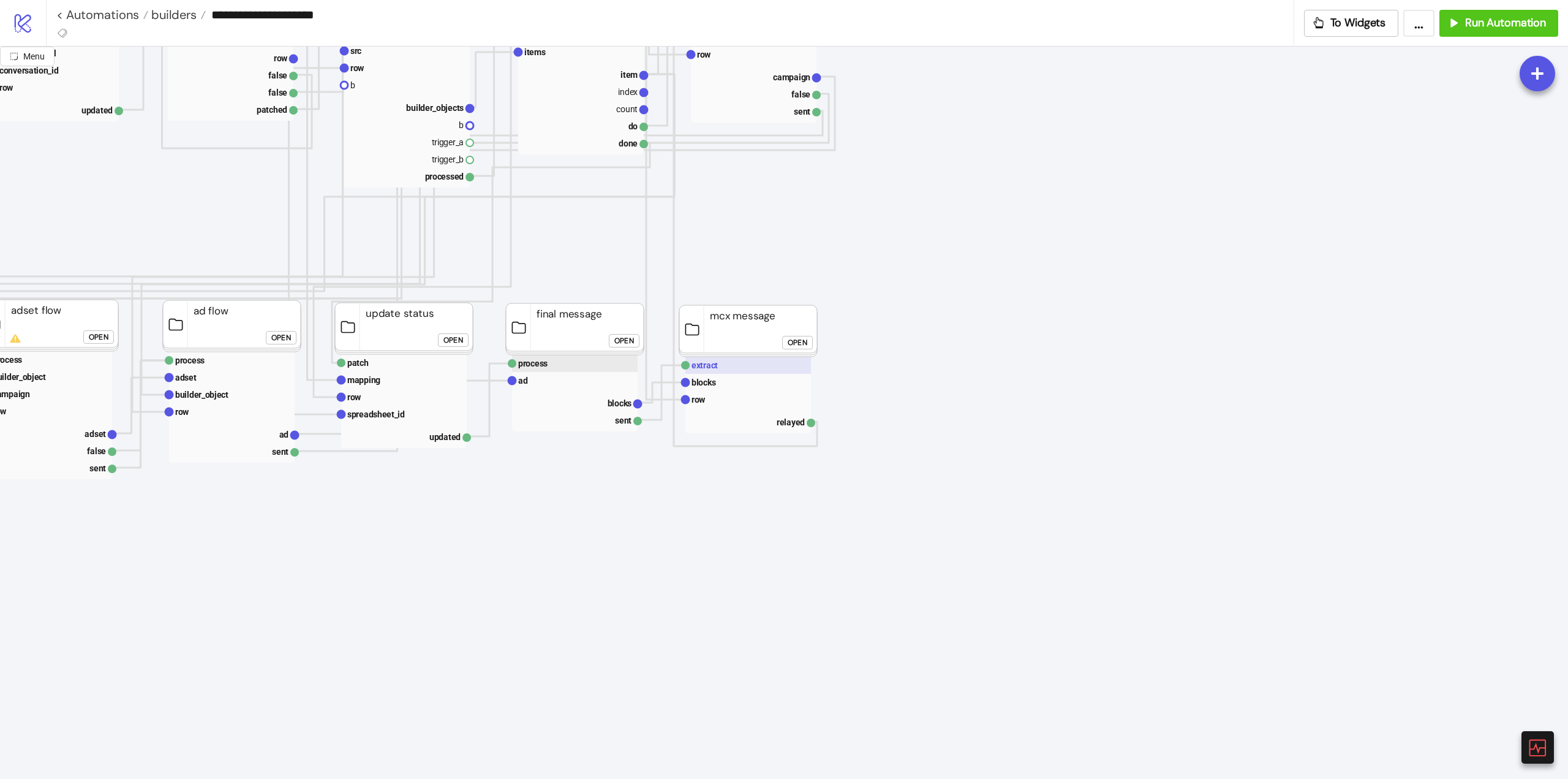
drag, startPoint x: 539, startPoint y: 361, endPoint x: 777, endPoint y: 368, distance: 238.1
click at [539, 361] on text "process" at bounding box center [533, 363] width 29 height 10
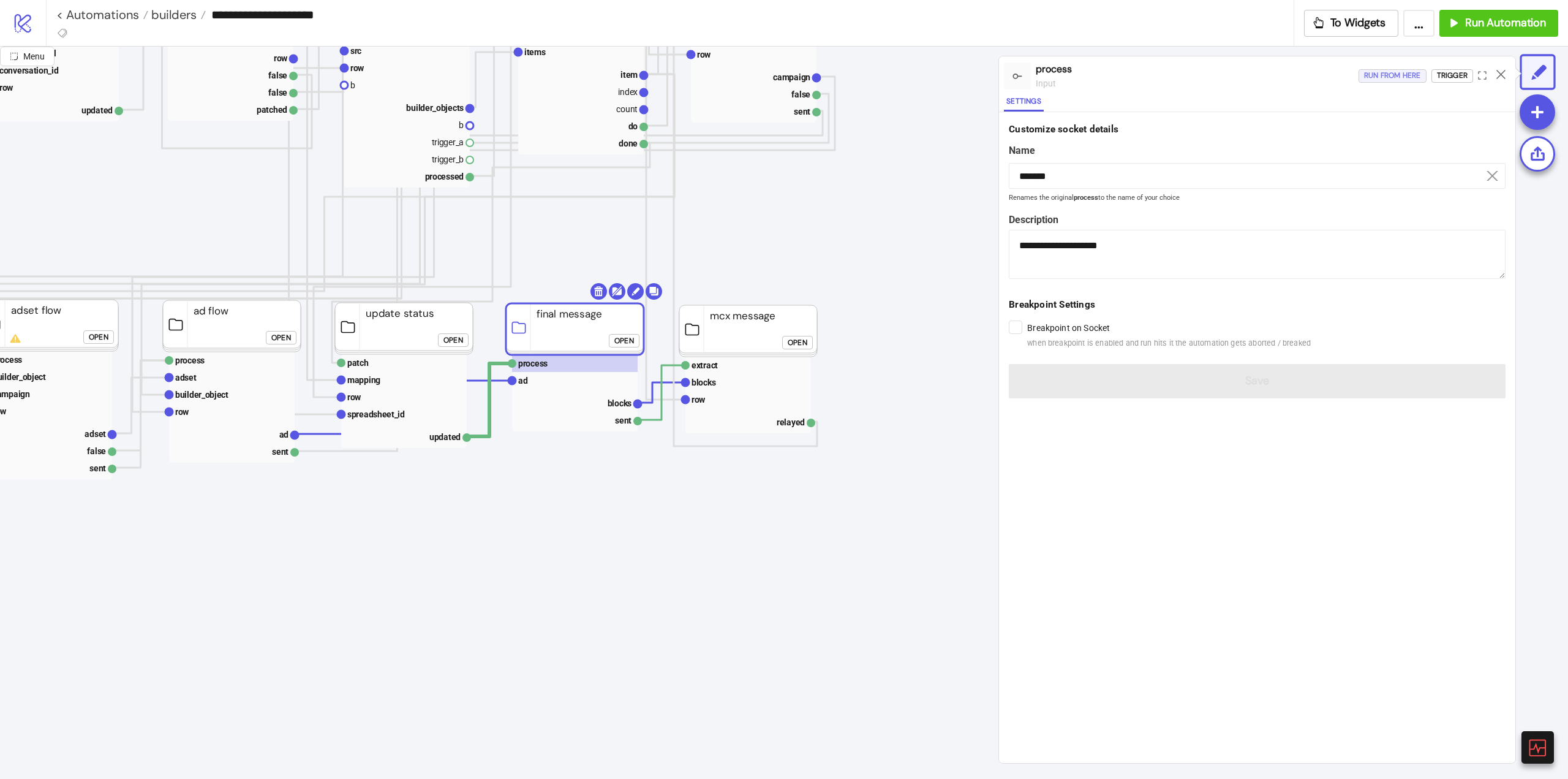
click at [1393, 81] on div "Run from here" at bounding box center [1392, 75] width 57 height 14
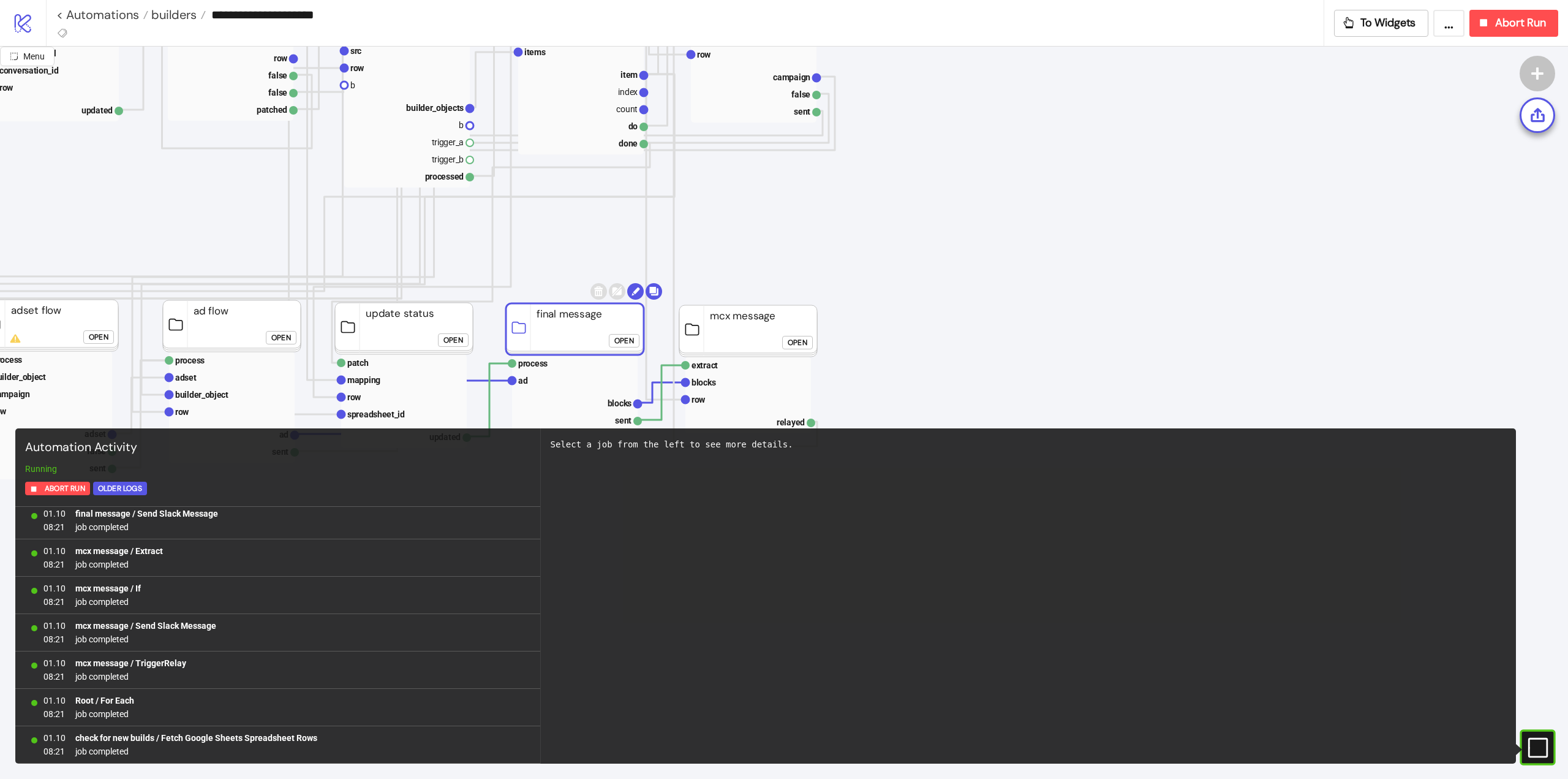
scroll to position [454, 0]
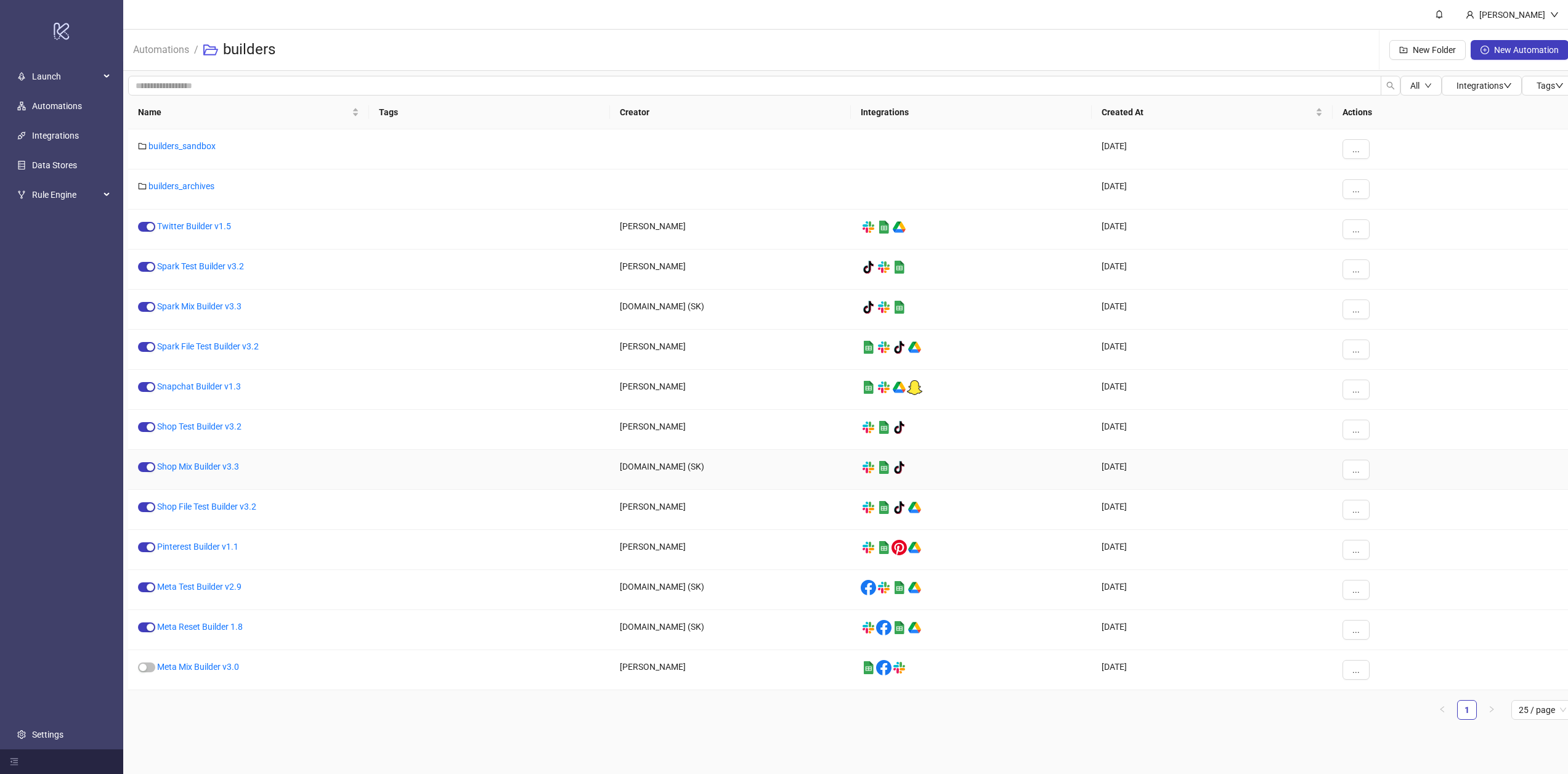
scroll to position [9, 0]
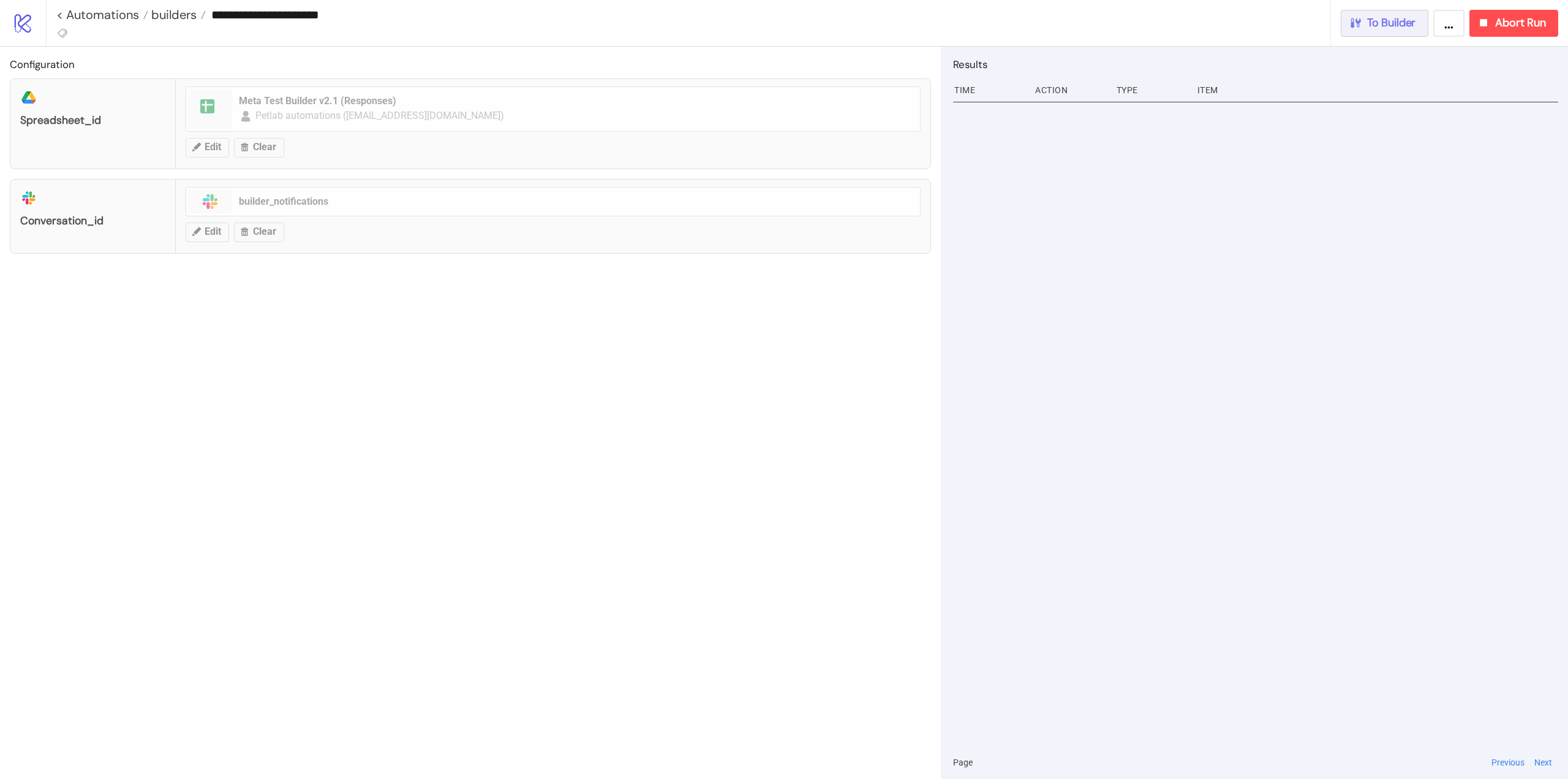
click at [1384, 27] on span "To Builder" at bounding box center [1392, 23] width 49 height 14
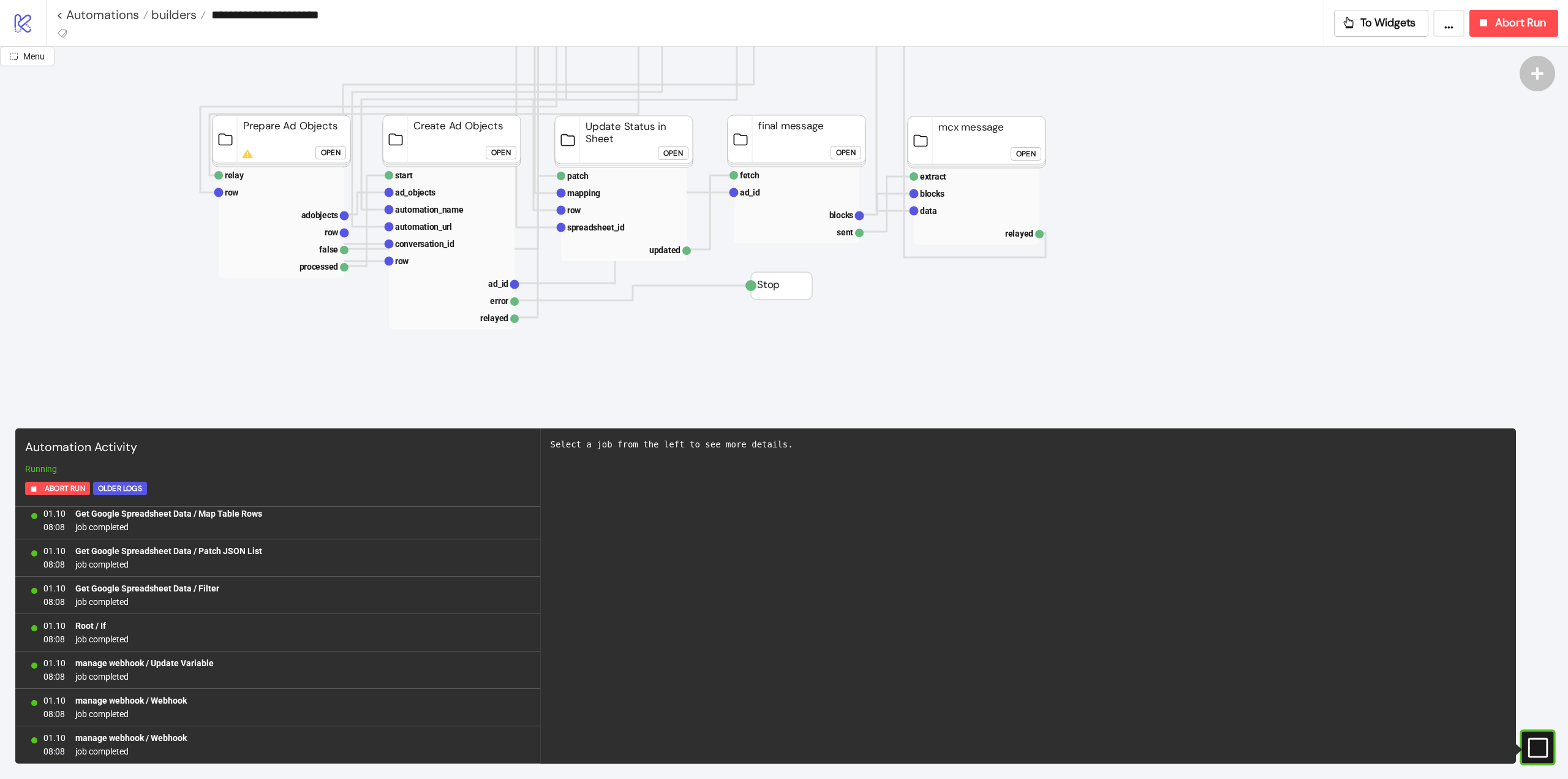
scroll to position [429, 0]
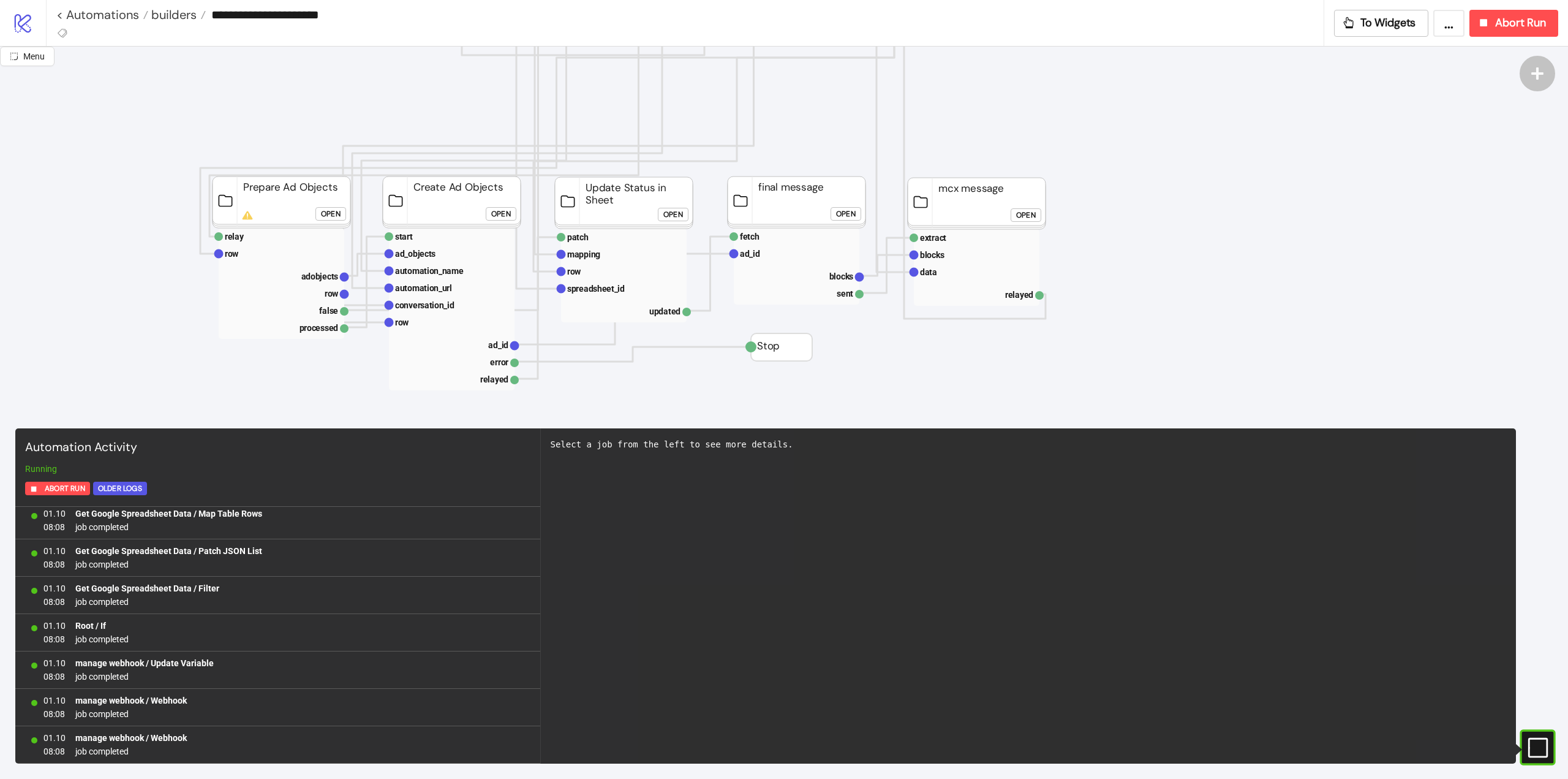
click at [990, 184] on rect at bounding box center [977, 203] width 138 height 52
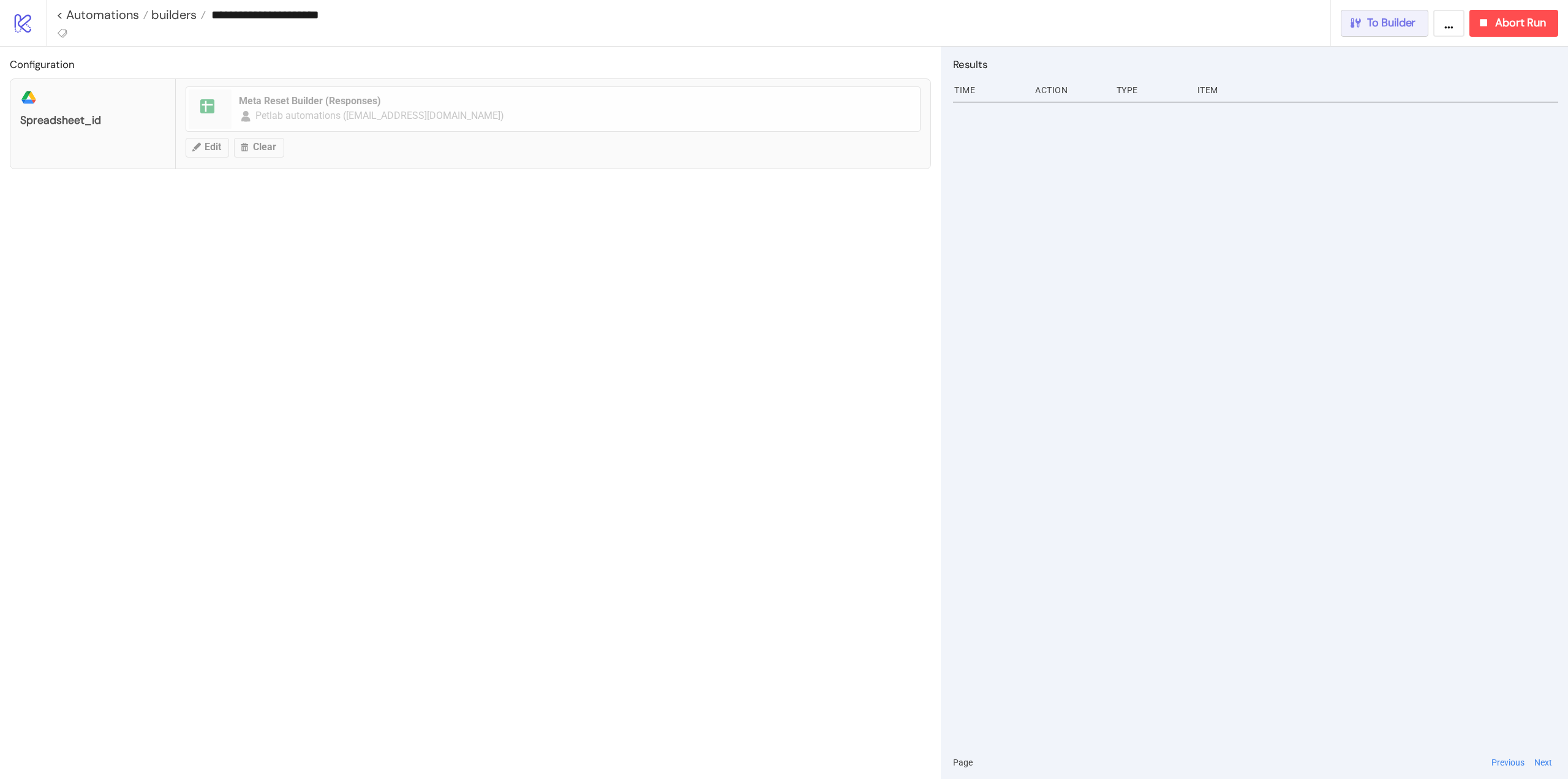
click at [1368, 25] on span "To Builder" at bounding box center [1392, 23] width 49 height 14
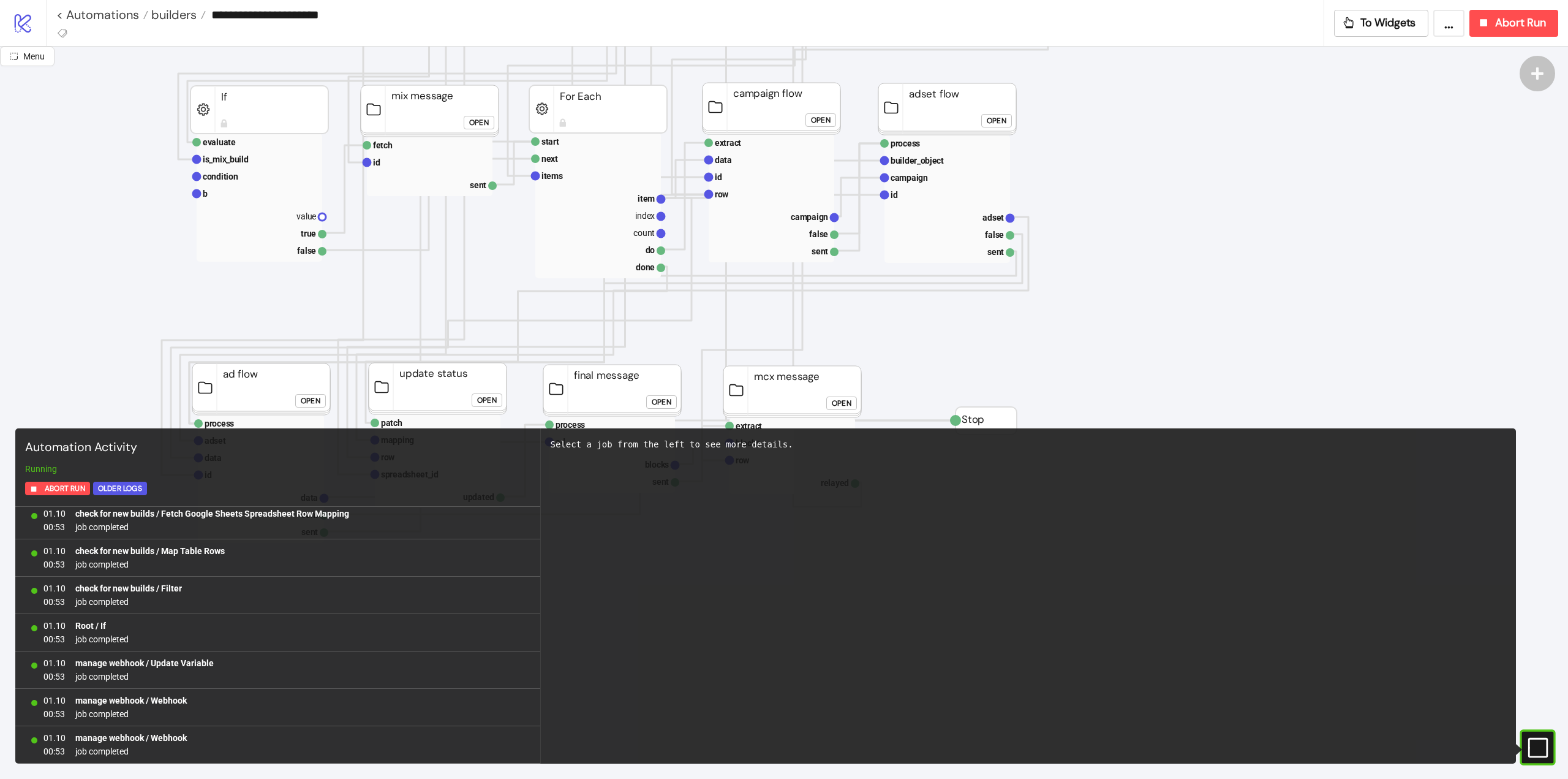
scroll to position [1042, 0]
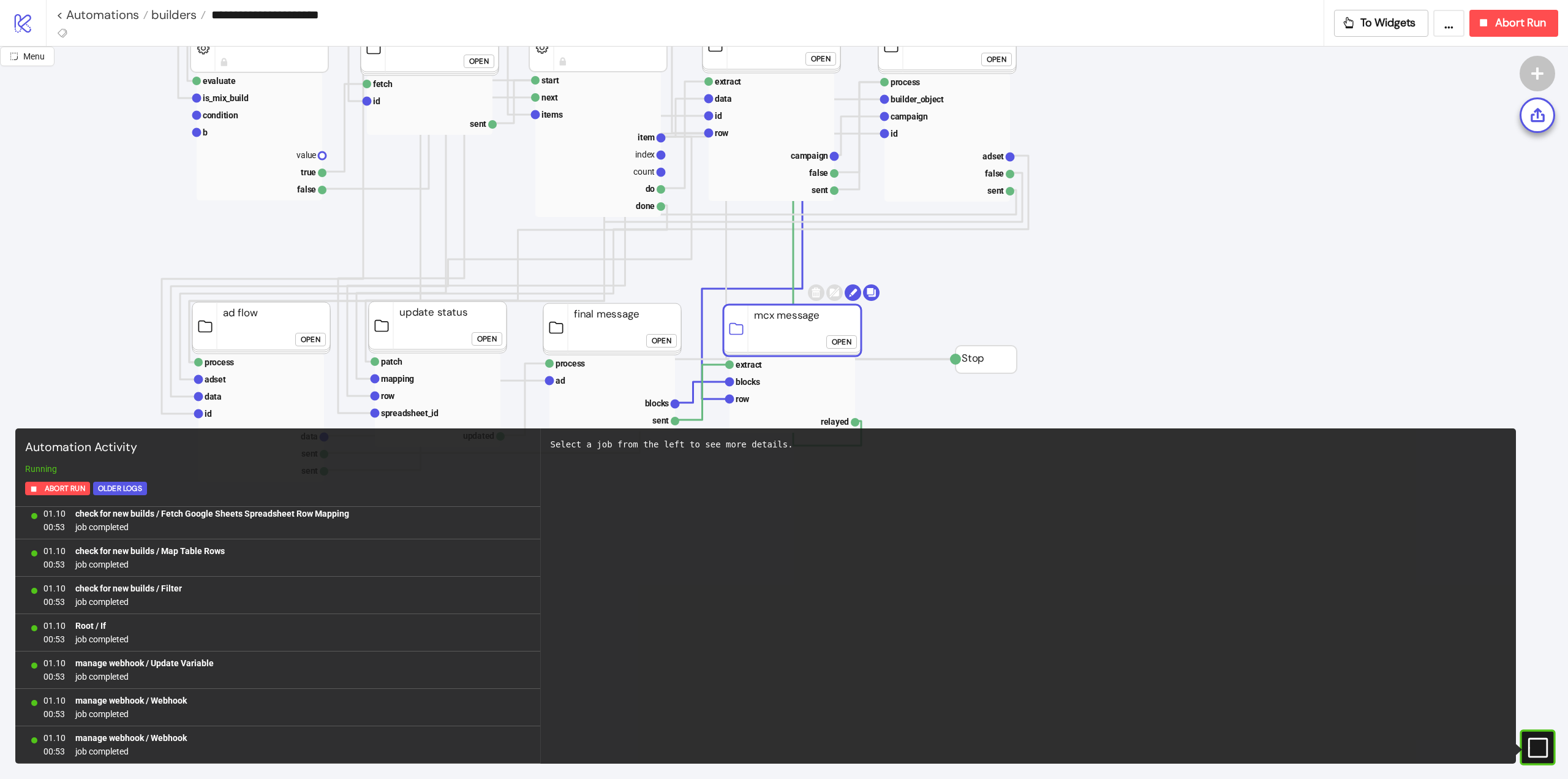
click at [758, 331] on rect at bounding box center [793, 330] width 138 height 52
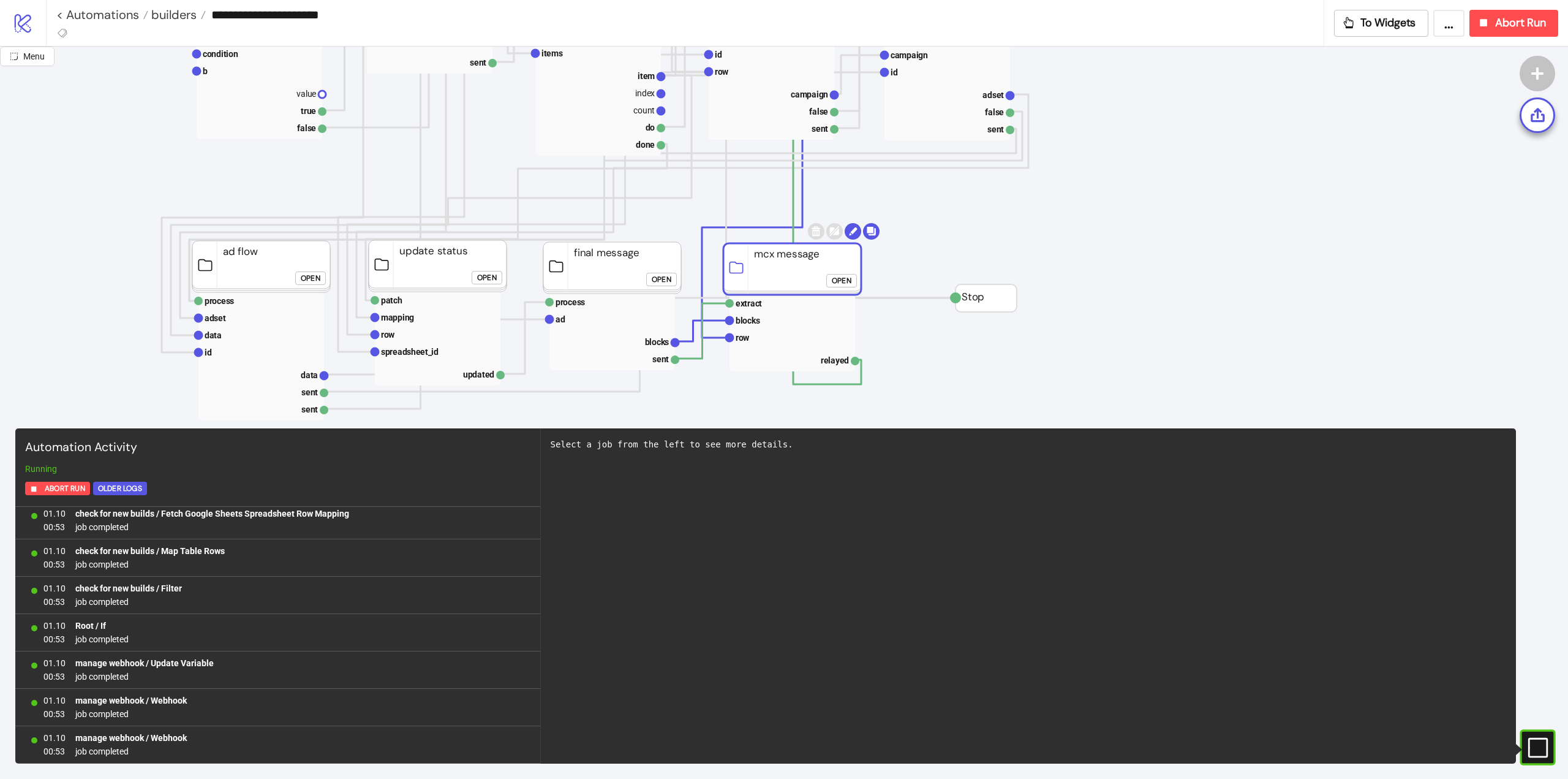
click at [980, 250] on icon "Stop any any Input Any process runtime src row facebook_page_details ad_objects…" at bounding box center [1225, 292] width 2451 height 2452
click at [771, 282] on rect at bounding box center [793, 269] width 138 height 52
click at [1540, 126] on div at bounding box center [1537, 116] width 36 height 36
click at [770, 337] on rect at bounding box center [792, 338] width 125 height 17
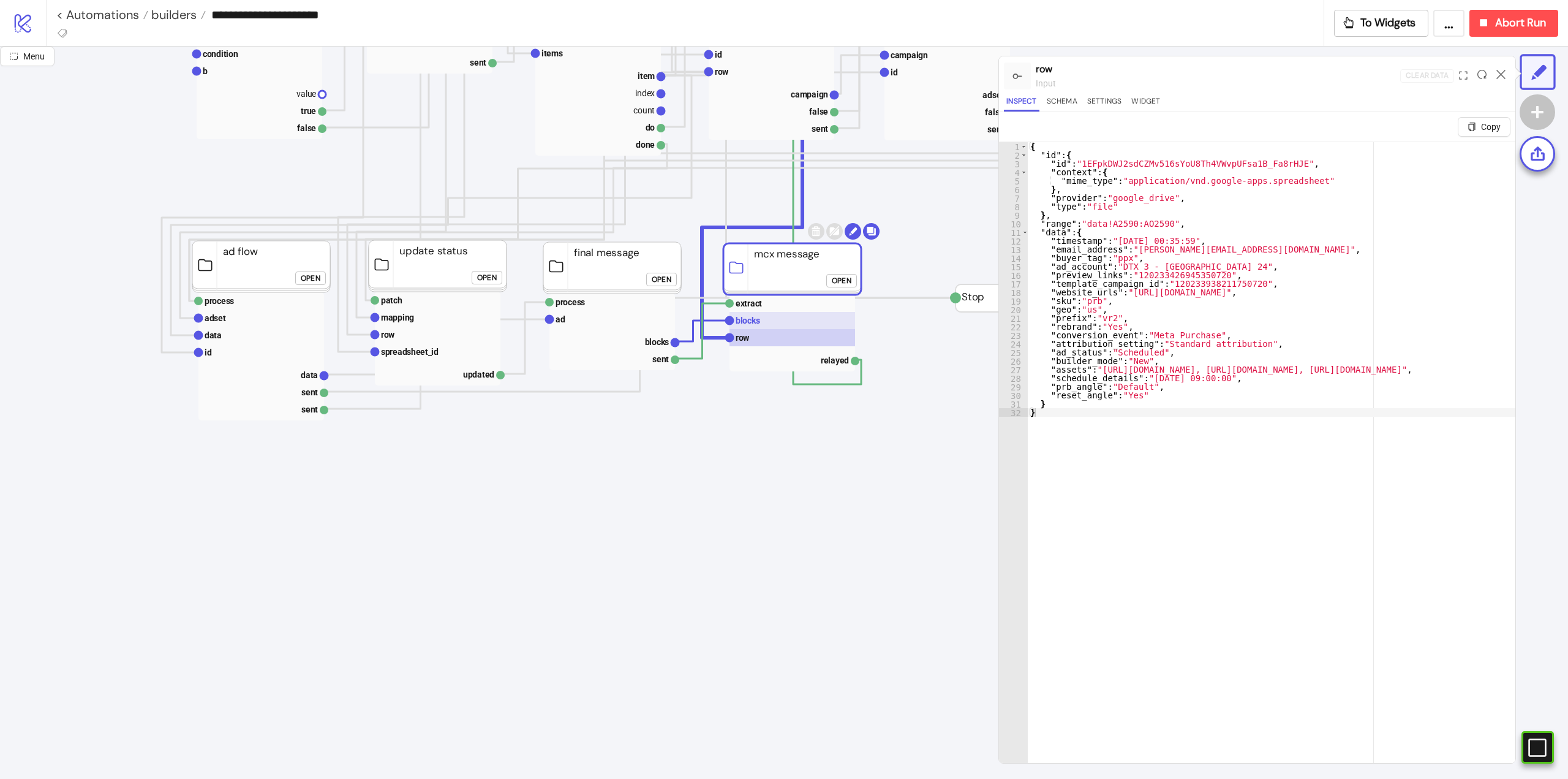
click at [763, 316] on rect at bounding box center [792, 320] width 125 height 17
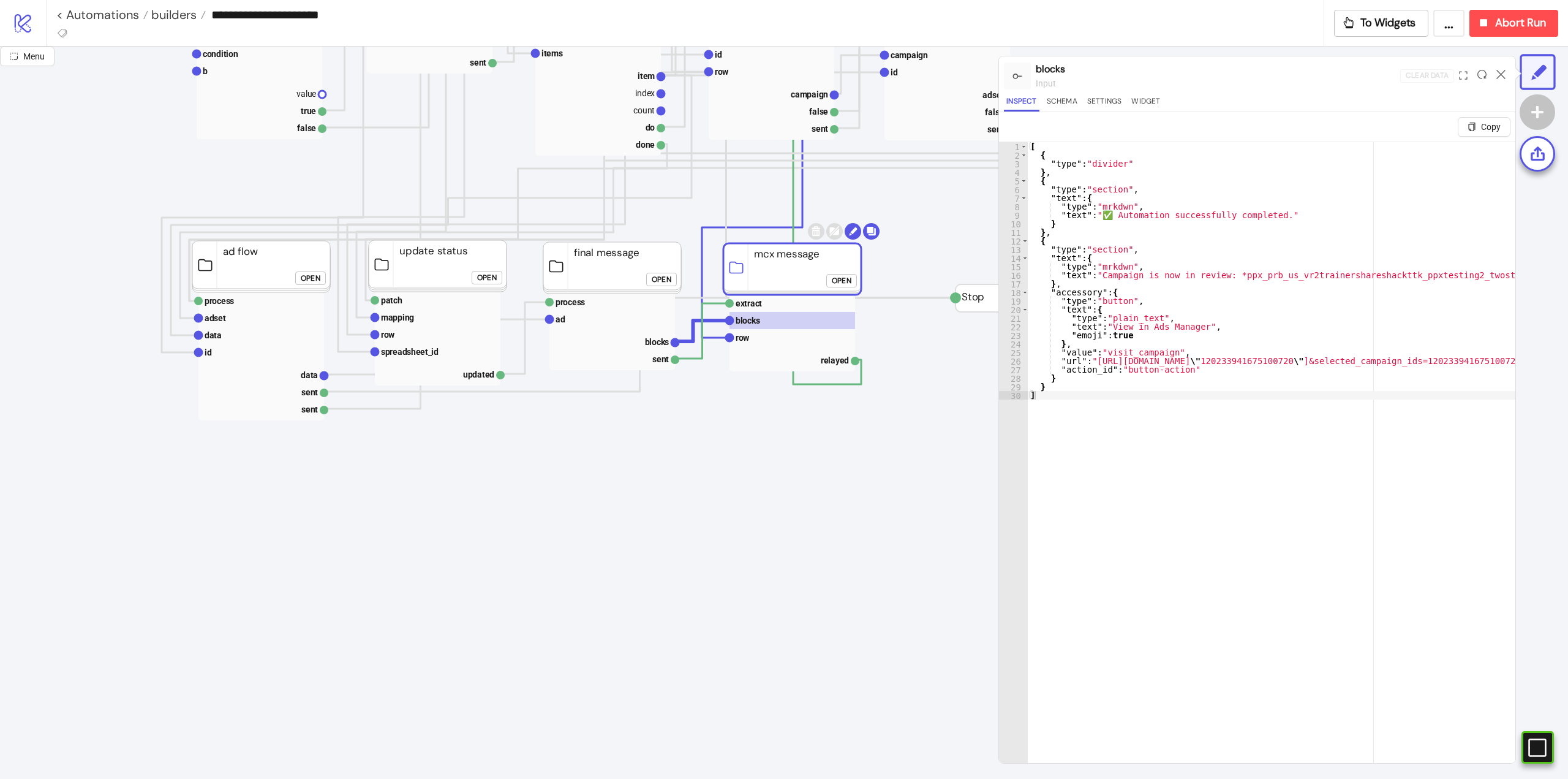
click at [1496, 78] on div at bounding box center [1501, 76] width 19 height 33
click at [1500, 74] on icon at bounding box center [1501, 74] width 9 height 9
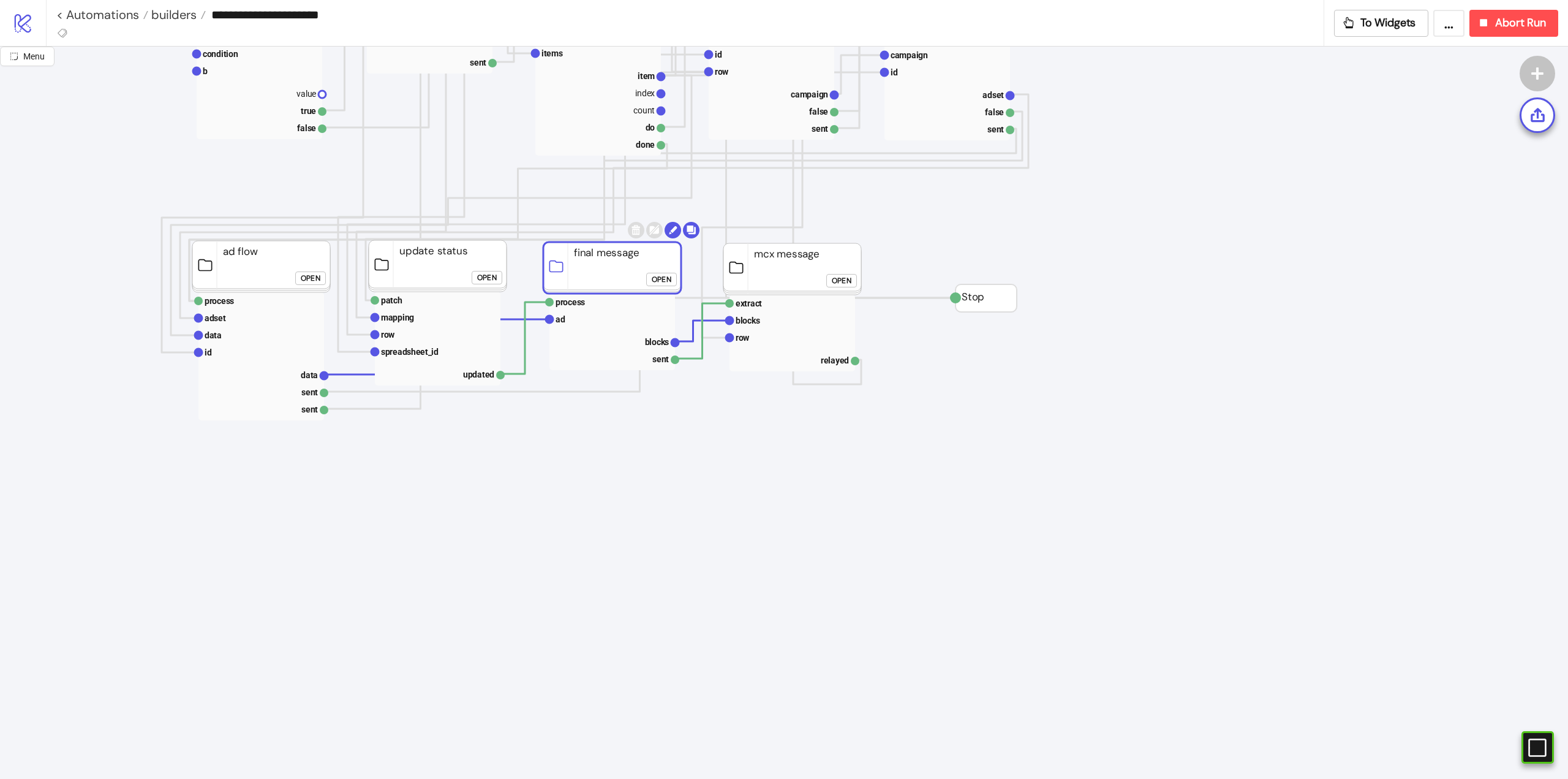
click at [630, 274] on rect at bounding box center [612, 267] width 138 height 52
click at [1538, 121] on icon at bounding box center [1538, 117] width 17 height 17
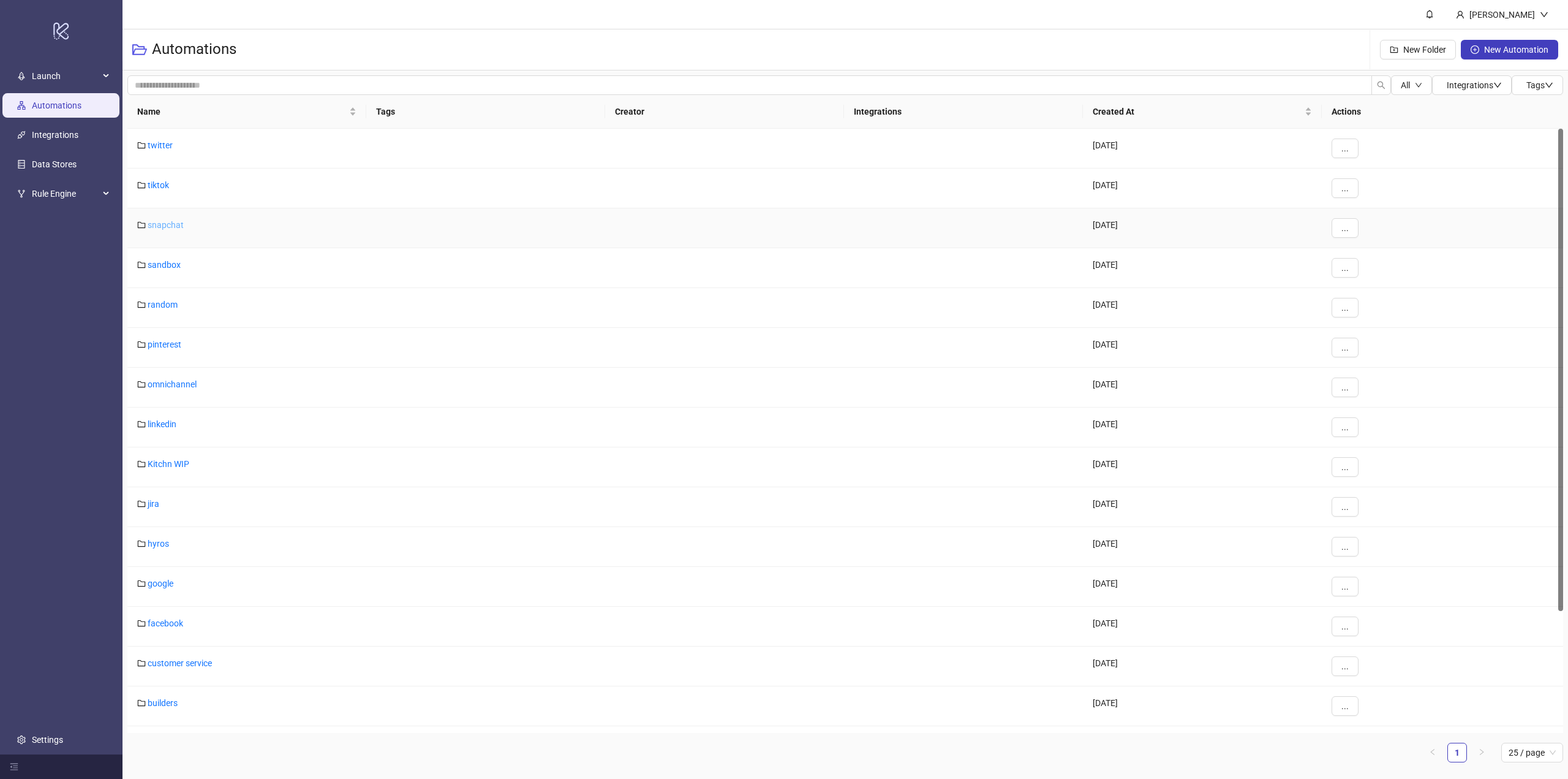
click at [178, 223] on link "snapchat" at bounding box center [166, 225] width 36 height 10
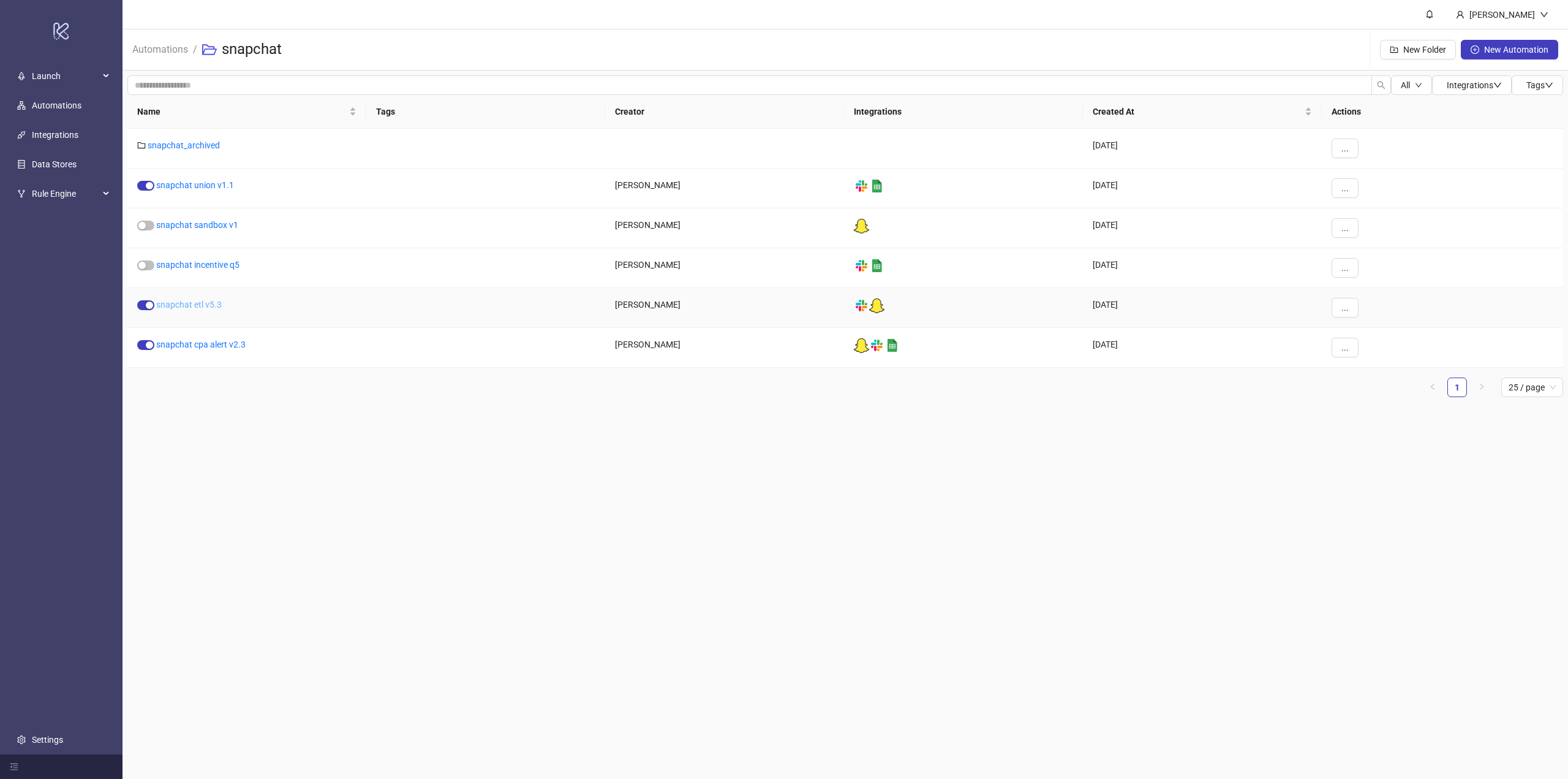
click at [200, 306] on link "snapchat etl v5.3" at bounding box center [189, 304] width 66 height 10
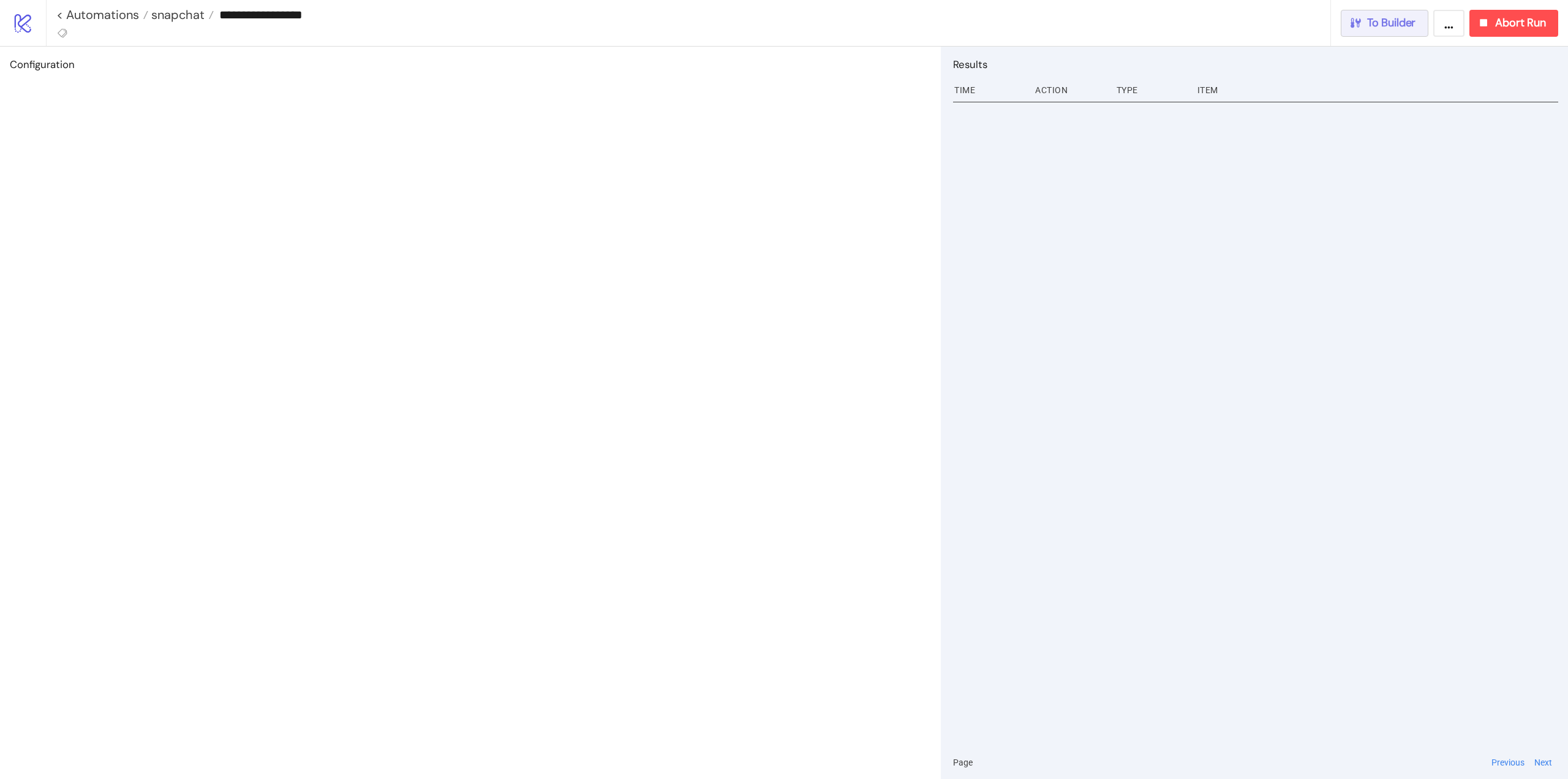
click at [1413, 27] on span "To Builder" at bounding box center [1392, 23] width 49 height 14
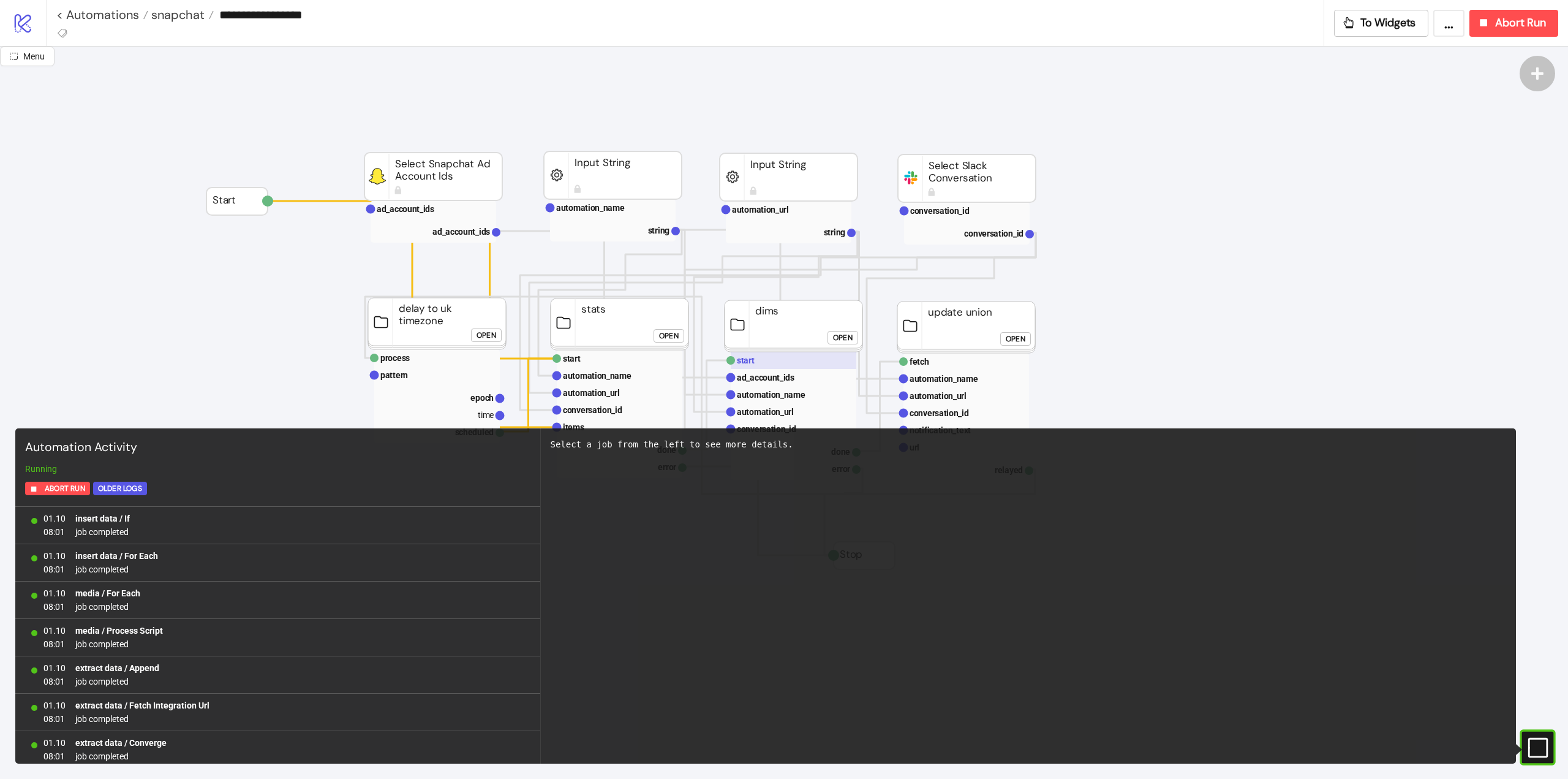
scroll to position [1014, 0]
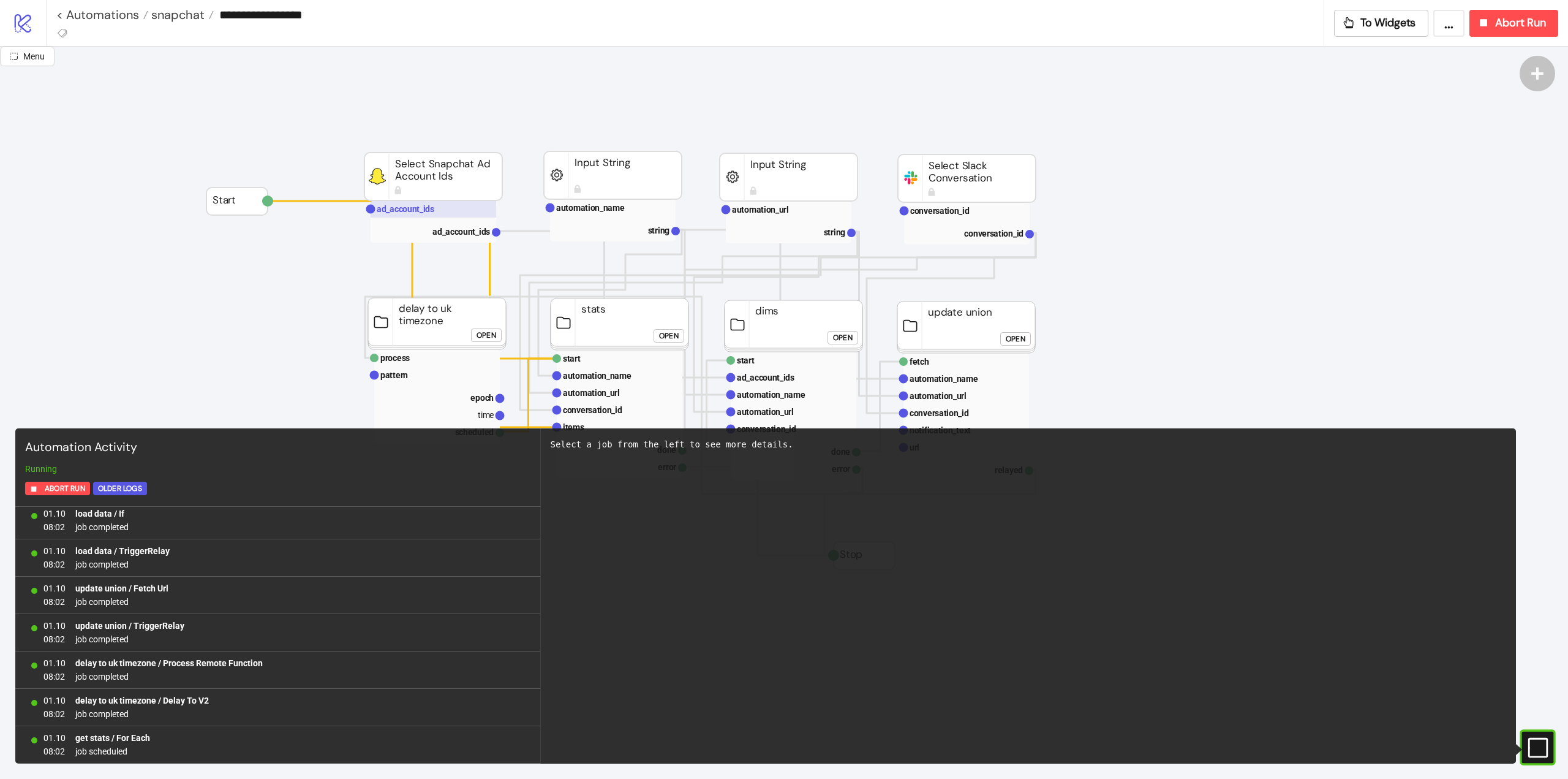
click at [425, 215] on rect at bounding box center [433, 209] width 125 height 17
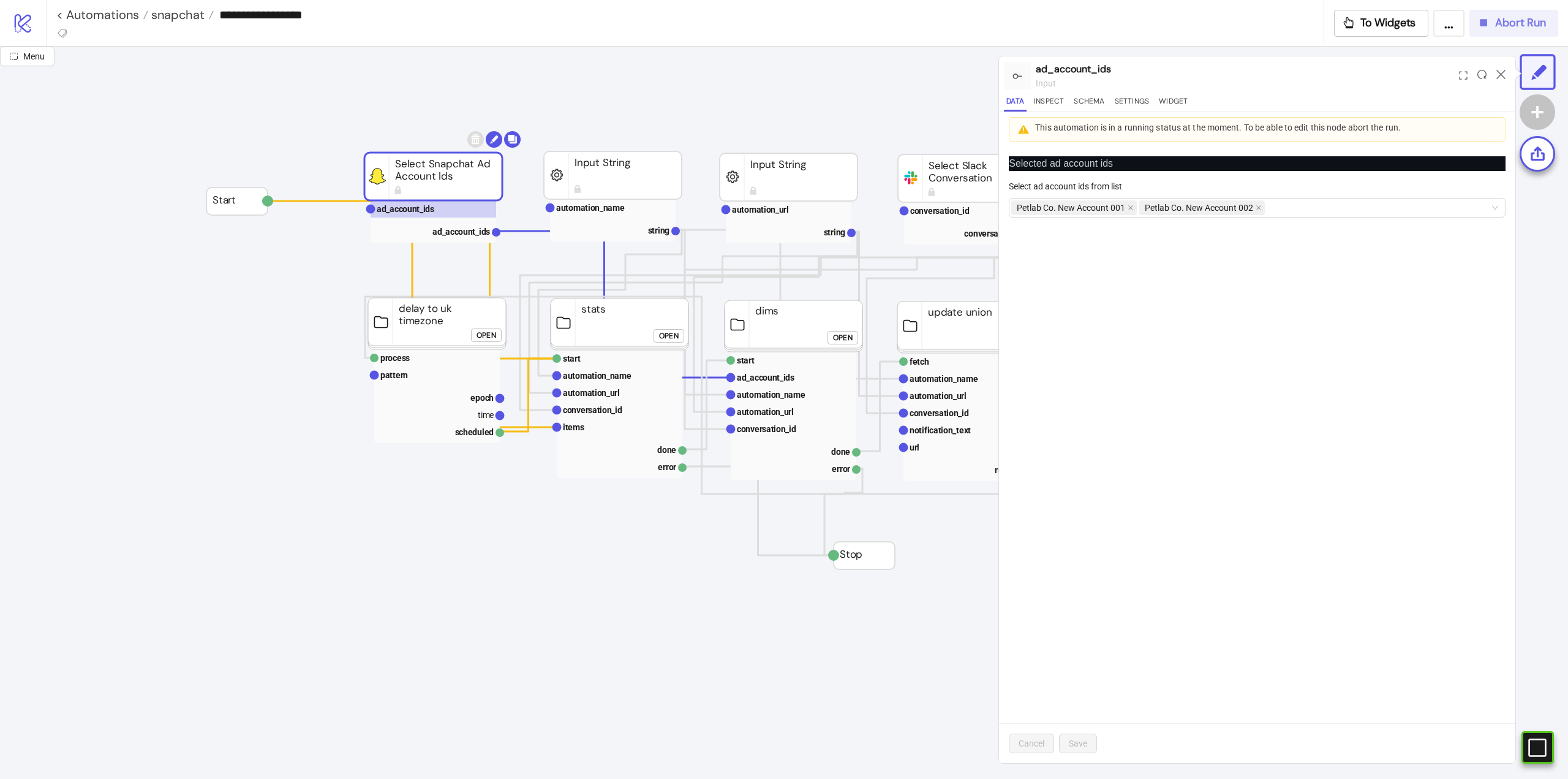
click at [1491, 28] on div "Abort Run" at bounding box center [1511, 23] width 69 height 14
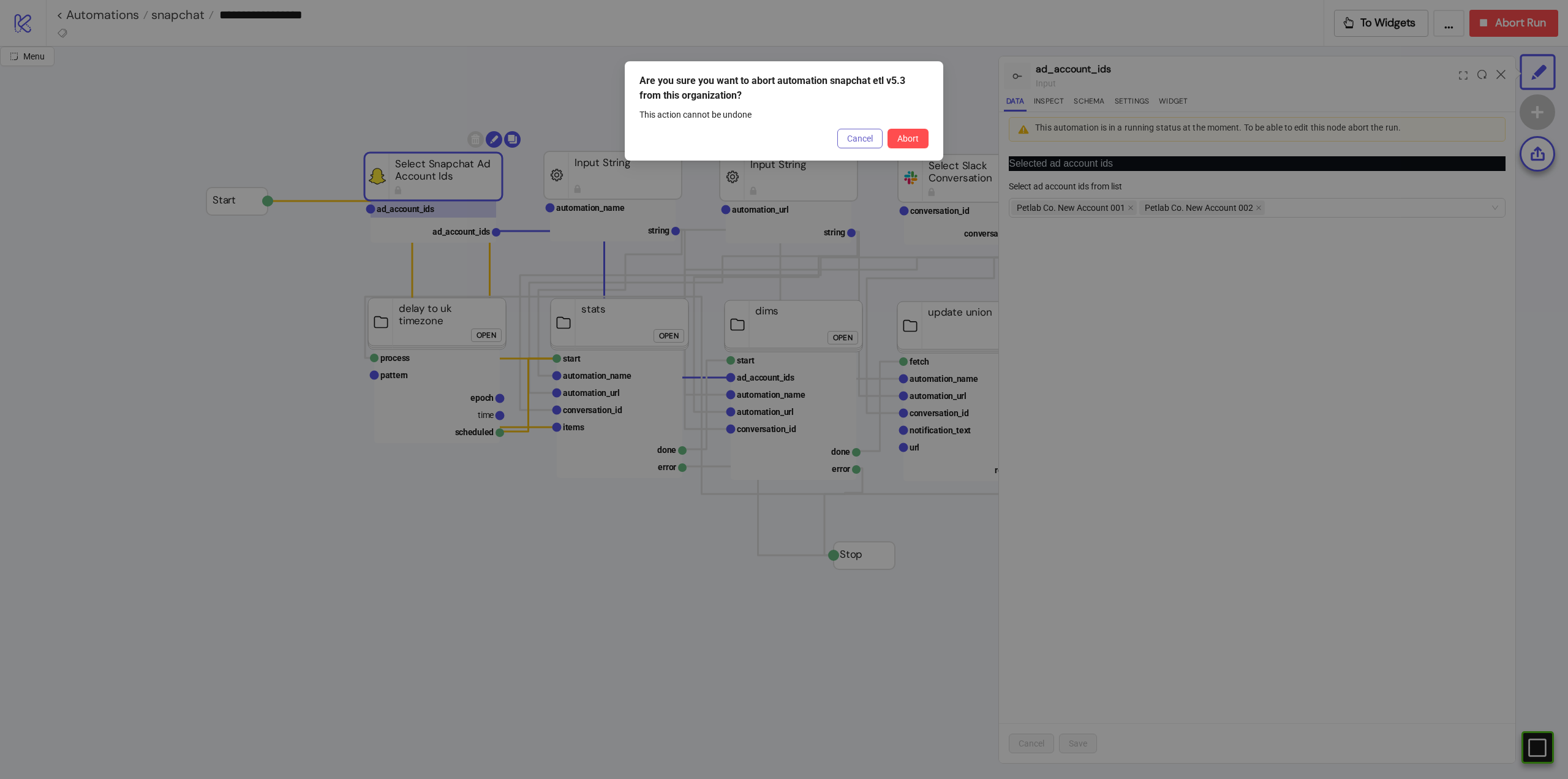
click at [850, 146] on button "Cancel" at bounding box center [860, 138] width 46 height 19
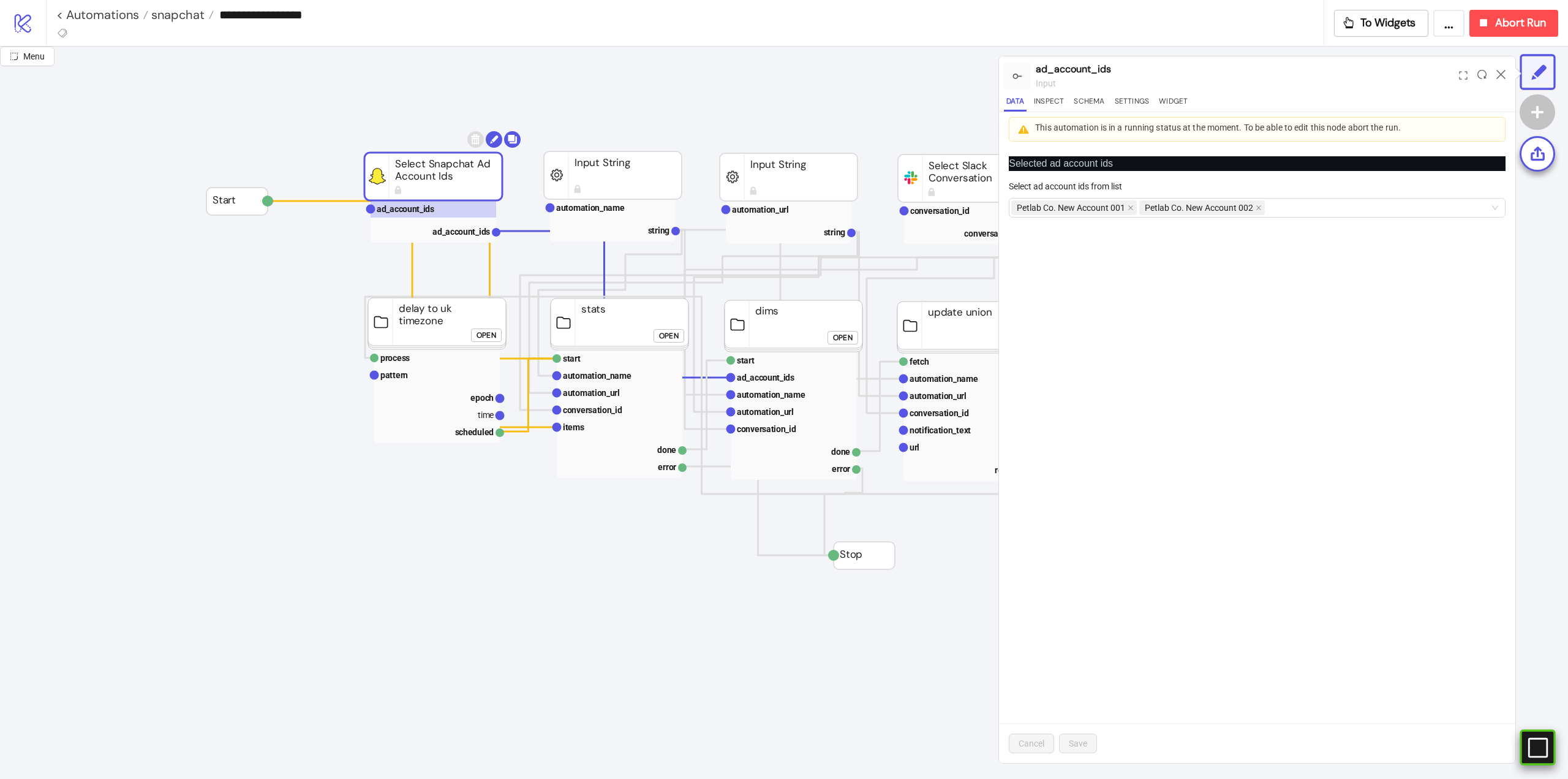
click at [1553, 750] on div "#e9k1n36qviq57_to { animation: e9k1n36qviq57_to__to 2000ms linear infinite norm…" at bounding box center [1537, 747] width 36 height 36
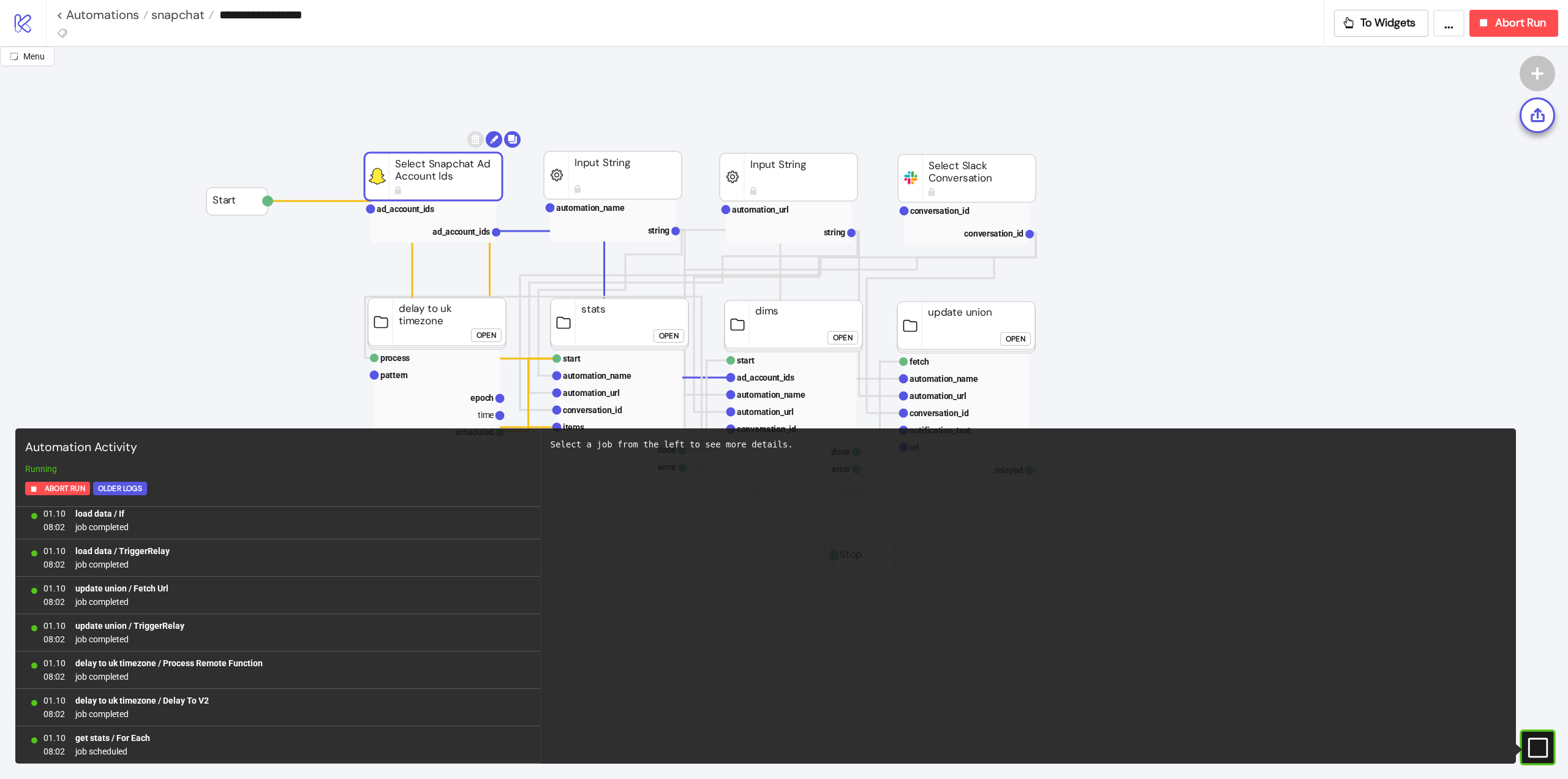
click at [1535, 750] on rect at bounding box center [1526, 747] width 18 height 18
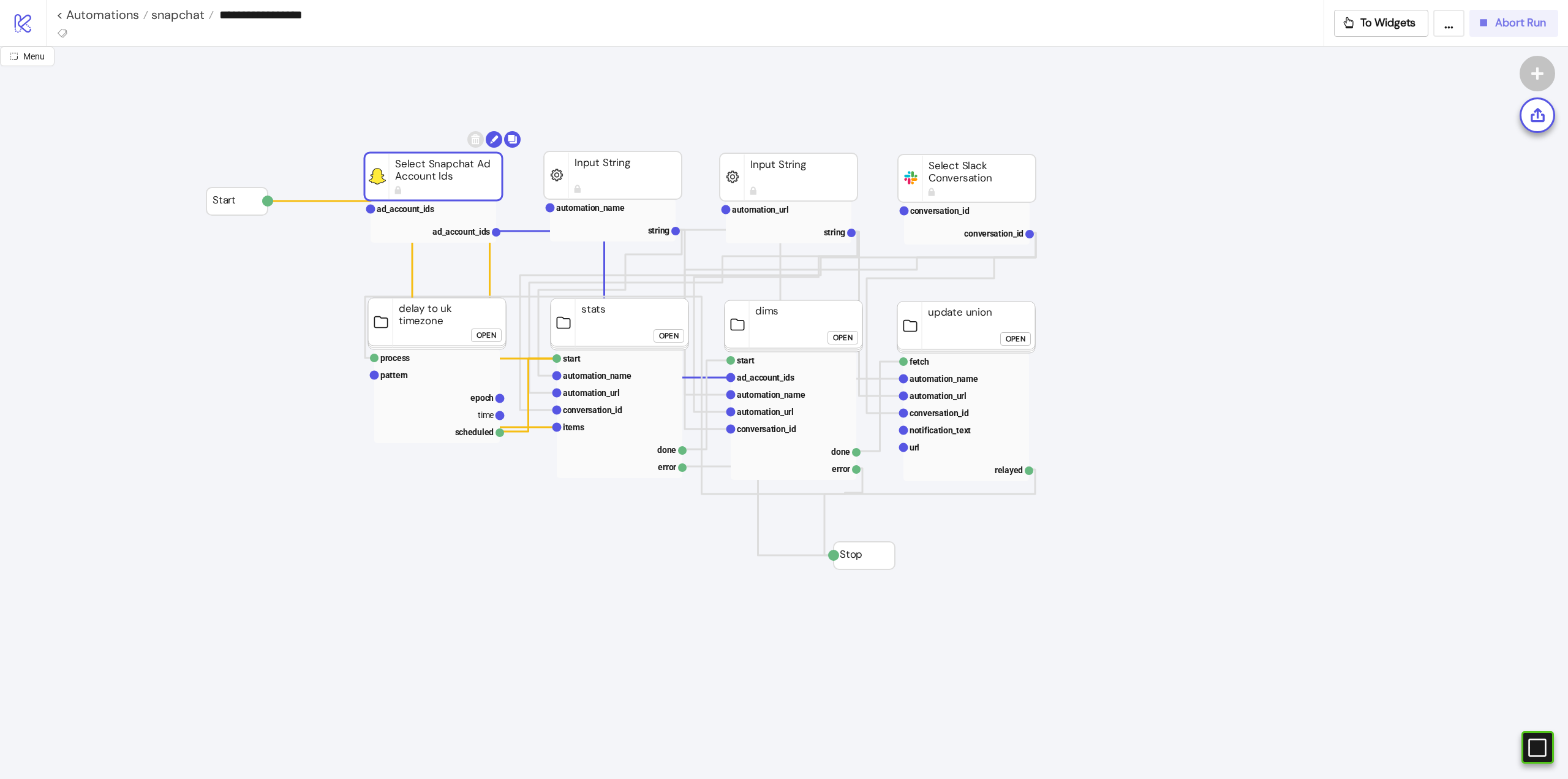
click at [1483, 34] on button "Abort Run" at bounding box center [1514, 23] width 89 height 27
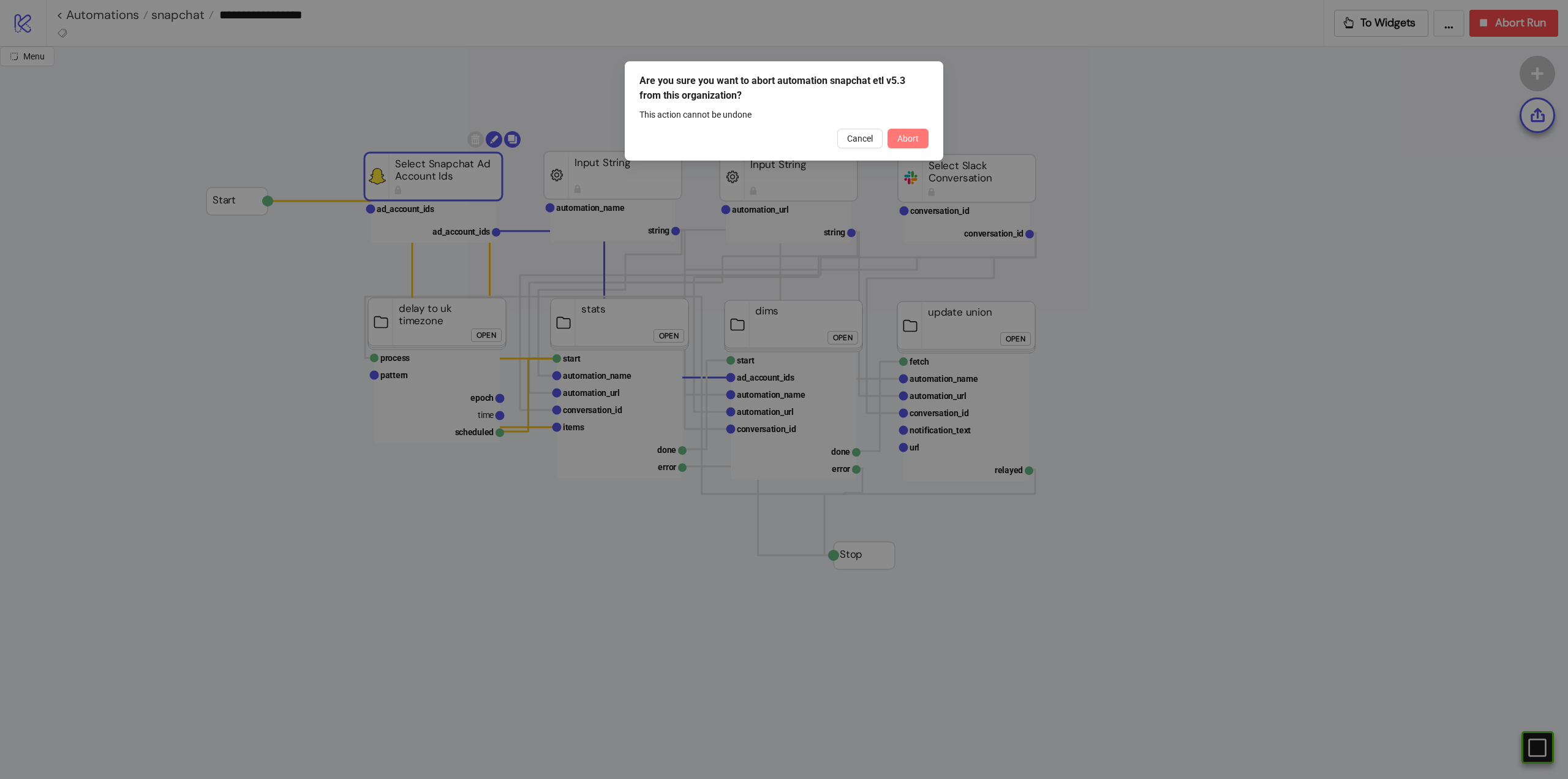
click at [907, 138] on span "Abort" at bounding box center [908, 138] width 21 height 10
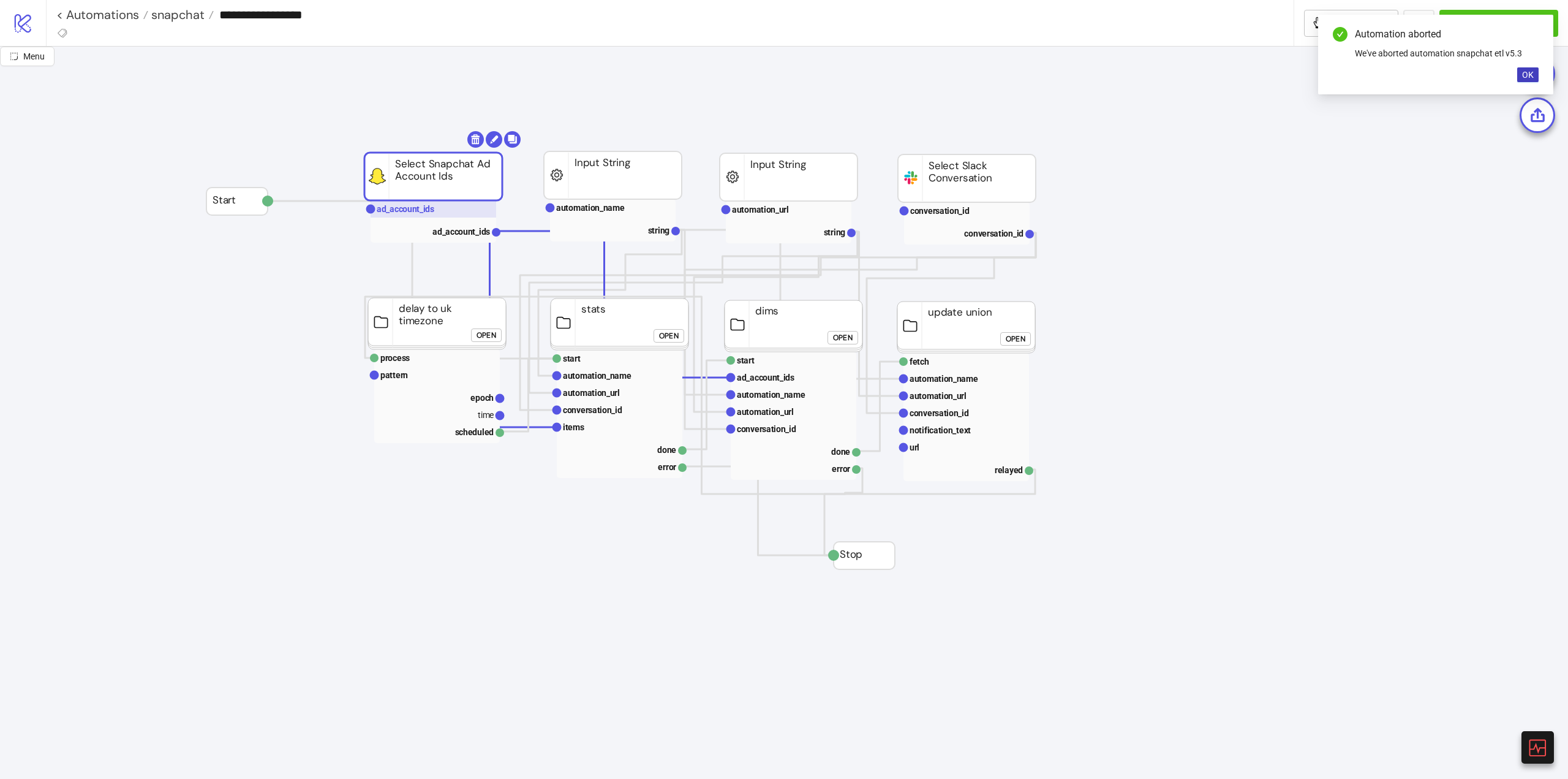
click at [426, 208] on text "ad_account_ids" at bounding box center [405, 208] width 58 height 10
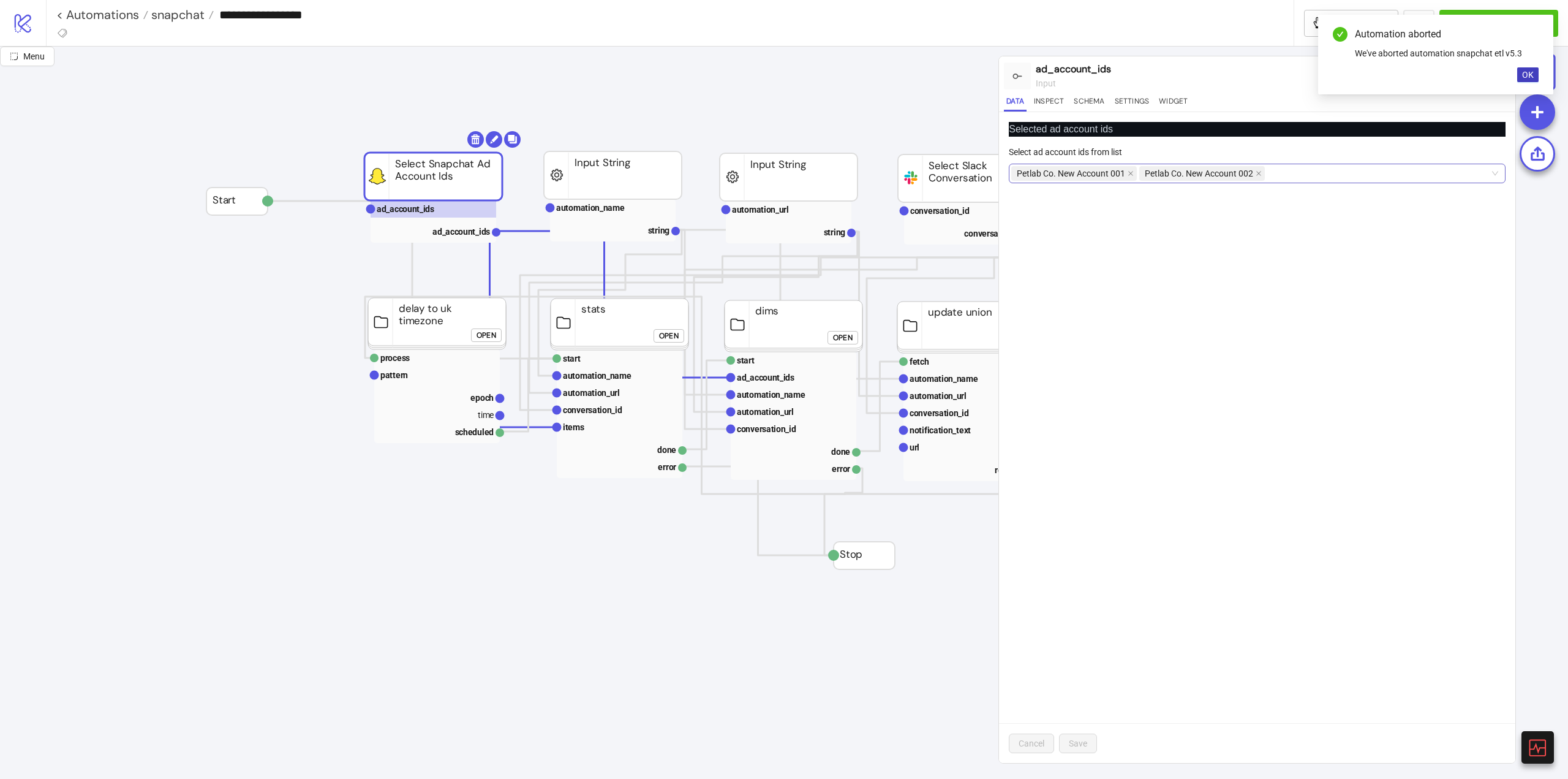
click at [1303, 176] on div "Petlab Co. New Account 001 Petlab Co. New Account 002" at bounding box center [1250, 174] width 479 height 17
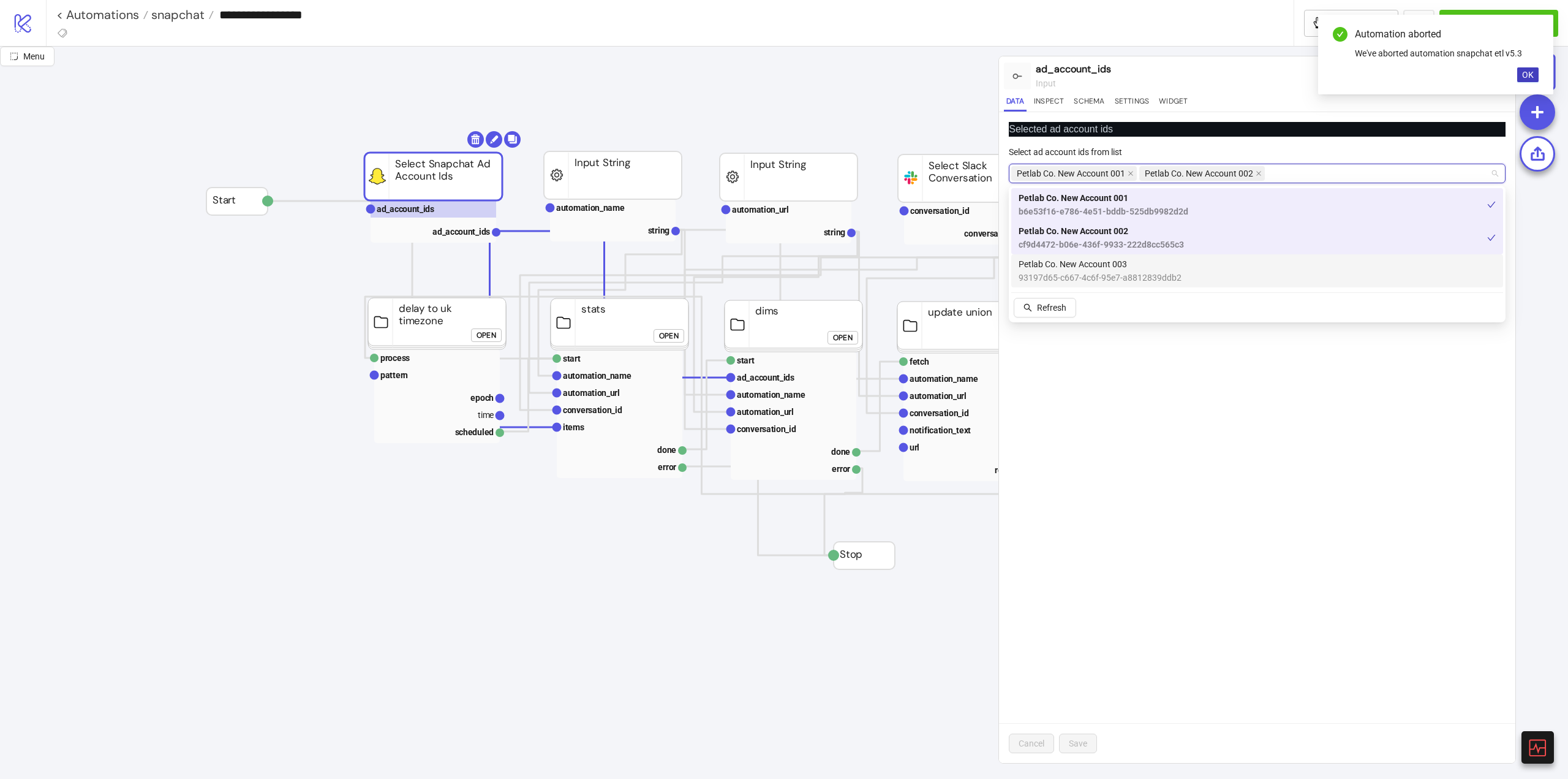
click at [1159, 261] on span "Petlab Co. New Account 003" at bounding box center [1100, 264] width 163 height 13
click at [1086, 749] on button "Save" at bounding box center [1078, 743] width 38 height 19
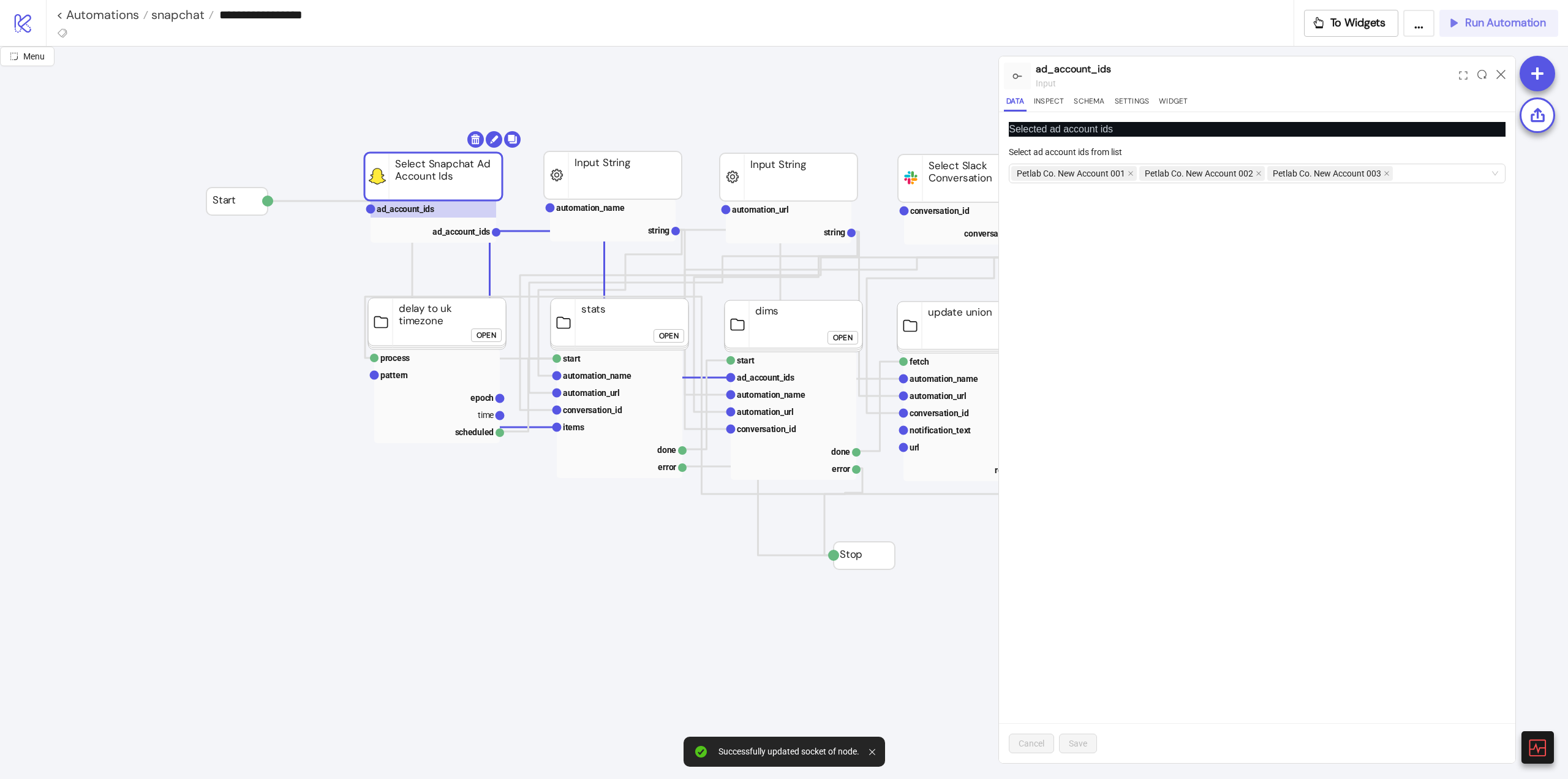
click at [1459, 32] on button "Run Automation" at bounding box center [1498, 23] width 119 height 27
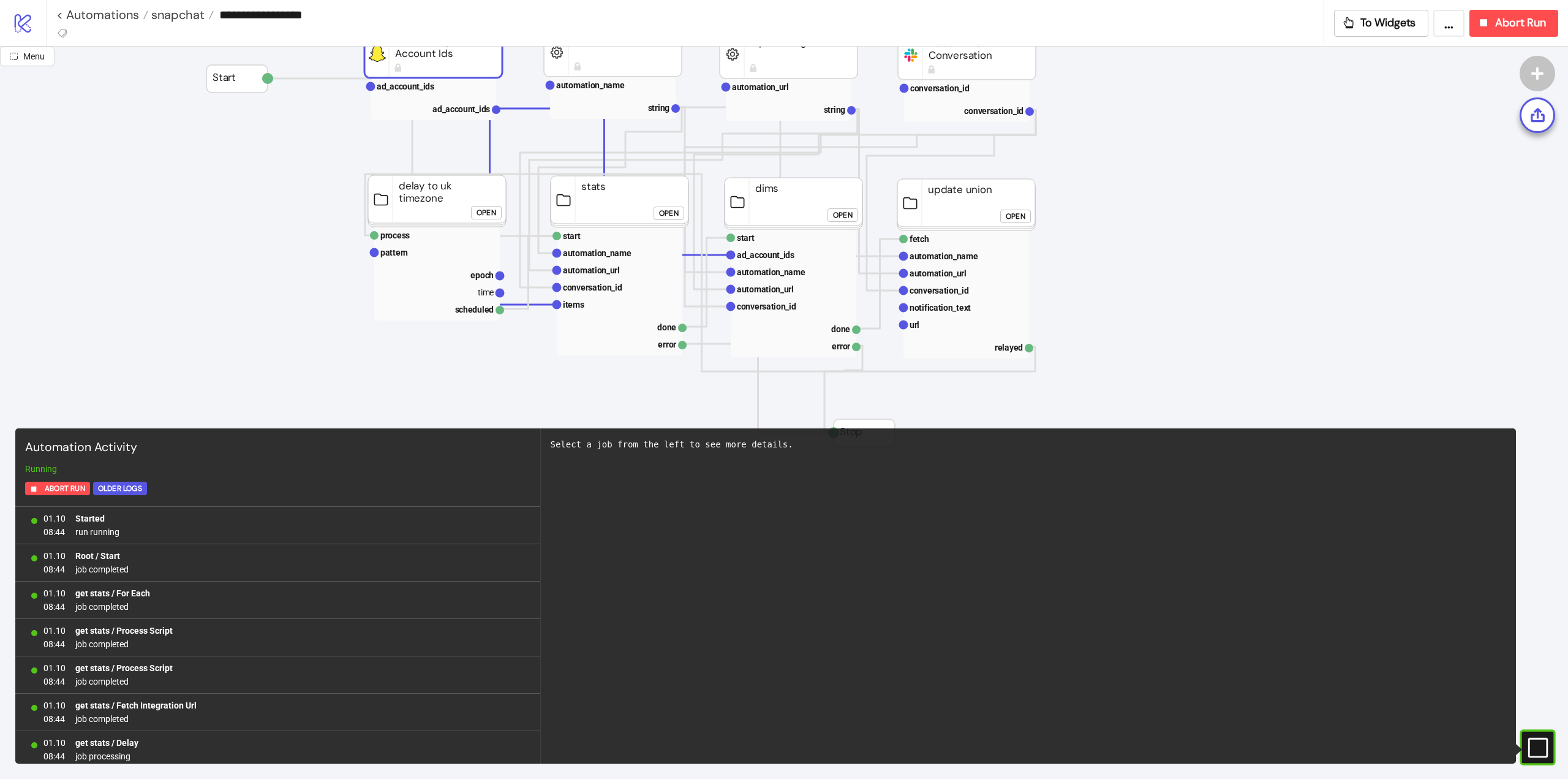
scroll to position [42, 0]
click at [1530, 747] on rect at bounding box center [1520, 747] width 18 height 18
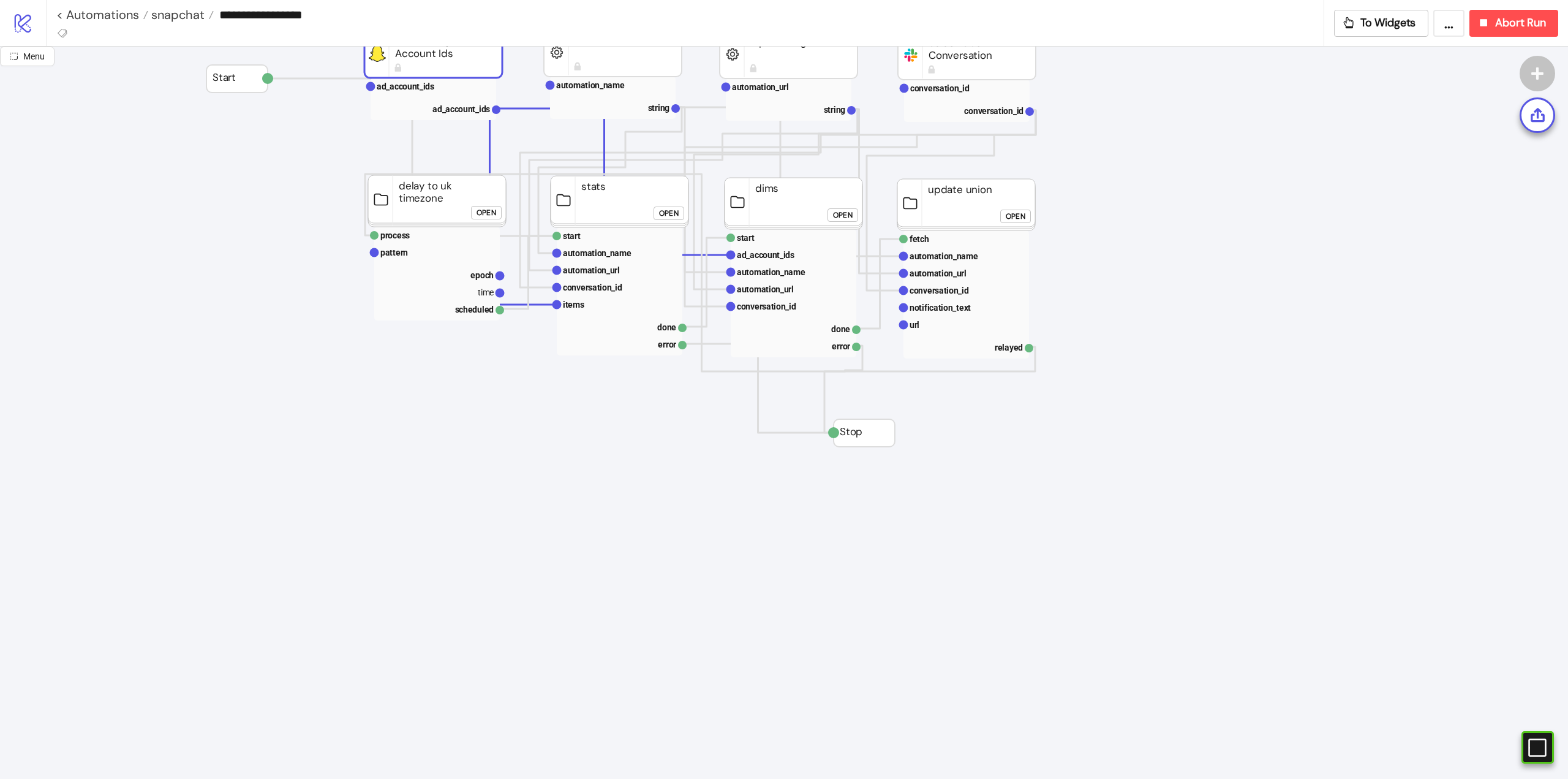
scroll to position [0, 0]
